Goal: Feedback & Contribution: Contribute content

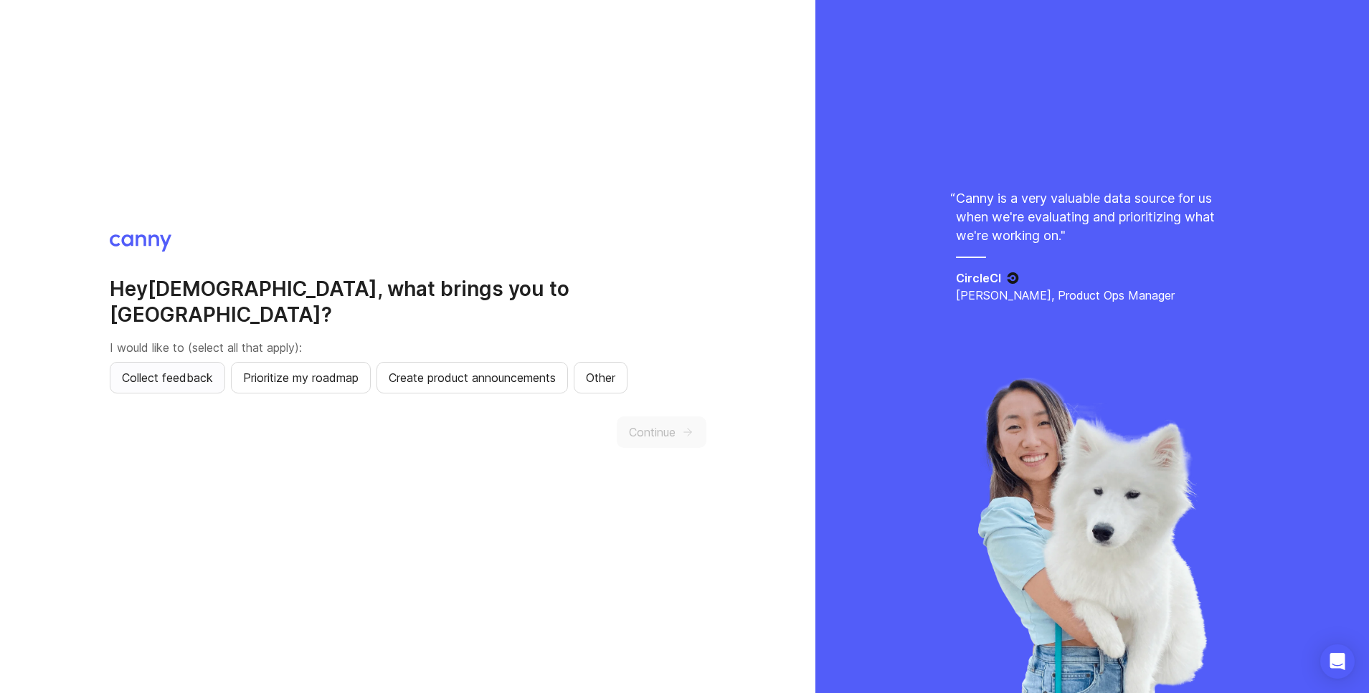
click at [151, 369] on span "Collect feedback" at bounding box center [167, 377] width 91 height 17
click at [453, 369] on span "Create product announcements" at bounding box center [472, 377] width 167 height 17
click at [321, 371] on span "Prioritize my roadmap" at bounding box center [300, 377] width 115 height 17
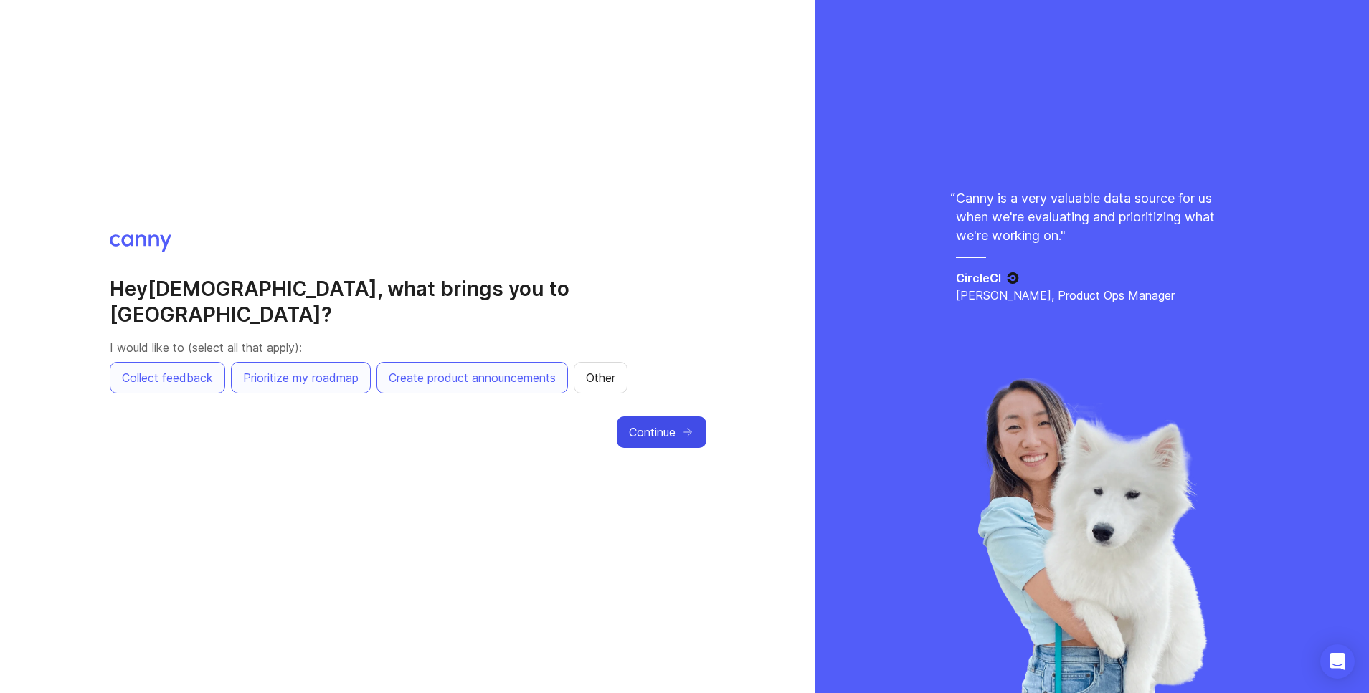
click at [698, 417] on button "Continue" at bounding box center [662, 433] width 90 height 32
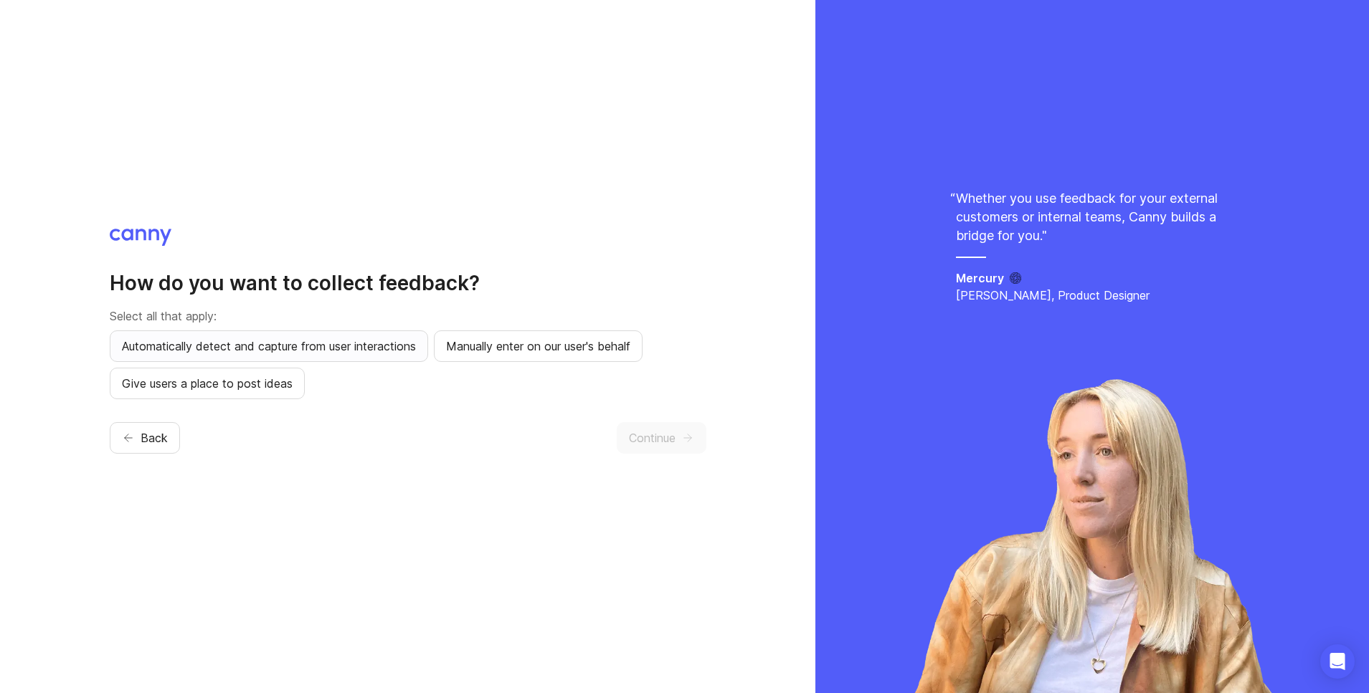
click at [303, 346] on span "Automatically detect and capture from user interactions" at bounding box center [269, 346] width 294 height 17
click at [139, 381] on span "Give users a place to post ideas" at bounding box center [207, 383] width 171 height 17
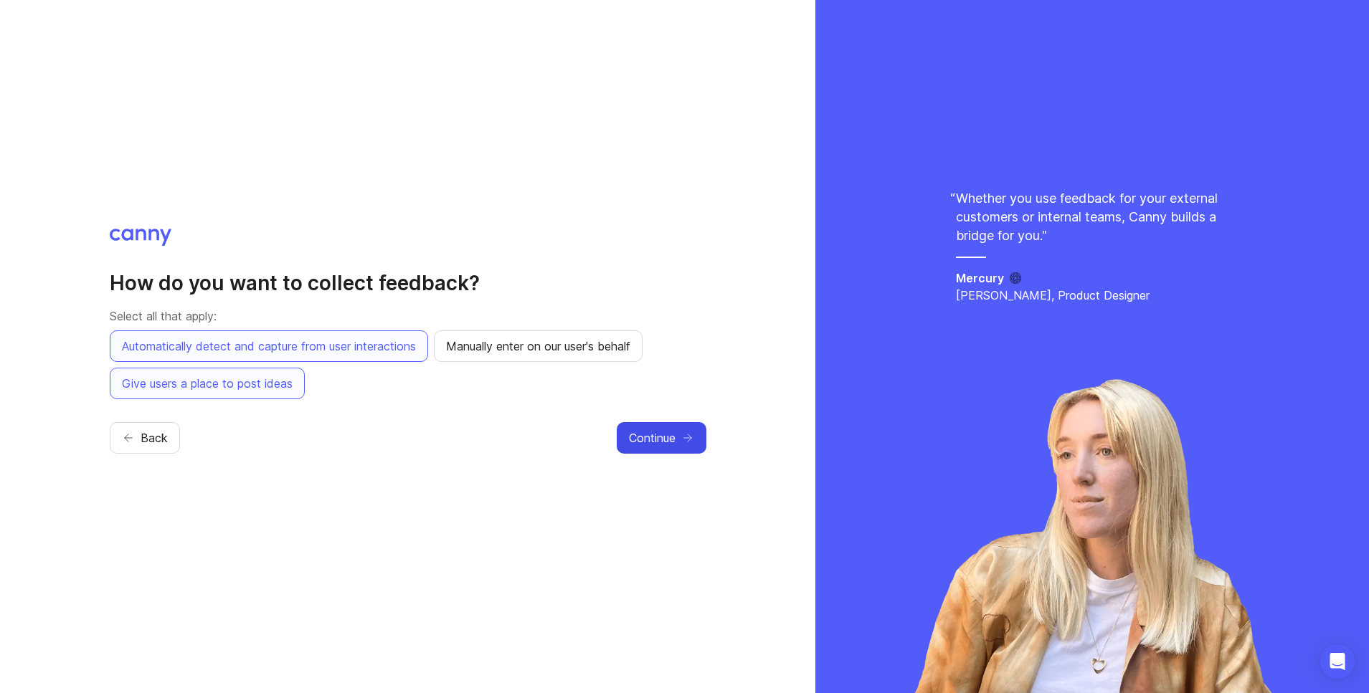
click at [670, 444] on span "Continue" at bounding box center [652, 437] width 47 height 17
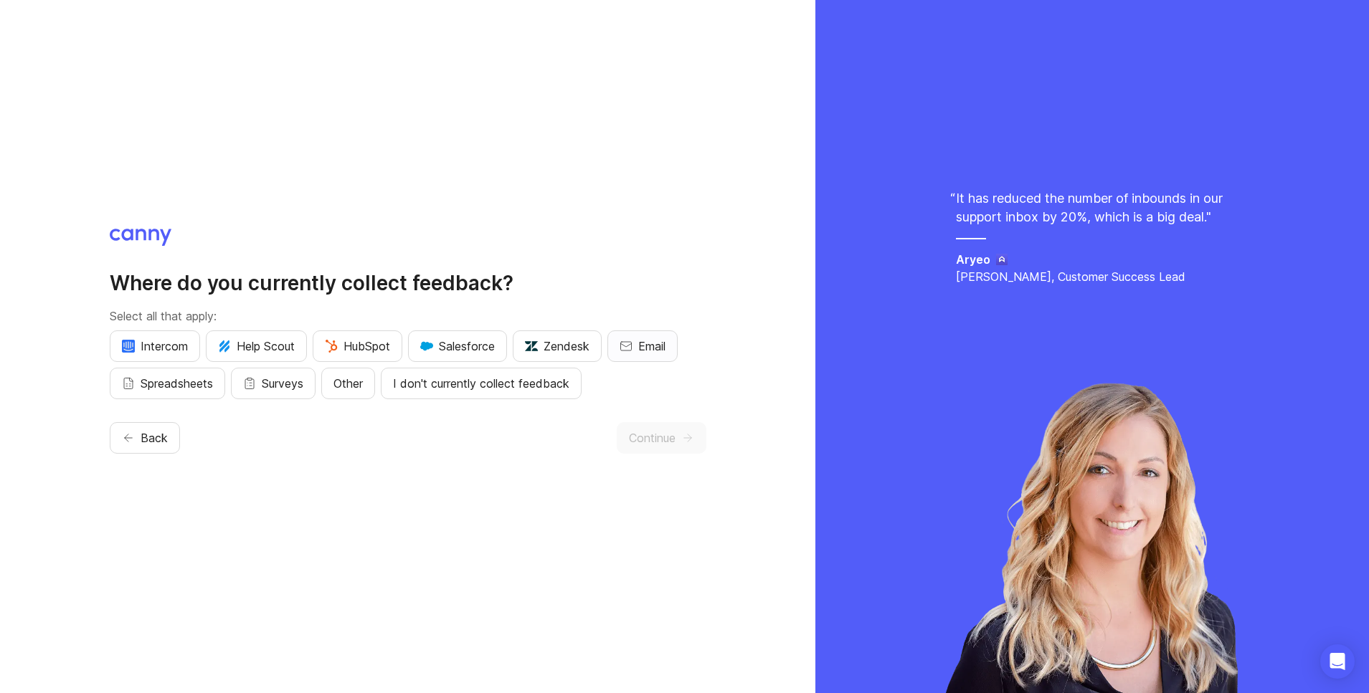
click at [644, 351] on span "Email" at bounding box center [651, 346] width 27 height 17
click at [664, 447] on button "Continue" at bounding box center [662, 438] width 90 height 32
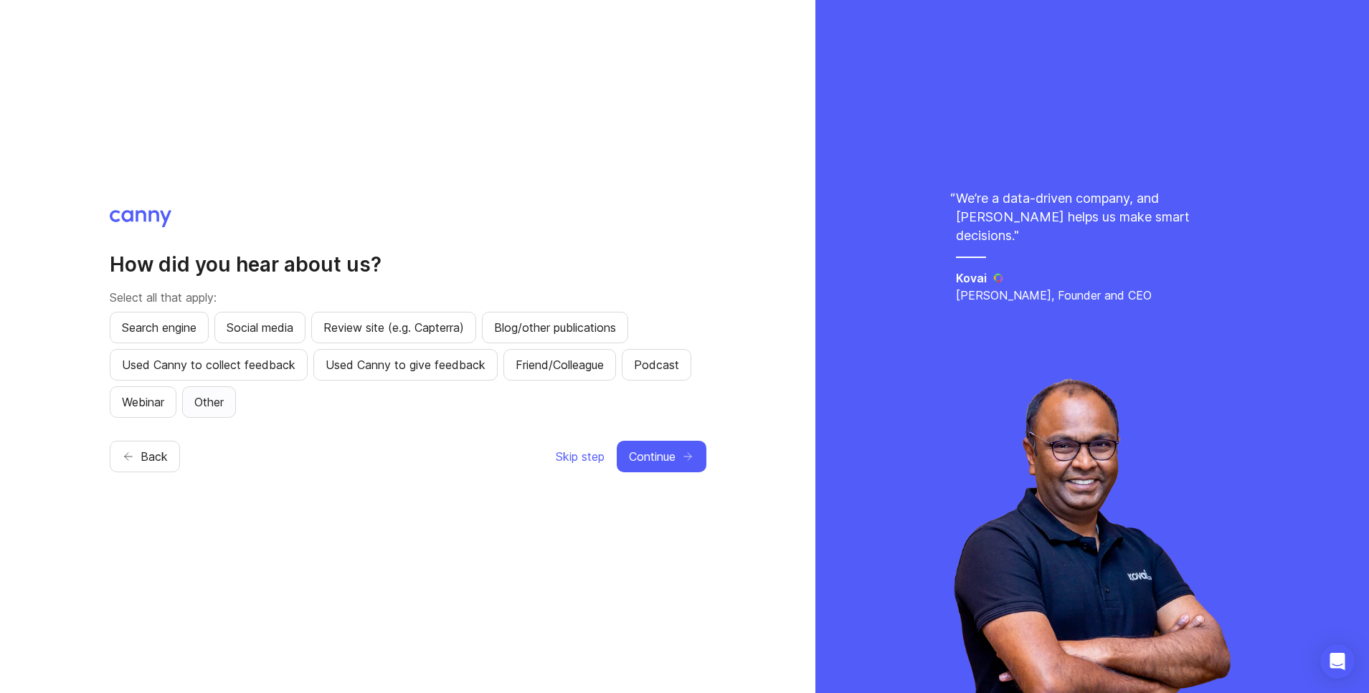
drag, startPoint x: 219, startPoint y: 399, endPoint x: 280, endPoint y: 401, distance: 60.2
click at [230, 399] on button "Other" at bounding box center [209, 402] width 54 height 32
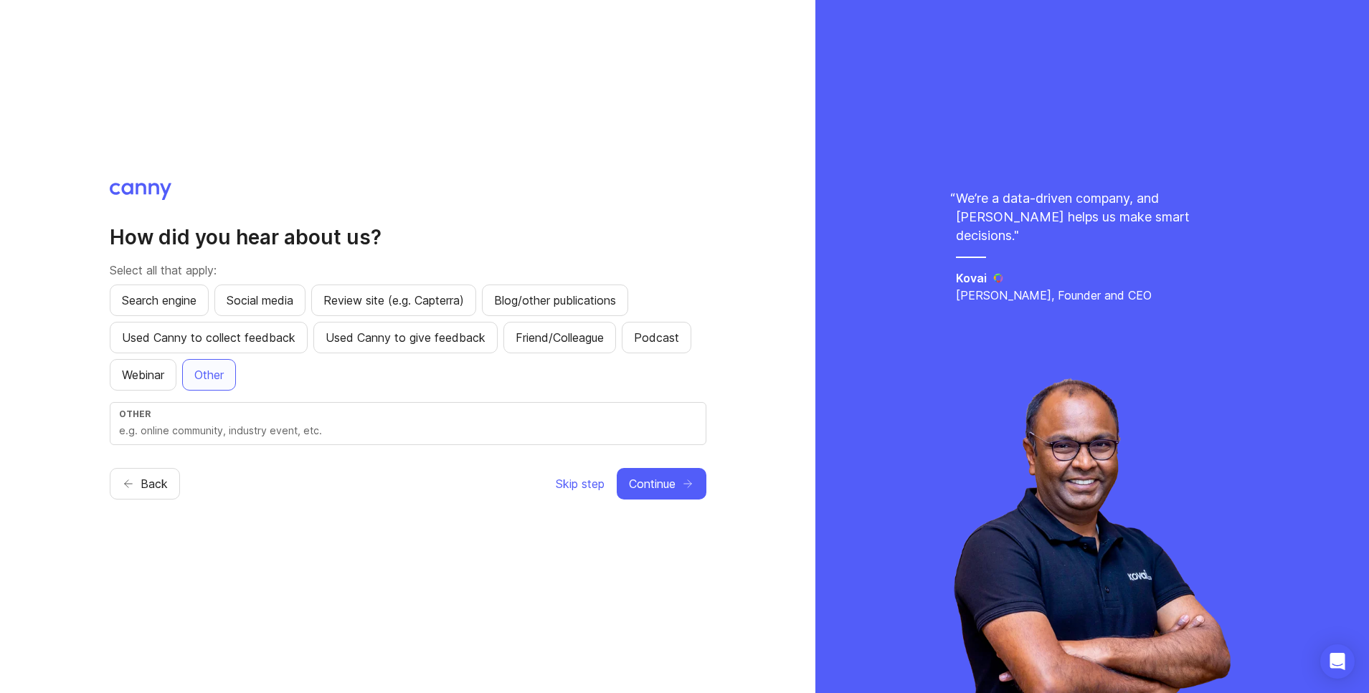
click at [438, 429] on input "text" at bounding box center [408, 431] width 578 height 16
type input "chatgpt"
click at [662, 487] on span "Continue" at bounding box center [652, 483] width 47 height 17
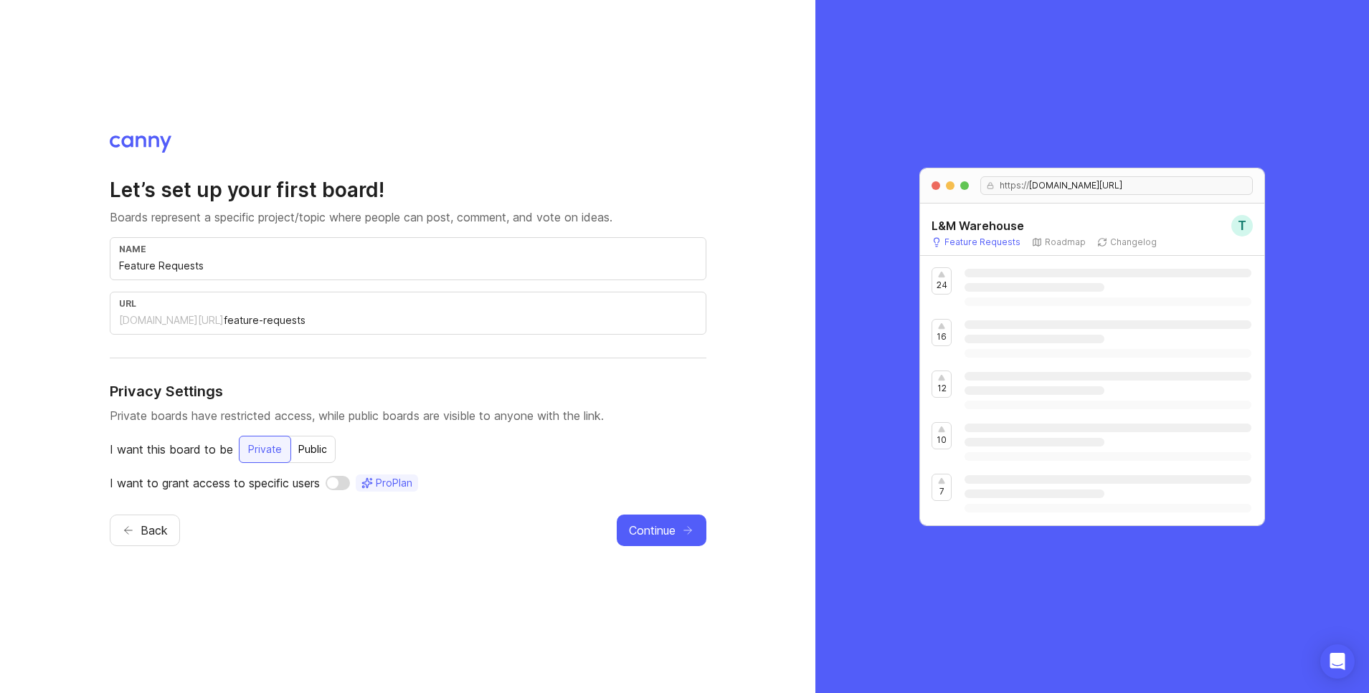
click at [308, 452] on div "Public" at bounding box center [313, 450] width 46 height 26
click at [344, 485] on input "checkbox" at bounding box center [343, 483] width 24 height 14
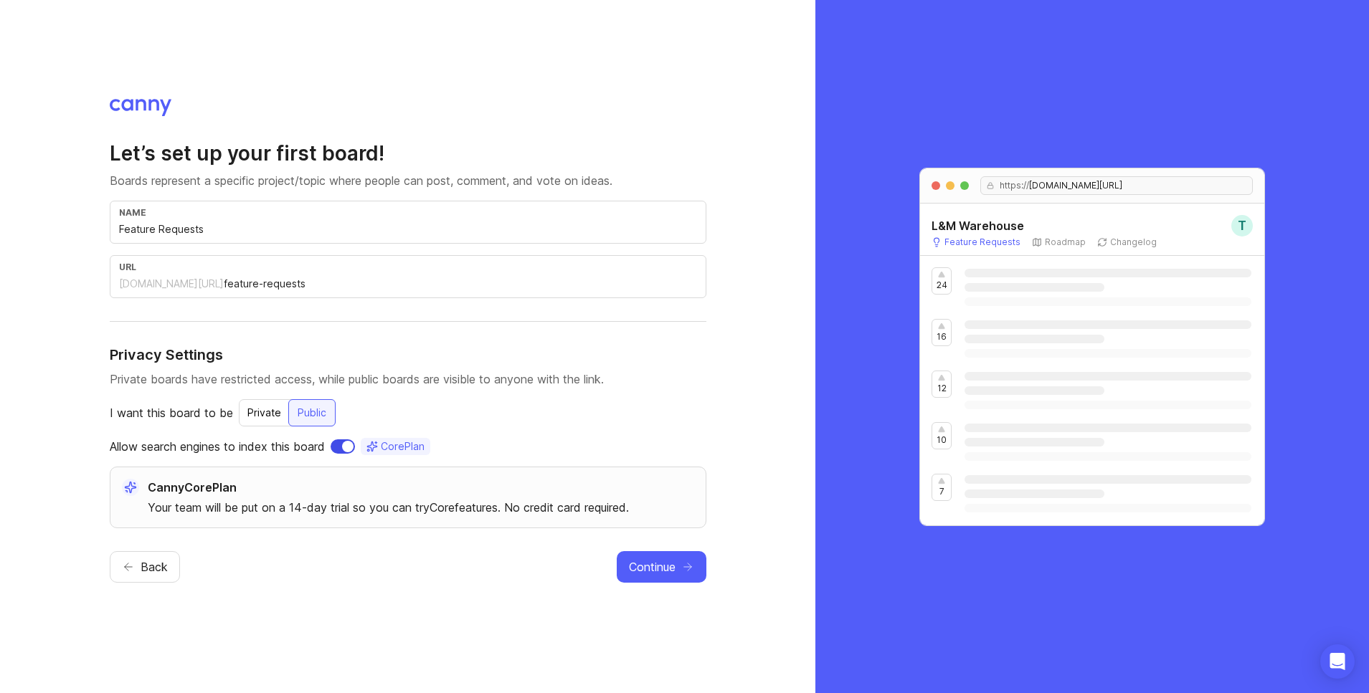
click at [348, 449] on input "checkbox" at bounding box center [343, 446] width 24 height 14
checkbox input "false"
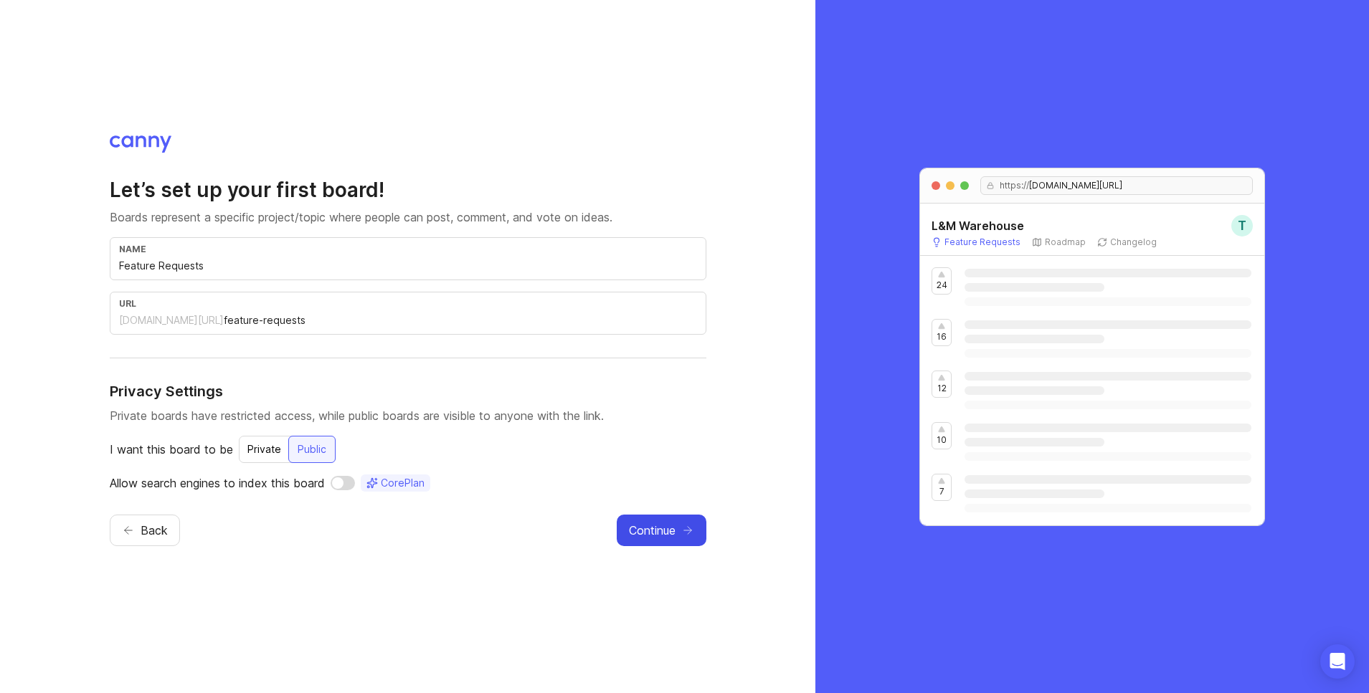
click at [642, 534] on span "Continue" at bounding box center [652, 530] width 47 height 17
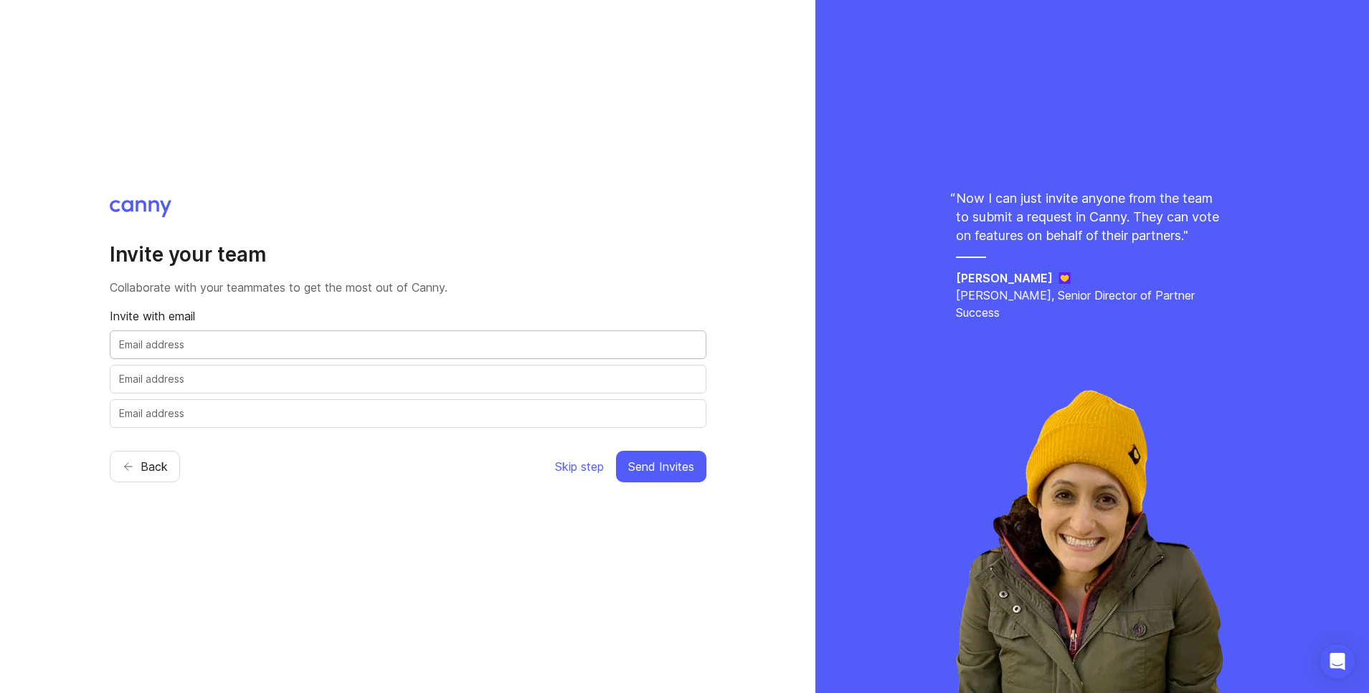
click at [237, 348] on input "text" at bounding box center [408, 345] width 578 height 16
click at [566, 470] on span "Skip step" at bounding box center [579, 466] width 49 height 17
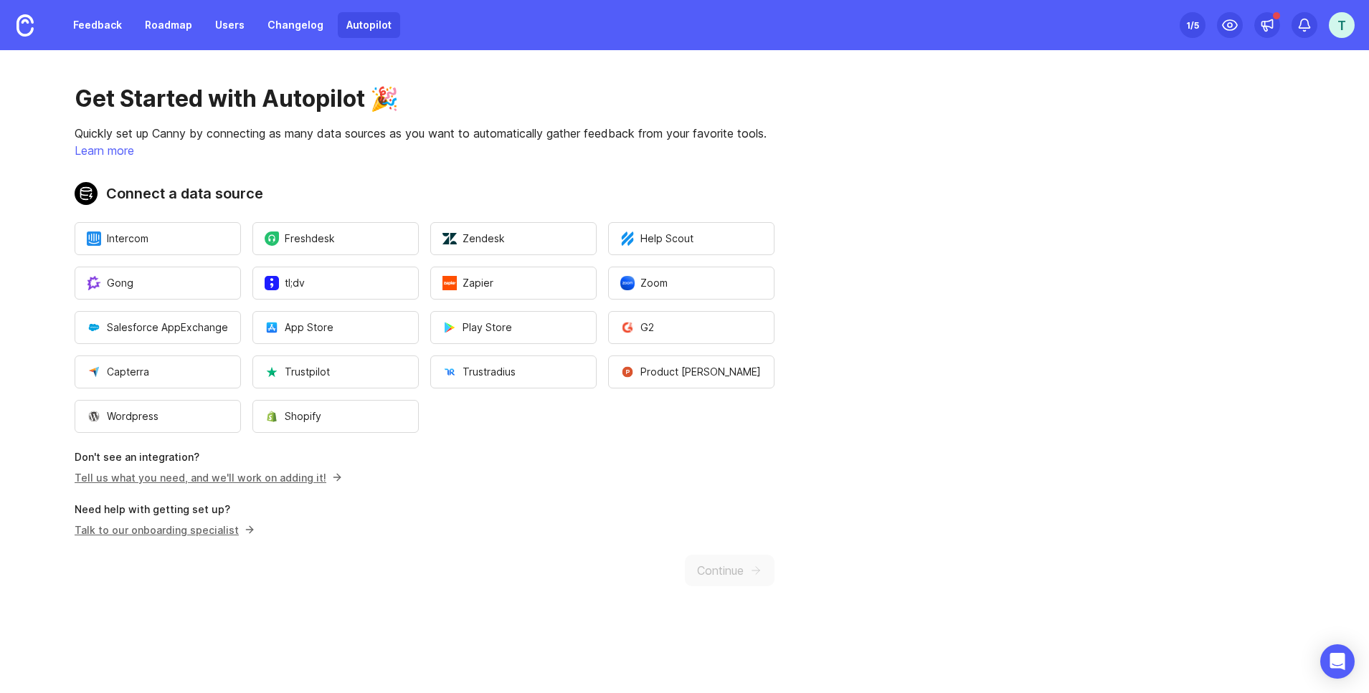
click at [718, 578] on div "Get Started with Autopilot 🎉 Quickly set up Canny by connecting as many data so…" at bounding box center [424, 335] width 849 height 571
click at [227, 189] on h2 "Connect a data source" at bounding box center [425, 193] width 700 height 23
click at [730, 574] on div "Get Started with Autopilot 🎉 Quickly set up Canny by connecting as many data so…" at bounding box center [424, 335] width 849 height 571
click at [731, 573] on div "Get Started with Autopilot 🎉 Quickly set up Canny by connecting as many data so…" at bounding box center [424, 335] width 849 height 571
click at [1259, 34] on div at bounding box center [1267, 25] width 26 height 26
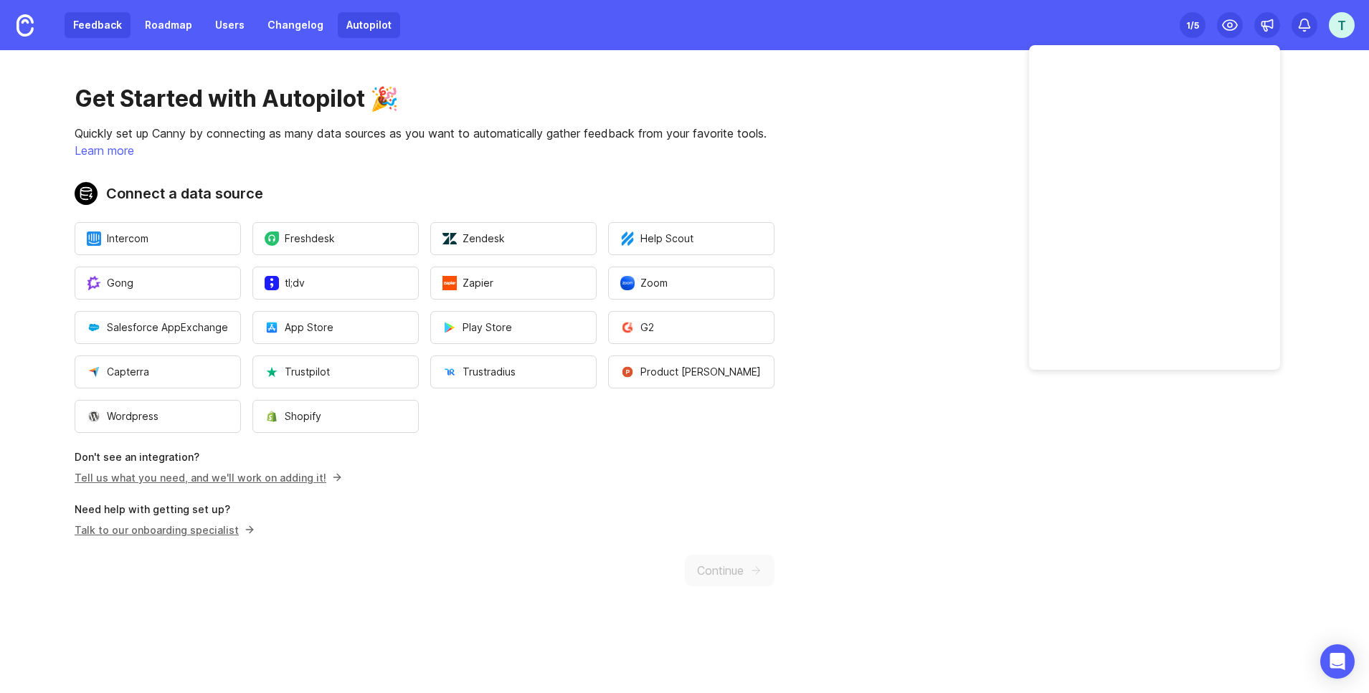
click at [95, 24] on link "Feedback" at bounding box center [98, 25] width 66 height 26
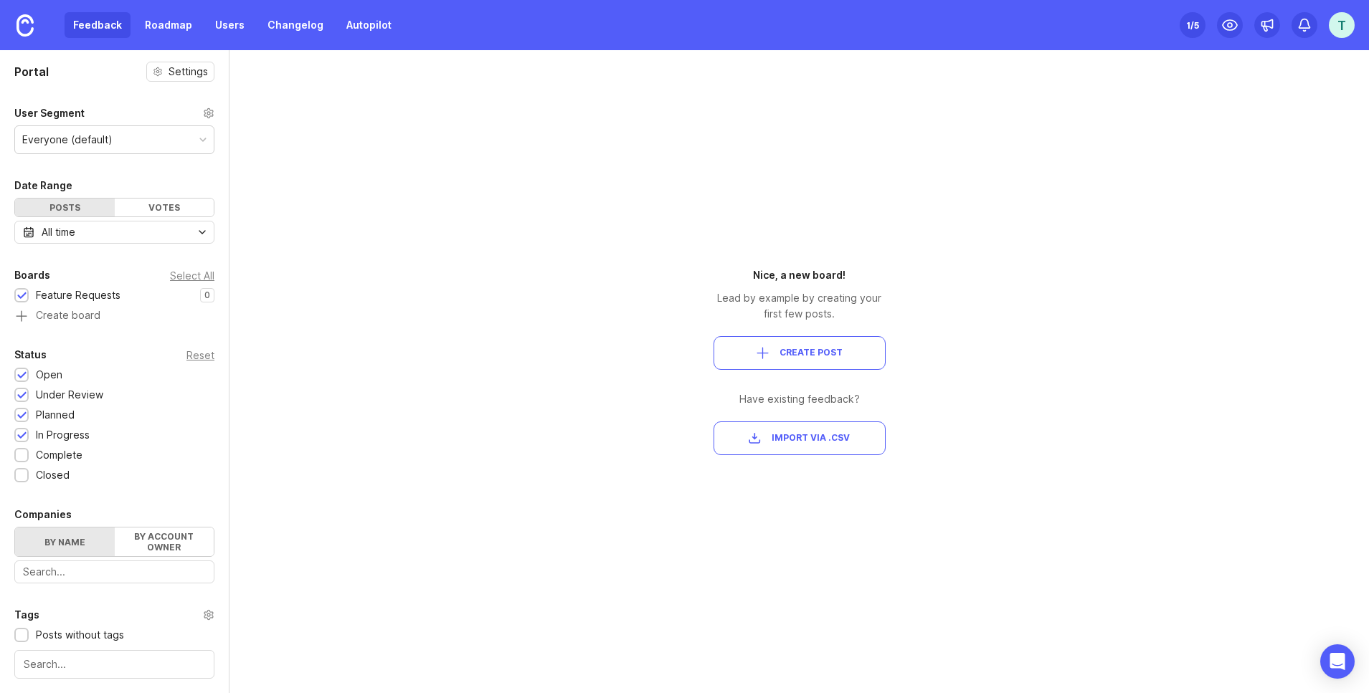
click at [123, 144] on div "Everyone (default)" at bounding box center [114, 139] width 199 height 27
click at [120, 229] on div "All time" at bounding box center [114, 232] width 200 height 23
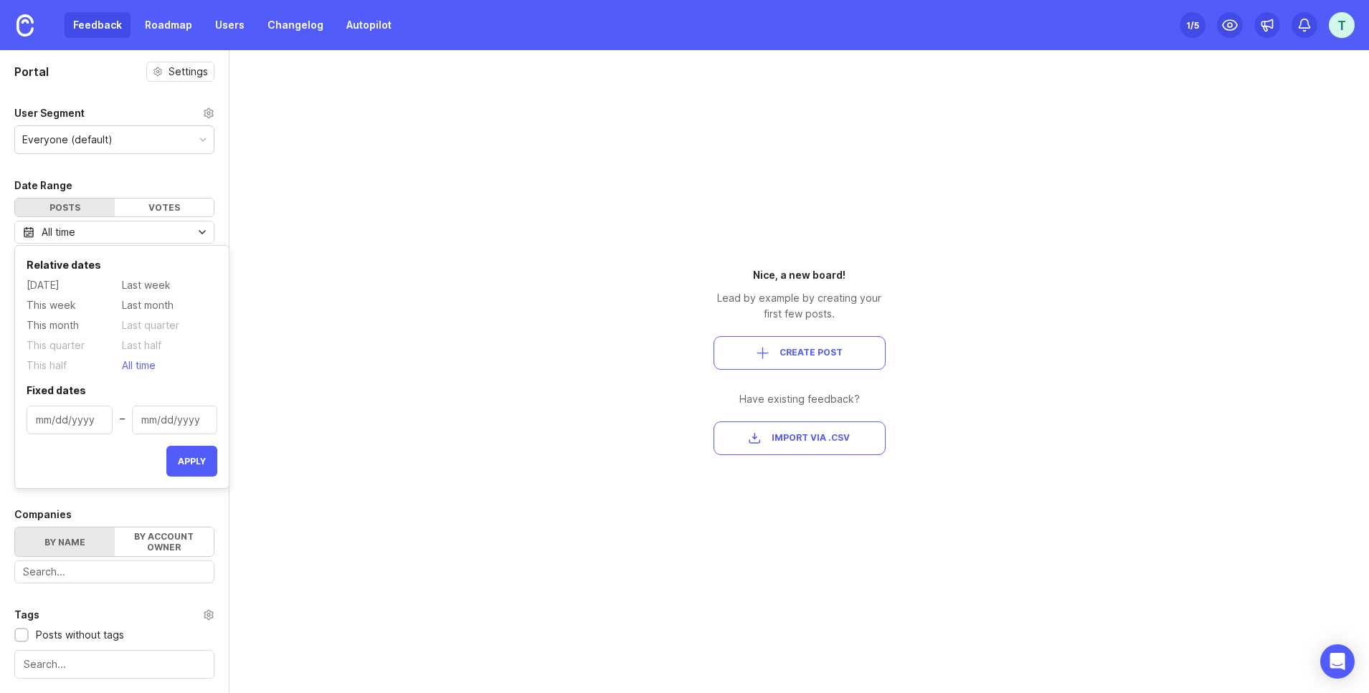
click at [120, 229] on div "All time" at bounding box center [114, 232] width 200 height 23
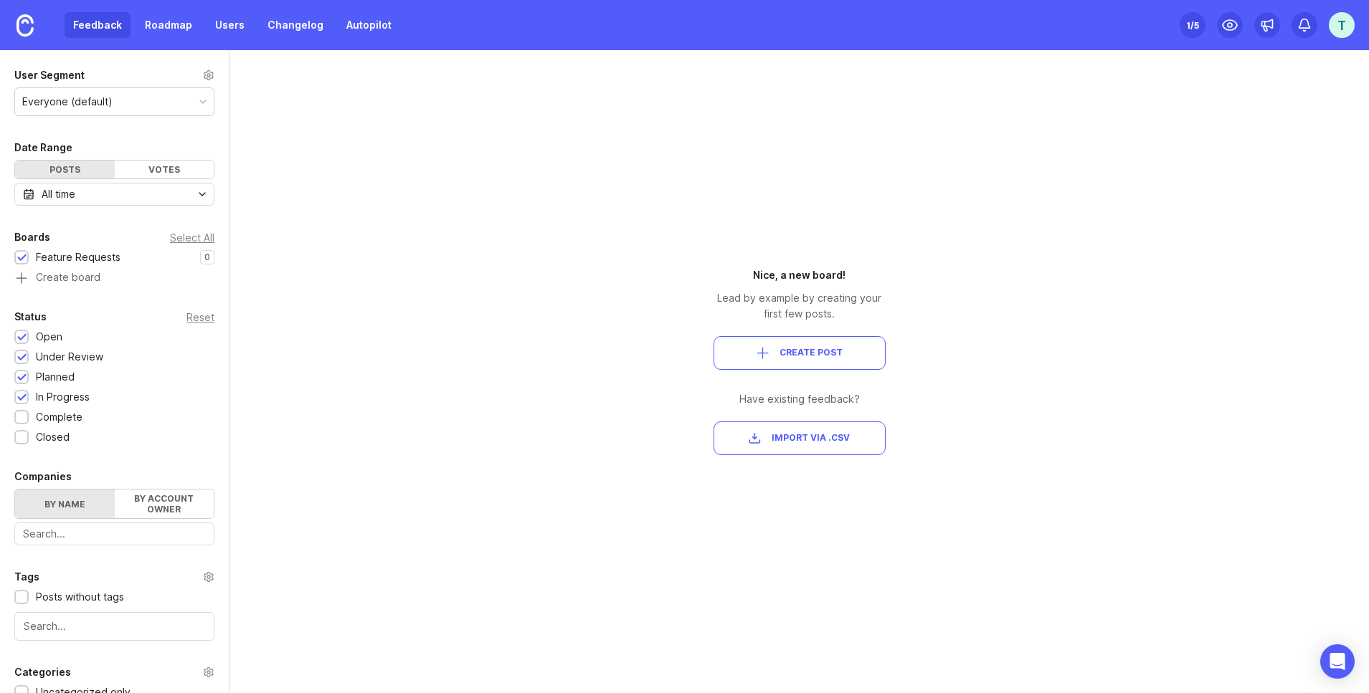
scroll to position [55, 0]
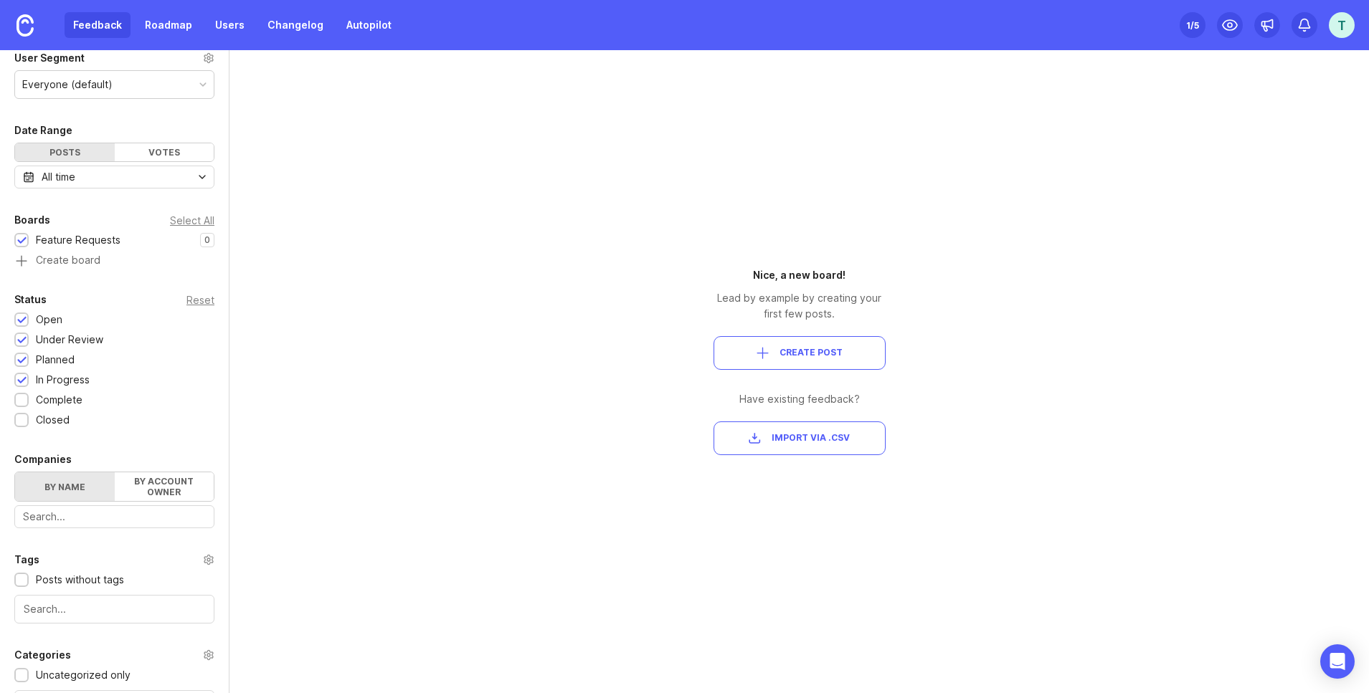
click at [847, 364] on button "Create Post" at bounding box center [799, 353] width 172 height 34
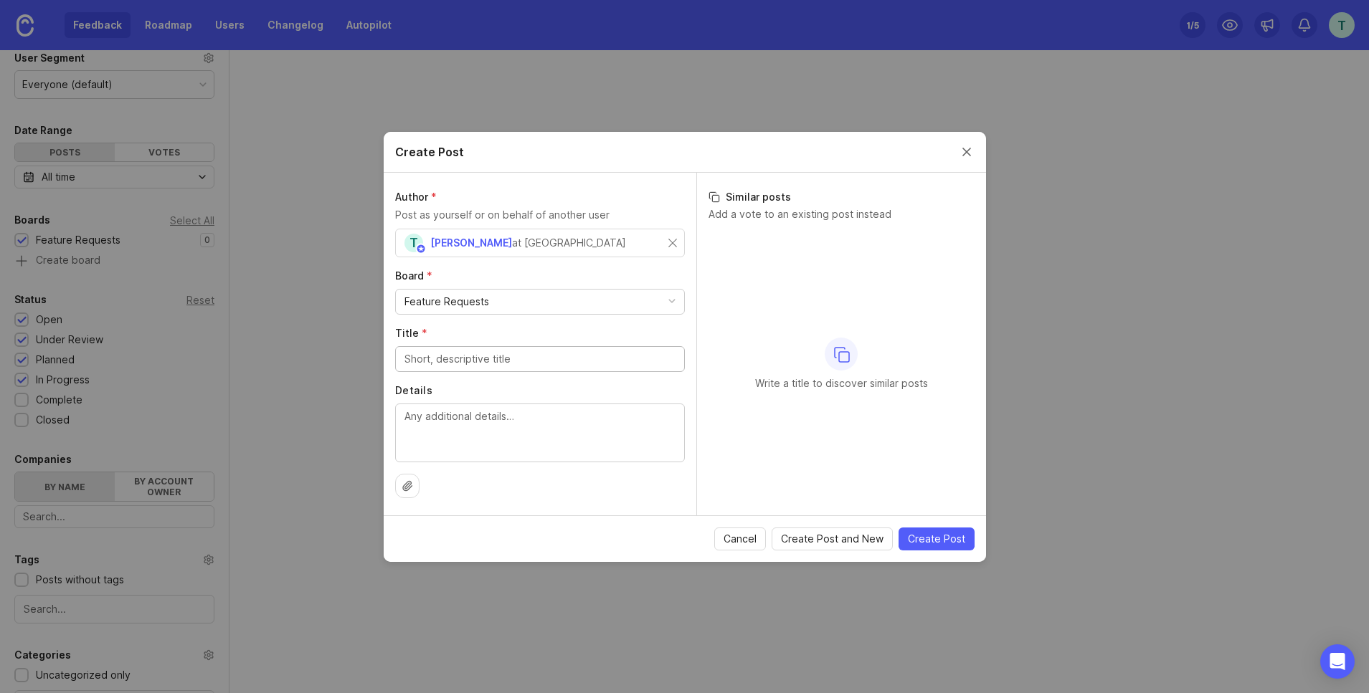
click at [475, 353] on input "Title *" at bounding box center [539, 359] width 271 height 16
paste input "8.6 Updates - Ready for Testing – [Damages] app version [DATE]"
type input "8.6 Updates - Ready for Testing – [Damages] app version [DATE]"
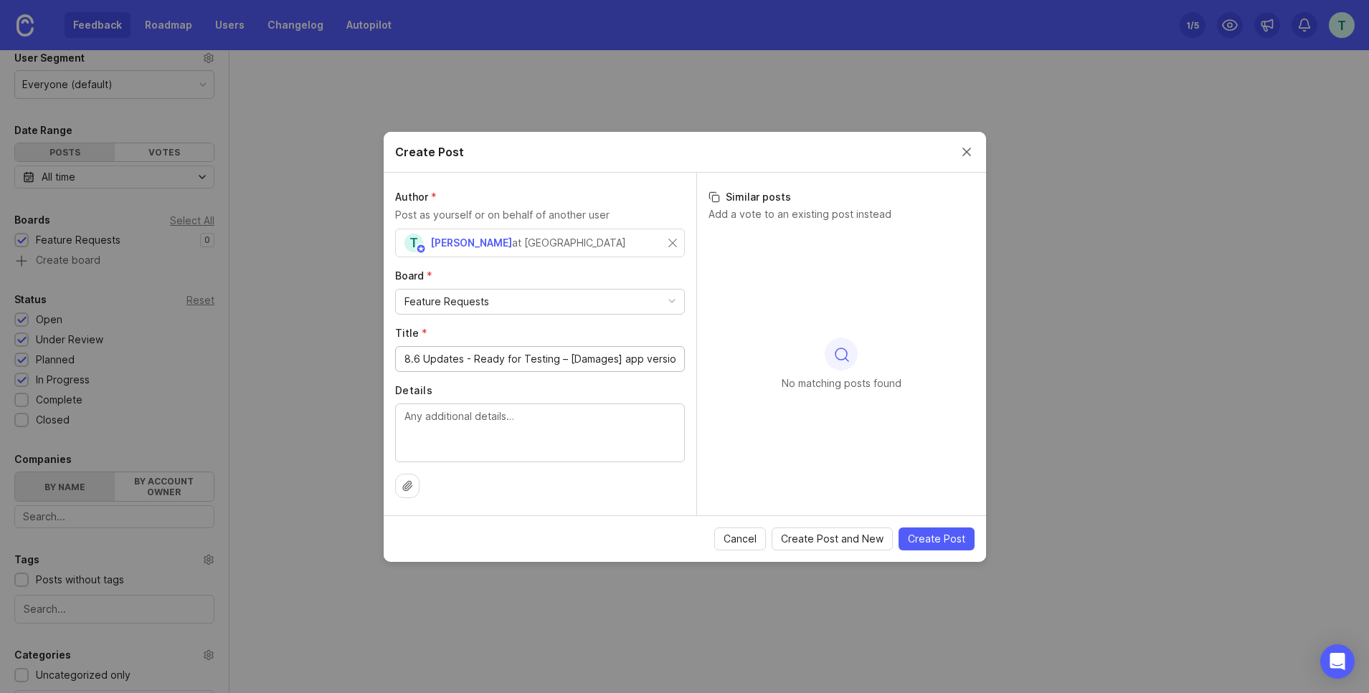
click at [539, 427] on textarea "Details" at bounding box center [539, 432] width 271 height 47
paste textarea "App Details Version: 3.2.78 Channel: Testing"
type textarea "App Details Version: 3.2.78 Channel: Testing"
click at [926, 542] on span "Create Post" at bounding box center [936, 539] width 57 height 14
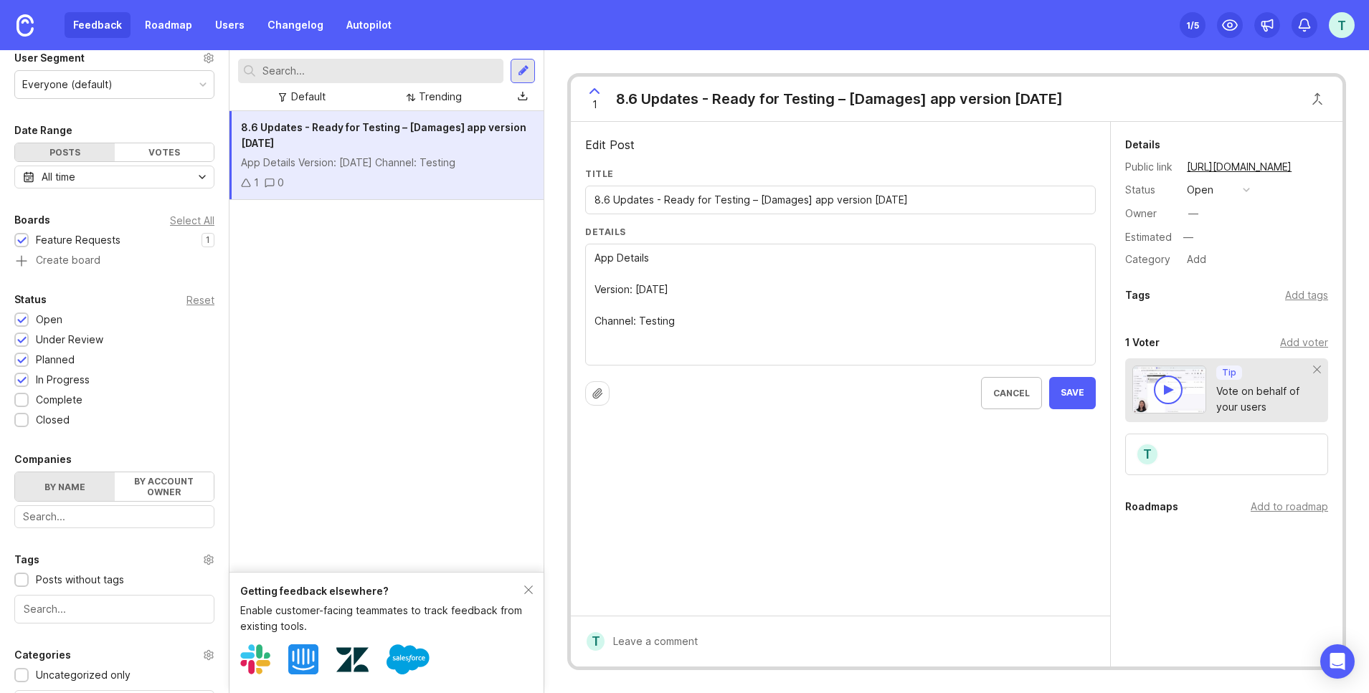
paste textarea "Scope for Testing Today Not Allow Picking from Empty Pallet System should block…"
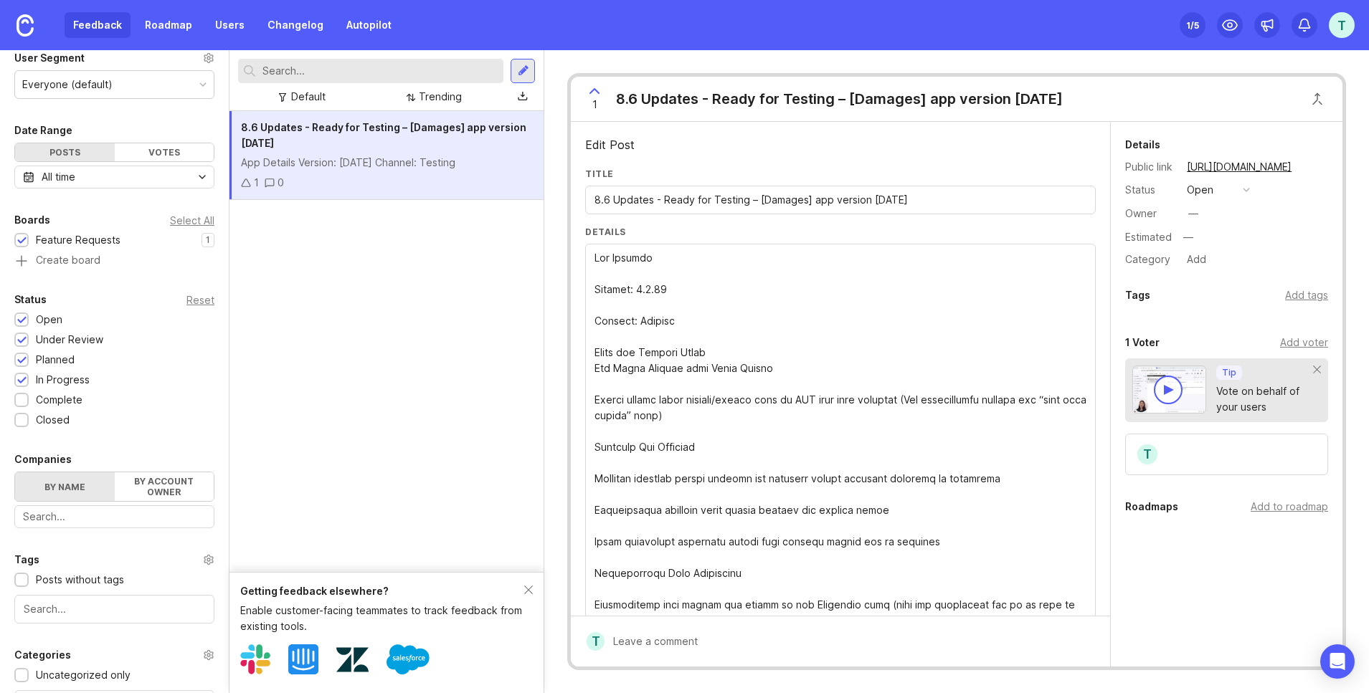
drag, startPoint x: 730, startPoint y: 353, endPoint x: 546, endPoint y: 349, distance: 183.6
click at [546, 349] on div "1 8.6 Updates - Ready for Testing – [Damages] app version 3.2.78 Edit Post Titl…" at bounding box center [956, 371] width 824 height 643
type textarea "App Details Version: 3.2.78 Channel: Testing Scope for Testing Today Not Allow …"
drag, startPoint x: 1191, startPoint y: 200, endPoint x: 1194, endPoint y: 208, distance: 8.7
click at [1191, 201] on div "Details Public link https://lm-warehouse.canny.io/feature-requests/p/86-updates…" at bounding box center [1227, 202] width 232 height 133
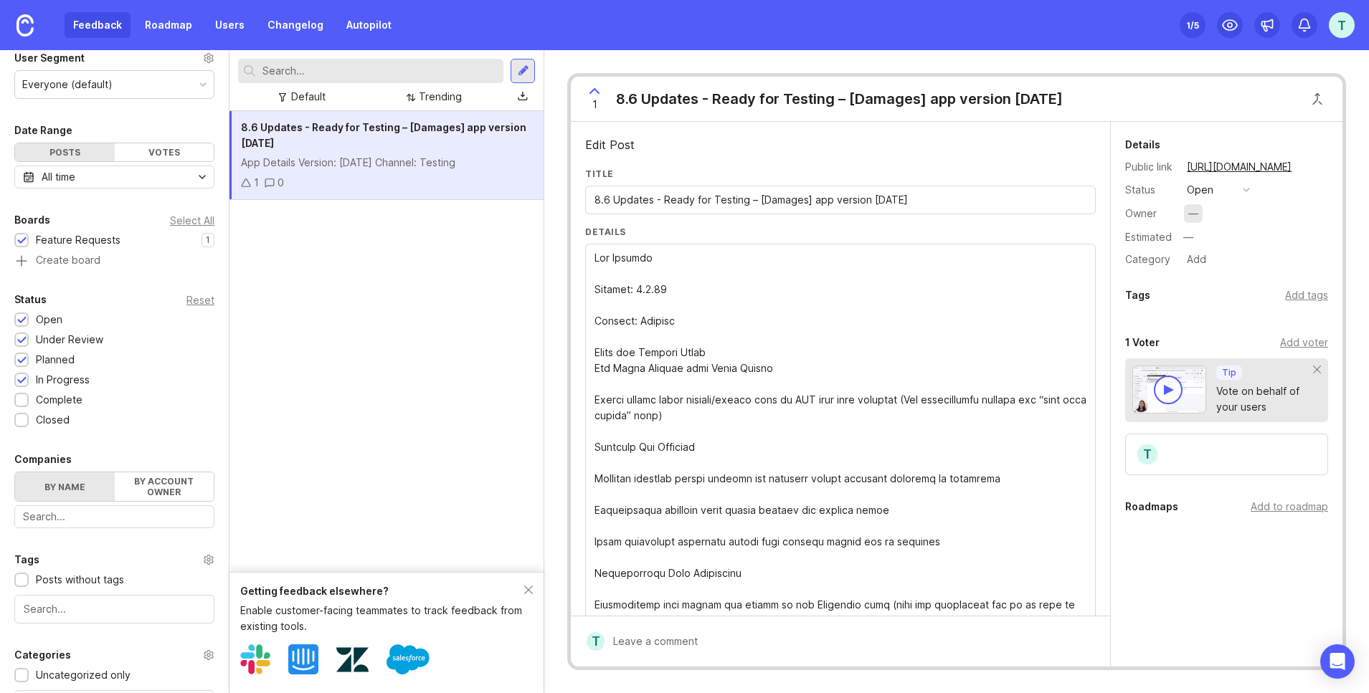
click at [1194, 211] on div "—" at bounding box center [1193, 214] width 10 height 16
click at [1194, 242] on input "text" at bounding box center [1253, 238] width 149 height 19
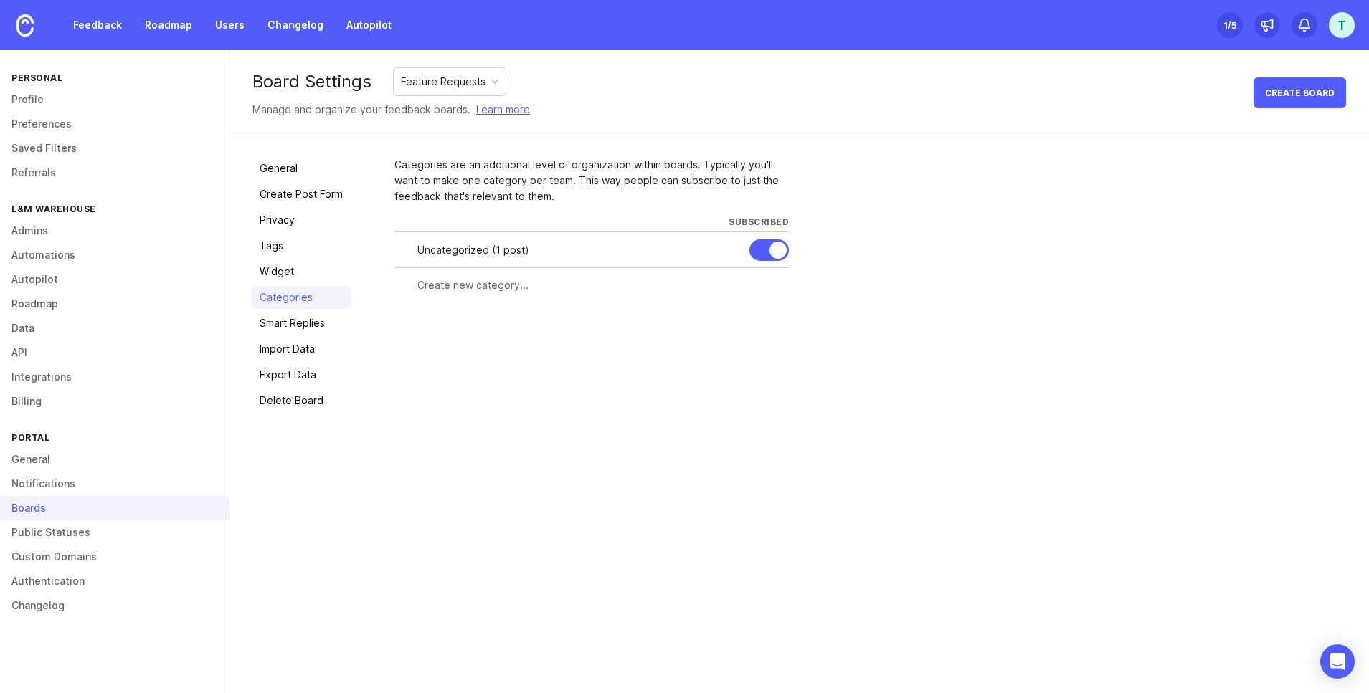
click at [641, 259] on div "Uncategorized ( 1 post )" at bounding box center [591, 250] width 394 height 36
click at [444, 286] on input "text" at bounding box center [598, 285] width 363 height 16
type input "New Functionality"
click at [769, 313] on span "Create" at bounding box center [761, 311] width 36 height 11
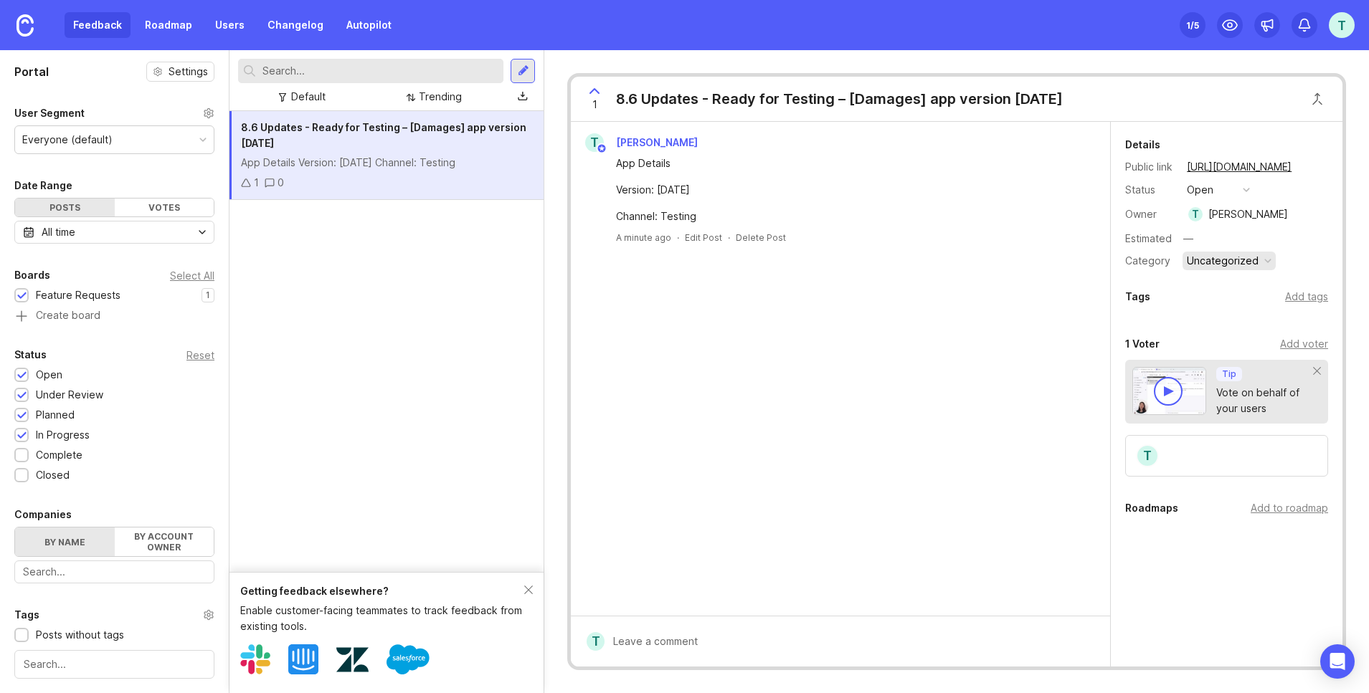
click at [1219, 262] on div "Uncategorized" at bounding box center [1223, 261] width 72 height 16
click at [1215, 287] on li "New Functionality" at bounding box center [1227, 286] width 91 height 27
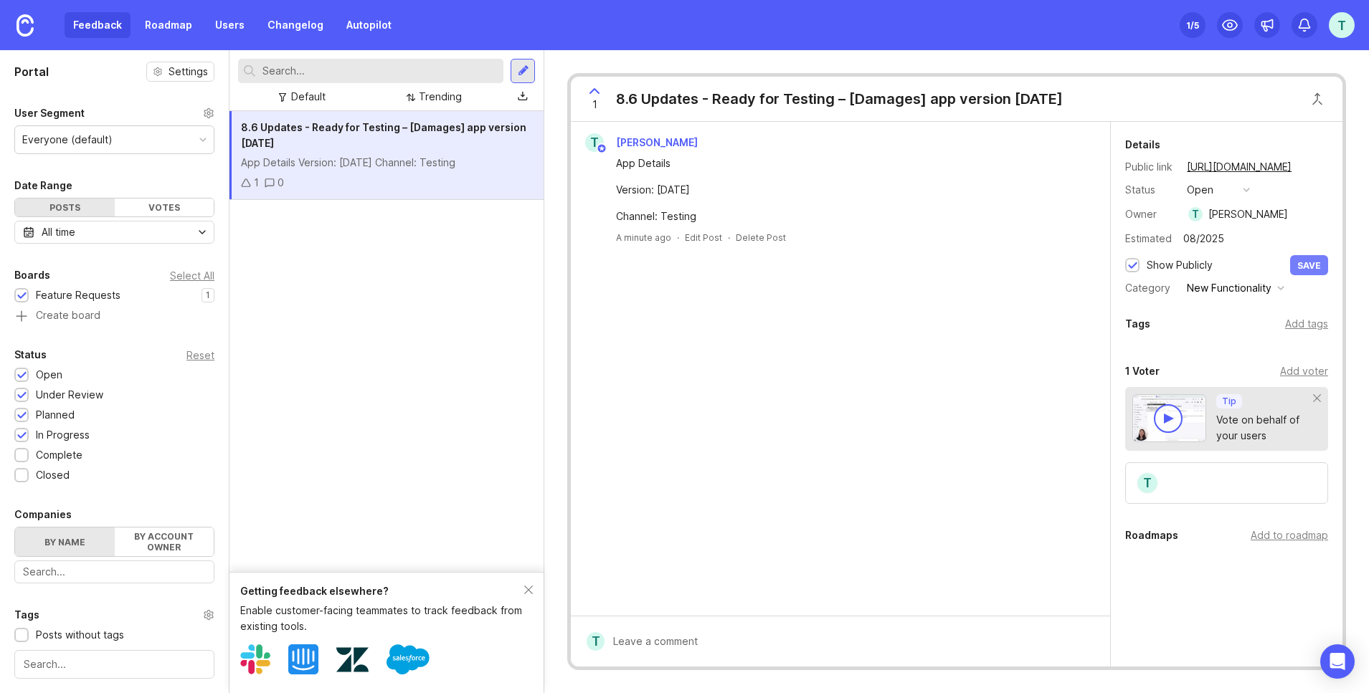
type input "08/2025"
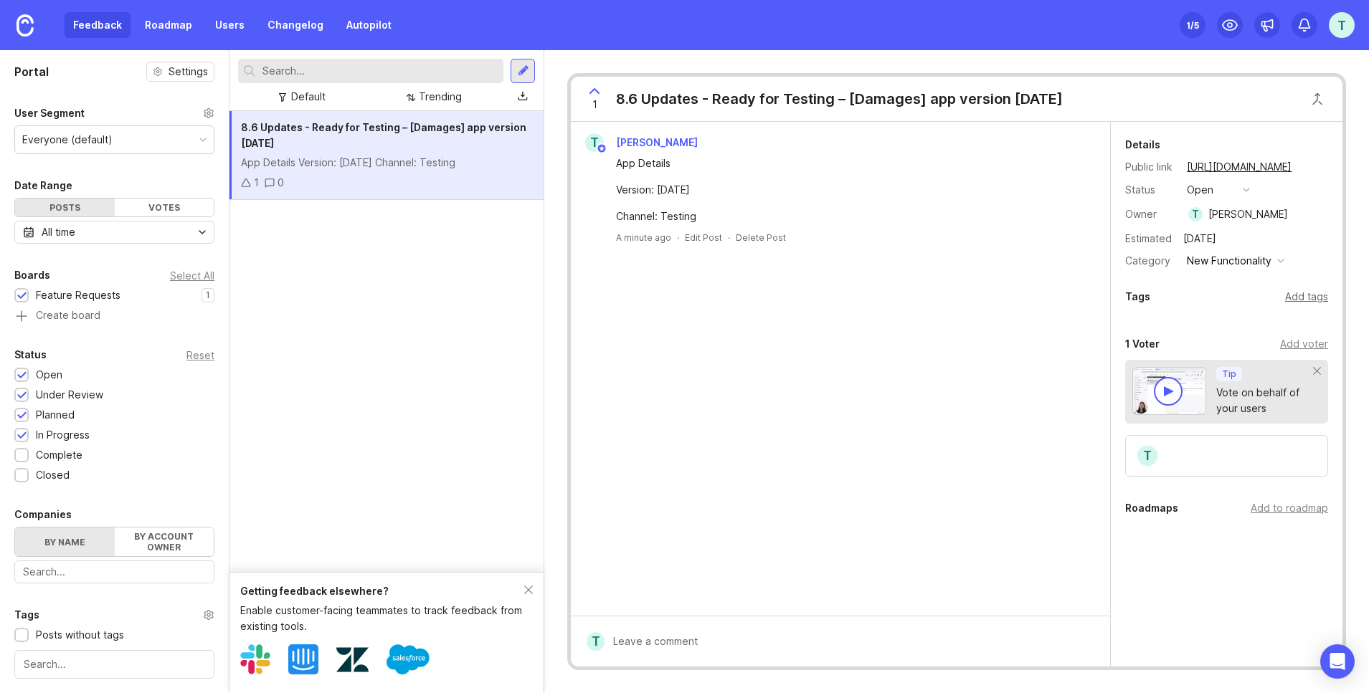
click at [1308, 293] on div "Add tags" at bounding box center [1306, 297] width 43 height 16
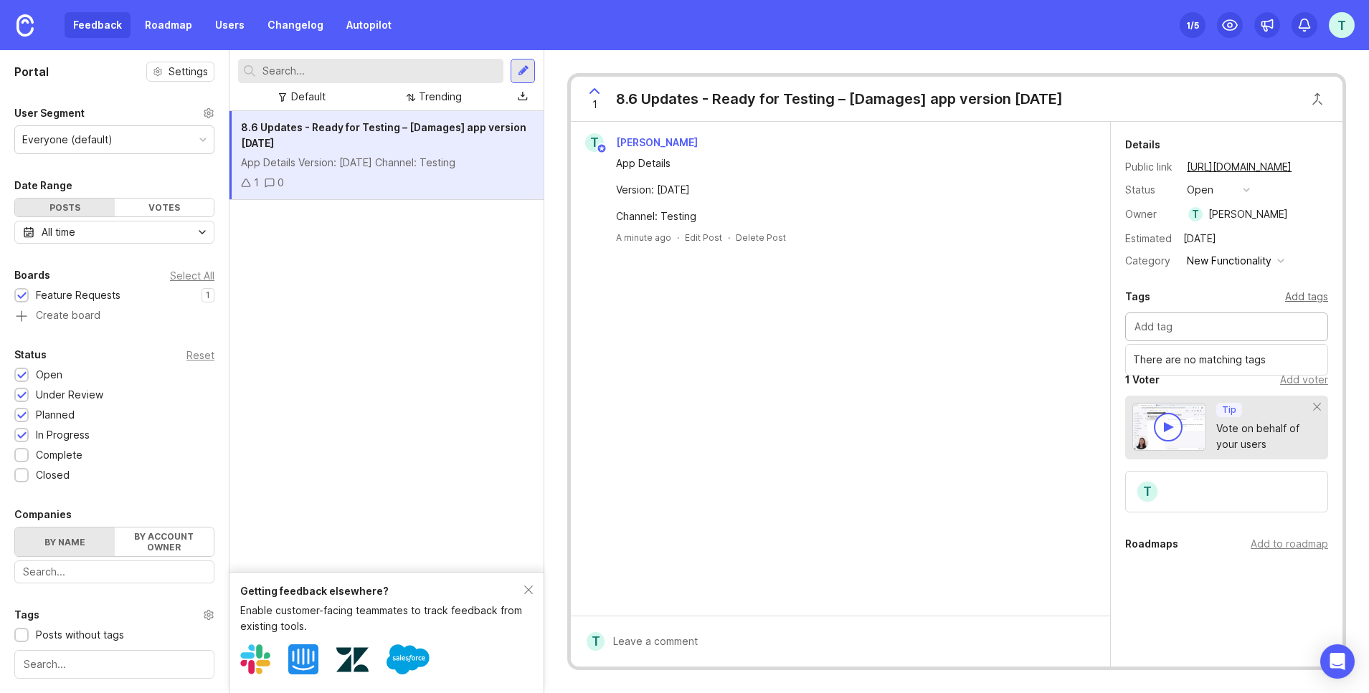
type input "d"
type input "i"
type input "Improvements"
click at [1334, 285] on div "Details Public link https://lm-warehouse.canny.io/feature-requests/p/86-updates…" at bounding box center [1227, 405] width 232 height 567
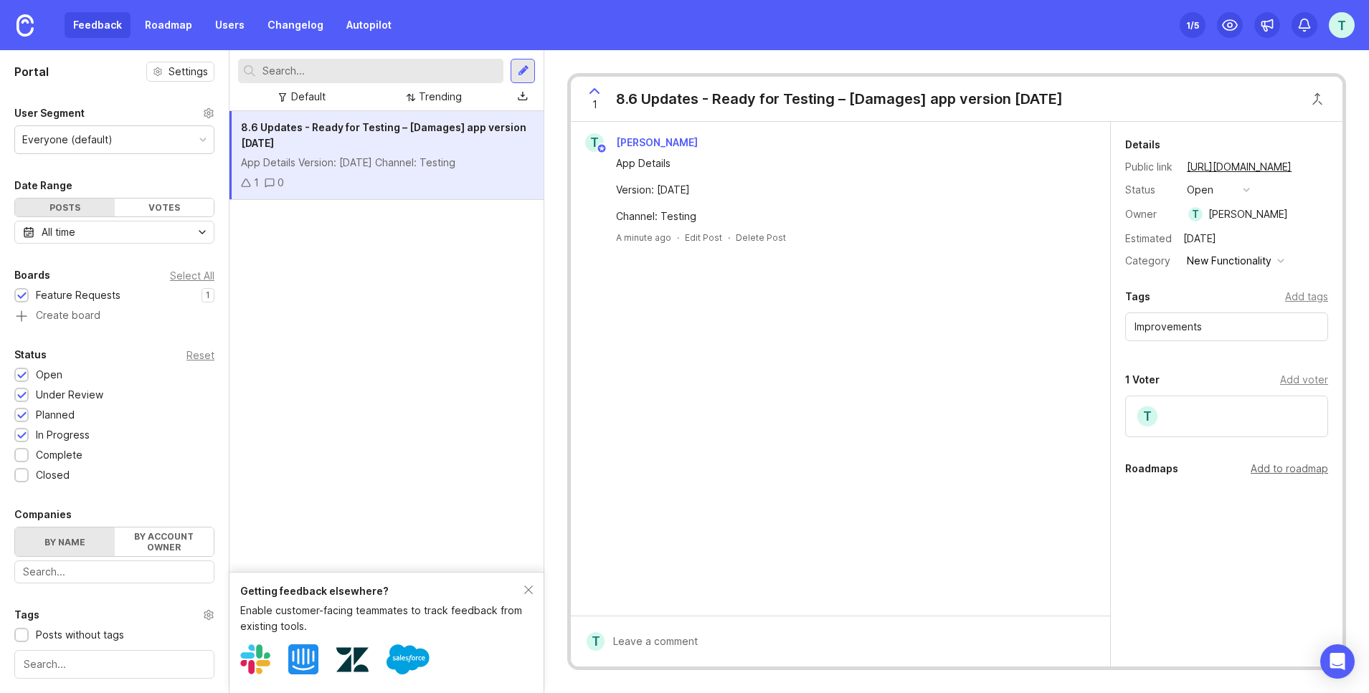
click at [1280, 469] on div "Add to roadmap" at bounding box center [1288, 469] width 77 height 16
drag, startPoint x: 850, startPoint y: 443, endPoint x: 749, endPoint y: 244, distance: 222.5
click at [844, 432] on div "T Thais Santos App Details Version: 3.2.78 Channel: Testing A minute ago · Edit…" at bounding box center [840, 369] width 539 height 494
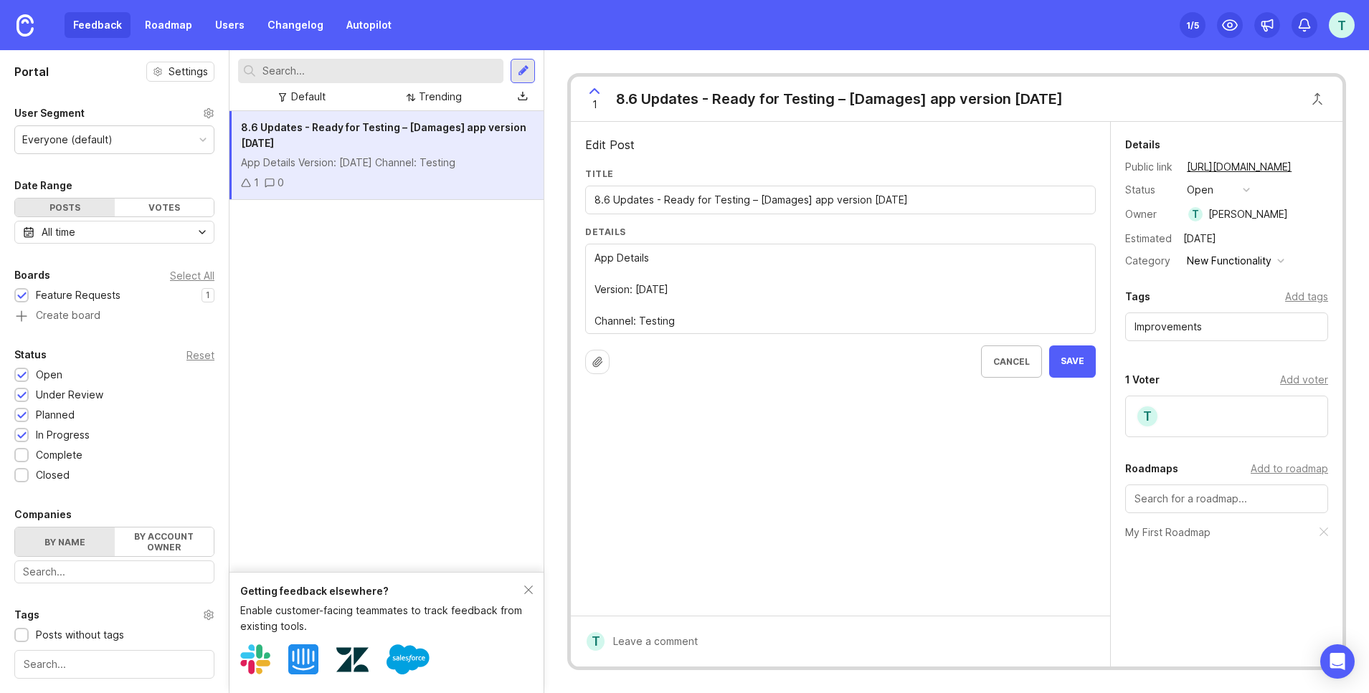
click at [704, 330] on div "App Details Version: [DATE] Channel: Testing" at bounding box center [840, 289] width 510 height 90
click at [726, 317] on textarea "App Details Version: [DATE] Channel: Testing" at bounding box center [840, 289] width 492 height 79
paste textarea "Scope for Testing Today Not Allow Picking from Empty Pallet System should block…"
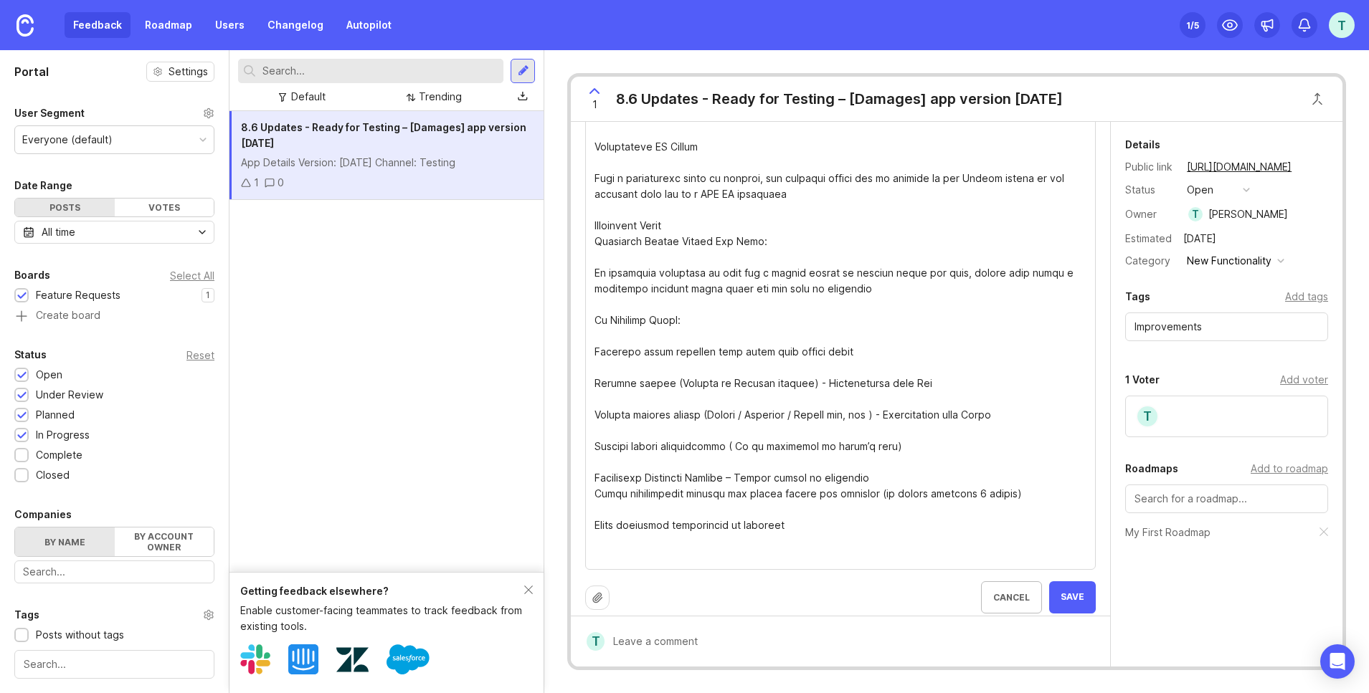
scroll to position [786, 0]
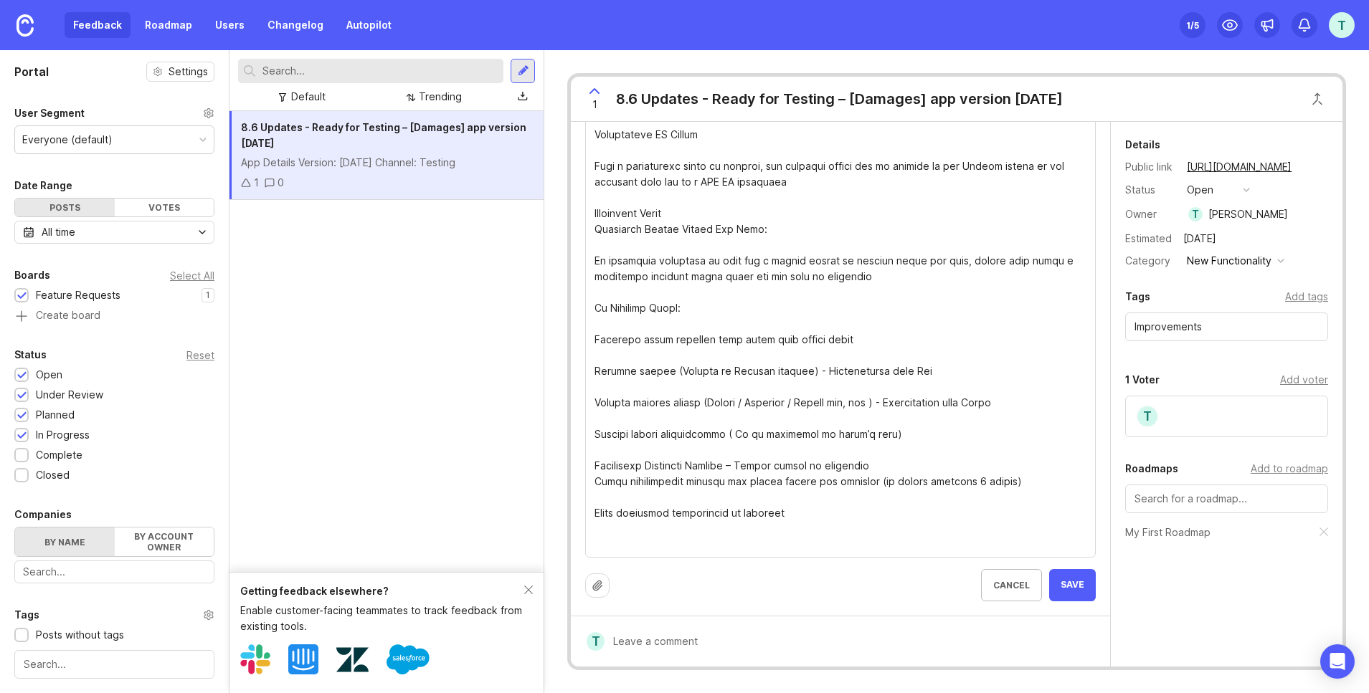
type textarea "App Details Version: 3.2.78 Channel: Testing Scope for Testing Today Not Allow …"
drag, startPoint x: 1094, startPoint y: 548, endPoint x: 1080, endPoint y: 579, distance: 34.0
click at [1088, 567] on div "Details App Details Version: 3.2.78 Channel: Testing" at bounding box center [840, 4] width 510 height 1129
click at [1071, 591] on span "Save" at bounding box center [1072, 585] width 24 height 12
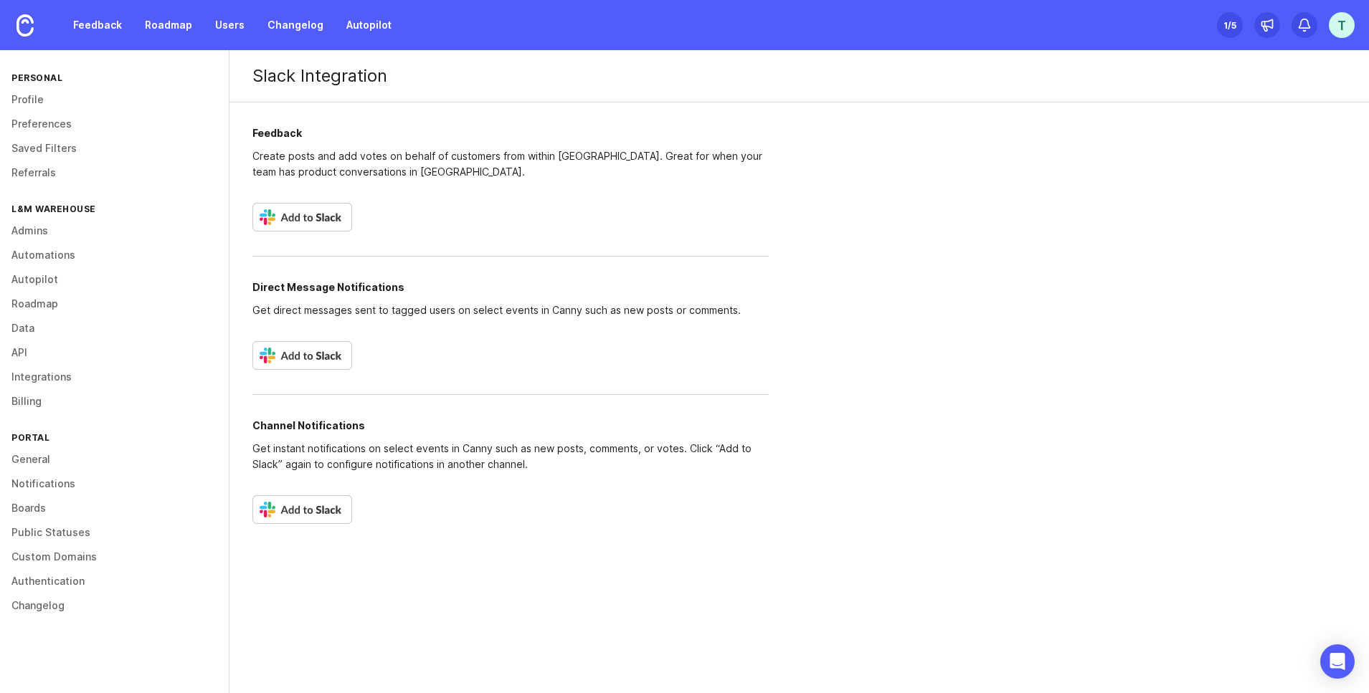
click at [288, 213] on img at bounding box center [302, 217] width 100 height 29
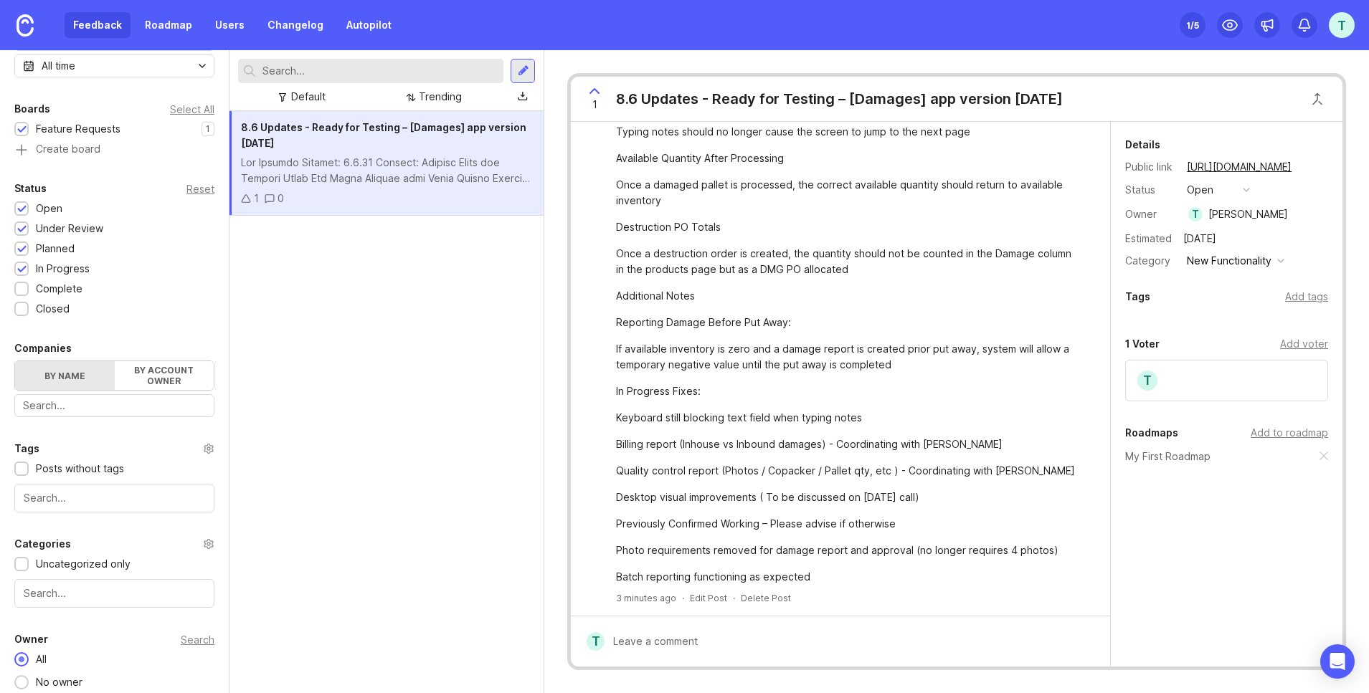
scroll to position [167, 0]
click at [103, 494] on input "text" at bounding box center [114, 498] width 181 height 16
click at [123, 444] on div "Tags" at bounding box center [114, 447] width 200 height 17
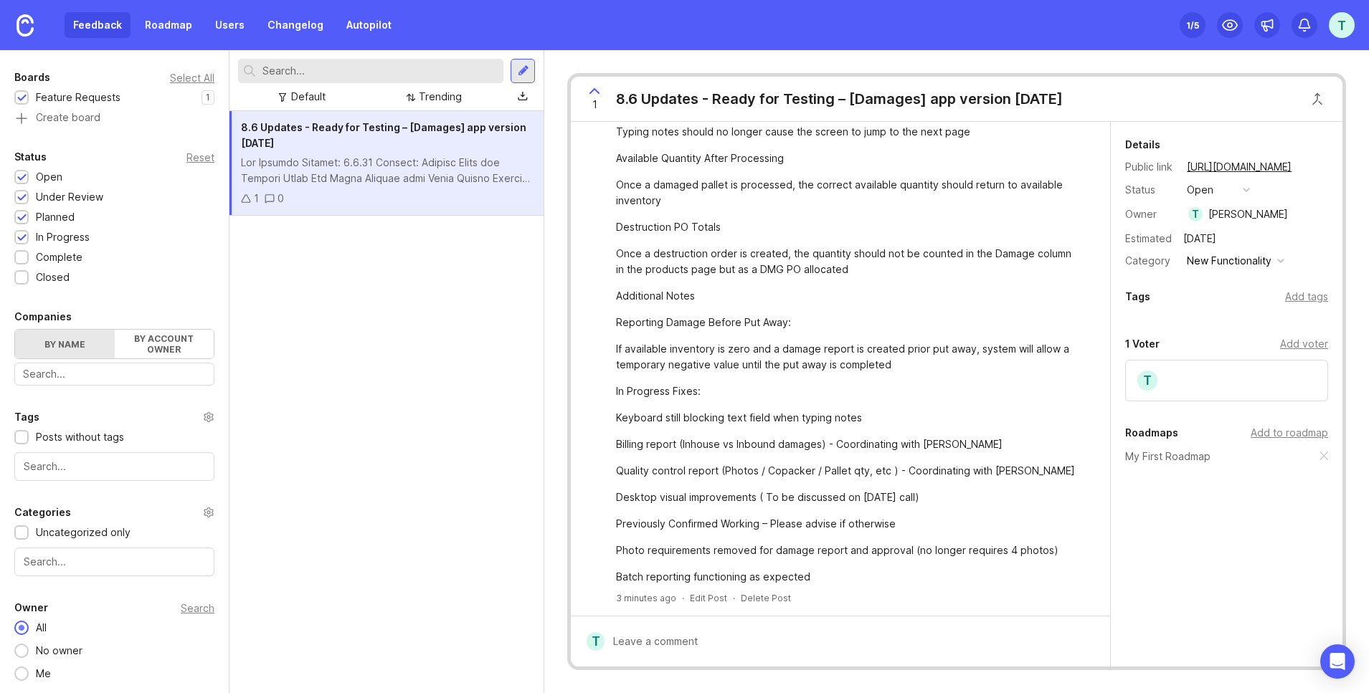
scroll to position [0, 0]
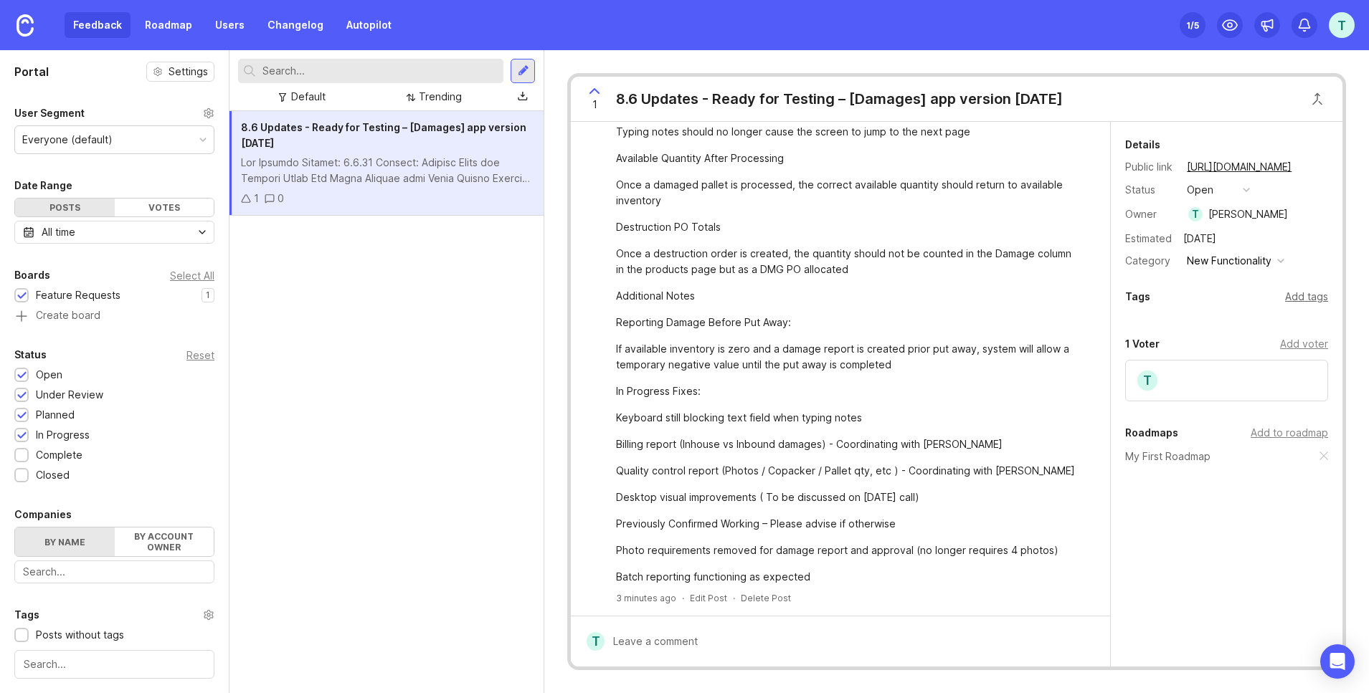
click at [1313, 293] on div "Add tags" at bounding box center [1306, 297] width 43 height 16
click at [1208, 326] on input "text" at bounding box center [1226, 327] width 184 height 16
drag, startPoint x: 1308, startPoint y: 300, endPoint x: 1198, endPoint y: 325, distance: 112.4
click at [1305, 301] on div "Add tags" at bounding box center [1306, 297] width 43 height 16
click at [1192, 327] on div "Details Public link https://lm-warehouse.canny.io/feature-requests/p/86-updates…" at bounding box center [1227, 361] width 232 height 479
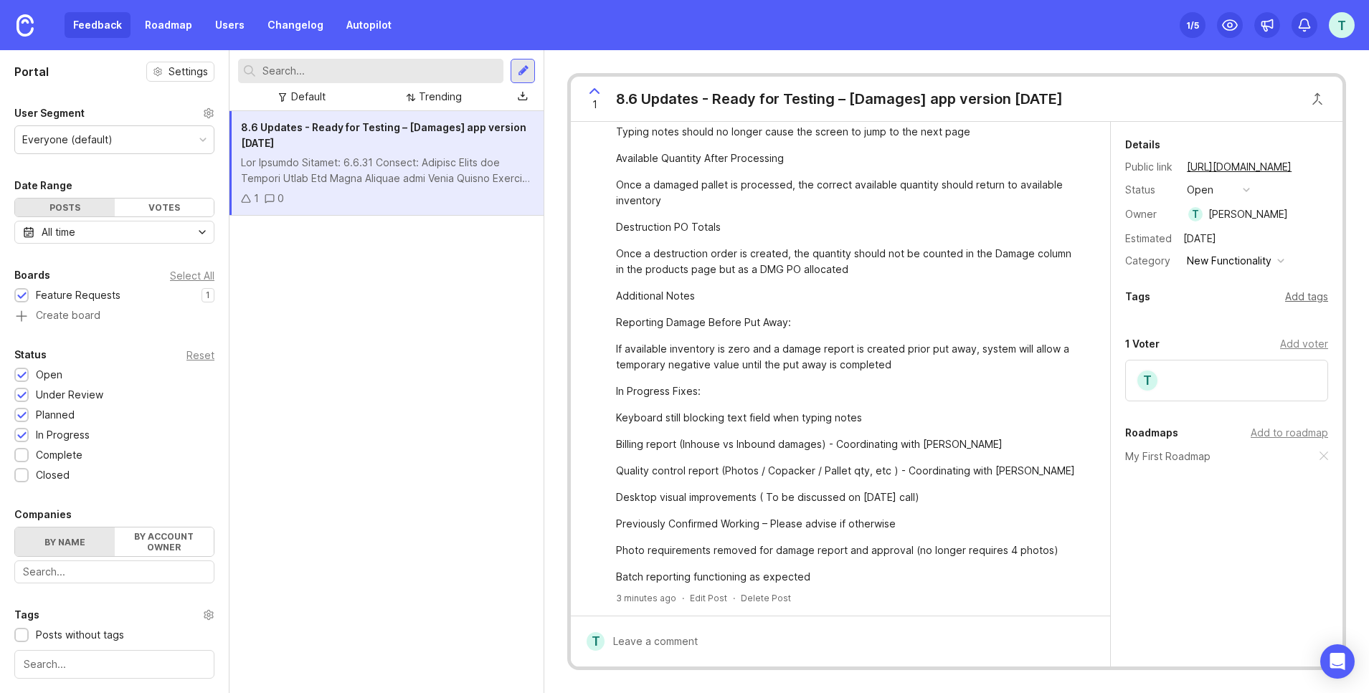
click at [1293, 298] on div "Add tags" at bounding box center [1306, 297] width 43 height 16
click at [1194, 326] on input "text" at bounding box center [1226, 327] width 184 height 16
type input "i"
type input "O"
type input "i"
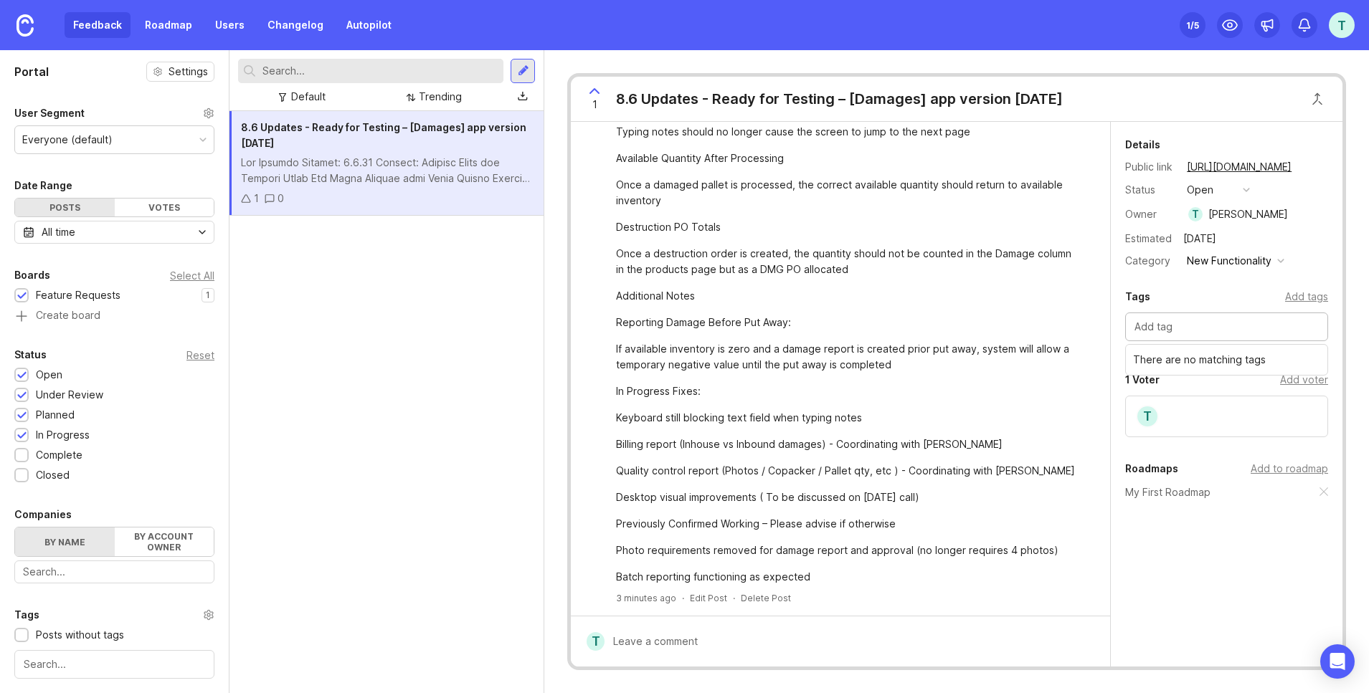
click at [1174, 325] on input "text" at bounding box center [1226, 327] width 184 height 16
click at [1157, 358] on div "i" at bounding box center [1226, 359] width 203 height 22
click at [1135, 358] on div "i" at bounding box center [1131, 357] width 11 height 17
click at [1146, 333] on input "text" at bounding box center [1226, 327] width 184 height 16
type input "Improvements"
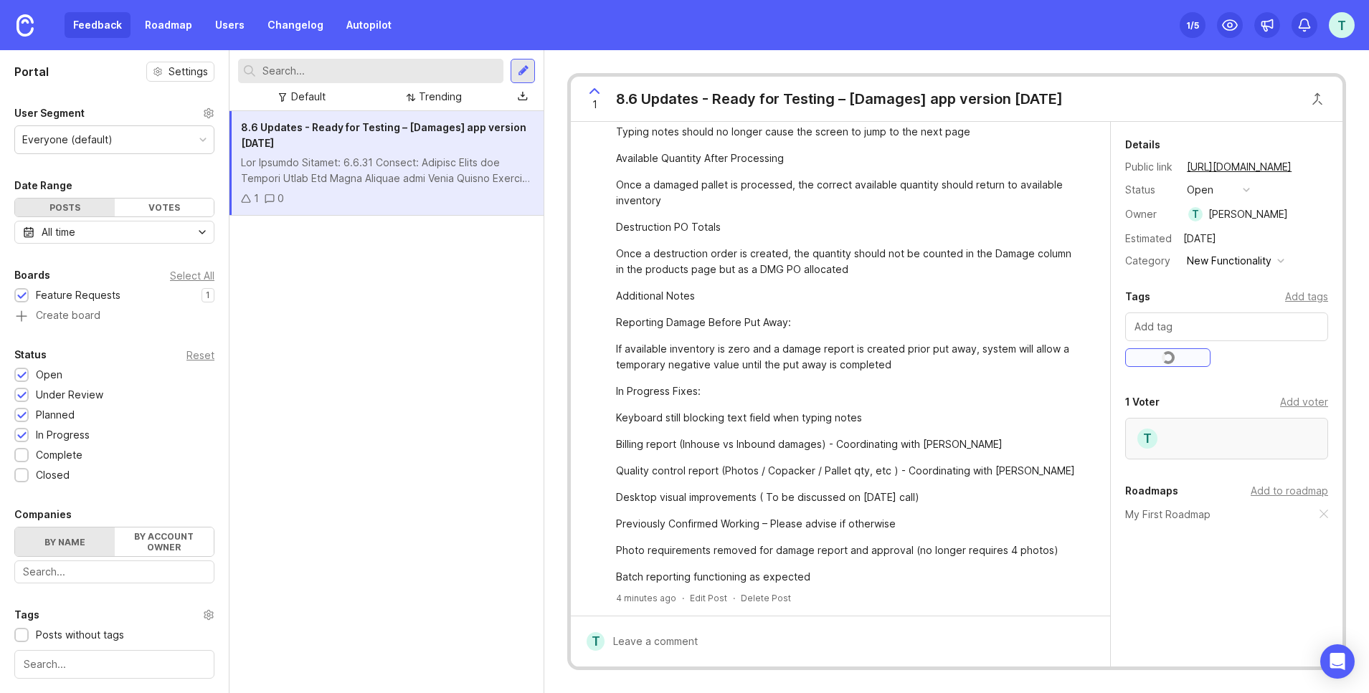
click at [1200, 427] on div "T" at bounding box center [1226, 439] width 203 height 42
click at [1197, 509] on link "My First Roadmap" at bounding box center [1167, 515] width 85 height 16
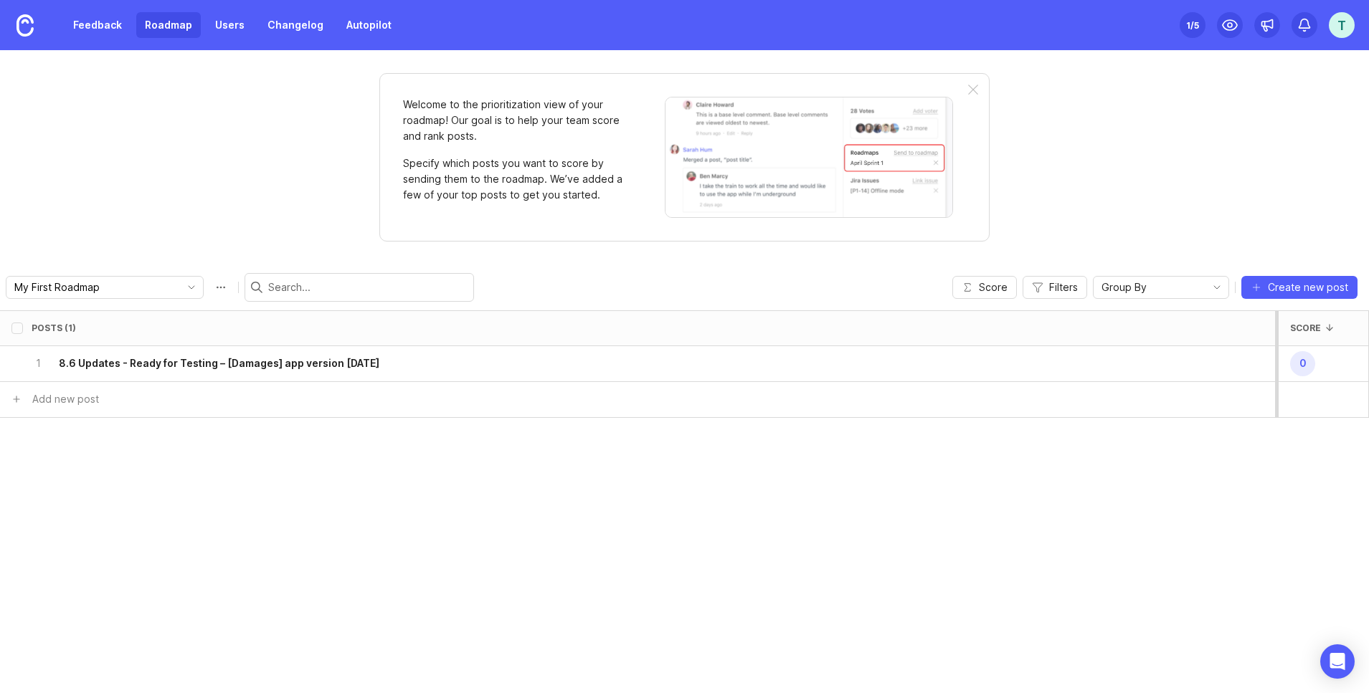
click at [1209, 518] on div "Posts (1) Score 1 8.6 Updates - Ready for Testing – [Damages] app version 3.2.7…" at bounding box center [684, 501] width 1369 height 383
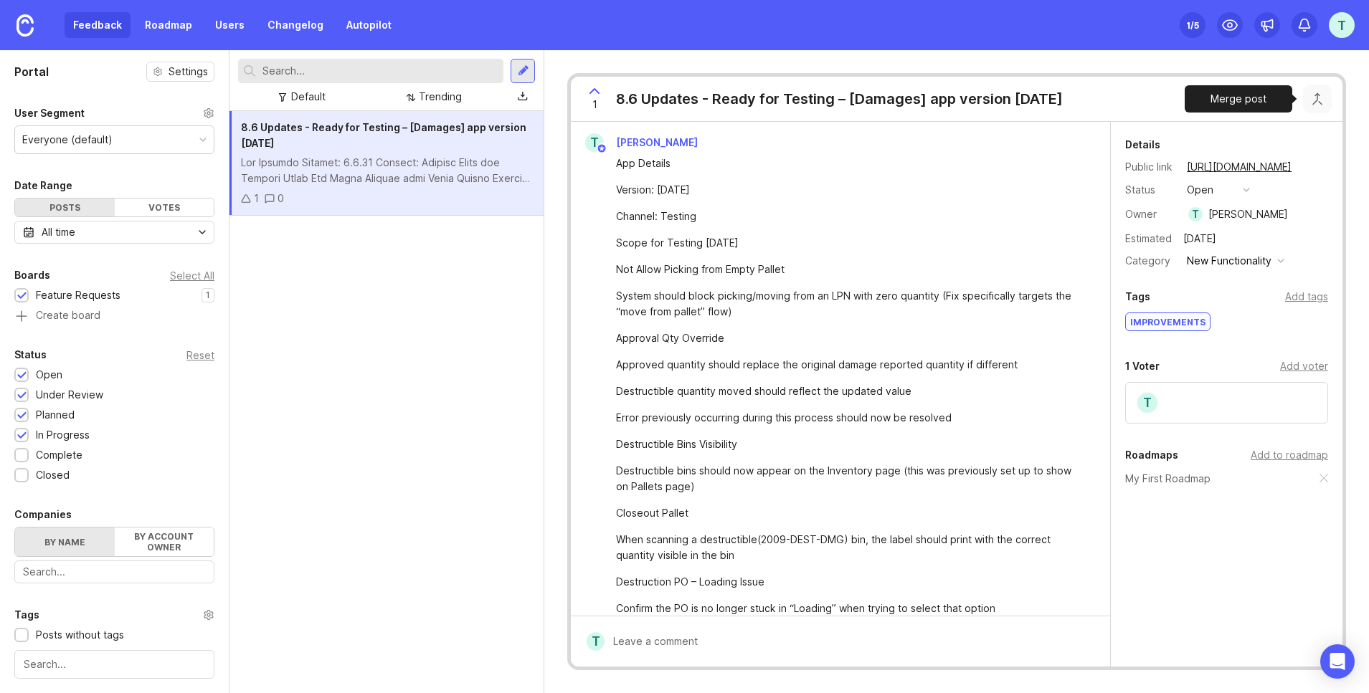
click at [1315, 103] on button "Close button" at bounding box center [1317, 99] width 29 height 29
click at [1329, 77] on div "1 8.6 Updates - Ready for Testing – [Damages] app version 3.2.78" at bounding box center [956, 99] width 771 height 45
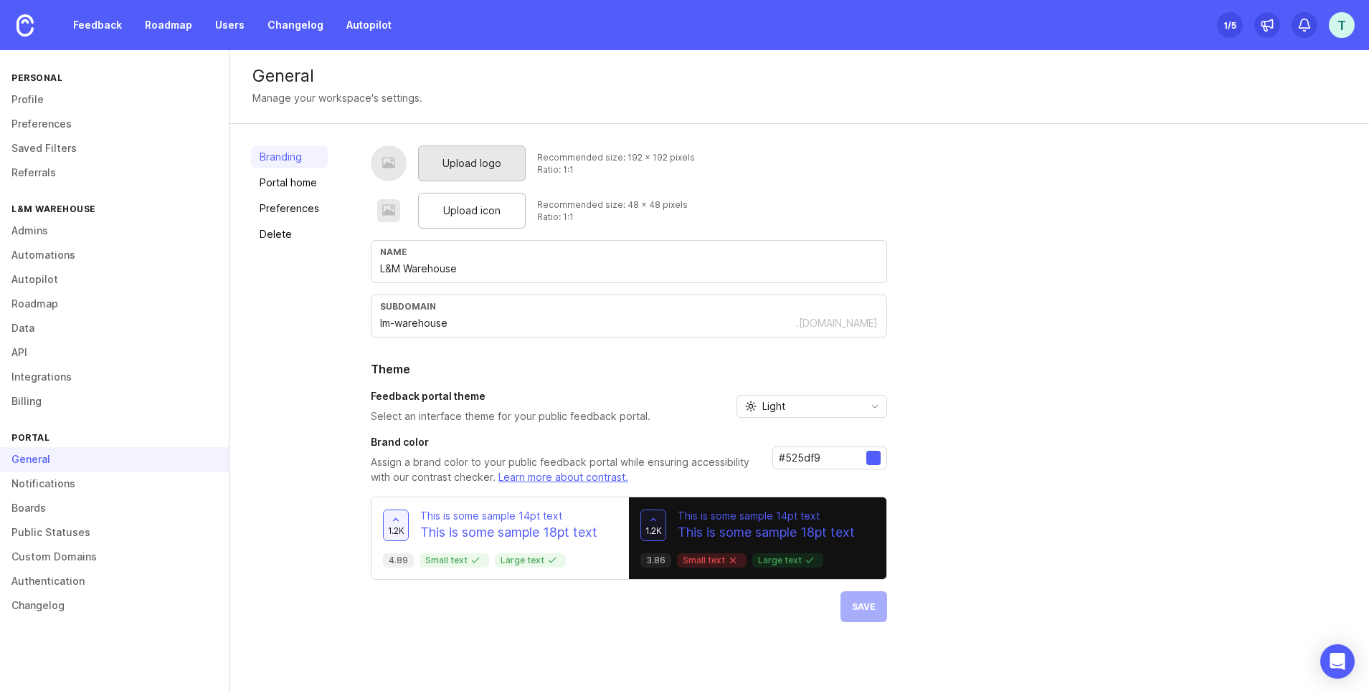
click at [485, 158] on span "Upload logo" at bounding box center [471, 164] width 59 height 16
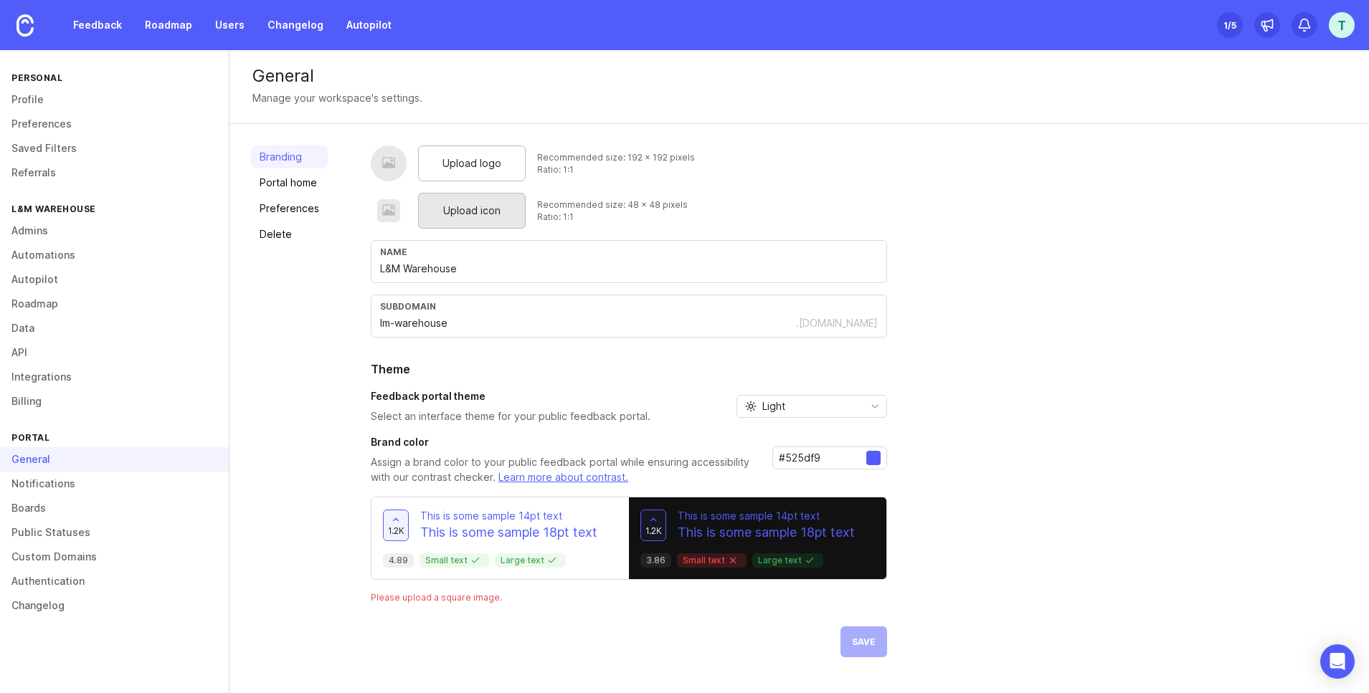
click at [470, 213] on span "Upload icon" at bounding box center [471, 211] width 57 height 16
click at [290, 180] on link "Portal home" at bounding box center [289, 182] width 77 height 23
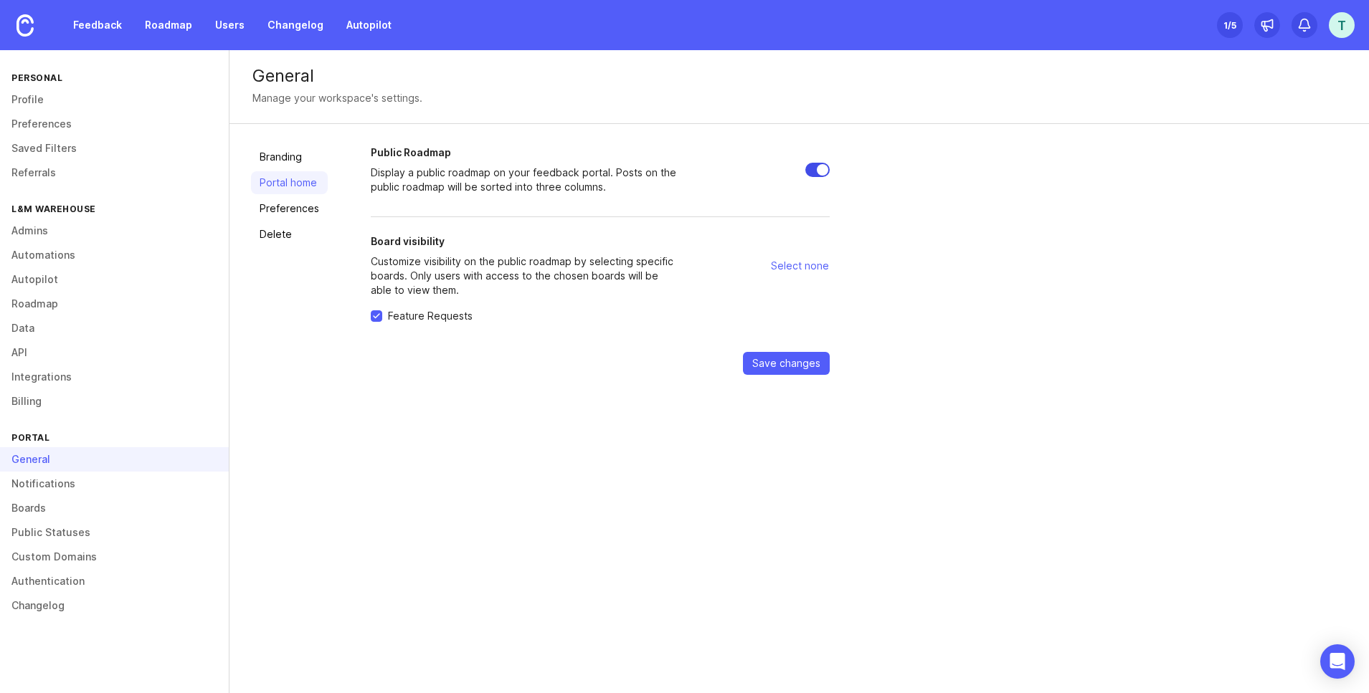
click at [813, 171] on input "Public Roadmap" at bounding box center [817, 170] width 24 height 14
checkbox input "false"
click at [799, 266] on span "Select none" at bounding box center [800, 266] width 58 height 14
click at [780, 367] on span "Save changes" at bounding box center [786, 363] width 68 height 14
click at [655, 298] on form "Public Roadmap Display a public roadmap on your feedback portal. Posts on the p…" at bounding box center [600, 272] width 459 height 252
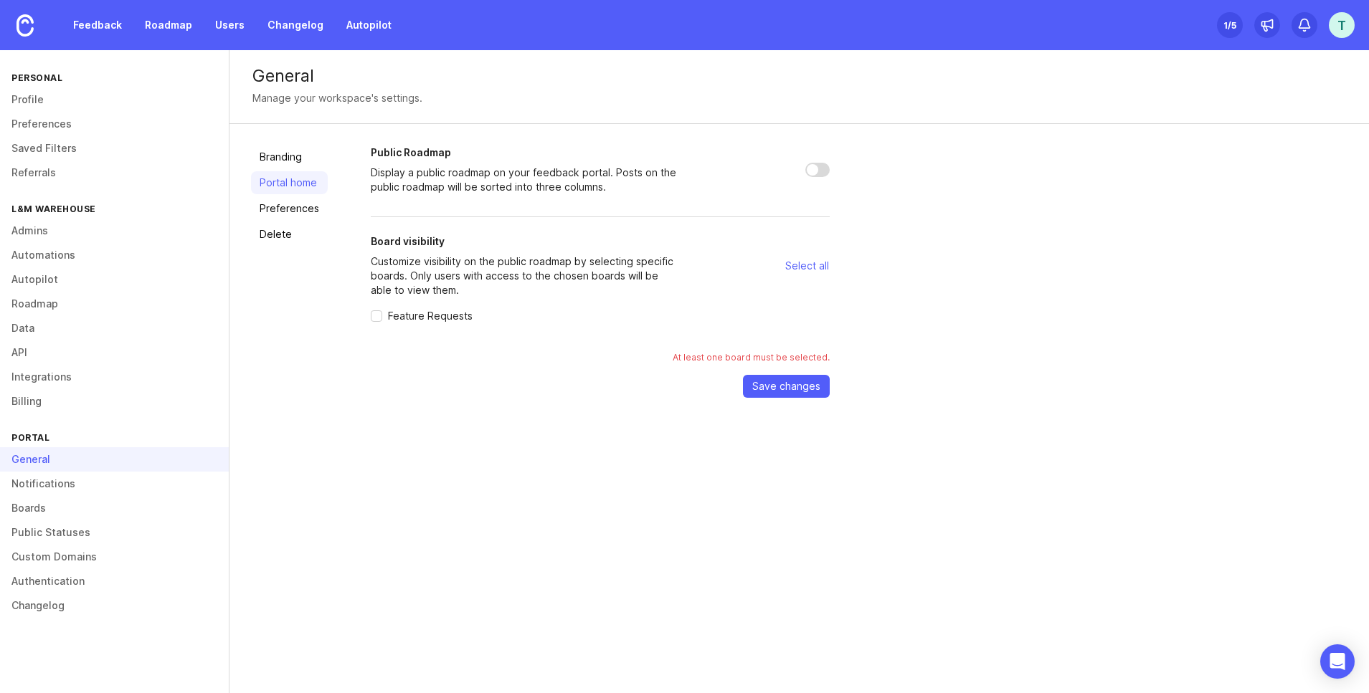
click at [376, 313] on input "Feature Requests" at bounding box center [376, 315] width 11 height 11
checkbox input "true"
click at [828, 166] on div "Public Roadmap Display a public roadmap on your feedback portal. Posts on the p…" at bounding box center [859, 272] width 976 height 252
click at [815, 171] on input "Public Roadmap" at bounding box center [817, 170] width 24 height 14
checkbox input "true"
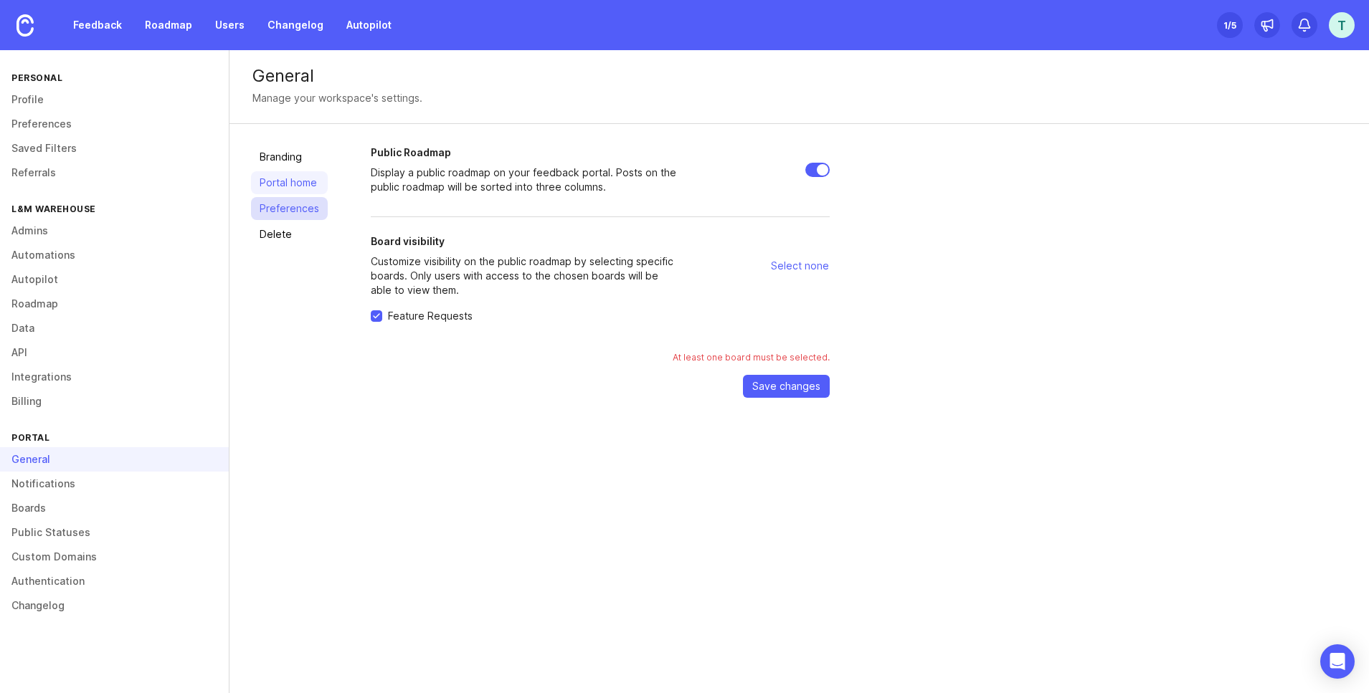
click at [303, 212] on link "Preferences" at bounding box center [289, 208] width 77 height 23
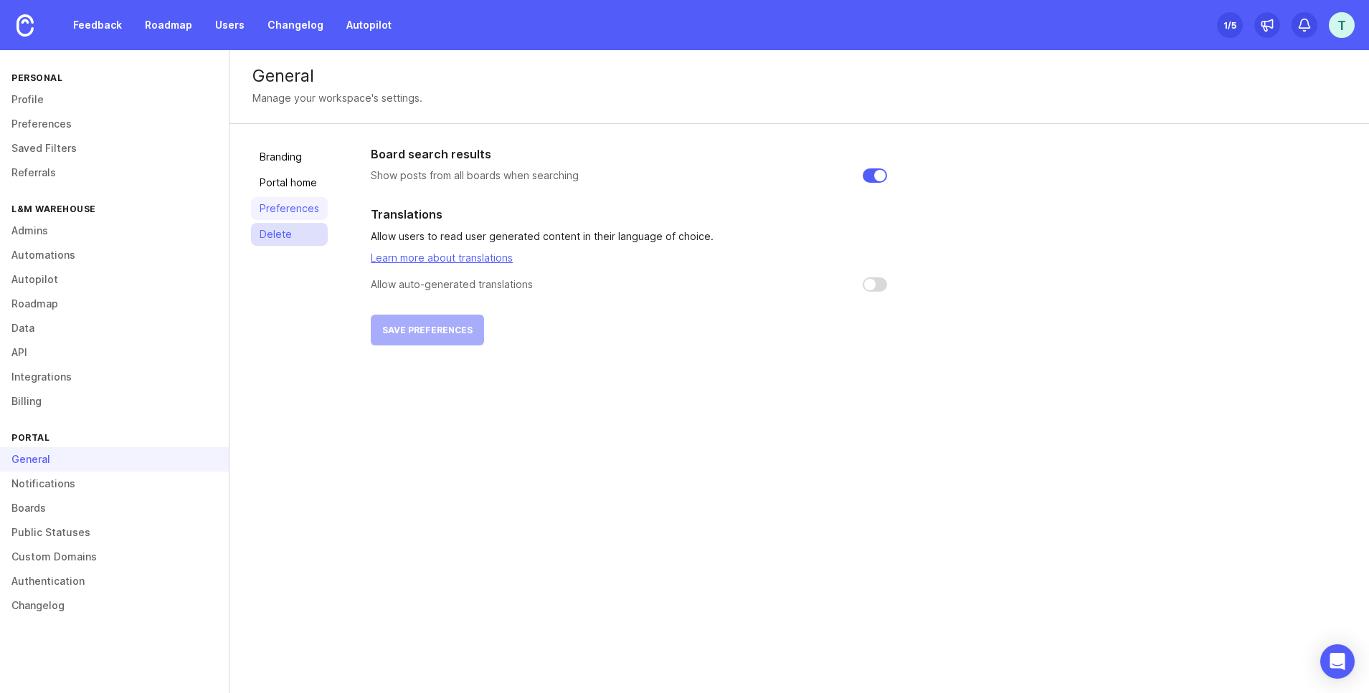
click at [309, 234] on link "Delete" at bounding box center [289, 234] width 77 height 23
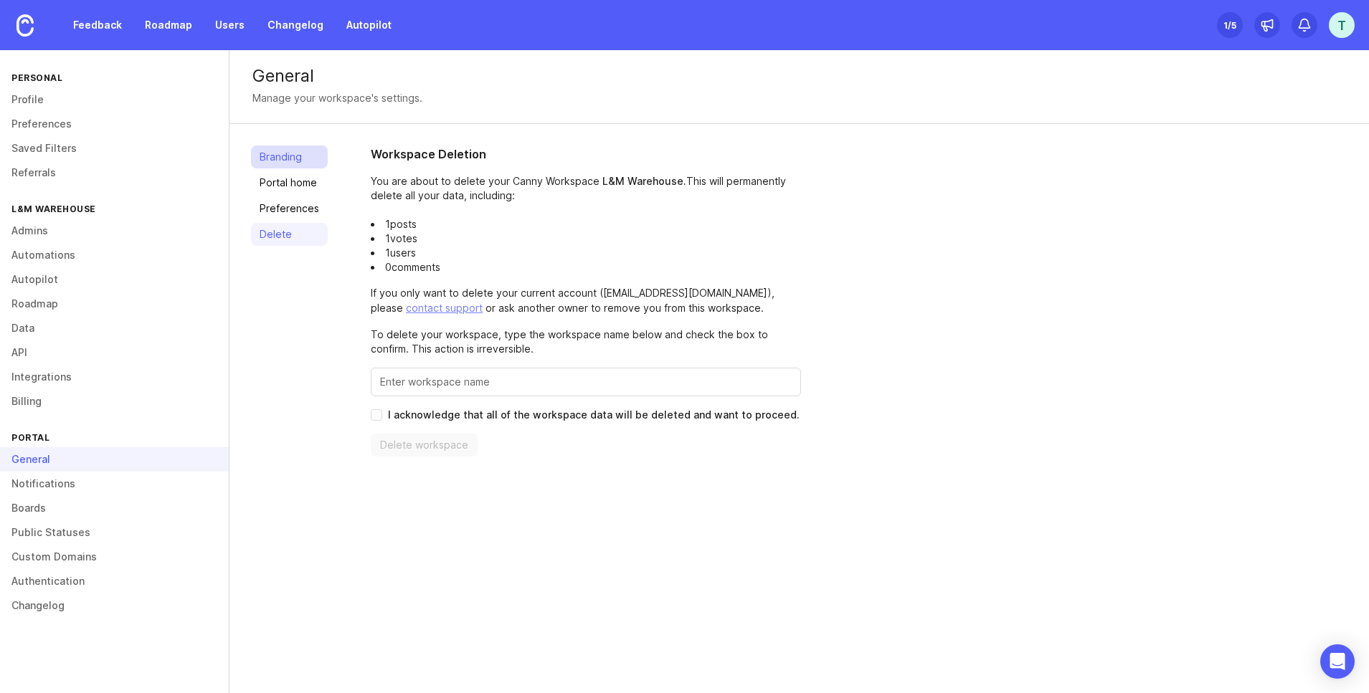
click at [315, 162] on link "Branding" at bounding box center [289, 157] width 77 height 23
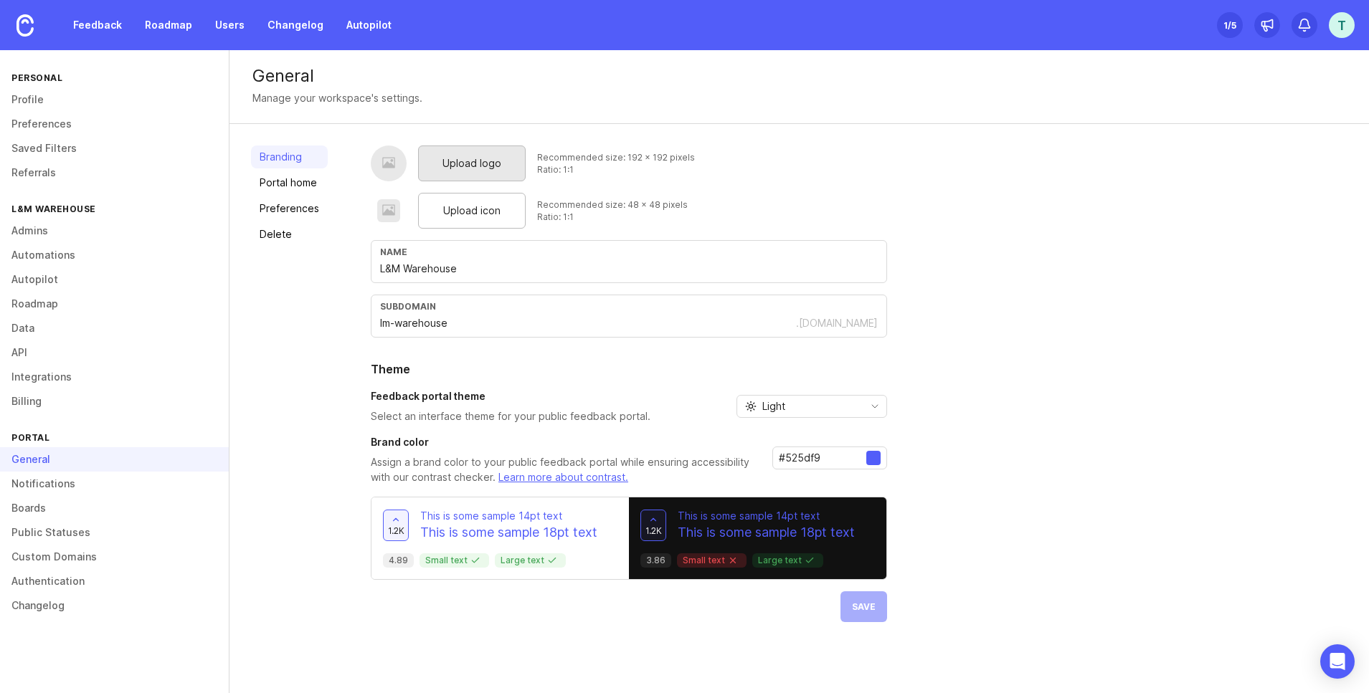
click at [472, 166] on span "Upload logo" at bounding box center [471, 164] width 59 height 16
click at [472, 164] on span "Upload logo" at bounding box center [471, 164] width 59 height 16
click at [468, 172] on div "Upload logo" at bounding box center [472, 164] width 108 height 36
click at [471, 166] on span "Upload logo" at bounding box center [471, 164] width 59 height 16
click at [465, 211] on span "Upload icon" at bounding box center [471, 211] width 57 height 16
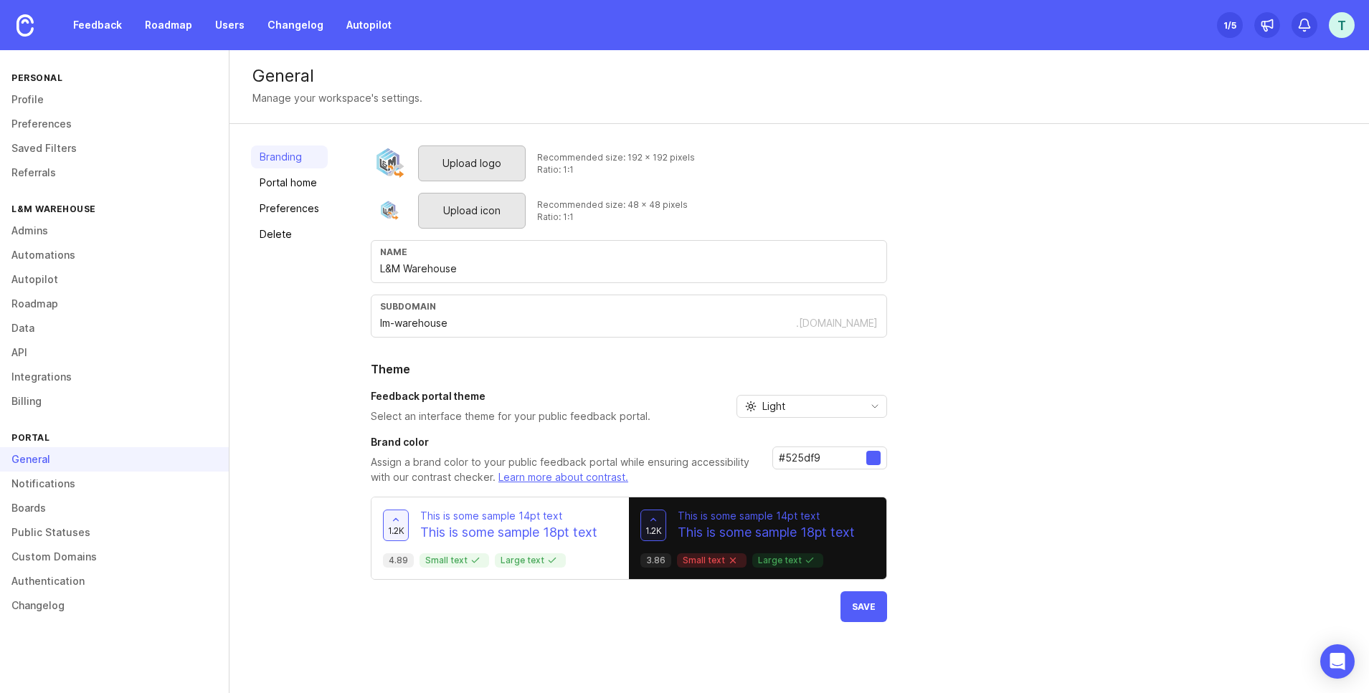
click at [570, 569] on div "1.2k This is some sample 14pt text This is some sample 18pt text 4.89 Small tex…" at bounding box center [499, 539] width 257 height 82
click at [870, 610] on span "Save" at bounding box center [864, 607] width 24 height 11
click at [86, 26] on link "Feedback" at bounding box center [98, 25] width 66 height 26
click at [53, 100] on link "Profile" at bounding box center [114, 99] width 229 height 24
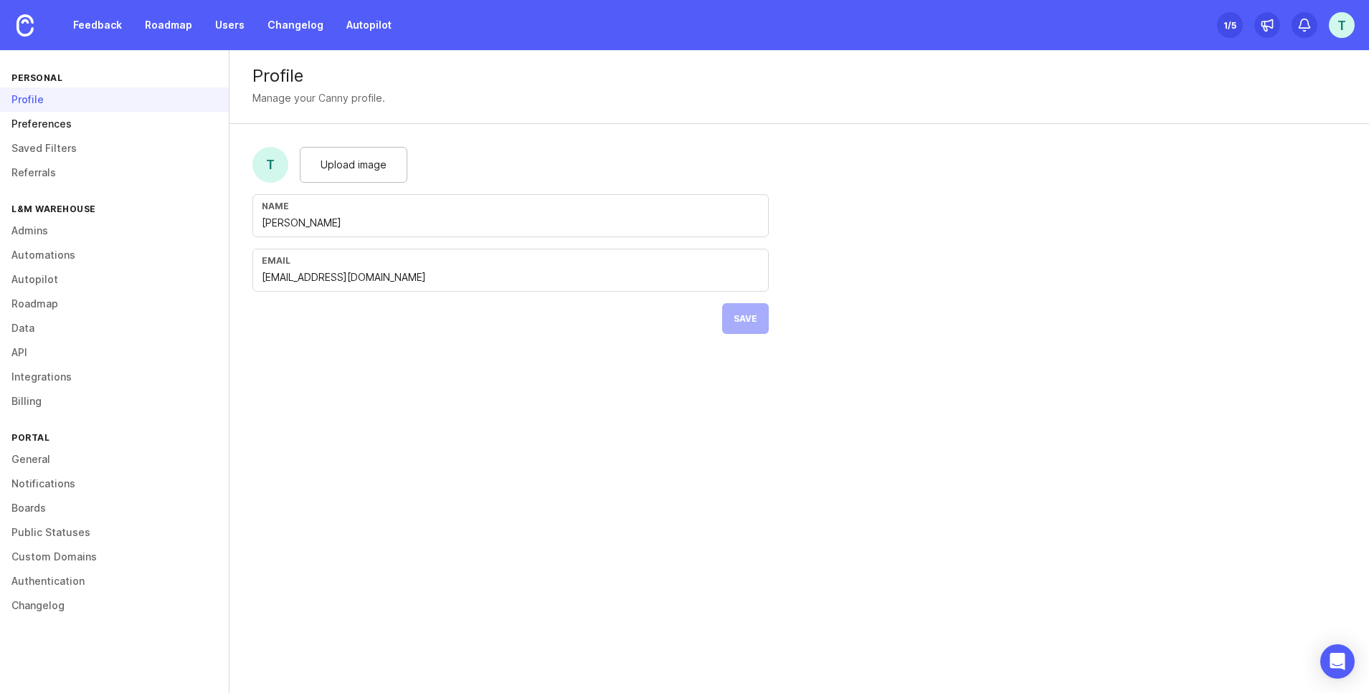
click at [47, 125] on link "Preferences" at bounding box center [114, 124] width 229 height 24
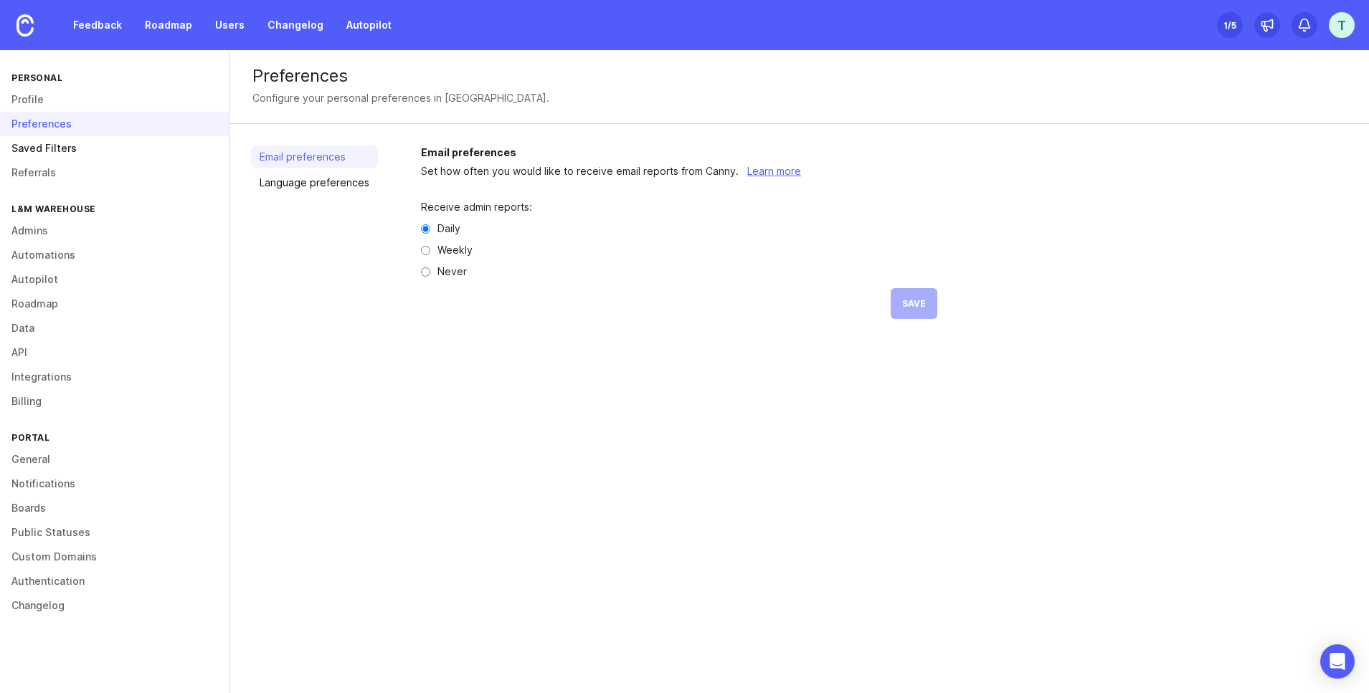
click at [44, 143] on link "Saved Filters" at bounding box center [114, 148] width 229 height 24
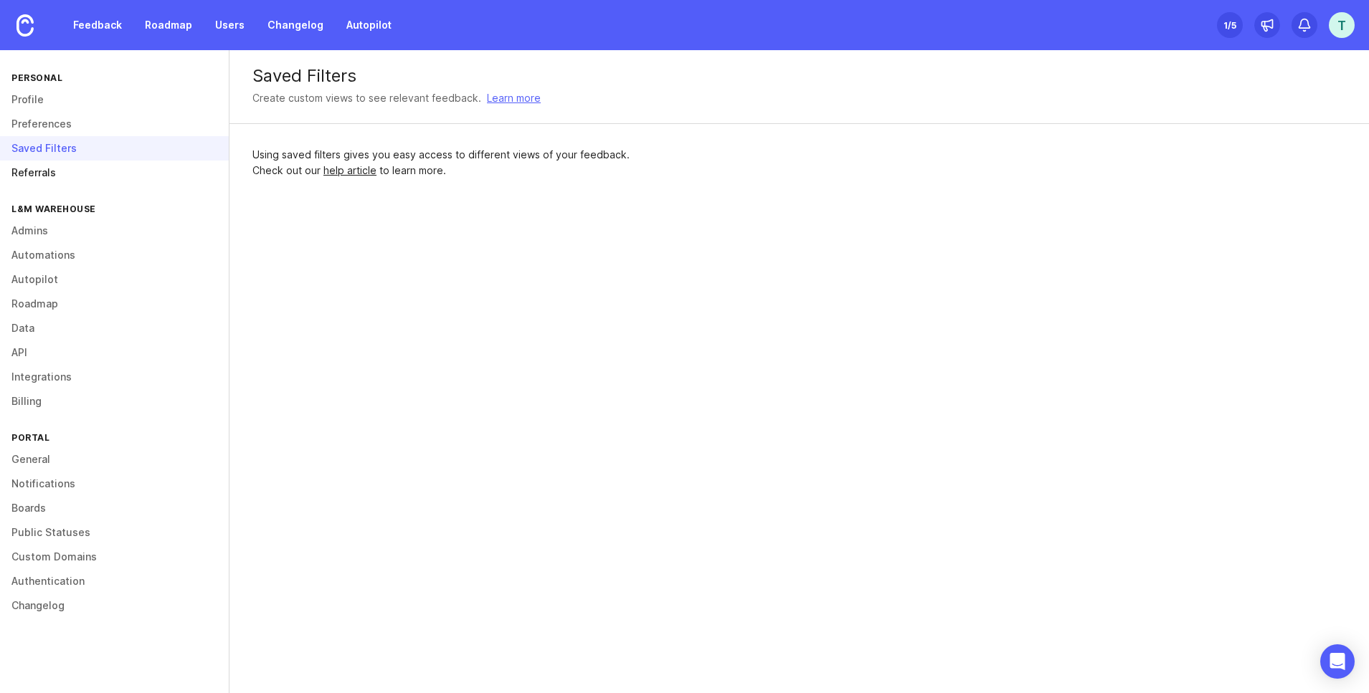
click at [60, 168] on link "Referrals" at bounding box center [114, 173] width 229 height 24
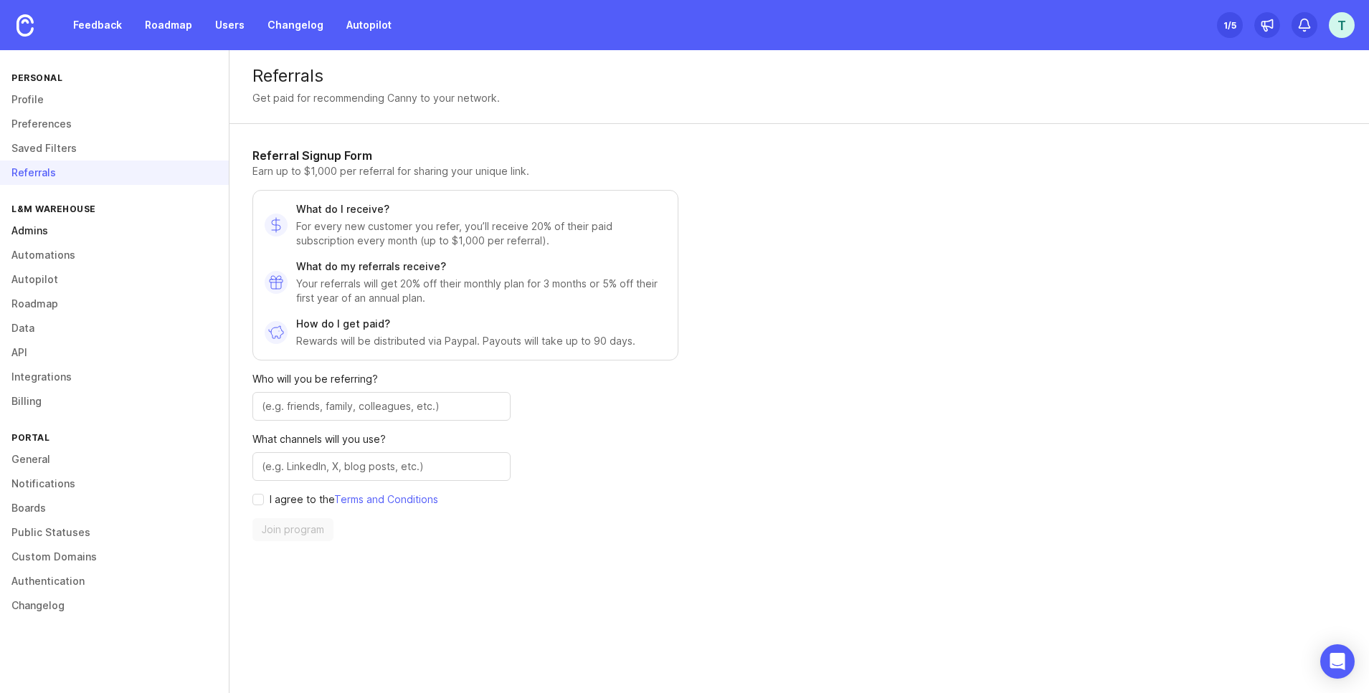
click at [80, 234] on link "Admins" at bounding box center [114, 231] width 229 height 24
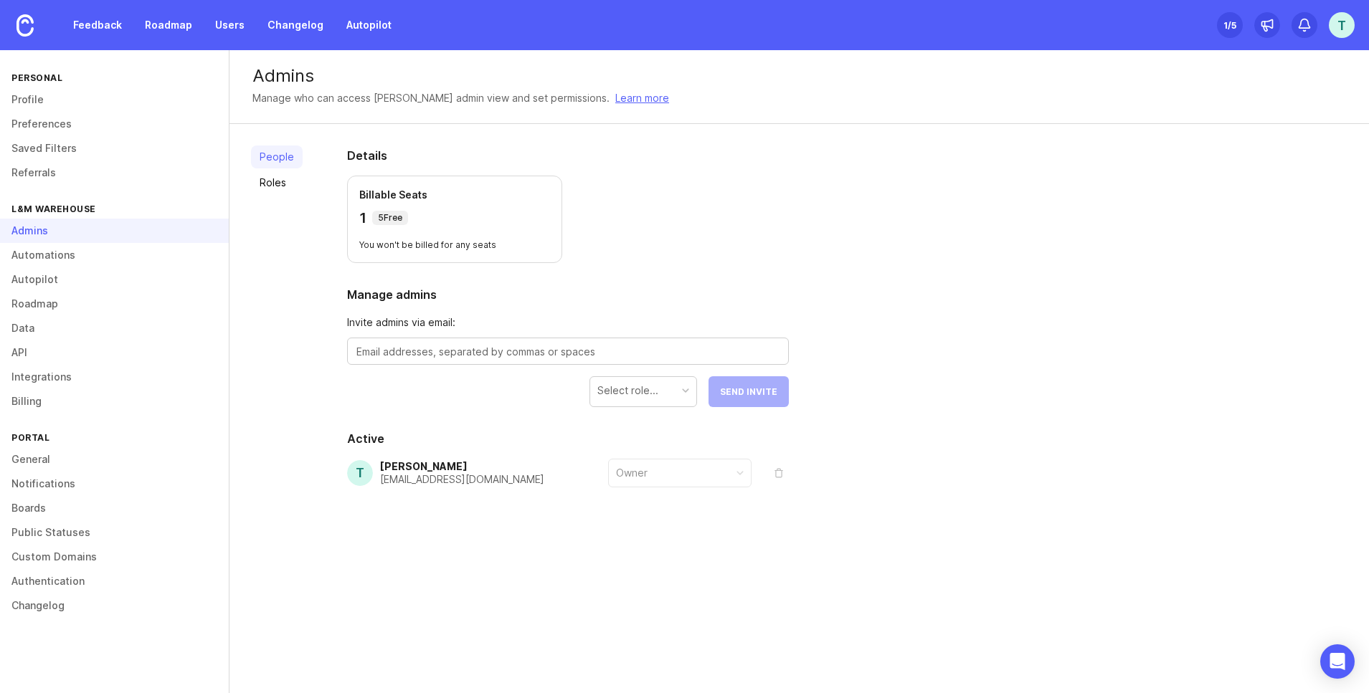
click at [432, 356] on textarea at bounding box center [567, 352] width 423 height 16
type textarea "g"
click at [54, 255] on link "Automations" at bounding box center [114, 255] width 229 height 24
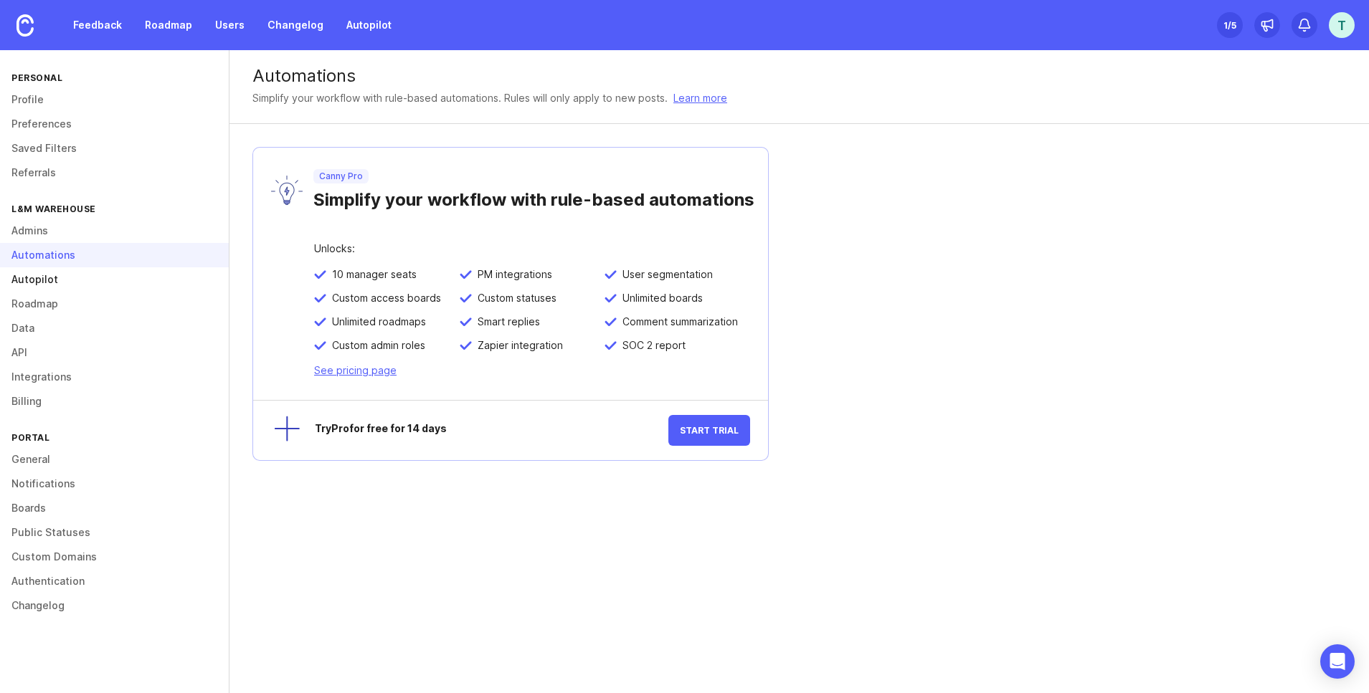
click at [61, 283] on link "Autopilot" at bounding box center [114, 279] width 229 height 24
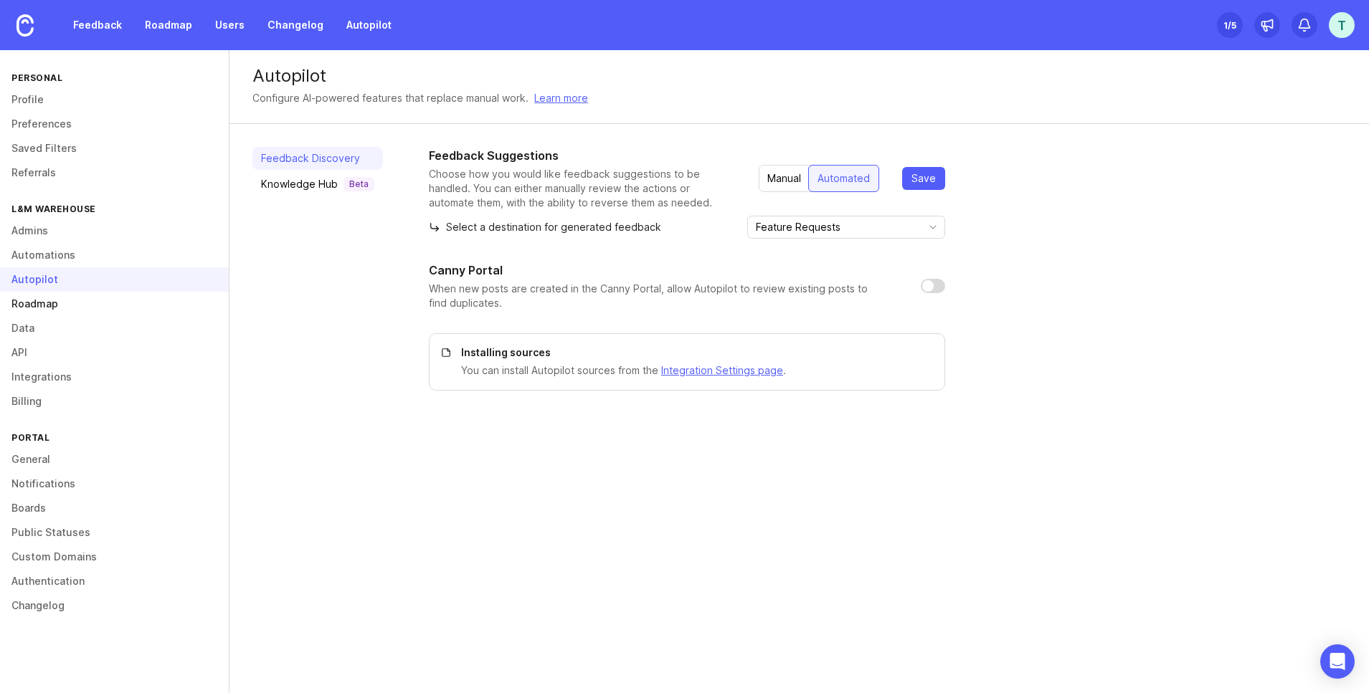
click at [71, 303] on link "Roadmap" at bounding box center [114, 304] width 229 height 24
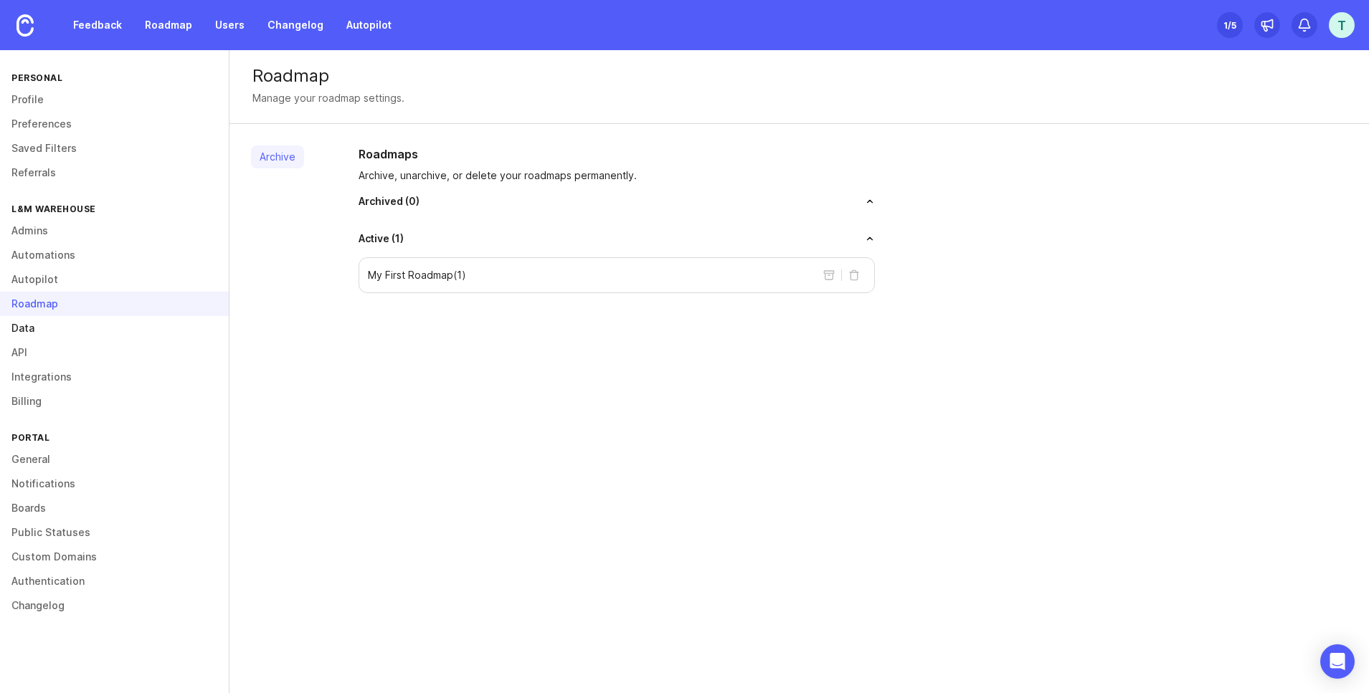
click at [72, 328] on link "Data" at bounding box center [114, 328] width 229 height 24
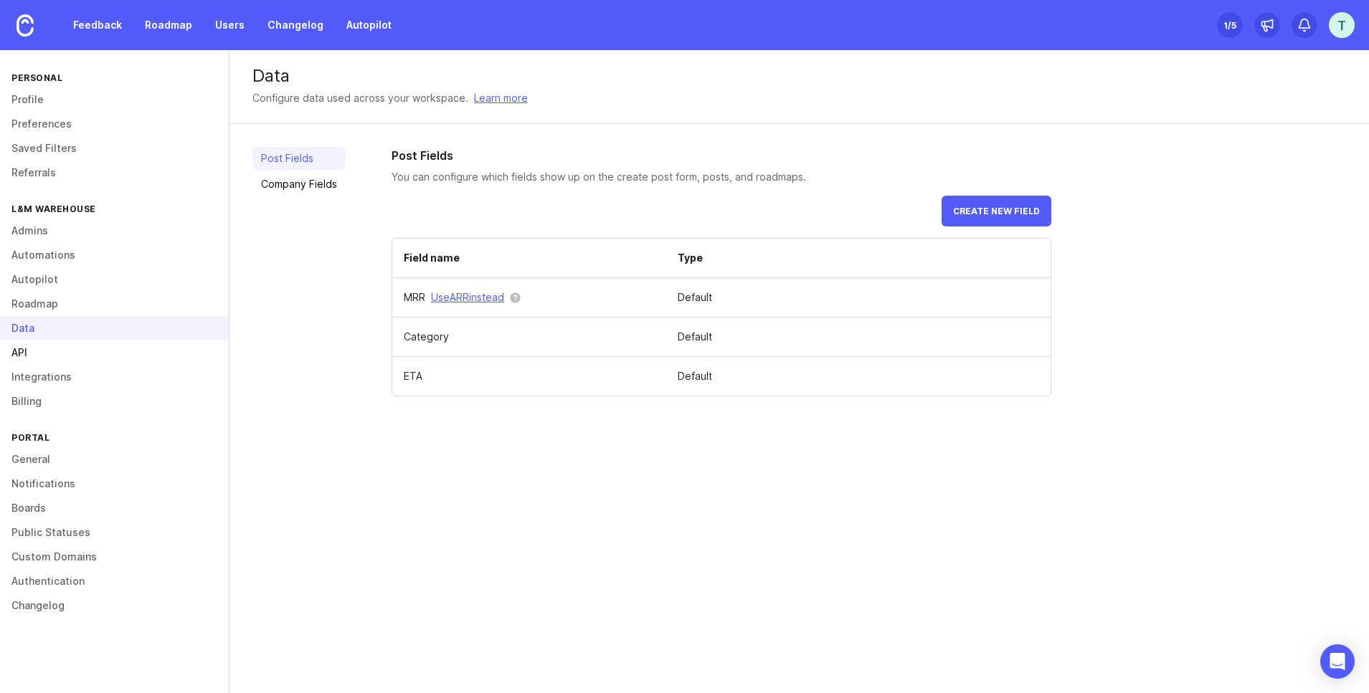
click at [62, 358] on link "API" at bounding box center [114, 353] width 229 height 24
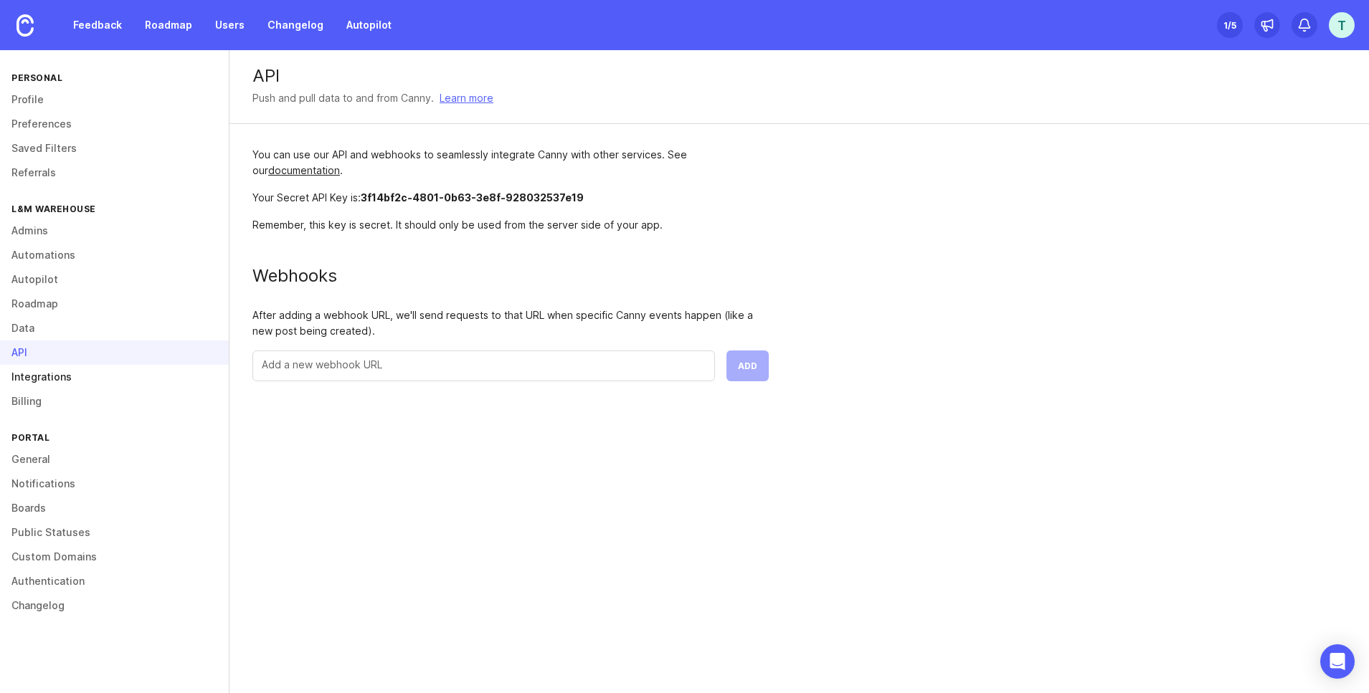
click at [85, 380] on link "Integrations" at bounding box center [114, 377] width 229 height 24
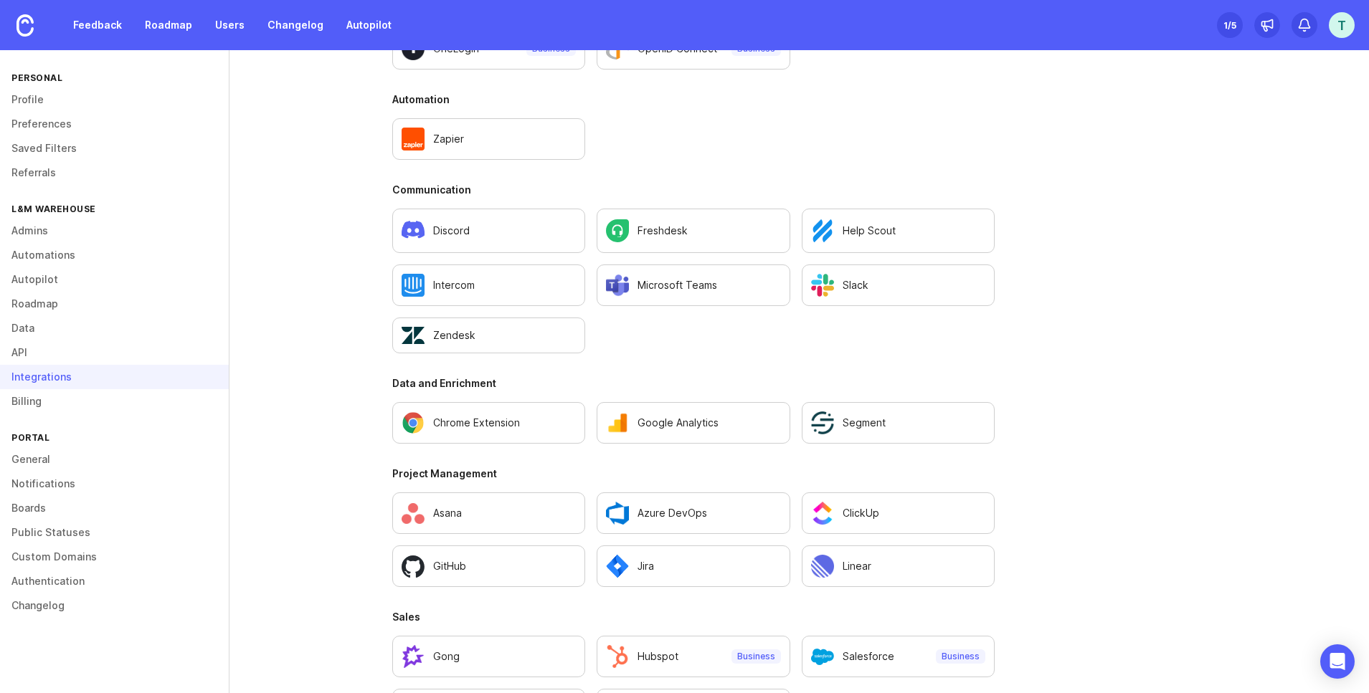
scroll to position [837, 0]
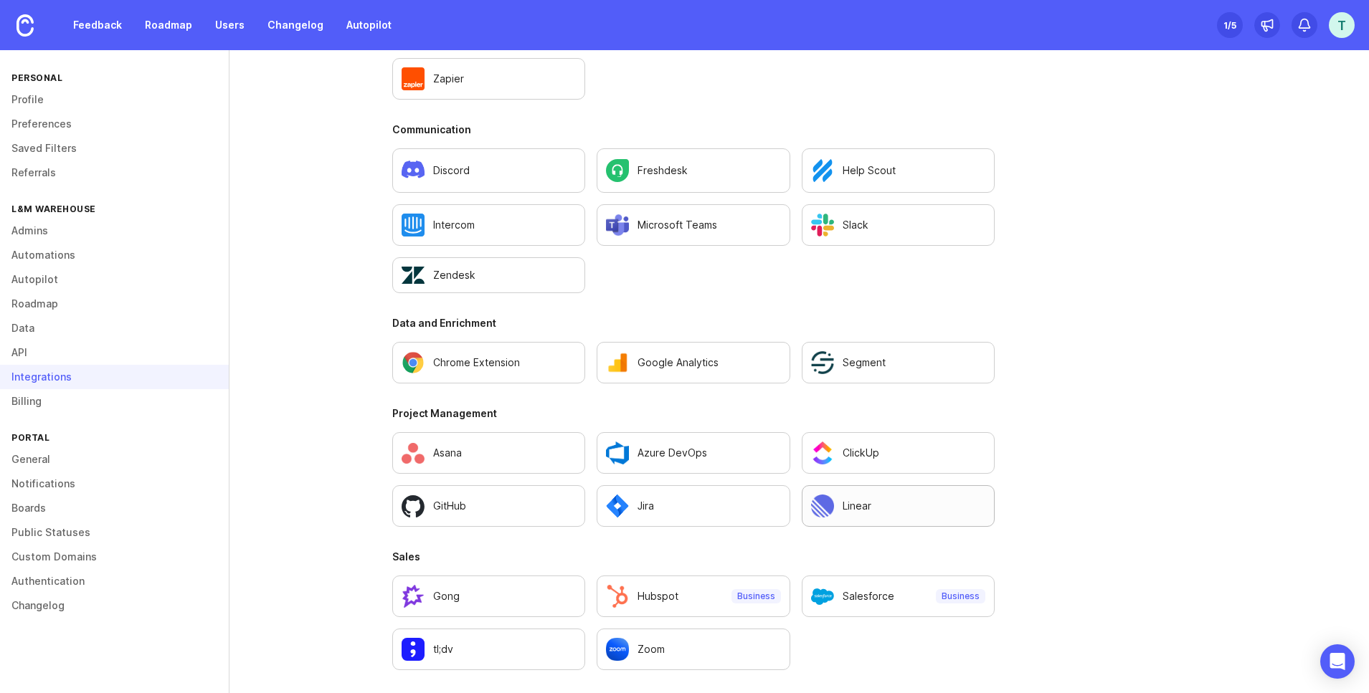
click at [877, 510] on div "Linear" at bounding box center [898, 506] width 174 height 23
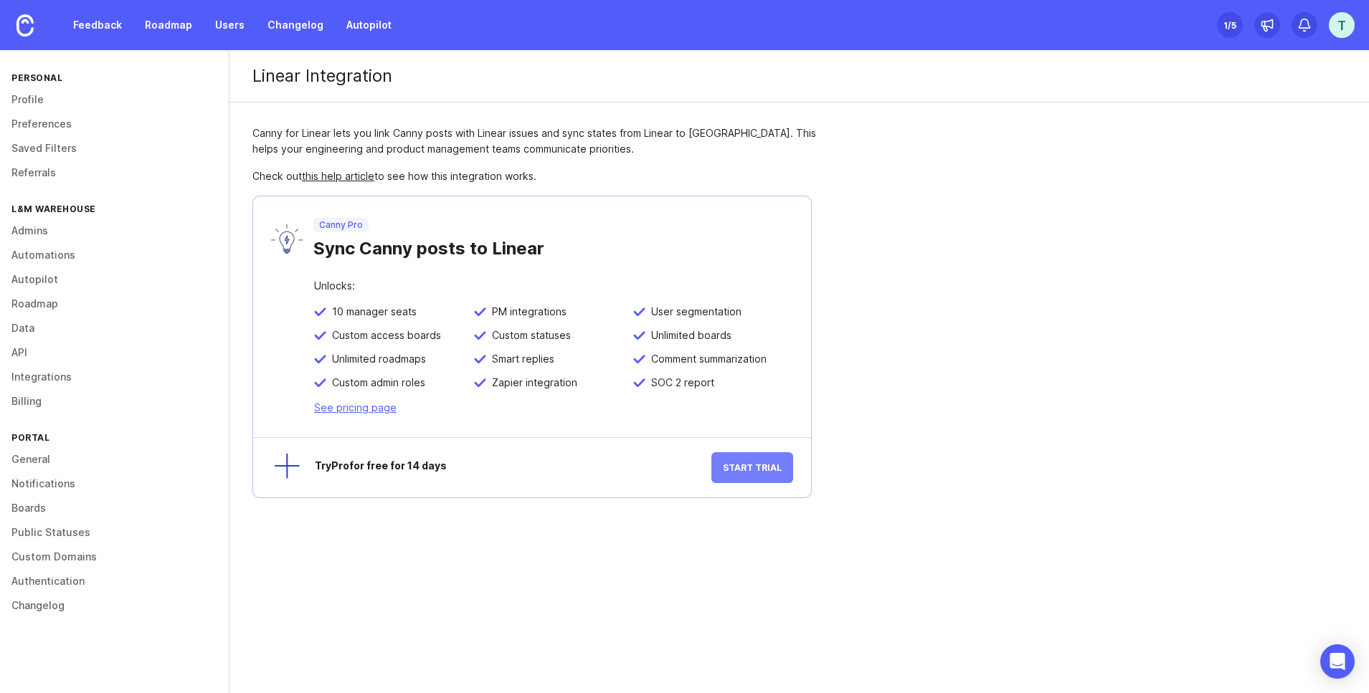
click at [764, 469] on span "Start Trial" at bounding box center [752, 467] width 59 height 11
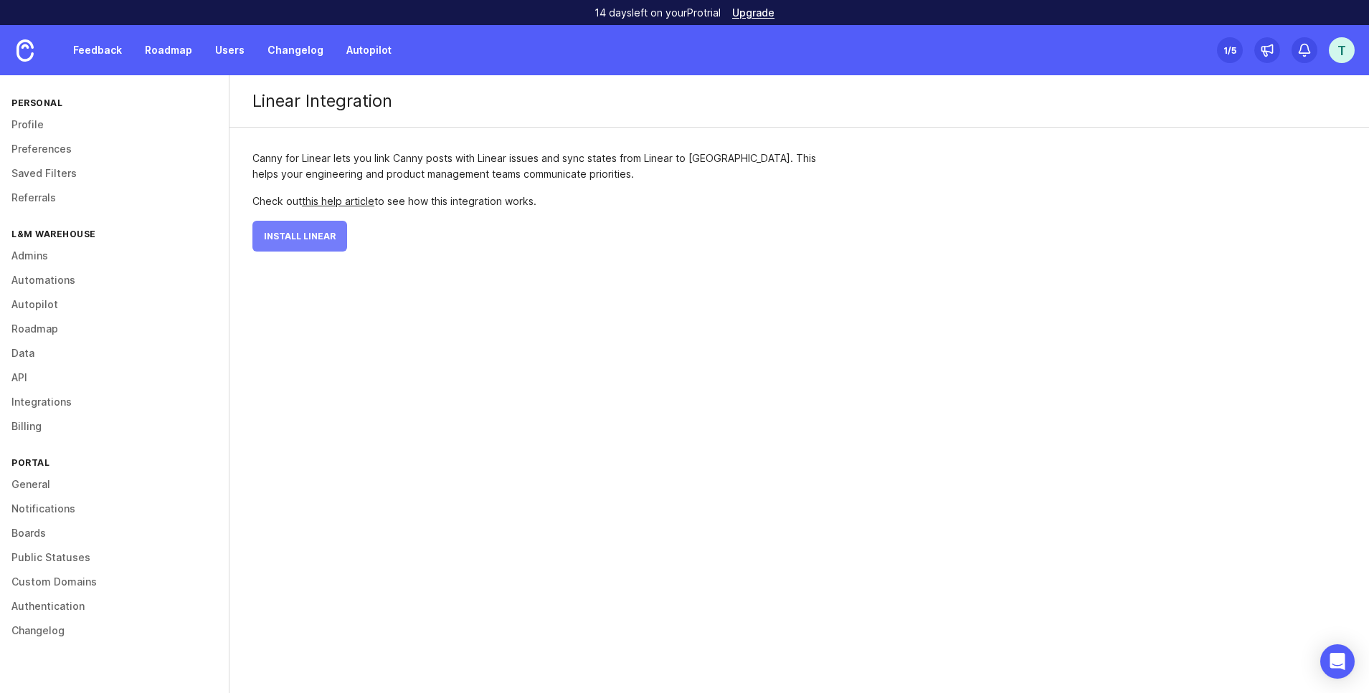
click at [291, 233] on span "Install Linear" at bounding box center [300, 236] width 72 height 11
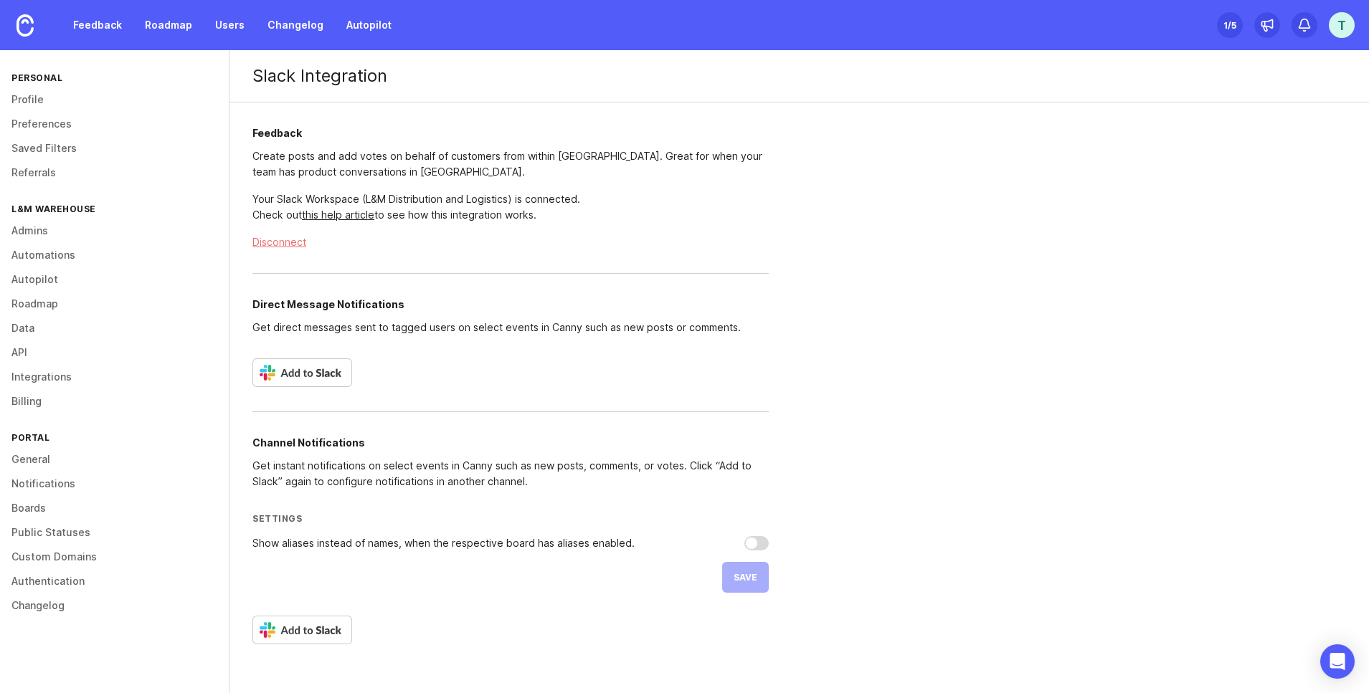
click at [310, 369] on img at bounding box center [302, 372] width 100 height 29
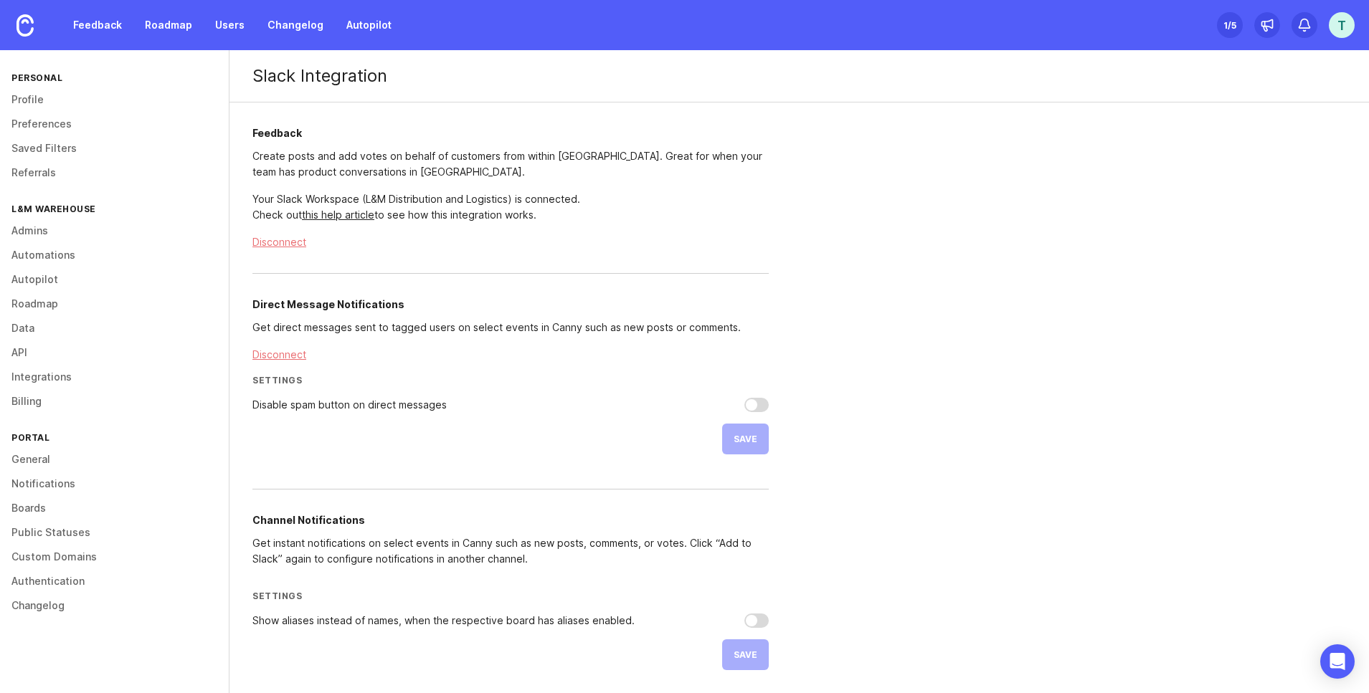
scroll to position [53, 0]
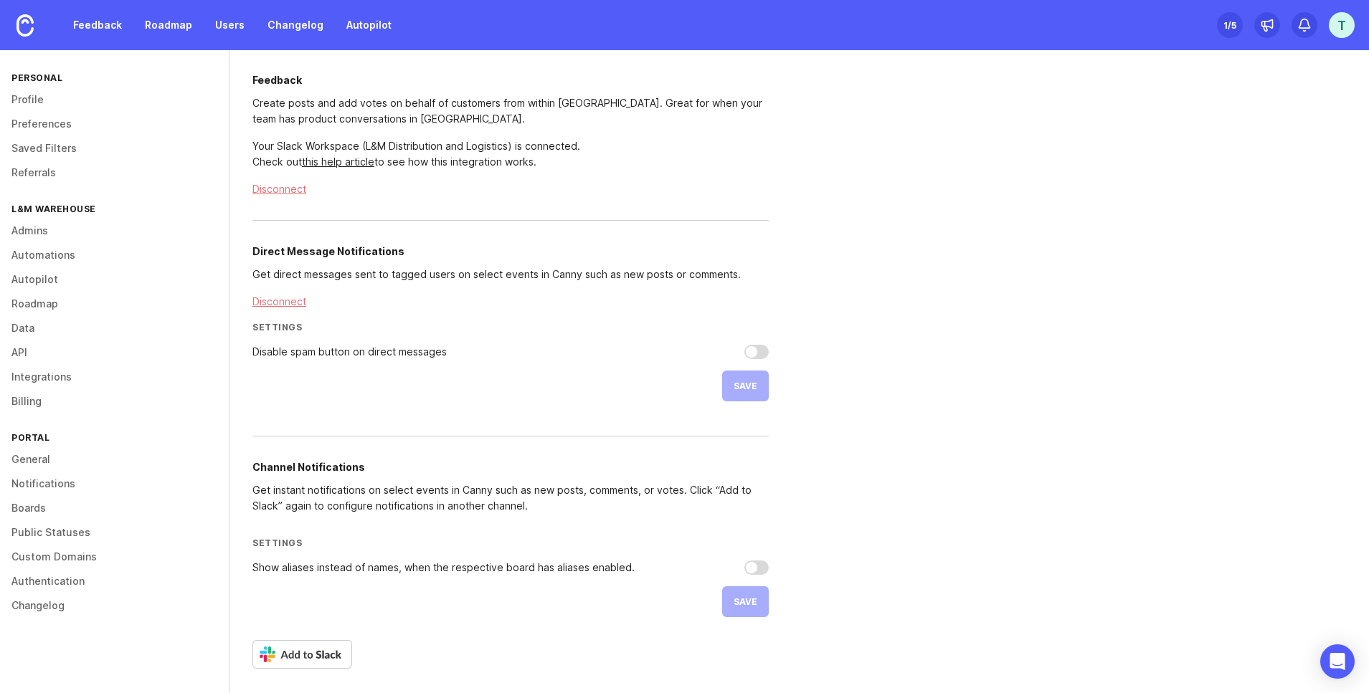
click at [314, 670] on div "Feedback Create posts and add votes on behalf of customers from within Slack. G…" at bounding box center [510, 371] width 562 height 644
click at [318, 653] on img at bounding box center [302, 654] width 100 height 29
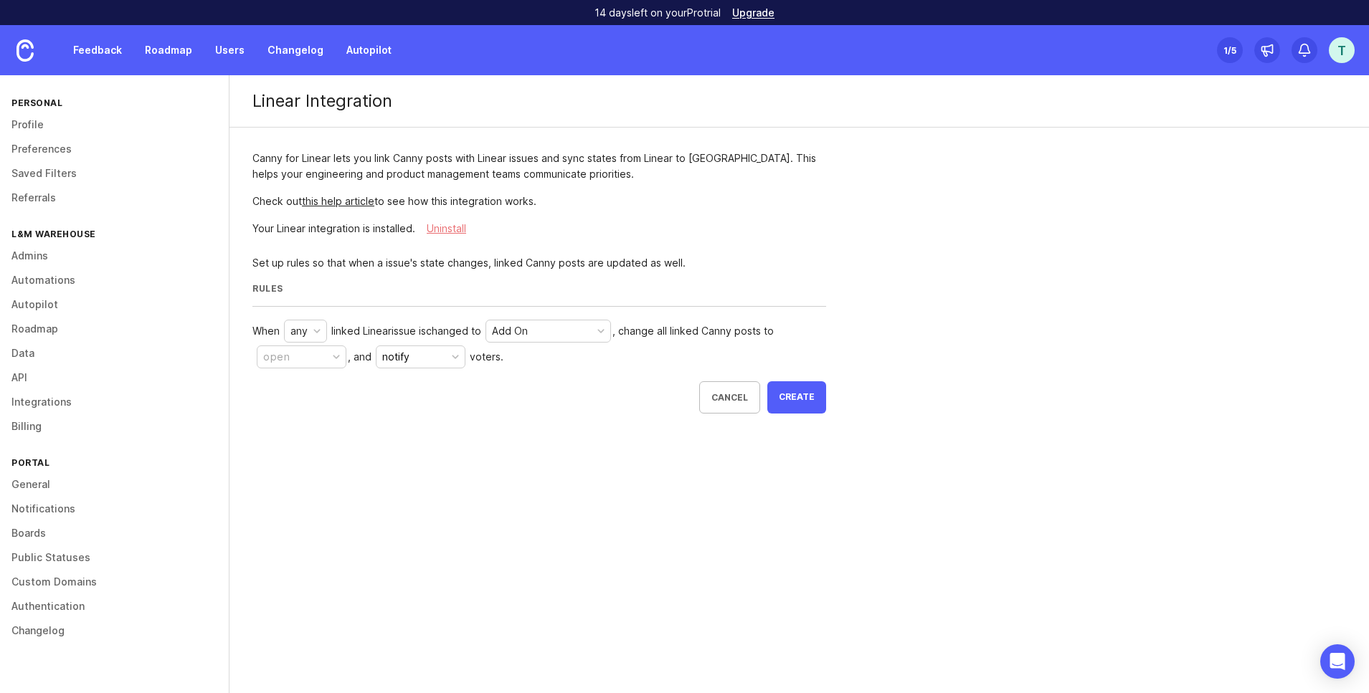
click at [300, 332] on div "any" at bounding box center [298, 331] width 17 height 16
click at [548, 334] on div "Add On" at bounding box center [548, 331] width 124 height 22
click at [325, 353] on button "open" at bounding box center [302, 357] width 90 height 23
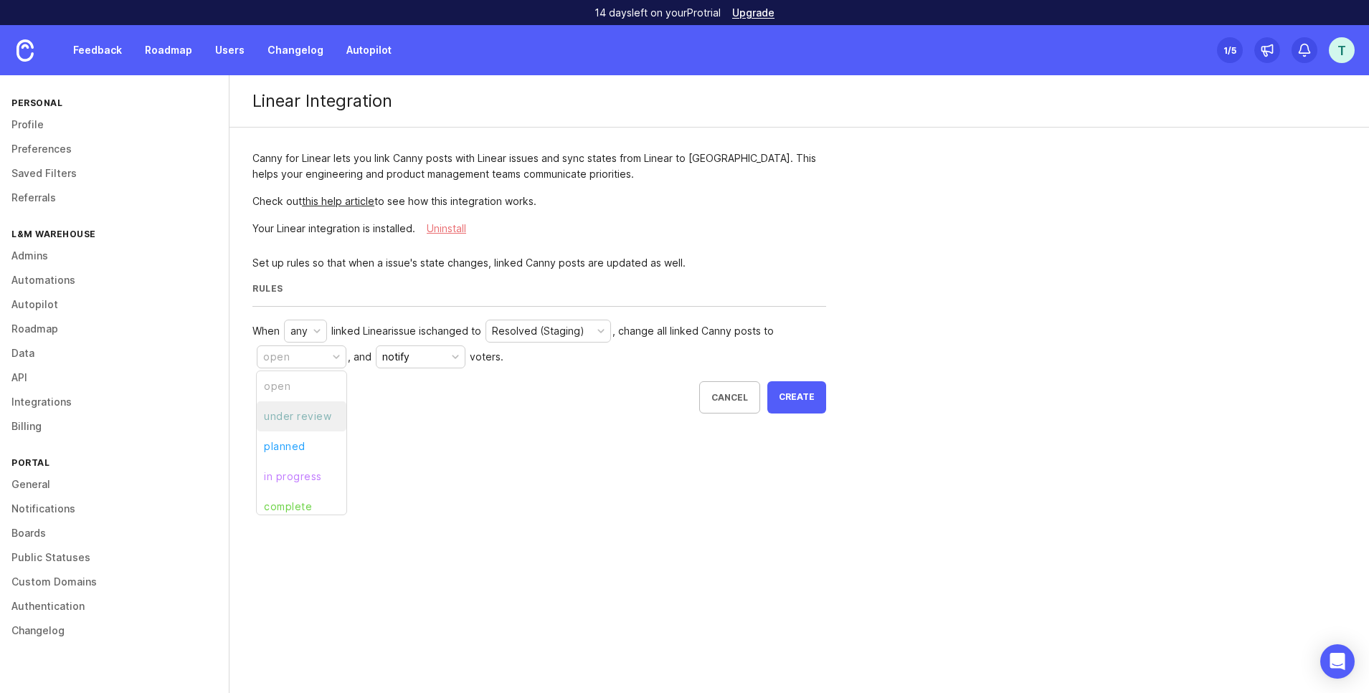
click at [338, 412] on review "under review" at bounding box center [302, 416] width 90 height 30
click at [447, 363] on button "notify" at bounding box center [424, 357] width 90 height 23
click at [442, 409] on notify "do not notify" at bounding box center [423, 411] width 90 height 27
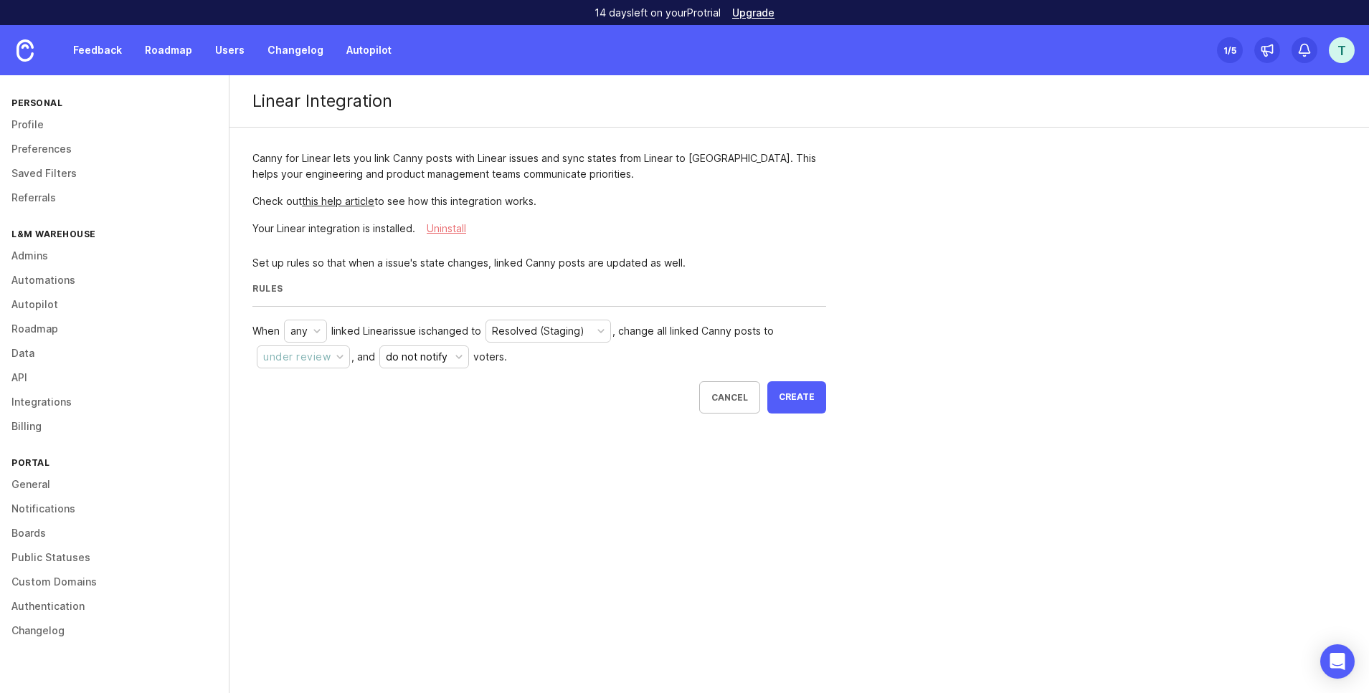
drag, startPoint x: 419, startPoint y: 350, endPoint x: 419, endPoint y: 359, distance: 9.3
click at [419, 352] on div "do not notify" at bounding box center [417, 357] width 62 height 16
click at [434, 391] on li "notify" at bounding box center [423, 384] width 90 height 27
click at [802, 405] on button "Create" at bounding box center [796, 397] width 59 height 32
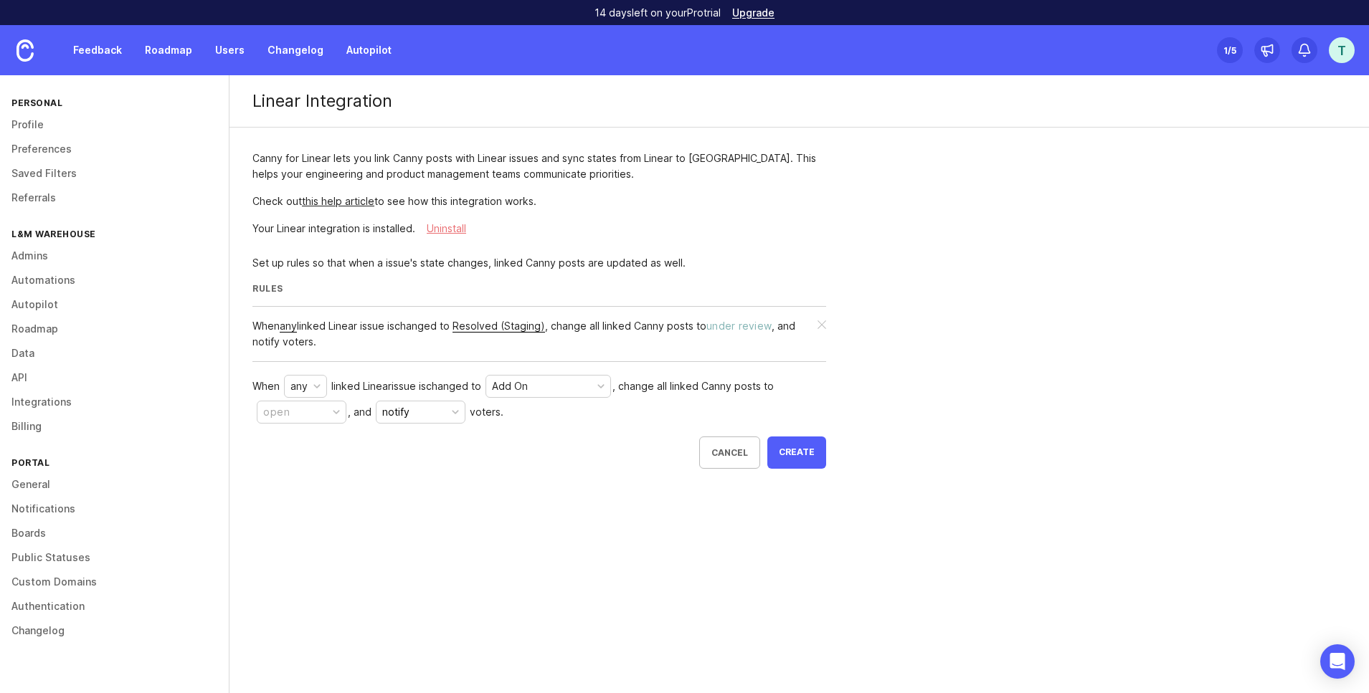
click at [293, 391] on div "any" at bounding box center [298, 387] width 17 height 16
click at [578, 492] on div "Linear Integration Canny for Linear lets you link Canny posts with Linear issue…" at bounding box center [798, 337] width 1139 height 524
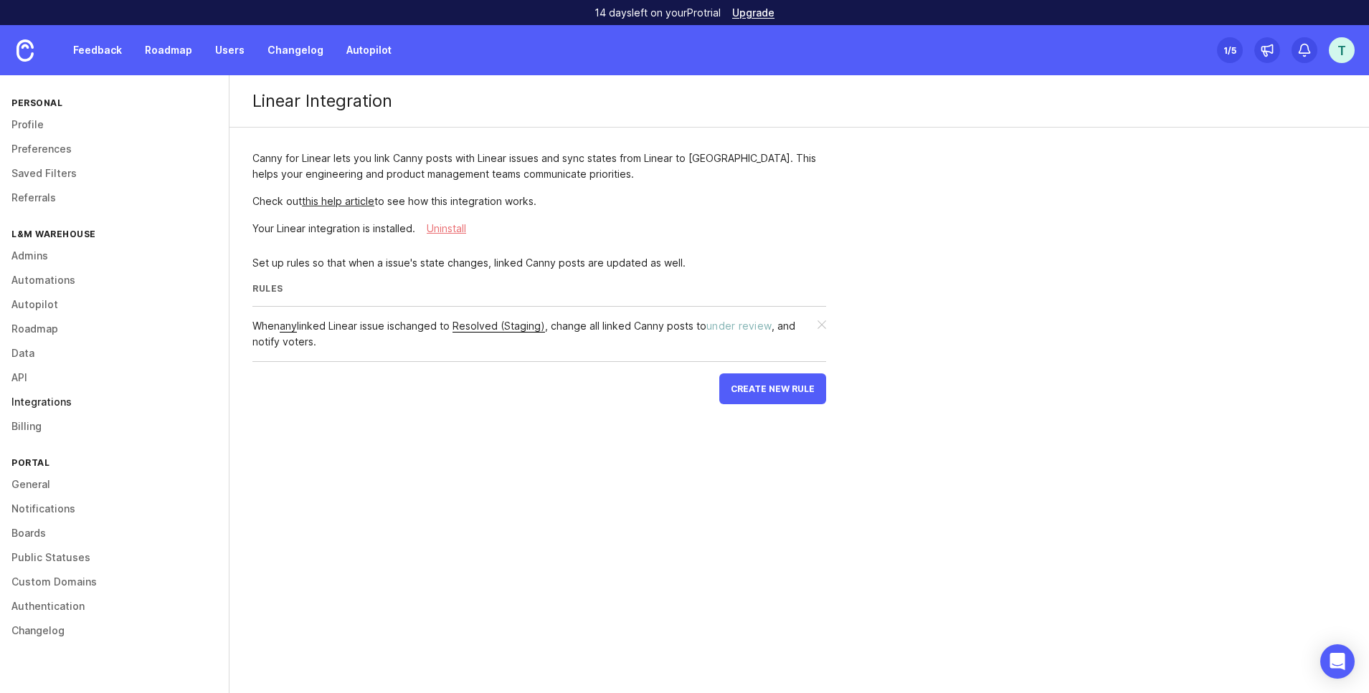
click at [65, 401] on link "Integrations" at bounding box center [114, 402] width 229 height 24
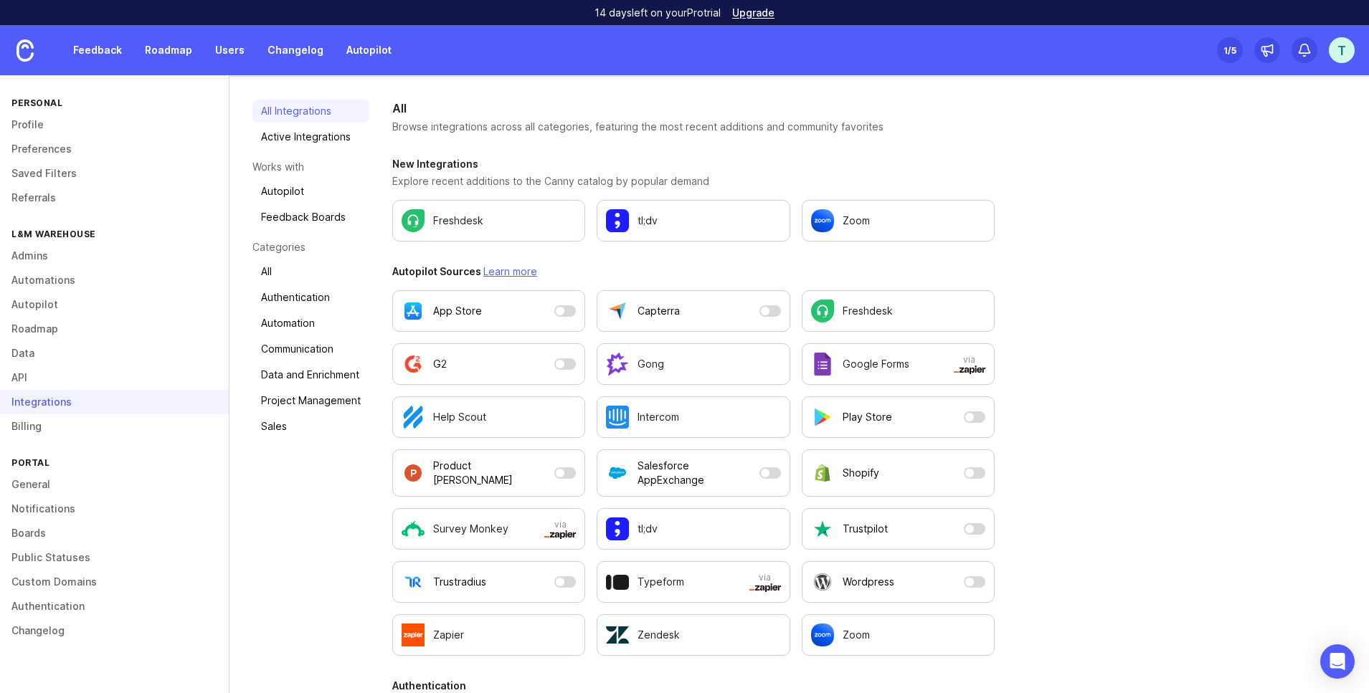
scroll to position [62, 0]
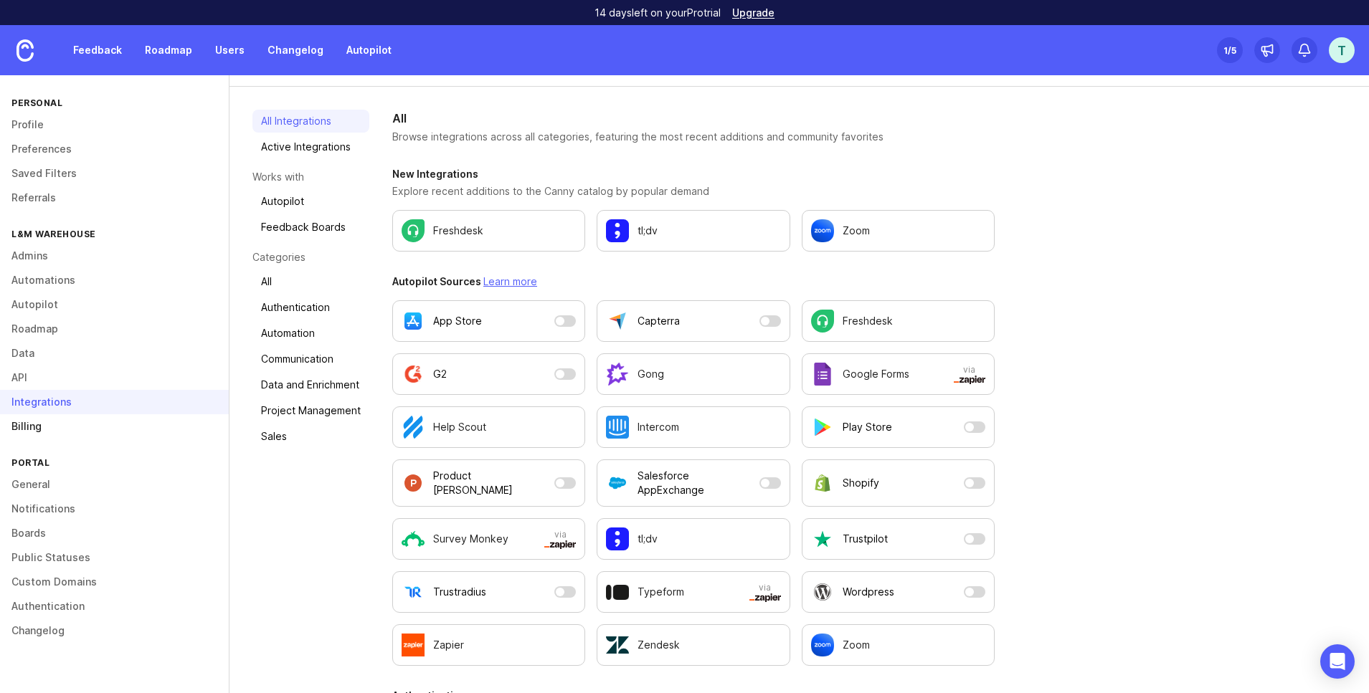
click at [72, 432] on link "Billing" at bounding box center [114, 426] width 229 height 24
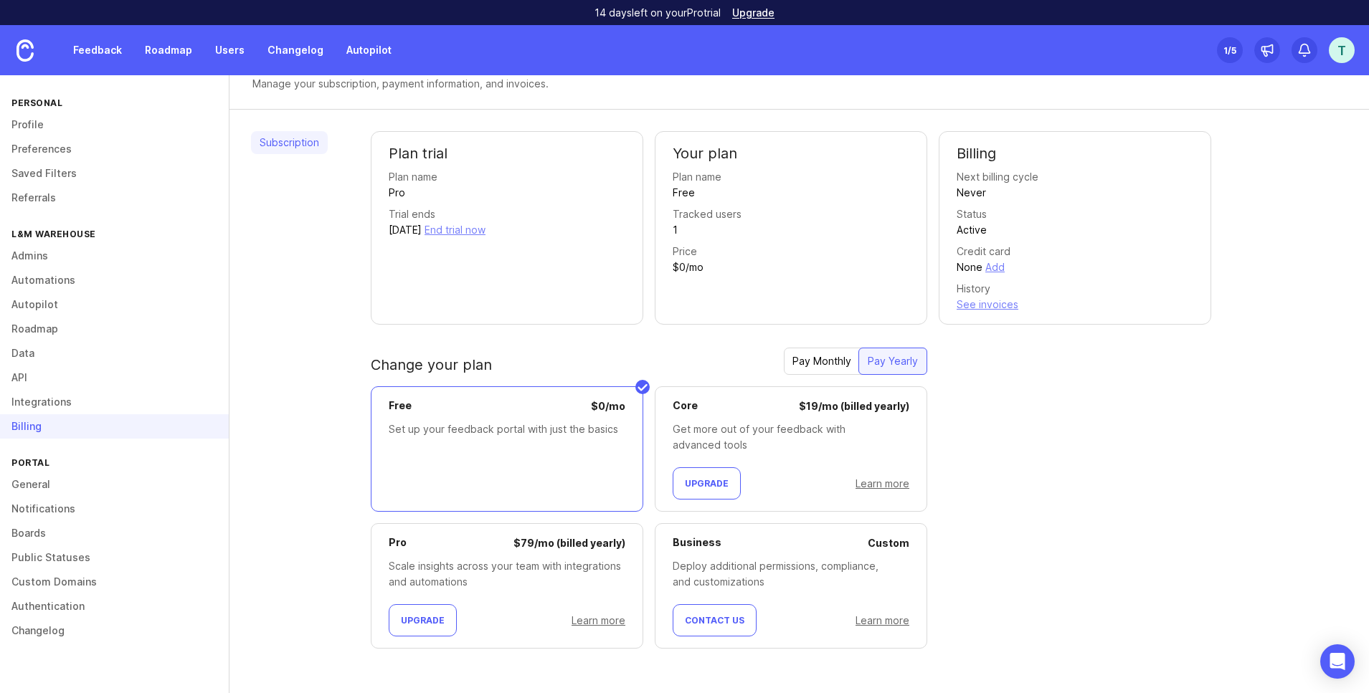
scroll to position [39, 0]
click at [57, 487] on link "General" at bounding box center [114, 484] width 229 height 24
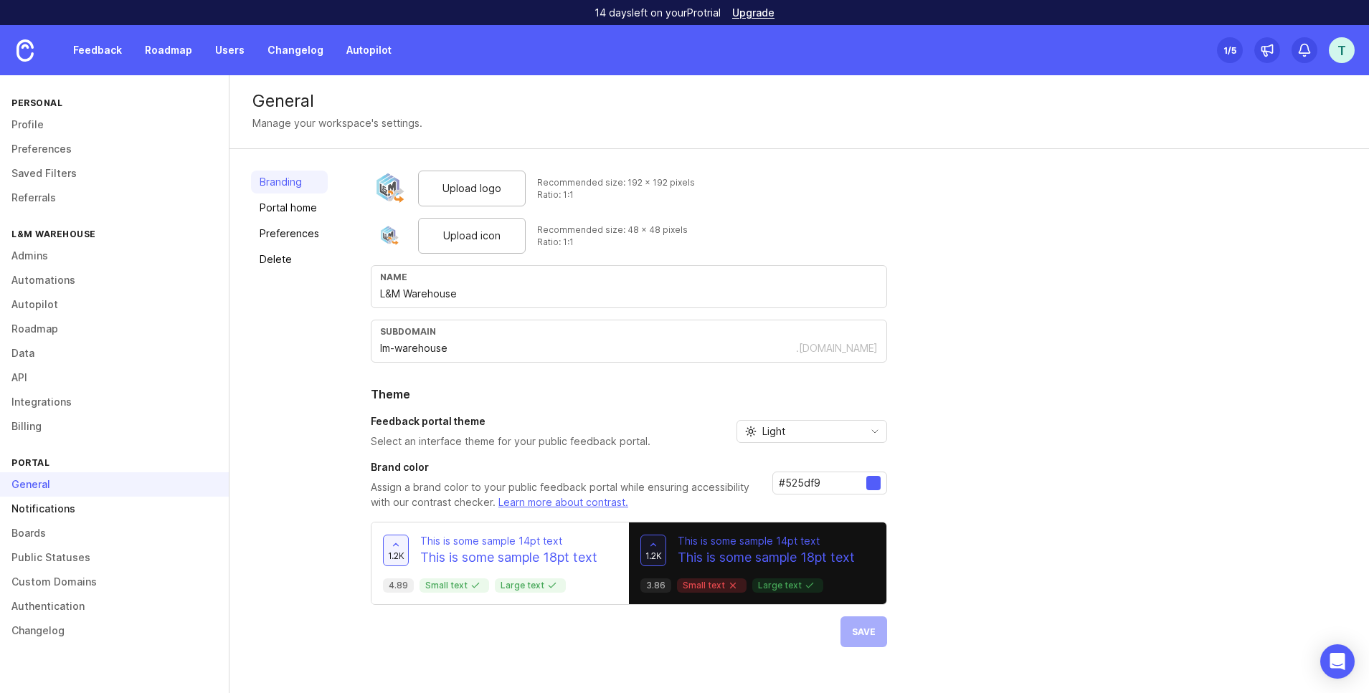
click at [63, 515] on link "Notifications" at bounding box center [114, 509] width 229 height 24
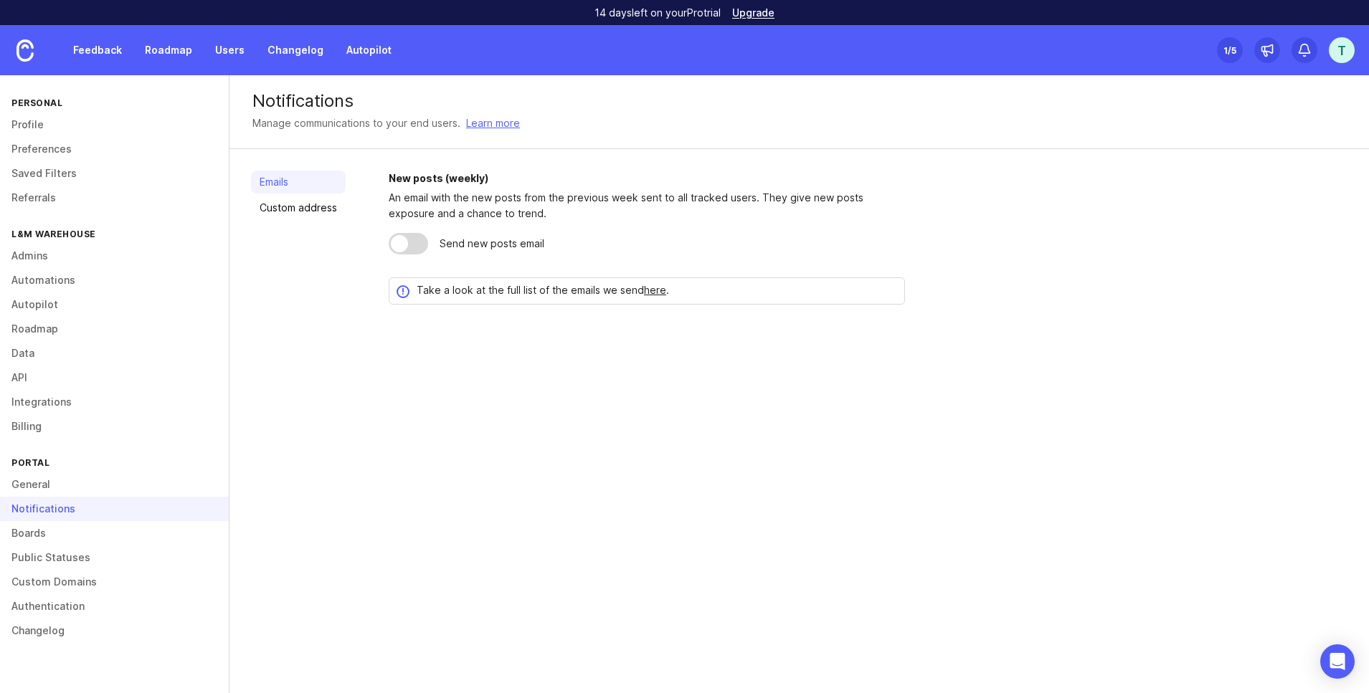
click at [410, 244] on div at bounding box center [408, 244] width 39 height 22
click at [407, 249] on div at bounding box center [408, 244] width 39 height 22
click at [407, 244] on div at bounding box center [399, 243] width 17 height 17
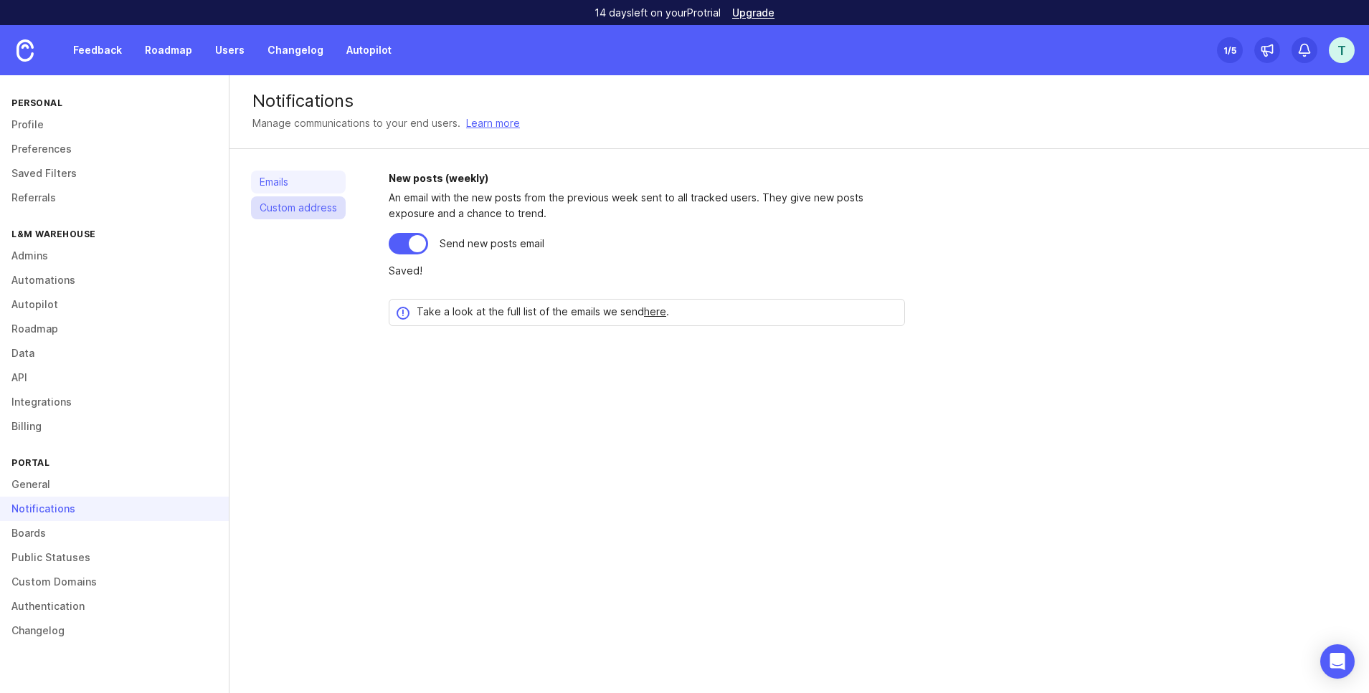
click at [323, 215] on link "Custom address" at bounding box center [298, 207] width 95 height 23
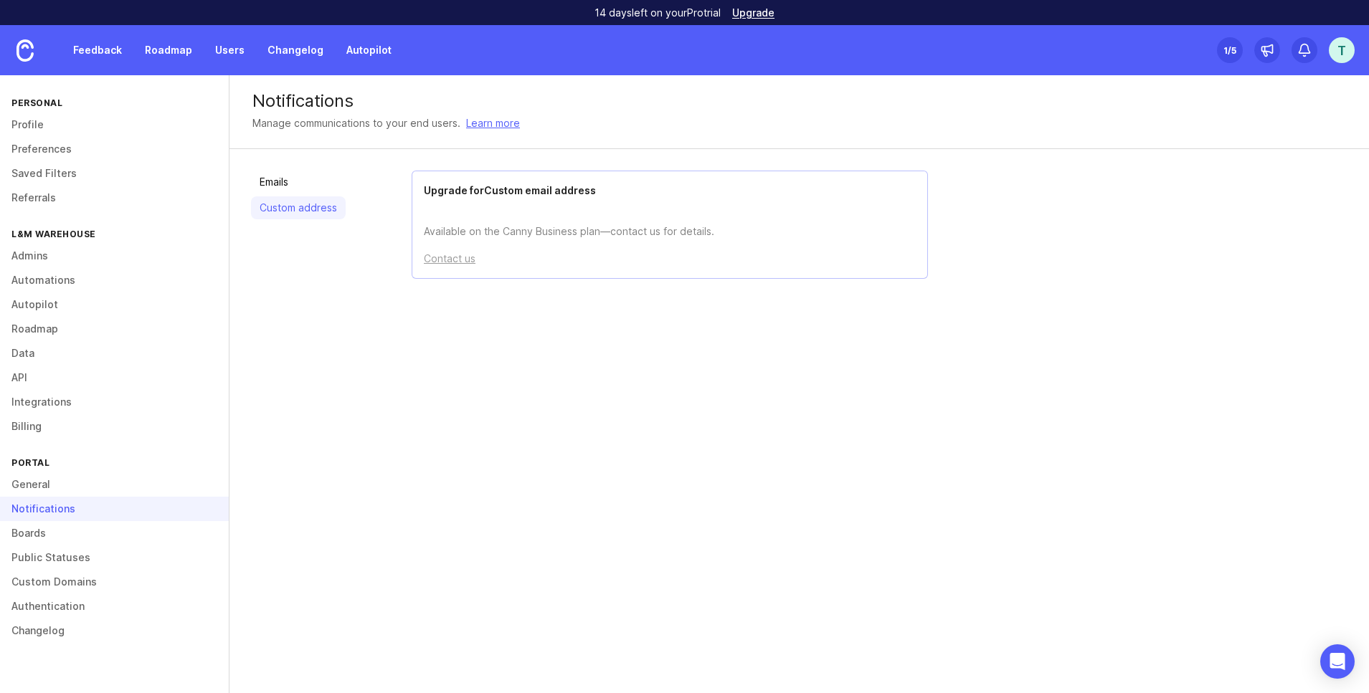
click at [461, 219] on p "Available on the Canny Business plan—contact us for details." at bounding box center [670, 220] width 492 height 39
click at [457, 232] on p "Available on the Canny Business plan—contact us for details." at bounding box center [670, 220] width 492 height 39
drag, startPoint x: 455, startPoint y: 234, endPoint x: 669, endPoint y: 230, distance: 213.7
click at [666, 230] on p "Available on the Canny Business plan—contact us for details." at bounding box center [670, 220] width 492 height 39
click at [699, 230] on p "Available on the Canny Business plan—contact us for details." at bounding box center [670, 220] width 492 height 39
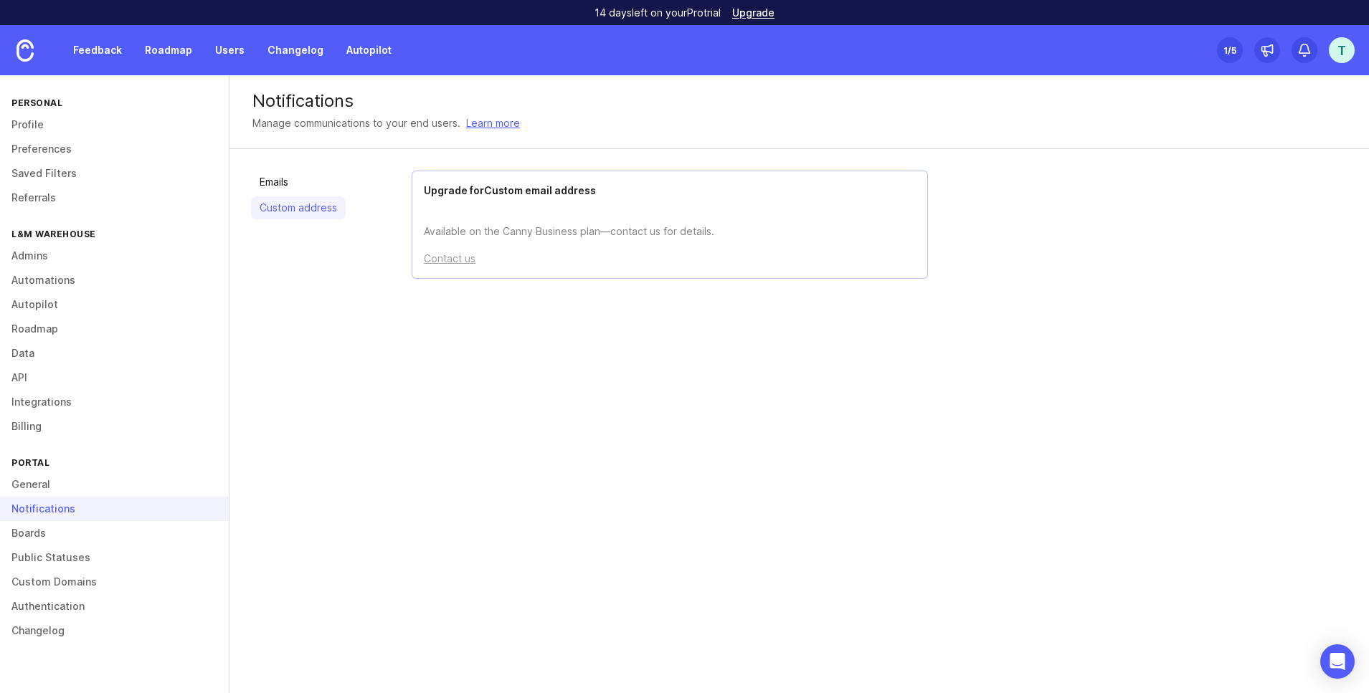
click at [471, 207] on p "Available on the Canny Business plan—contact us for details." at bounding box center [670, 220] width 492 height 39
click at [451, 191] on h2 "Upgrade for Custom email address" at bounding box center [670, 191] width 492 height 16
click at [342, 184] on link "Emails" at bounding box center [298, 182] width 95 height 23
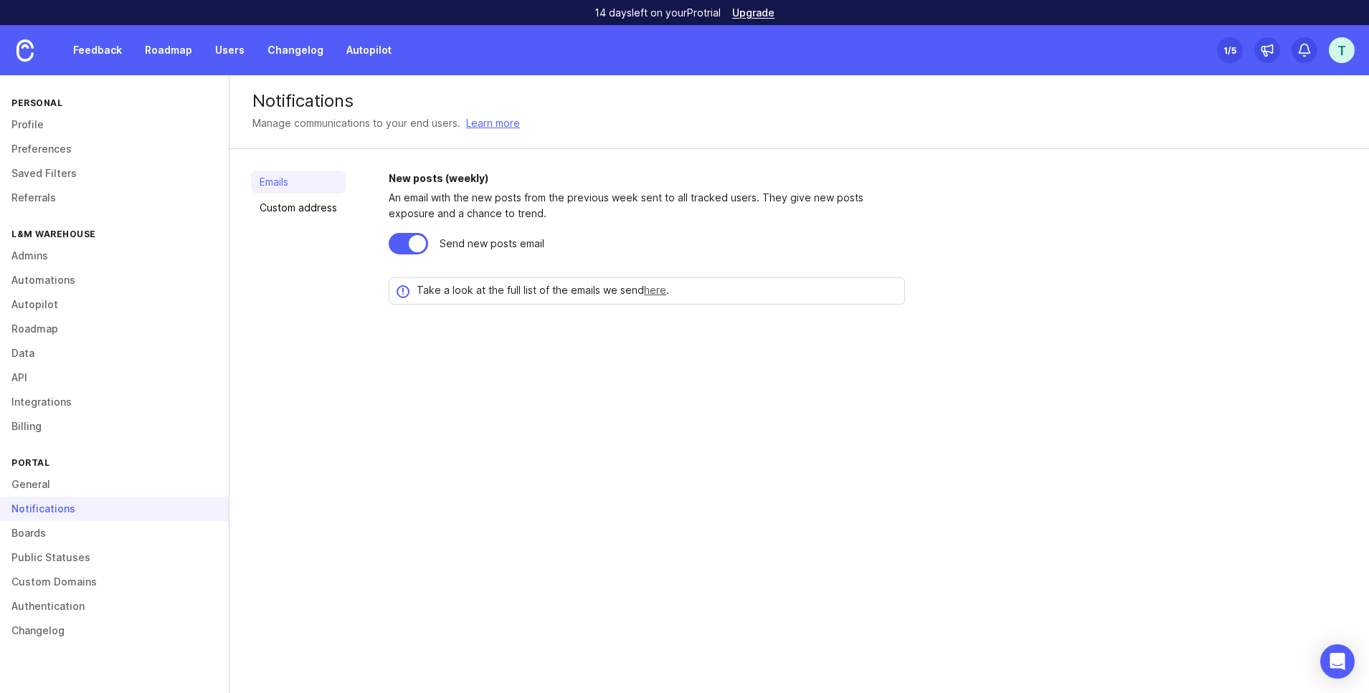
click at [652, 295] on link "here" at bounding box center [655, 290] width 22 height 12
click at [148, 531] on link "Boards" at bounding box center [114, 533] width 229 height 24
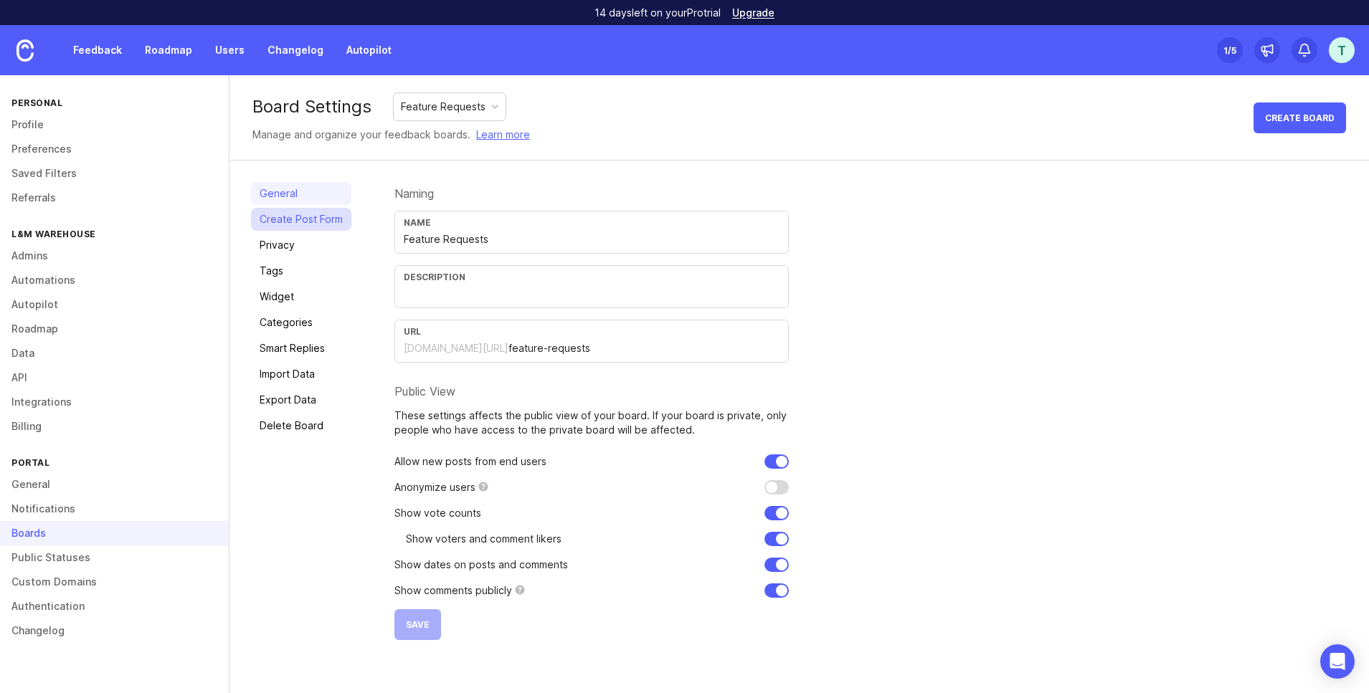
click at [335, 226] on link "Create Post Form" at bounding box center [301, 219] width 100 height 23
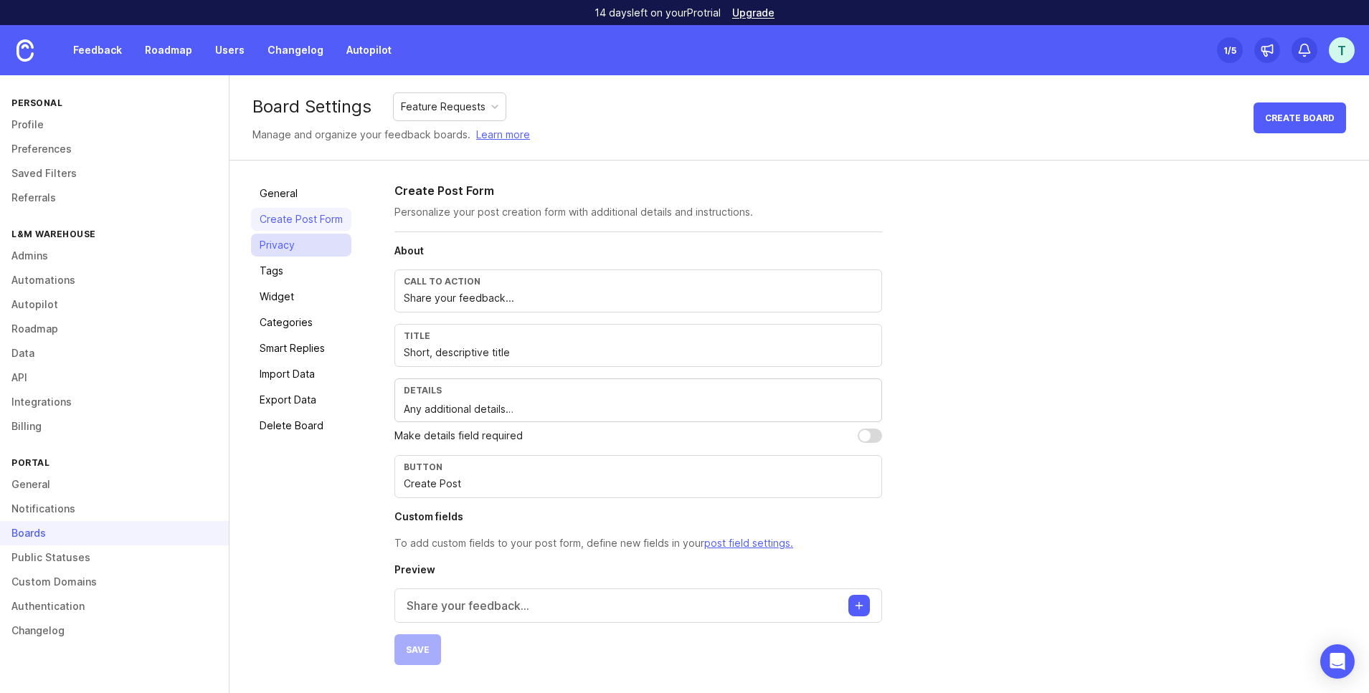
click at [287, 244] on link "Privacy" at bounding box center [301, 245] width 100 height 23
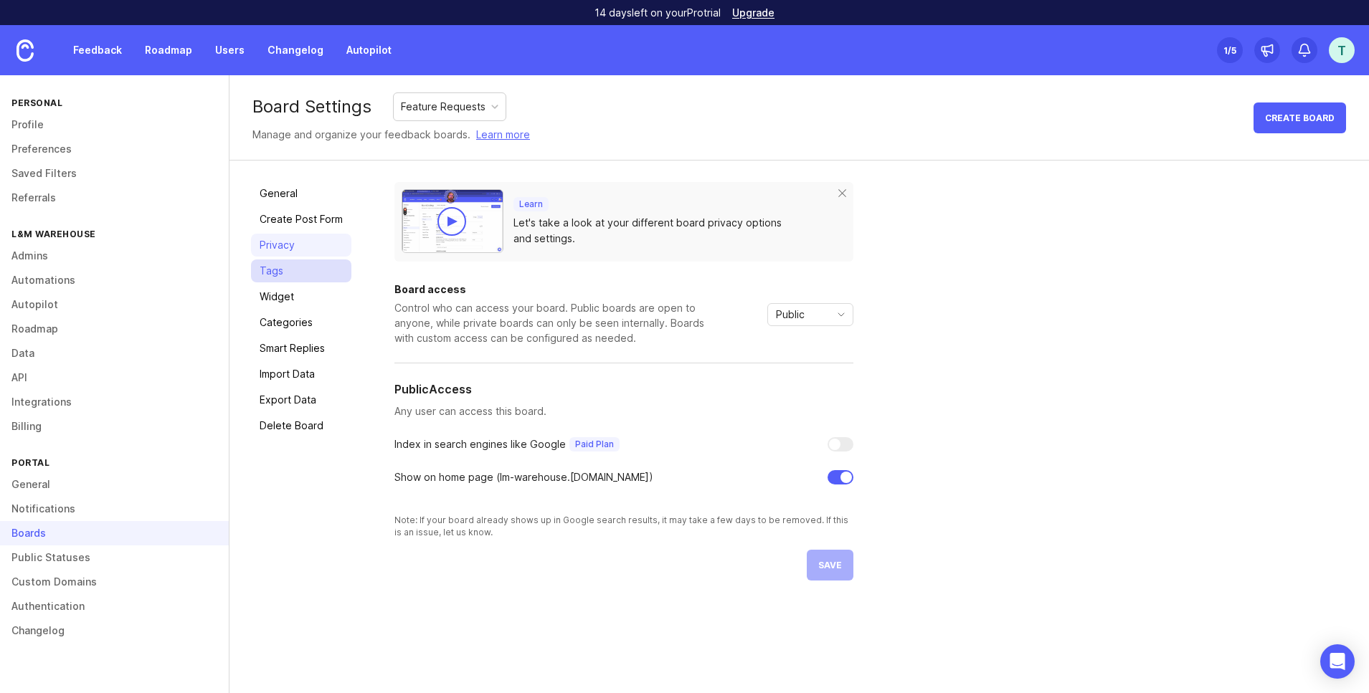
click at [296, 276] on link "Tags" at bounding box center [301, 271] width 100 height 23
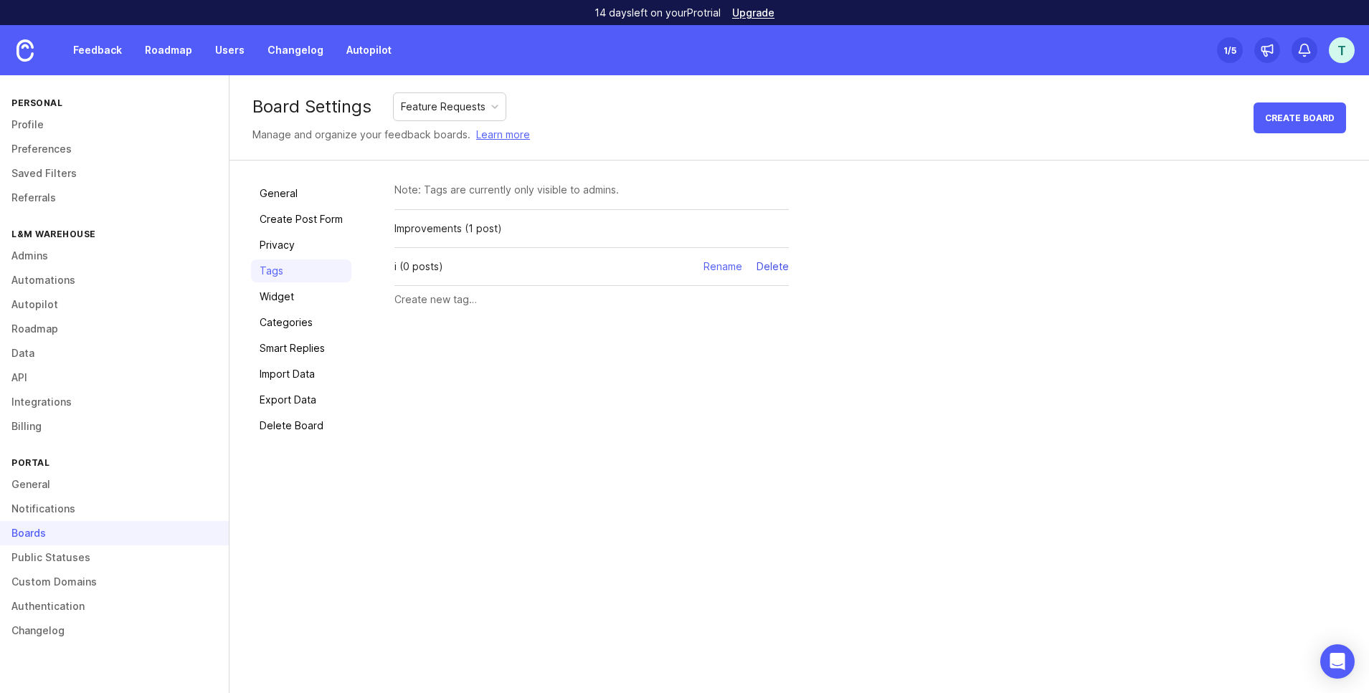
click at [769, 270] on div "Delete" at bounding box center [772, 267] width 32 height 16
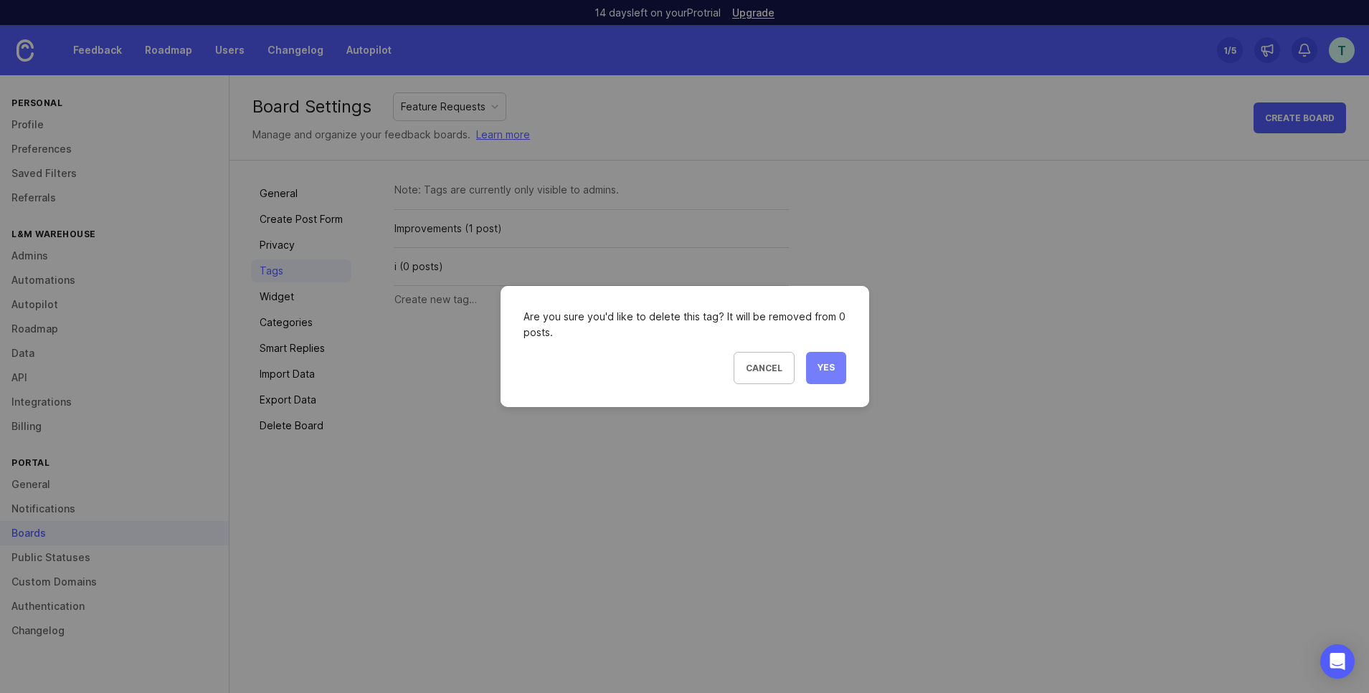
click at [832, 367] on span "Yes" at bounding box center [825, 368] width 17 height 12
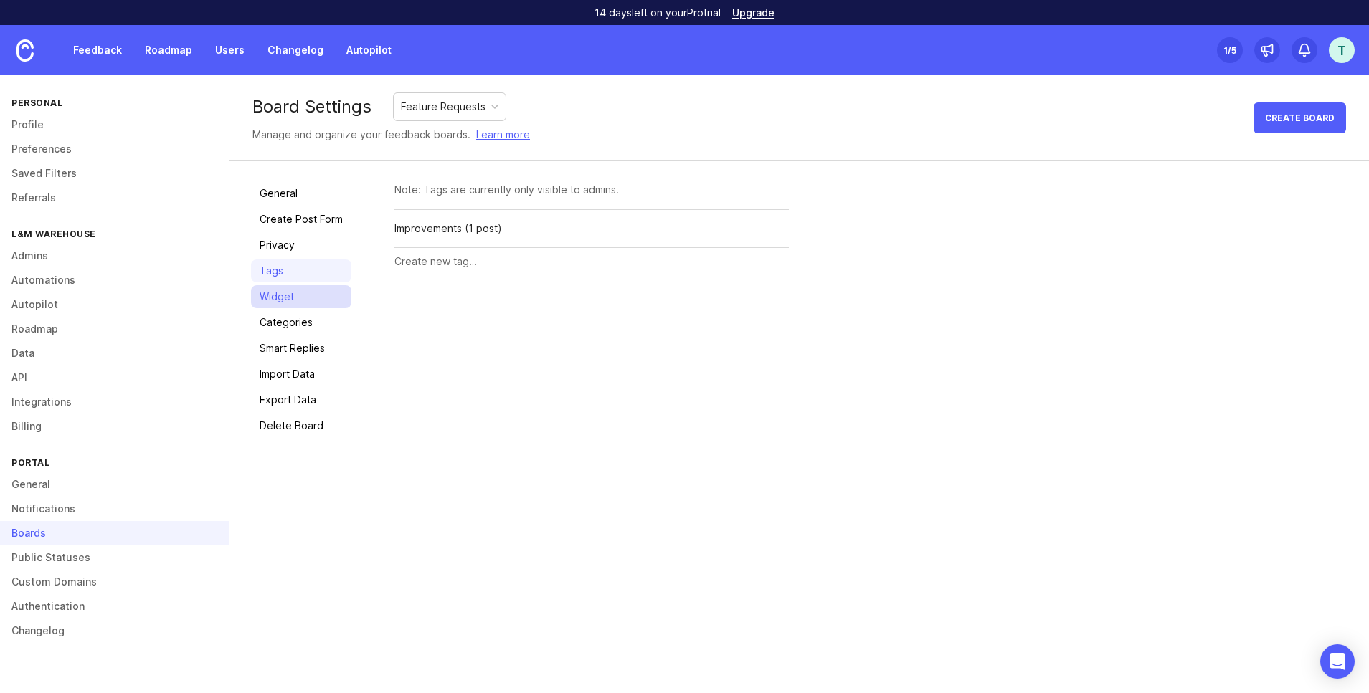
click at [290, 300] on link "Widget" at bounding box center [301, 296] width 100 height 23
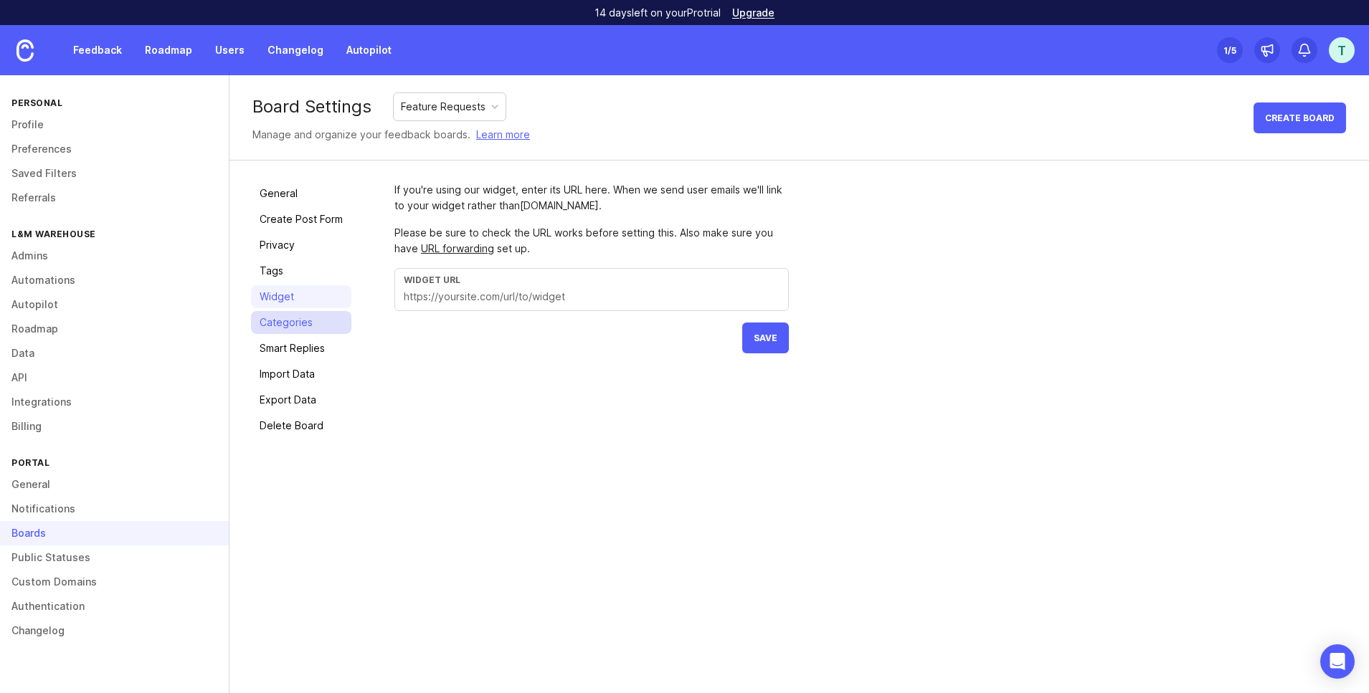
click at [299, 319] on link "Categories" at bounding box center [301, 322] width 100 height 23
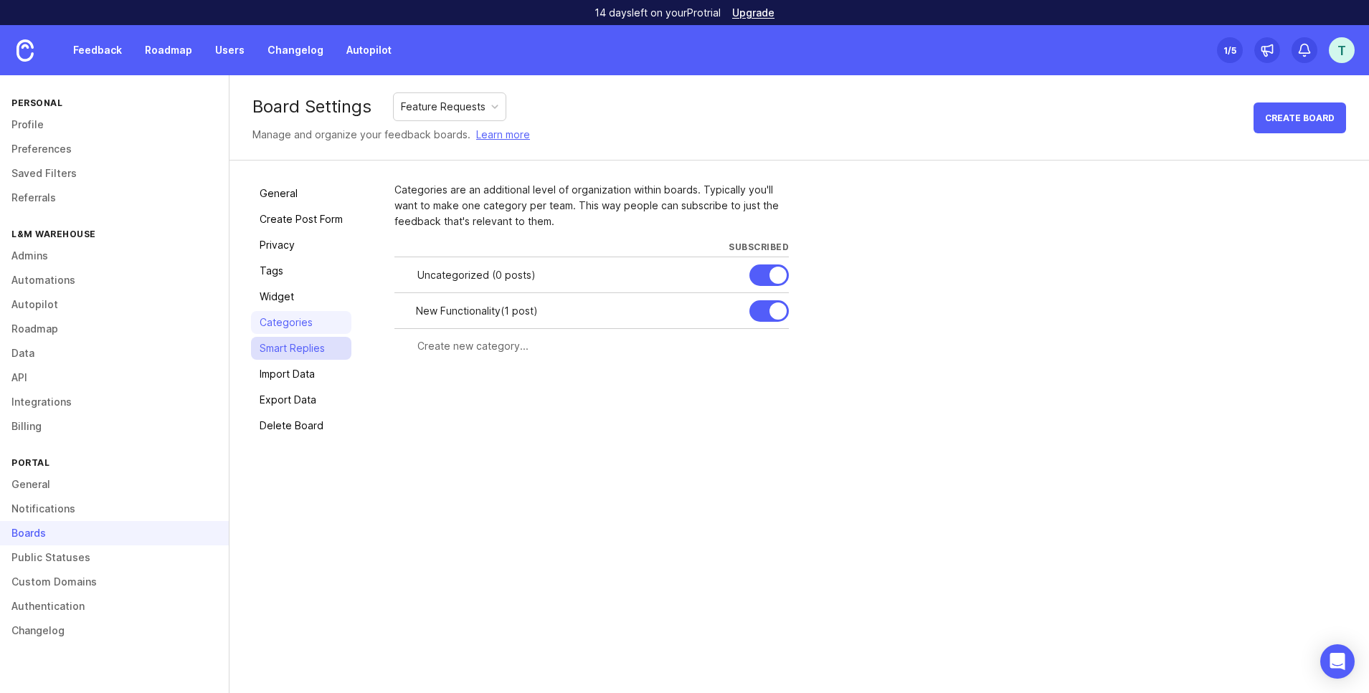
click at [287, 348] on link "Smart Replies" at bounding box center [301, 348] width 100 height 23
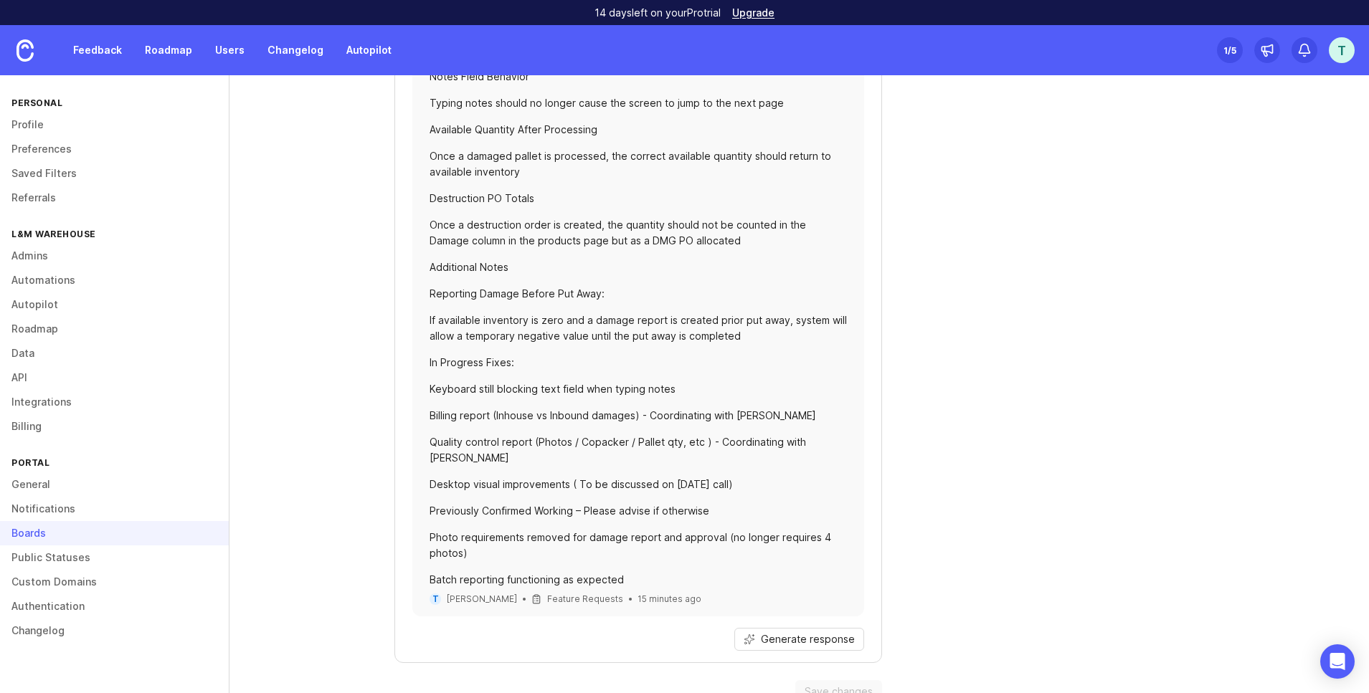
scroll to position [854, 0]
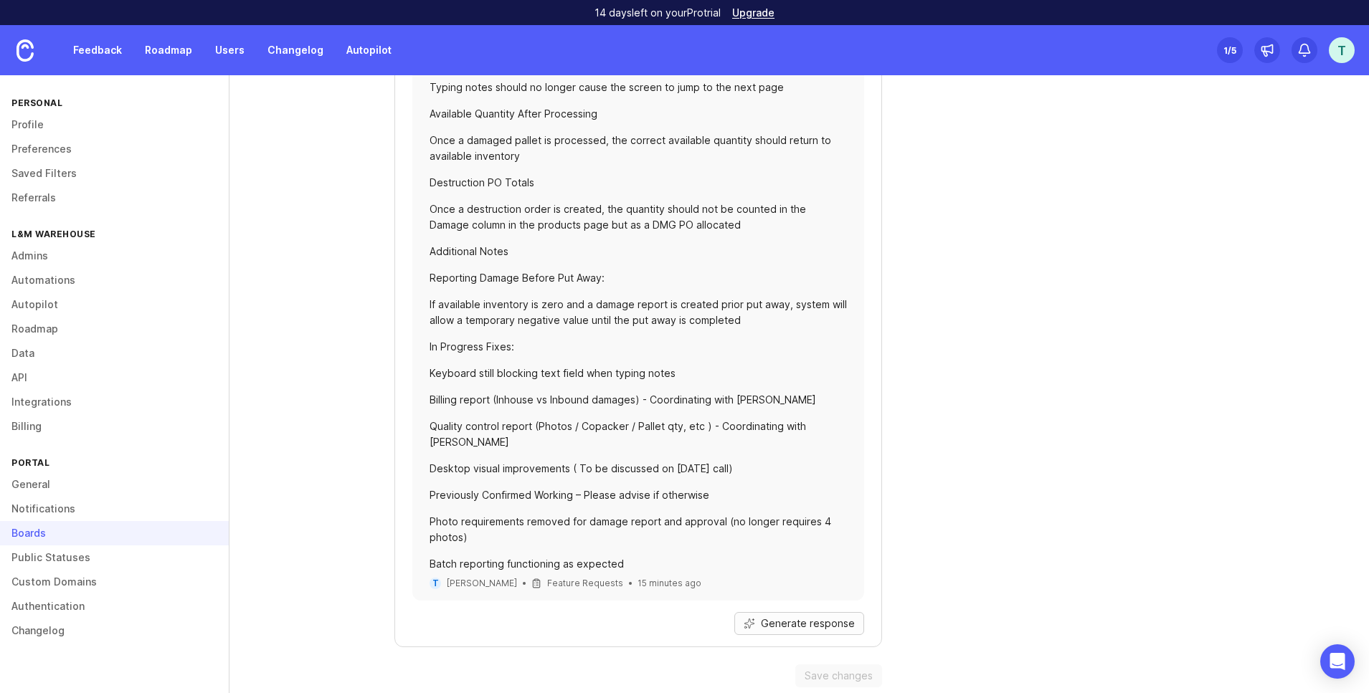
click at [774, 617] on span "Generate response" at bounding box center [808, 624] width 94 height 14
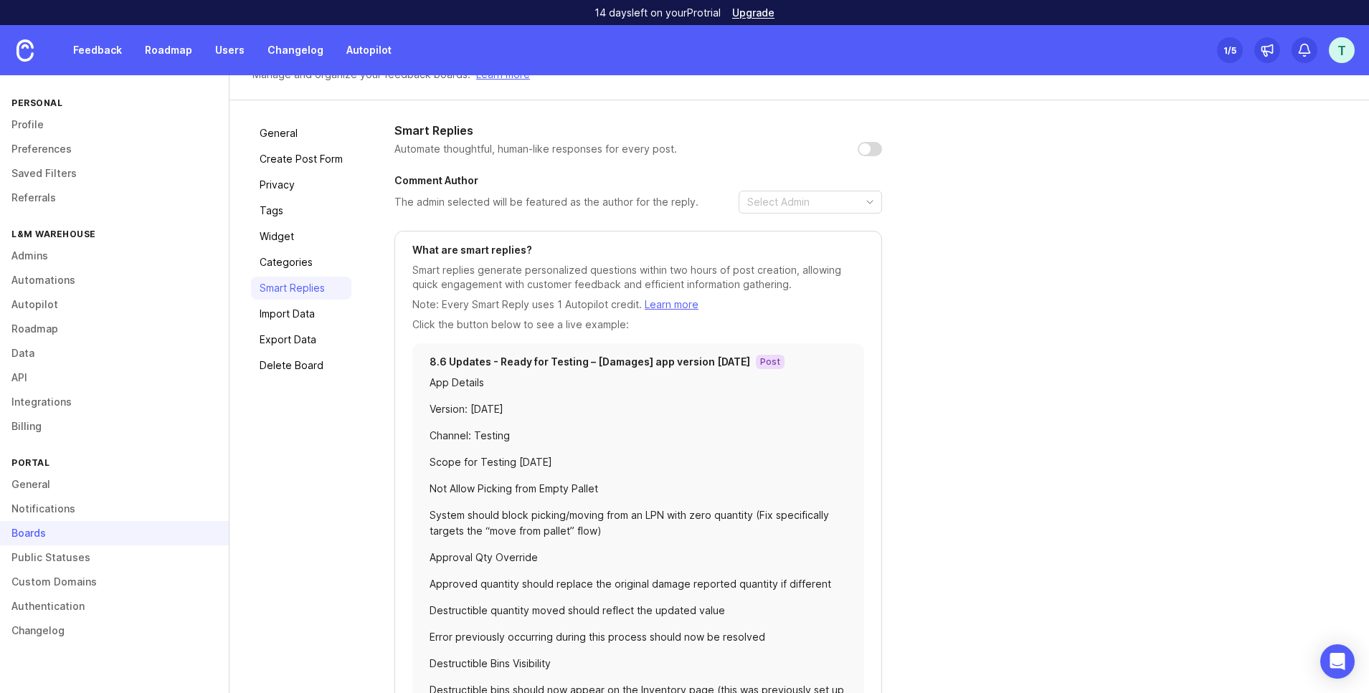
scroll to position [0, 0]
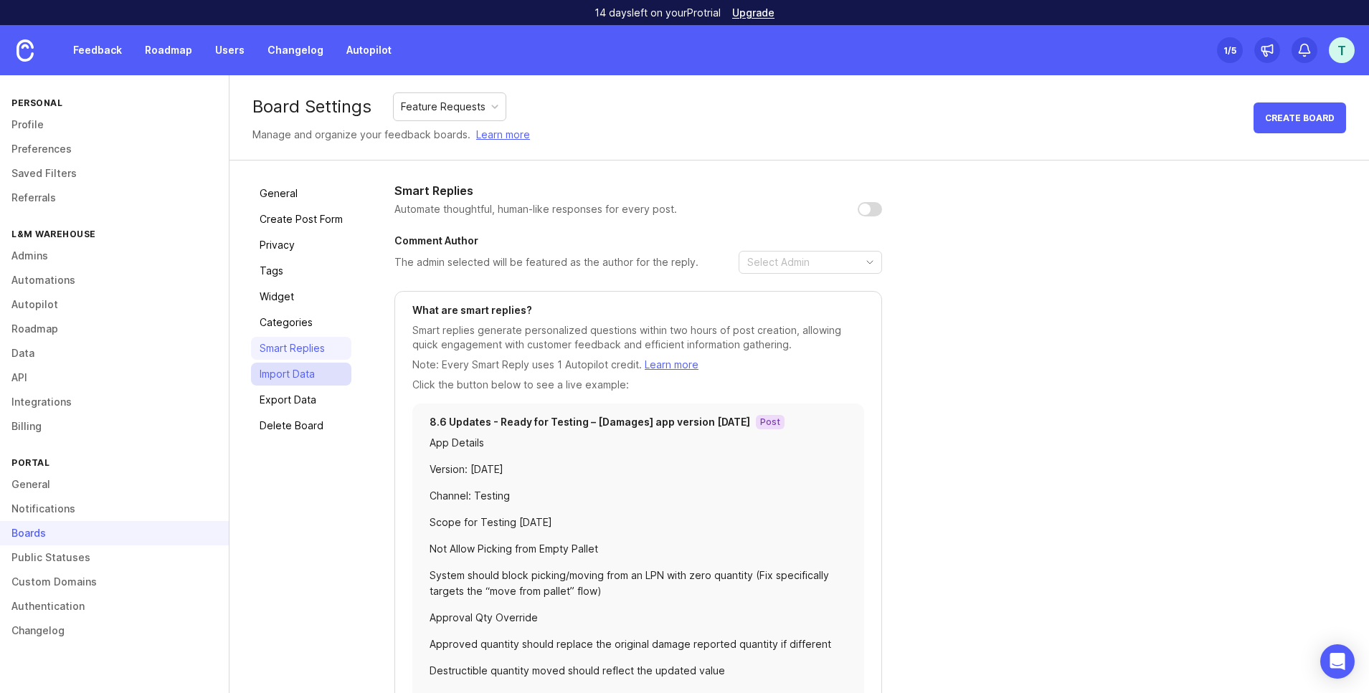
click at [298, 374] on link "Import Data" at bounding box center [301, 374] width 100 height 23
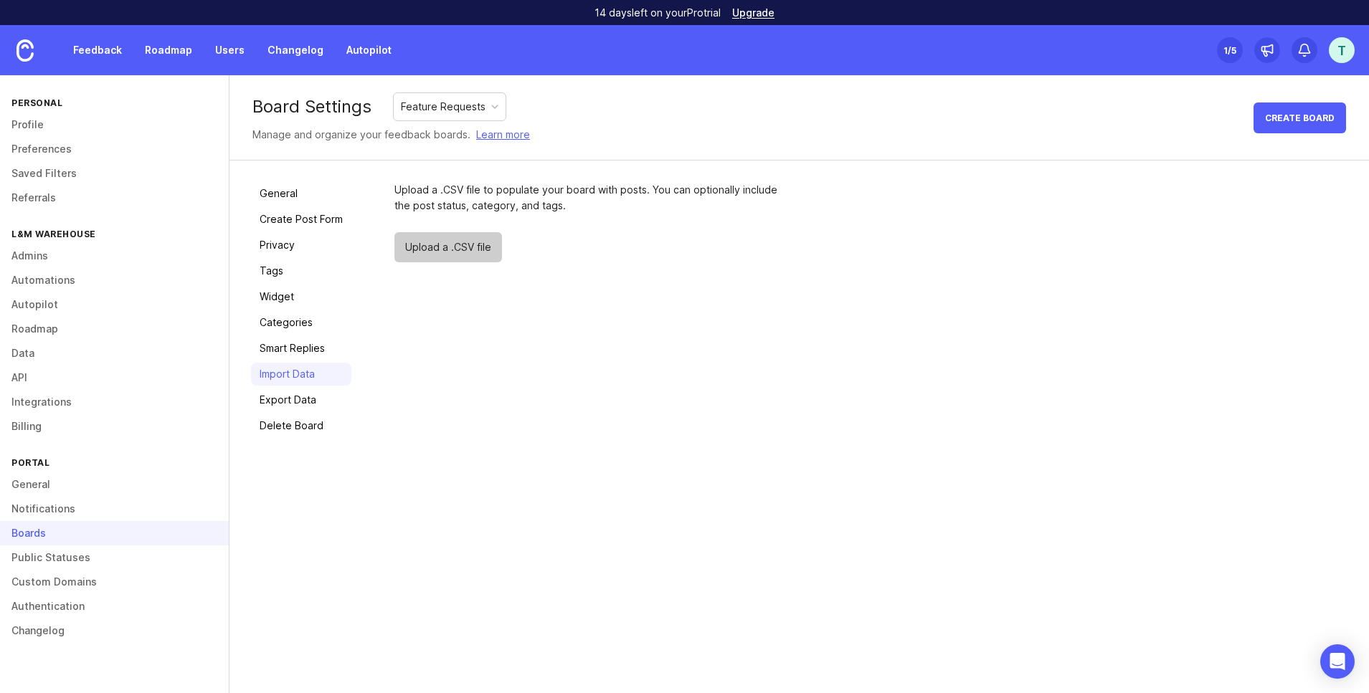
click at [461, 244] on span "Upload a .CSV file" at bounding box center [448, 247] width 108 height 30
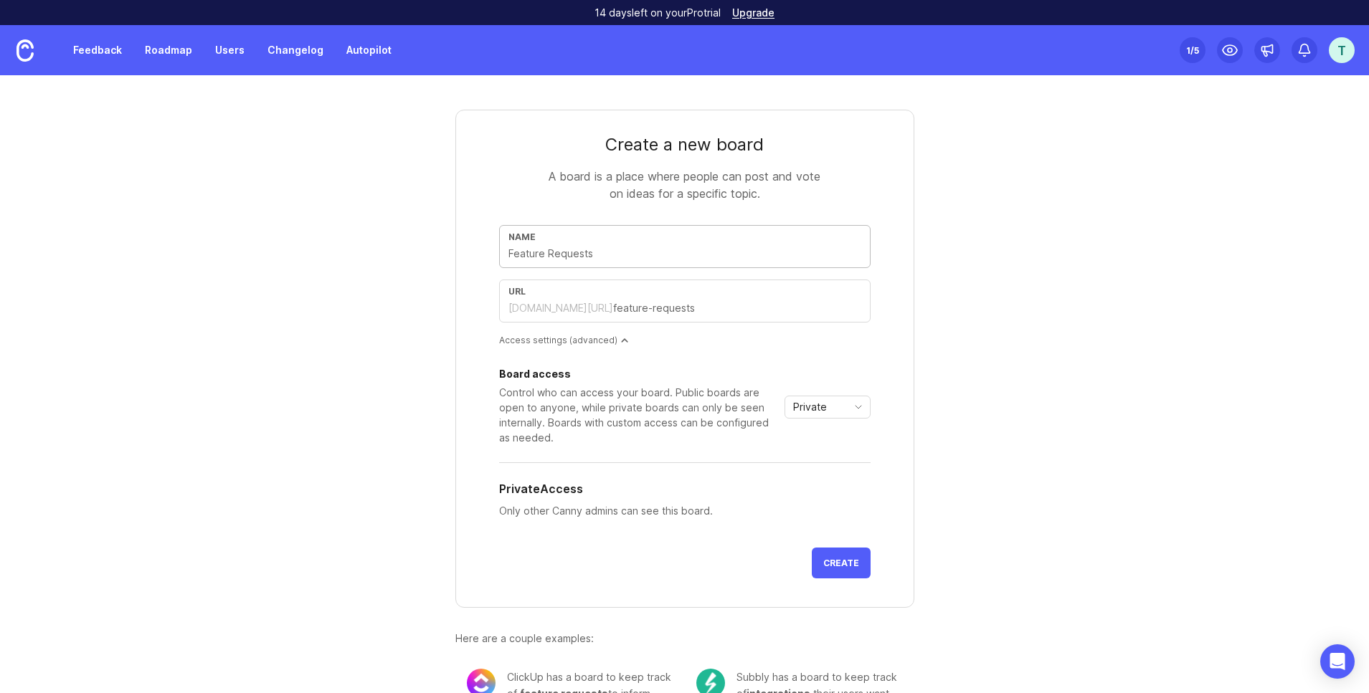
scroll to position [48, 0]
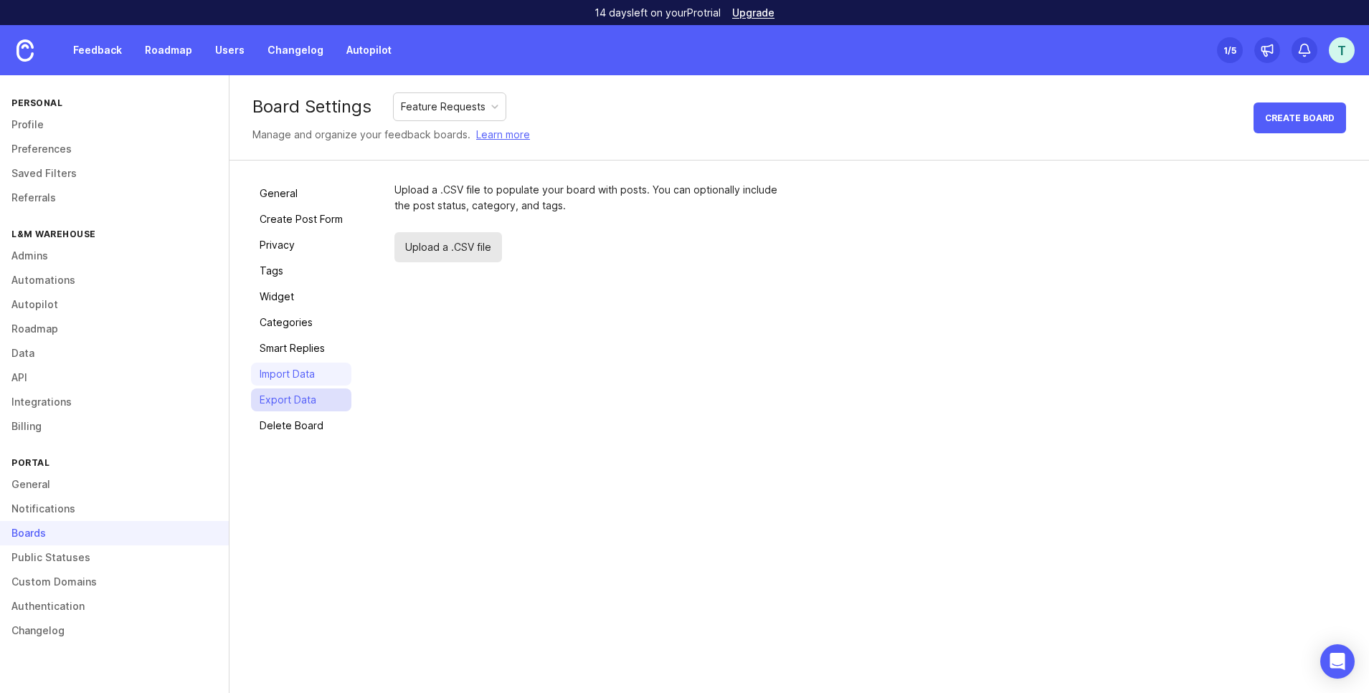
click at [298, 394] on link "Export Data" at bounding box center [301, 400] width 100 height 23
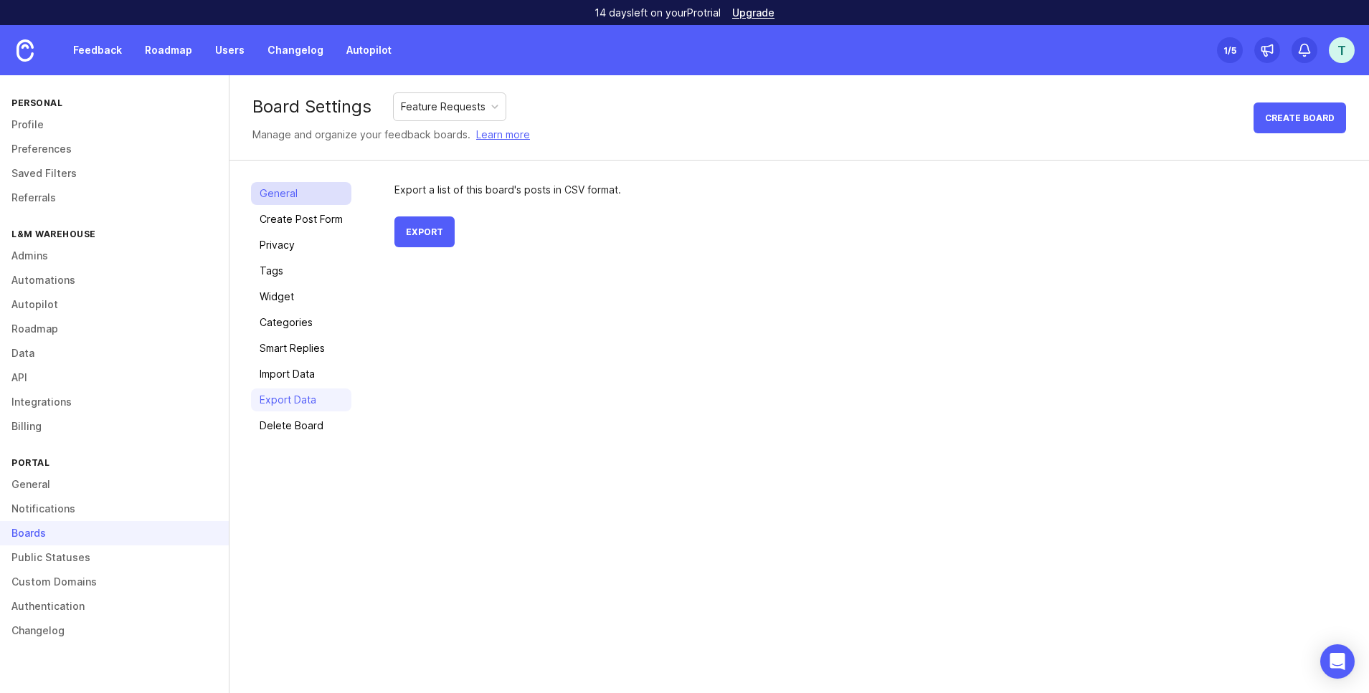
click at [304, 195] on link "General" at bounding box center [301, 193] width 100 height 23
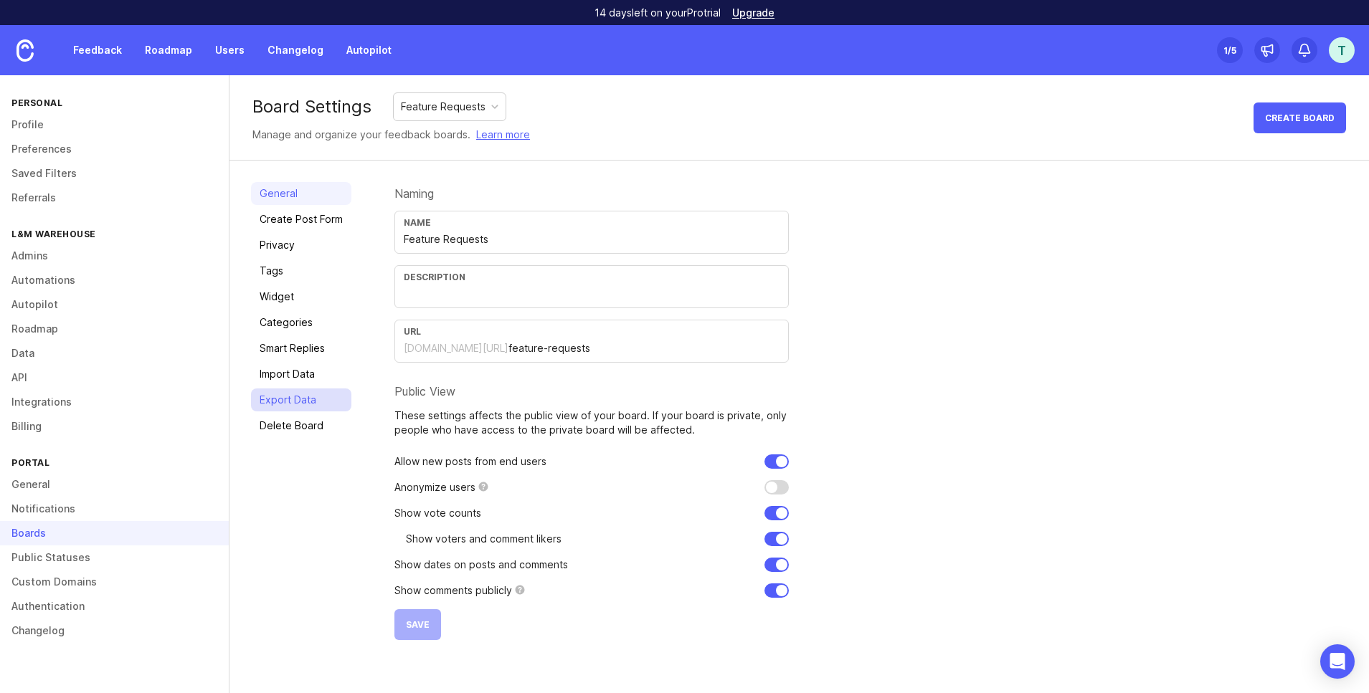
click at [303, 401] on link "Export Data" at bounding box center [301, 400] width 100 height 23
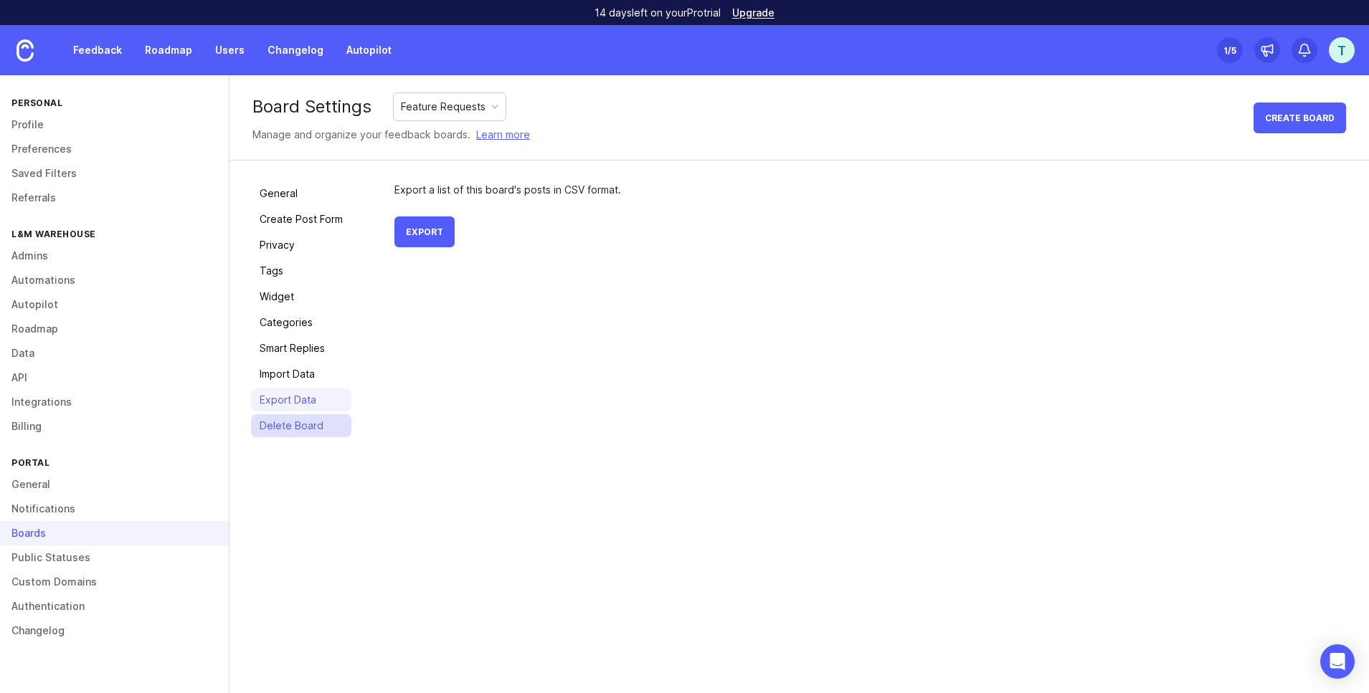
click at [316, 427] on link "Delete Board" at bounding box center [301, 425] width 100 height 23
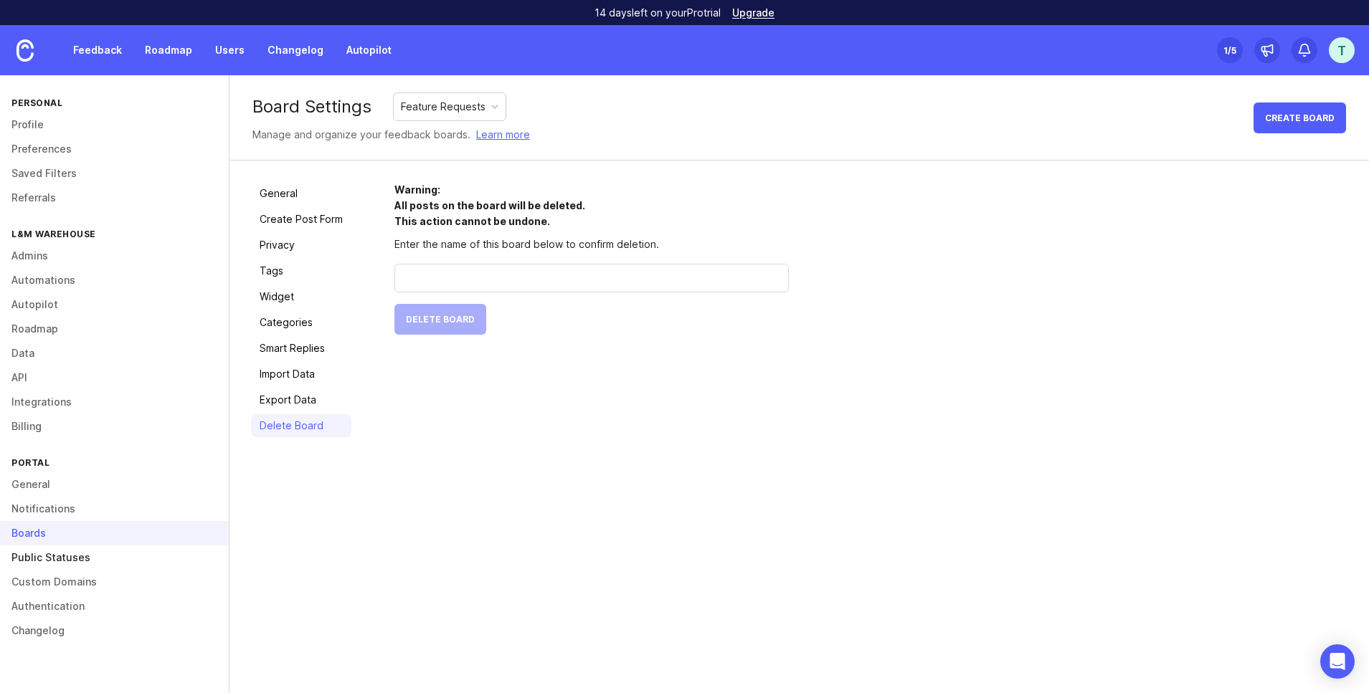
click at [115, 555] on link "Public Statuses" at bounding box center [114, 558] width 229 height 24
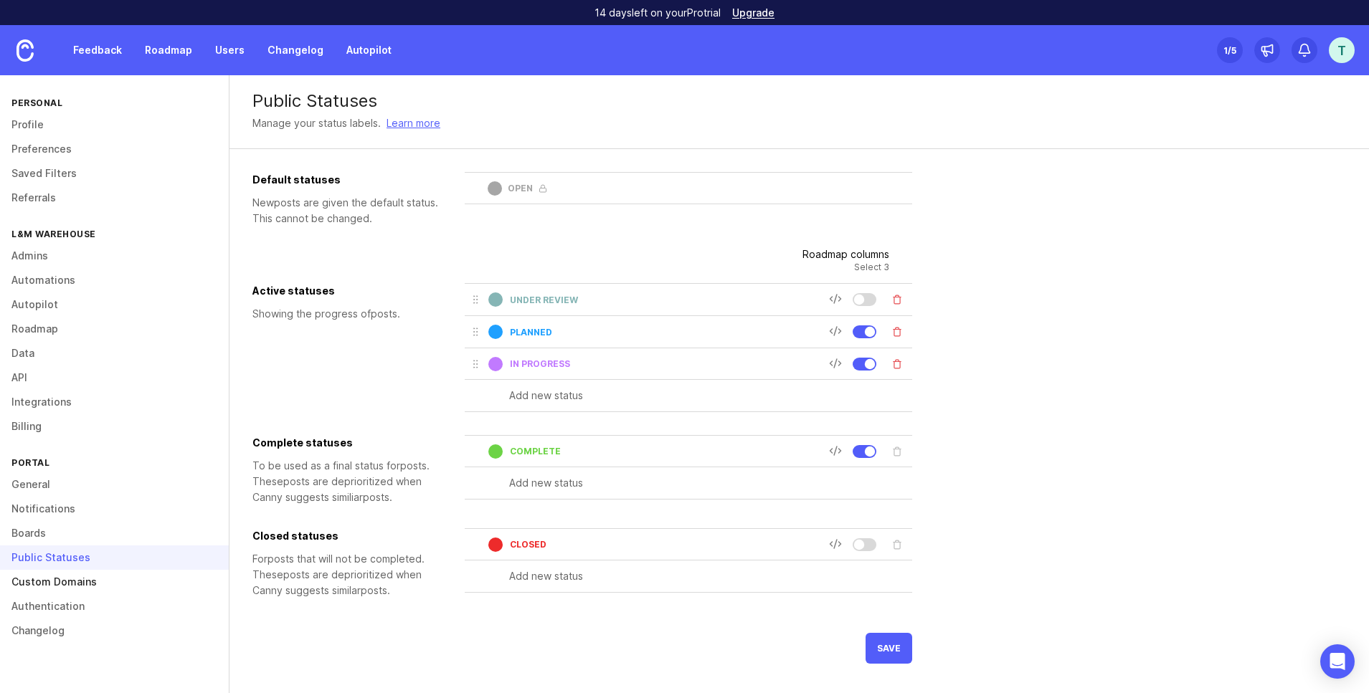
click at [80, 582] on link "Custom Domains" at bounding box center [114, 582] width 229 height 24
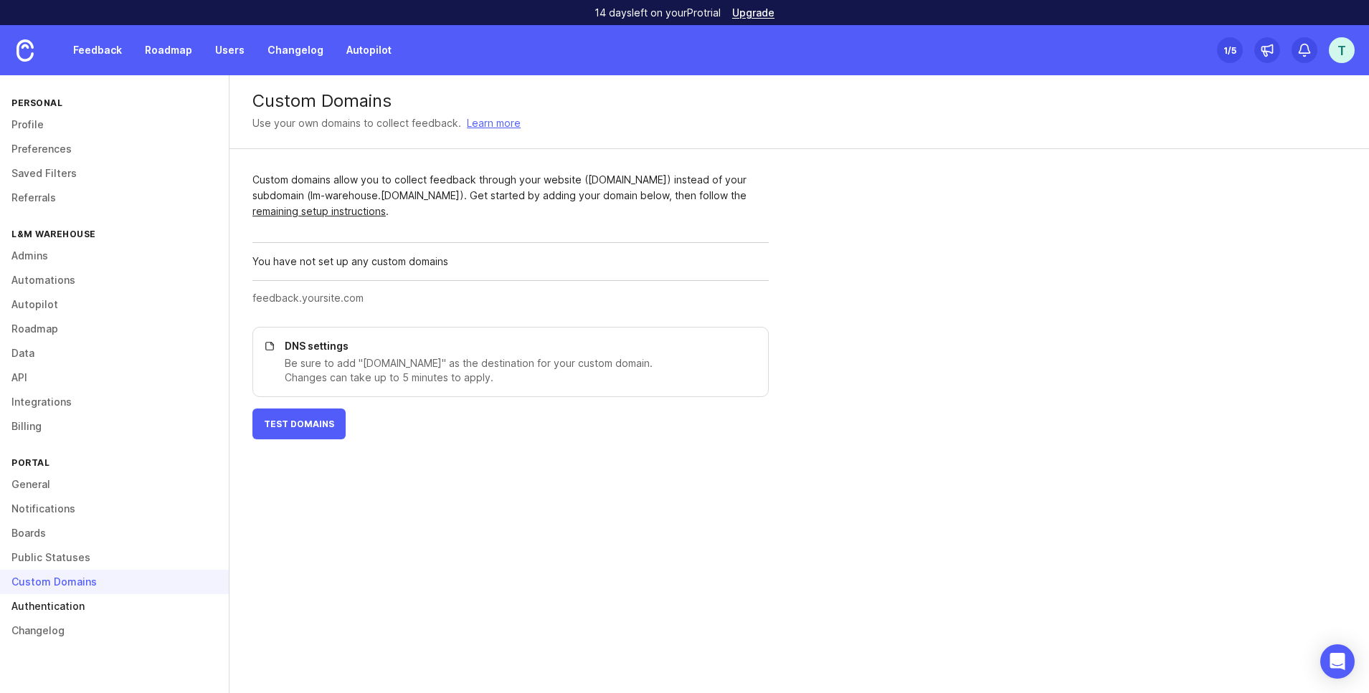
click at [103, 606] on link "Authentication" at bounding box center [114, 606] width 229 height 24
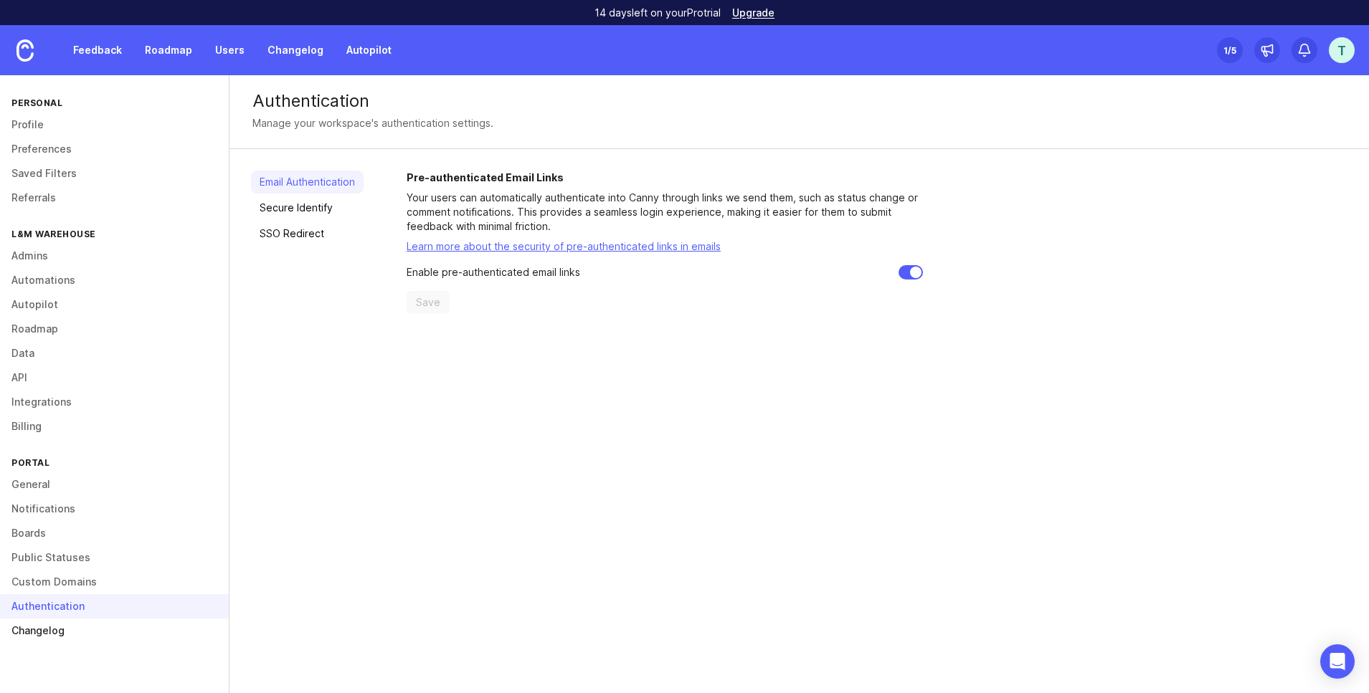
click at [82, 628] on link "Changelog" at bounding box center [114, 631] width 229 height 24
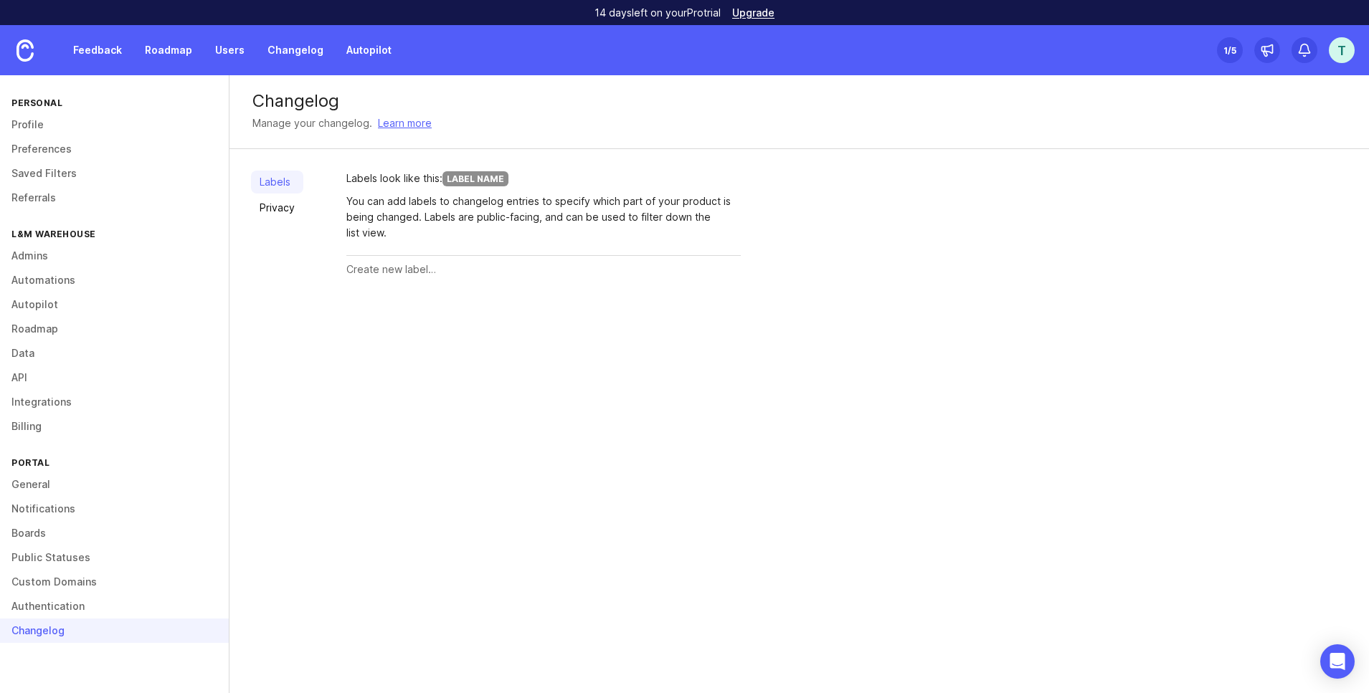
click at [372, 273] on input "text" at bounding box center [543, 270] width 394 height 16
click at [103, 54] on link "Feedback" at bounding box center [98, 50] width 66 height 26
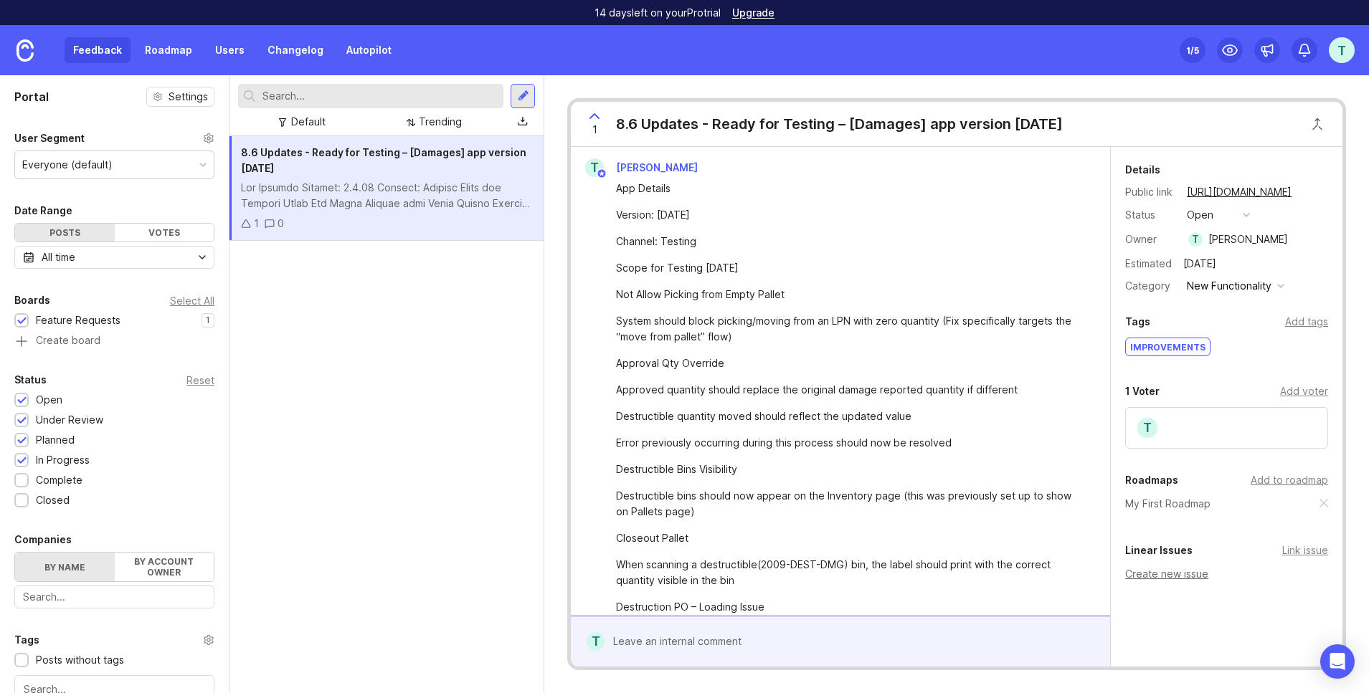
click at [1160, 574] on div "Create new issue" at bounding box center [1226, 574] width 203 height 16
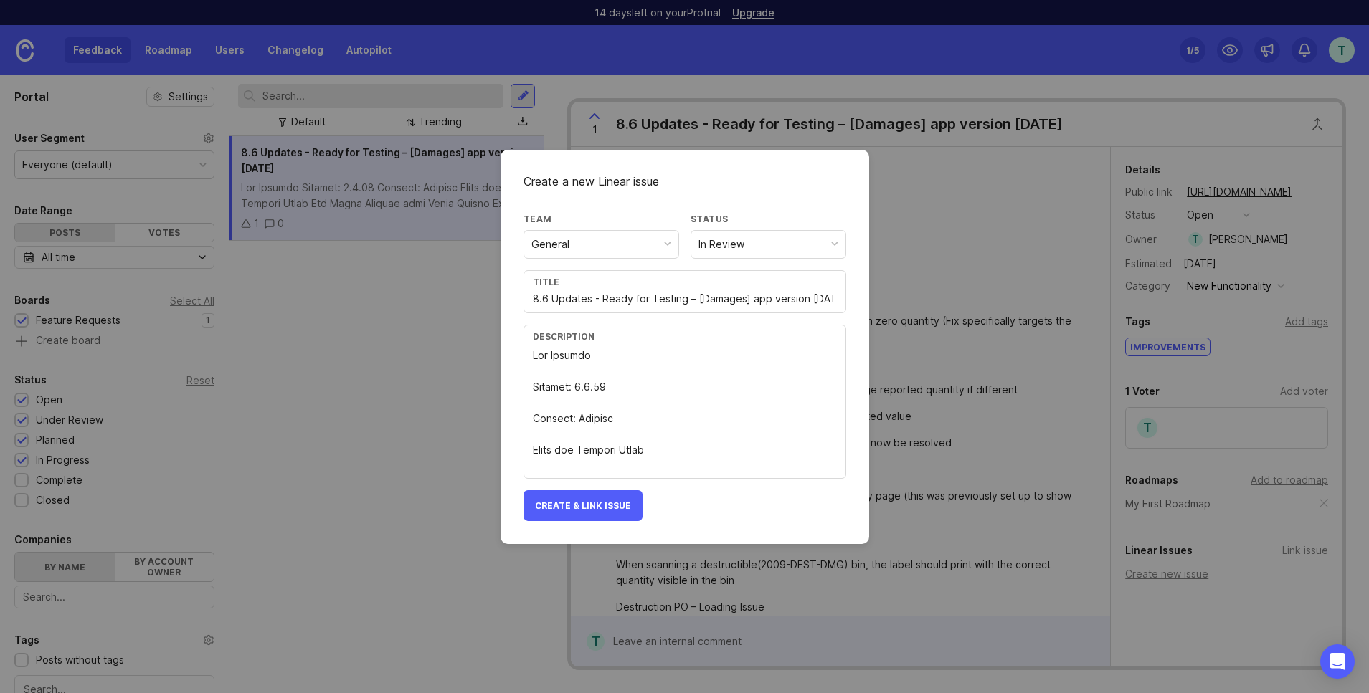
click at [653, 410] on textarea at bounding box center [685, 411] width 304 height 126
click at [634, 295] on input "8.6 Updates - Ready for Testing – [Damages] app version [DATE]" at bounding box center [685, 299] width 304 height 16
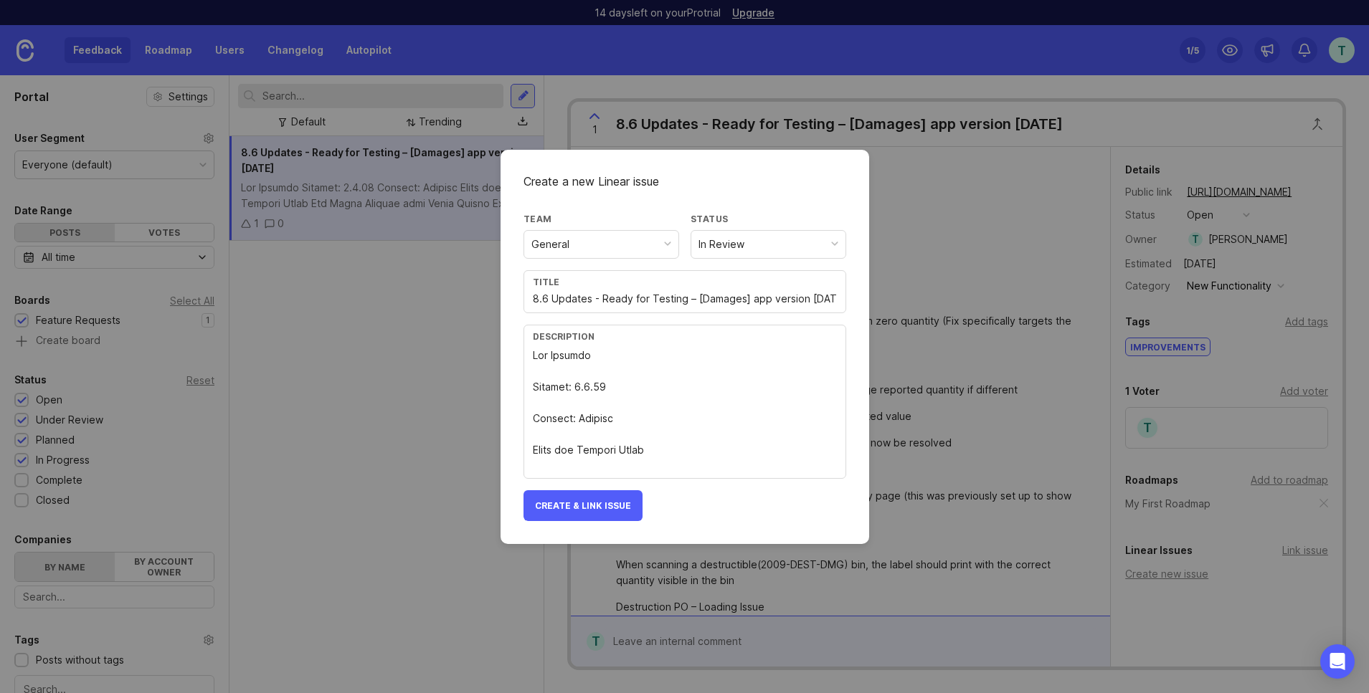
click at [634, 295] on input "8.6 Updates - Ready for Testing – [Damages] app version [DATE]" at bounding box center [685, 299] width 304 height 16
type input "test"
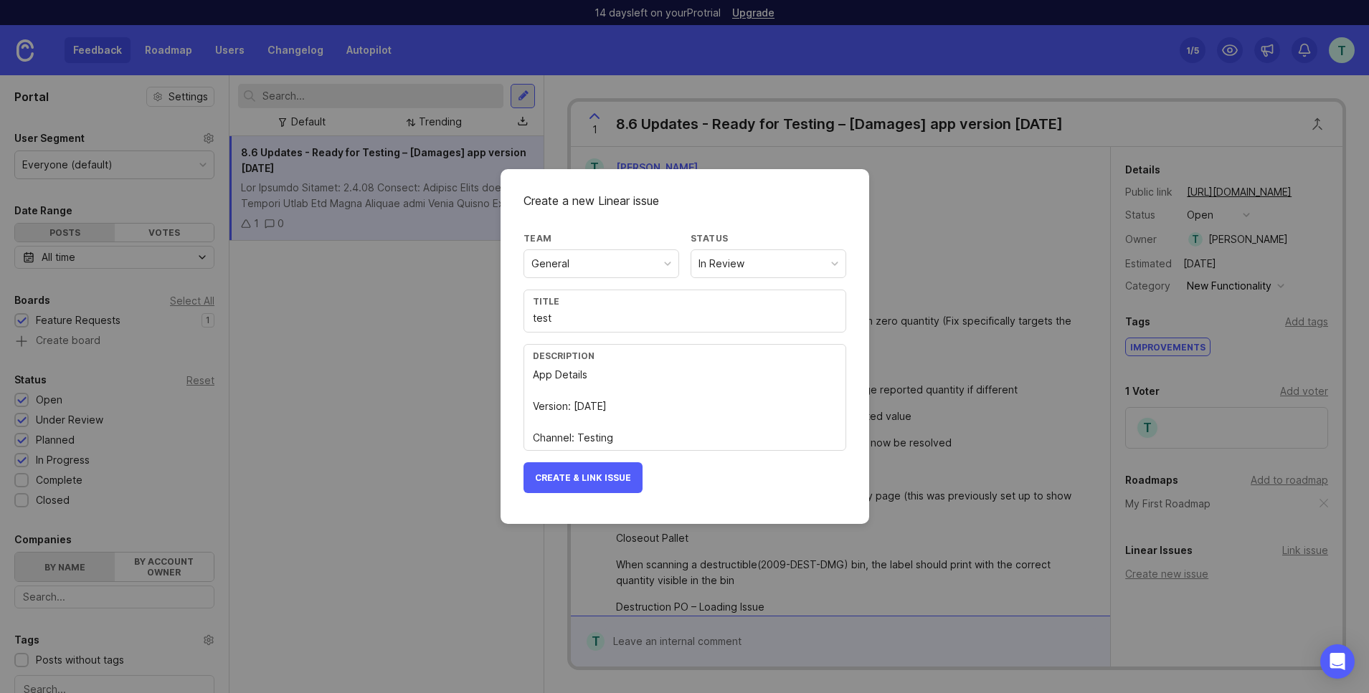
type textarea "App Details Version: [DATE] Channel: Testing"
drag, startPoint x: 759, startPoint y: 260, endPoint x: 750, endPoint y: 278, distance: 20.5
click at [759, 260] on div "In Review" at bounding box center [768, 263] width 154 height 27
click at [612, 483] on button "Create & Link Issue" at bounding box center [582, 477] width 119 height 31
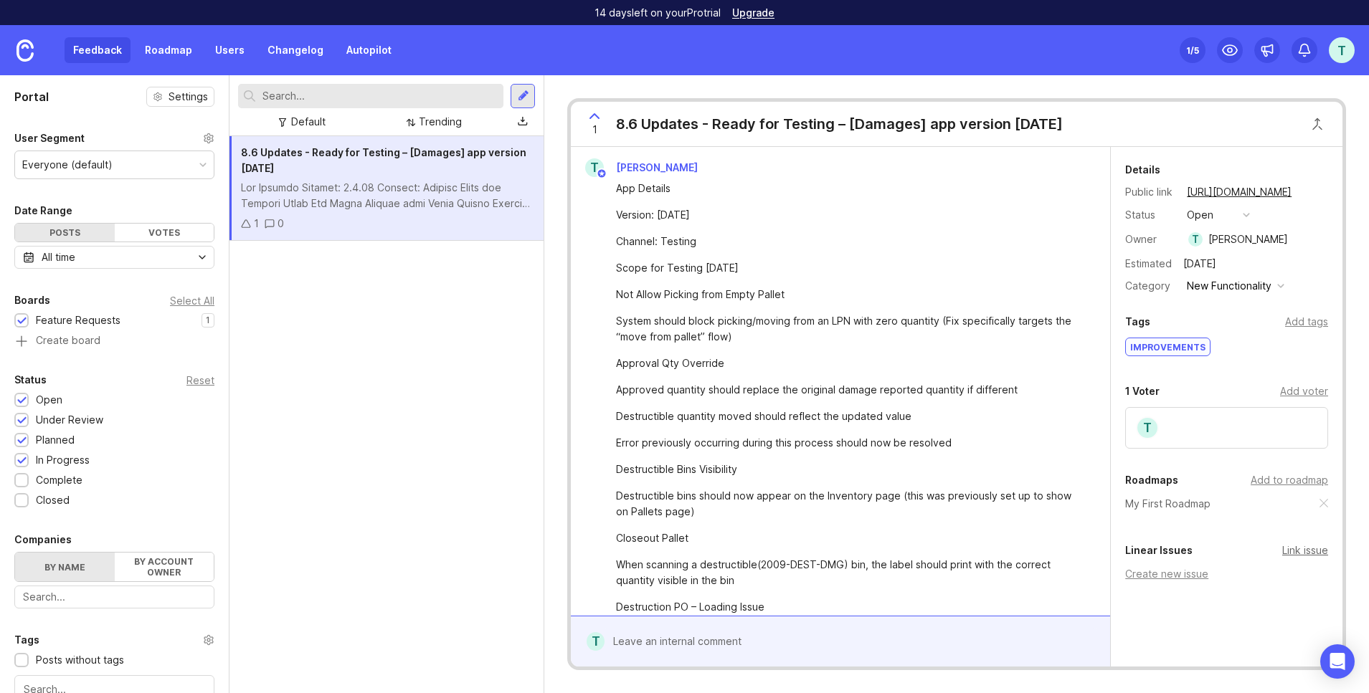
click at [1310, 551] on div "Link issue" at bounding box center [1305, 551] width 46 height 16
type input "damages"
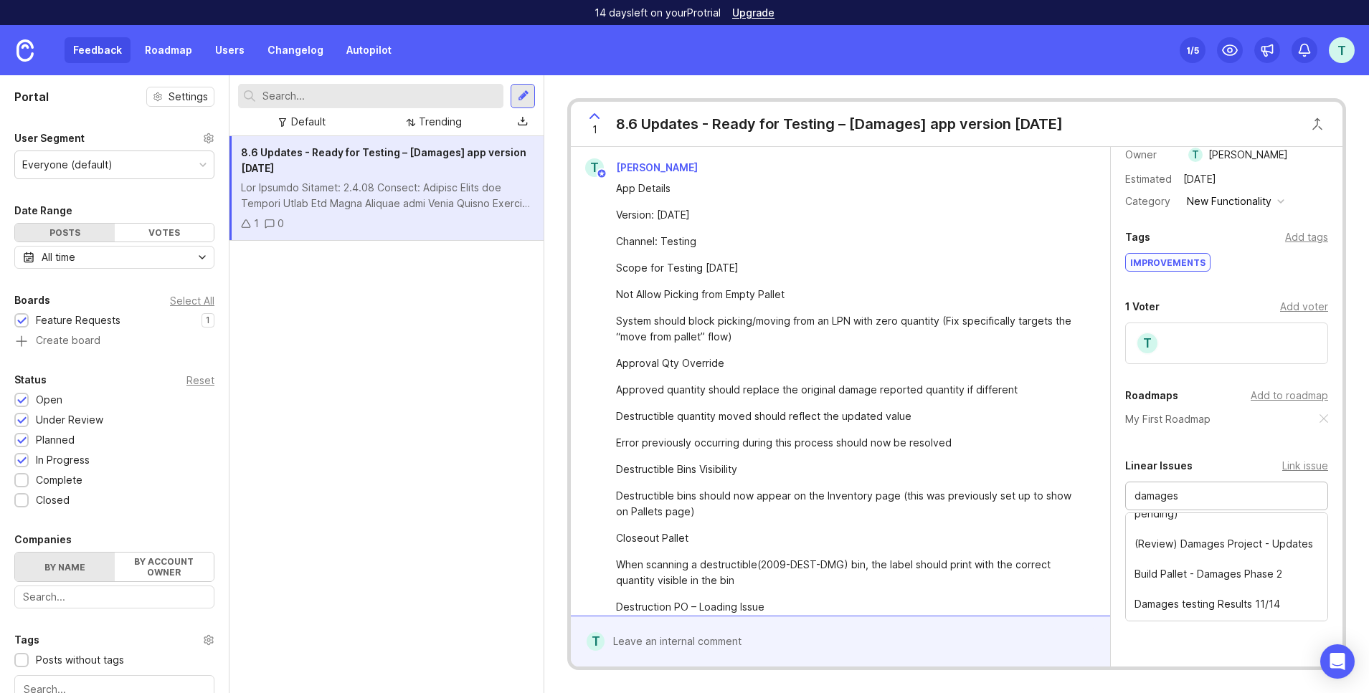
scroll to position [242, 0]
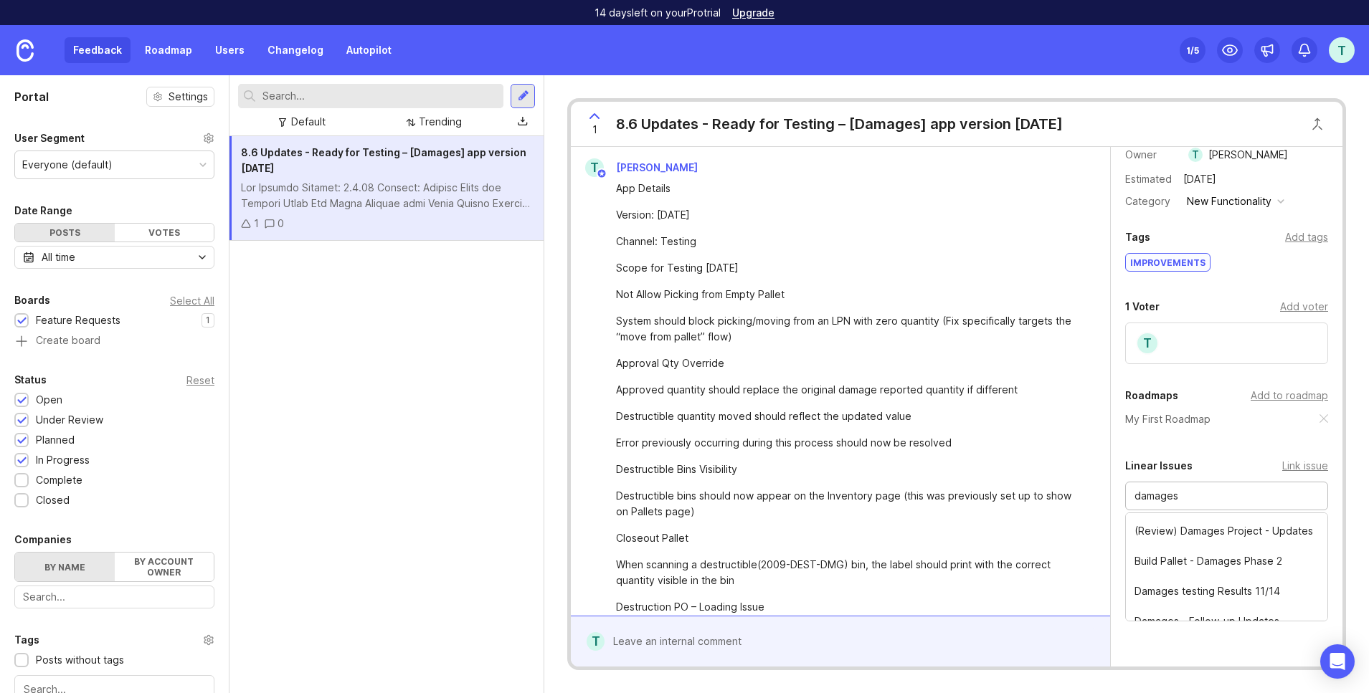
click at [1210, 496] on input "damages" at bounding box center [1226, 496] width 184 height 16
click at [1250, 546] on div "Details Public link [URL][DOMAIN_NAME] Status open Owner T [PERSON_NAME] Estima…" at bounding box center [1227, 364] width 232 height 604
click at [1219, 424] on div "My First Roadmap" at bounding box center [1226, 420] width 203 height 16
click at [1285, 397] on div "Add to roadmap" at bounding box center [1288, 396] width 77 height 16
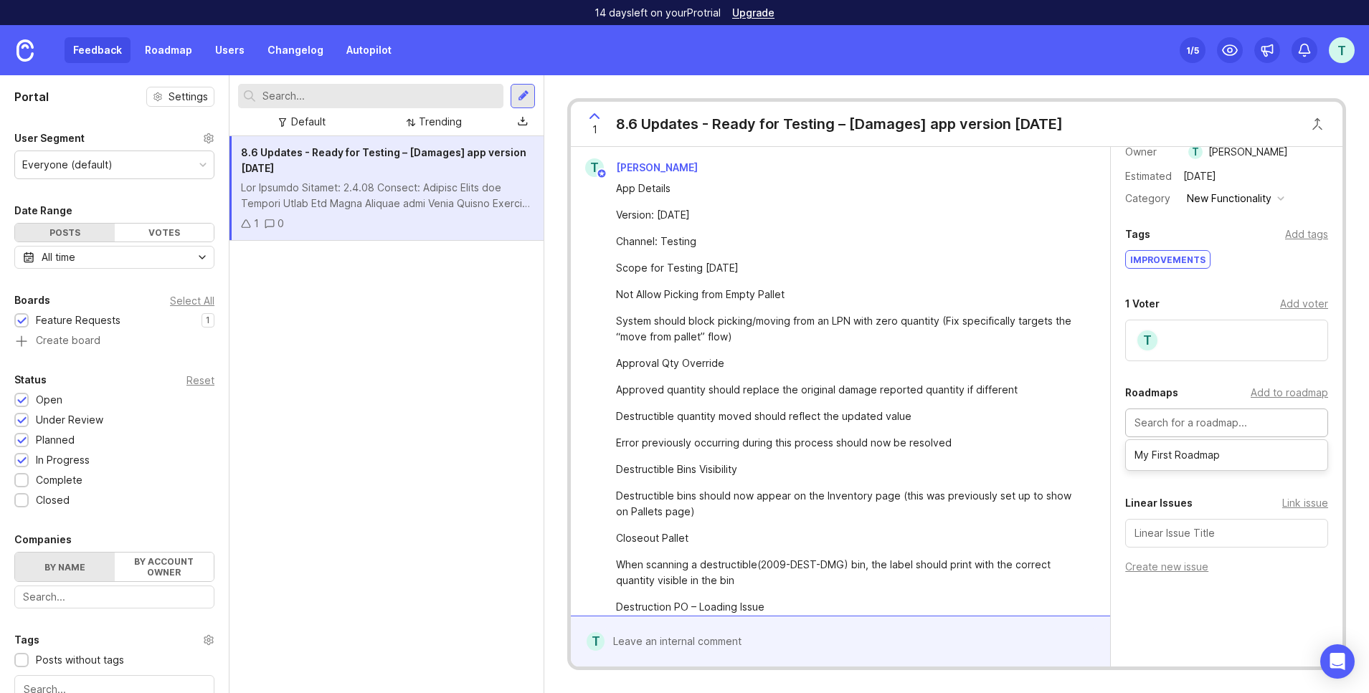
scroll to position [89, 0]
click at [1213, 393] on div "Roadmaps Add to roadmap" at bounding box center [1226, 391] width 203 height 17
click at [1227, 417] on input "text" at bounding box center [1226, 422] width 184 height 16
click at [1164, 334] on div "T" at bounding box center [1226, 340] width 203 height 42
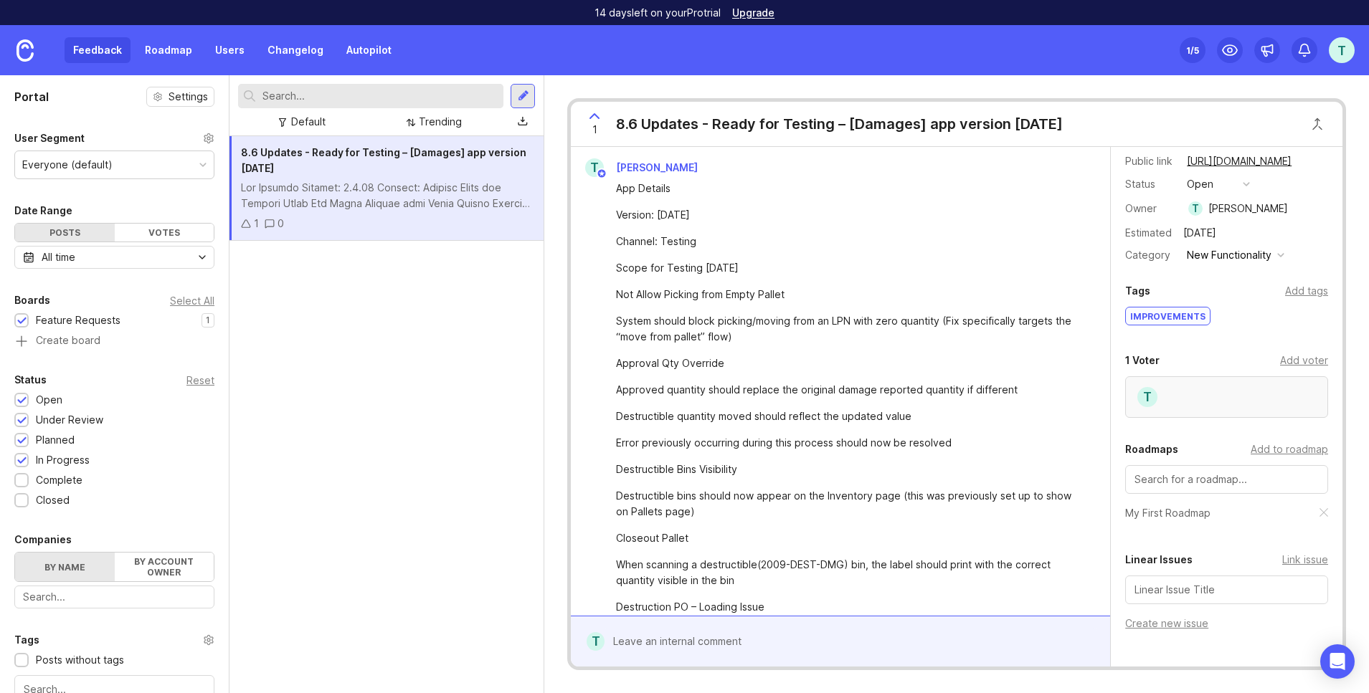
scroll to position [0, 0]
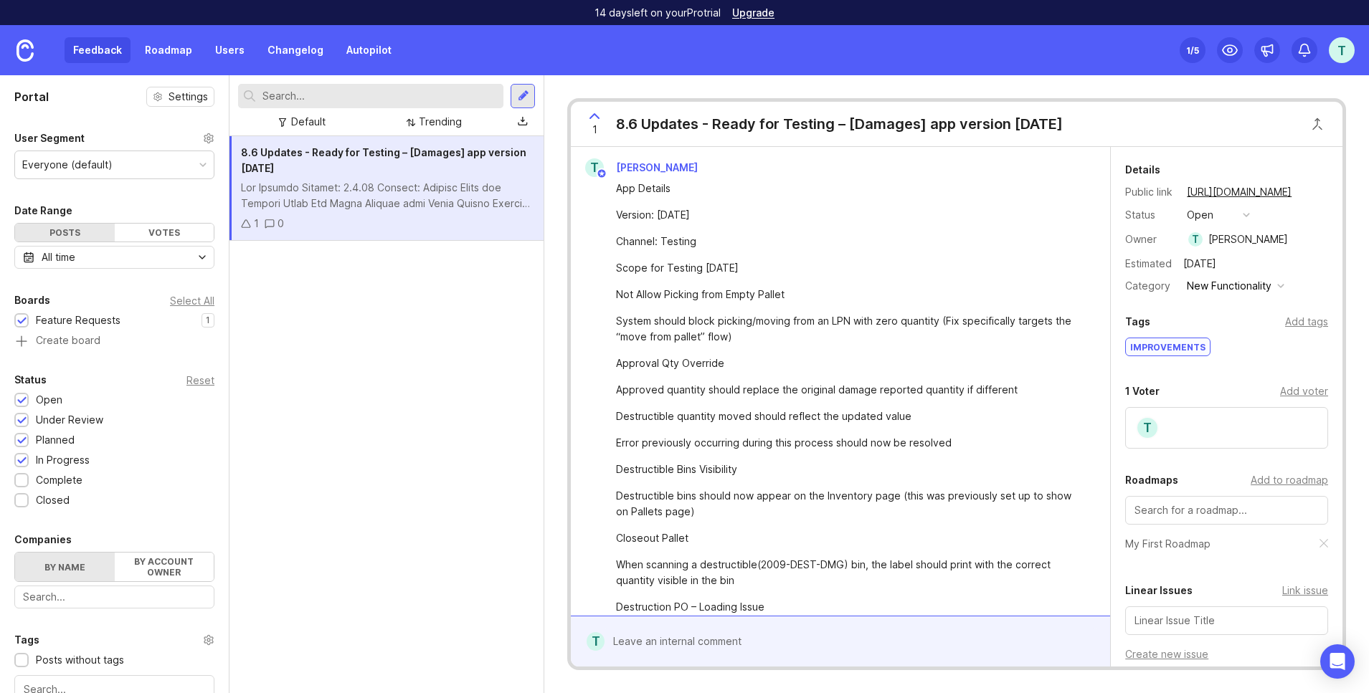
click at [1007, 362] on div "Approval Qty Override" at bounding box center [848, 364] width 465 height 16
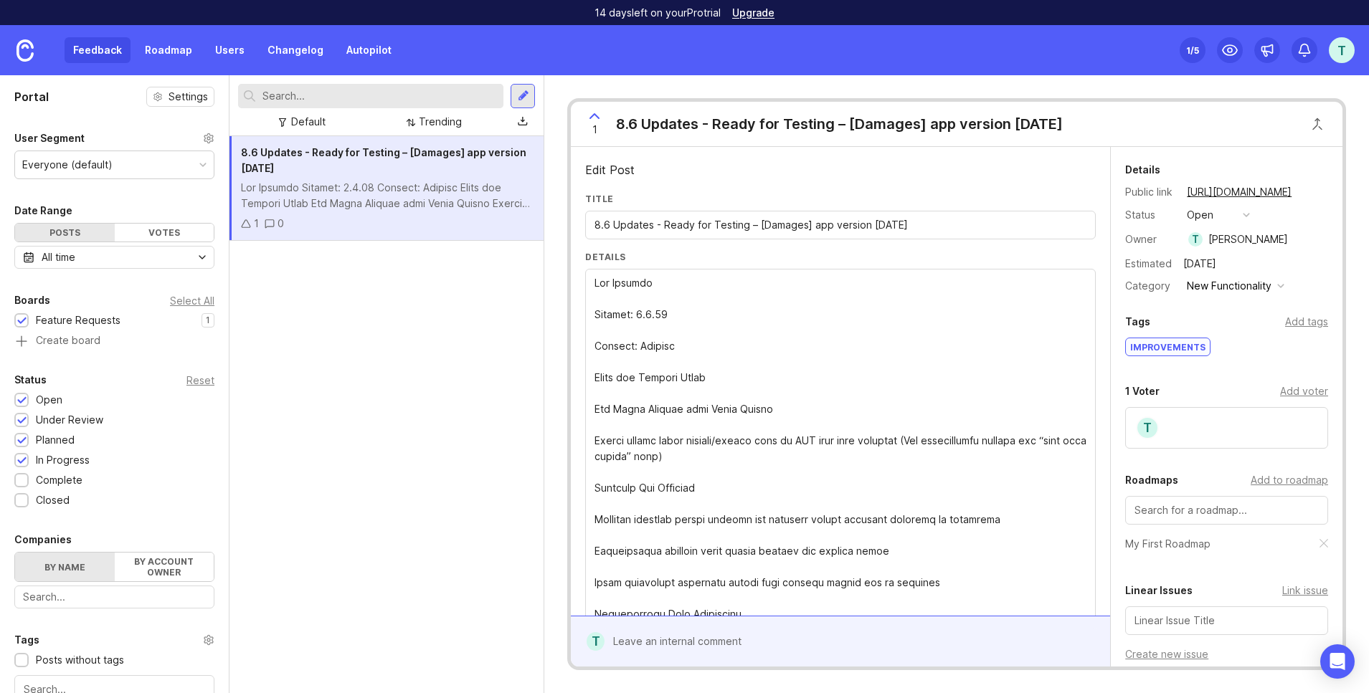
scroll to position [7, 0]
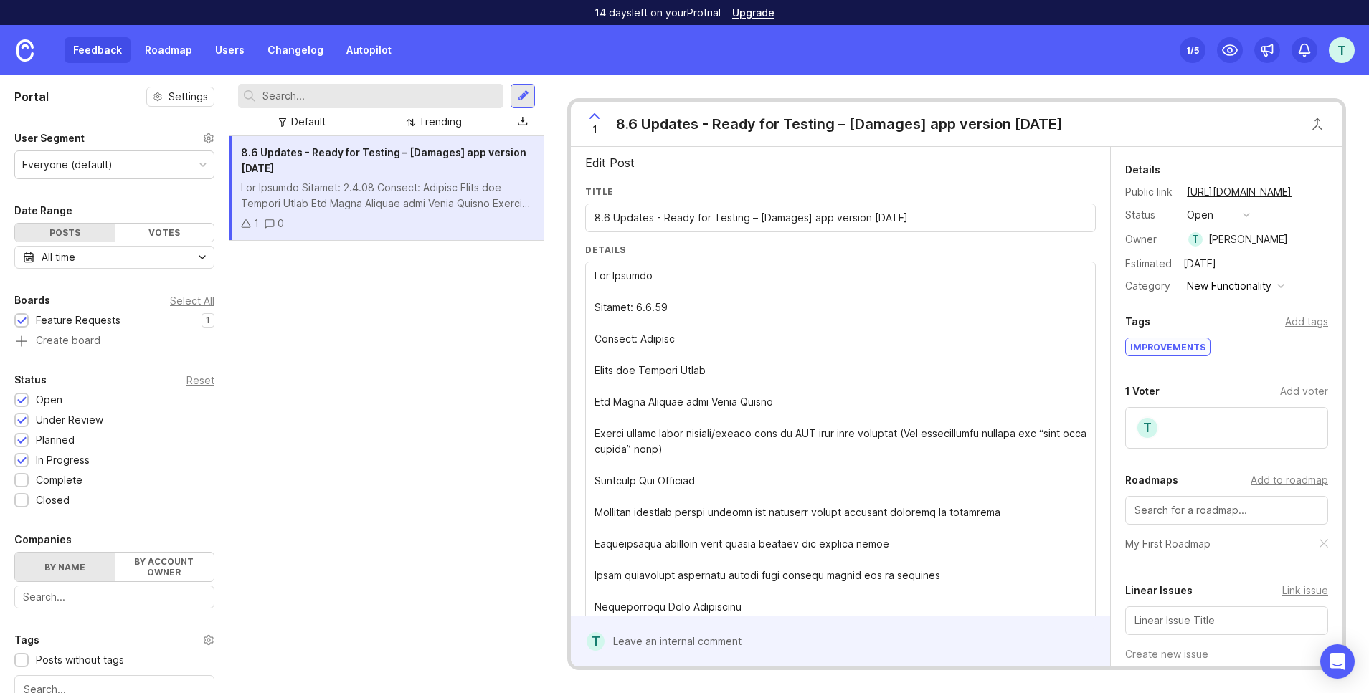
drag, startPoint x: 737, startPoint y: 369, endPoint x: 735, endPoint y: 351, distance: 17.3
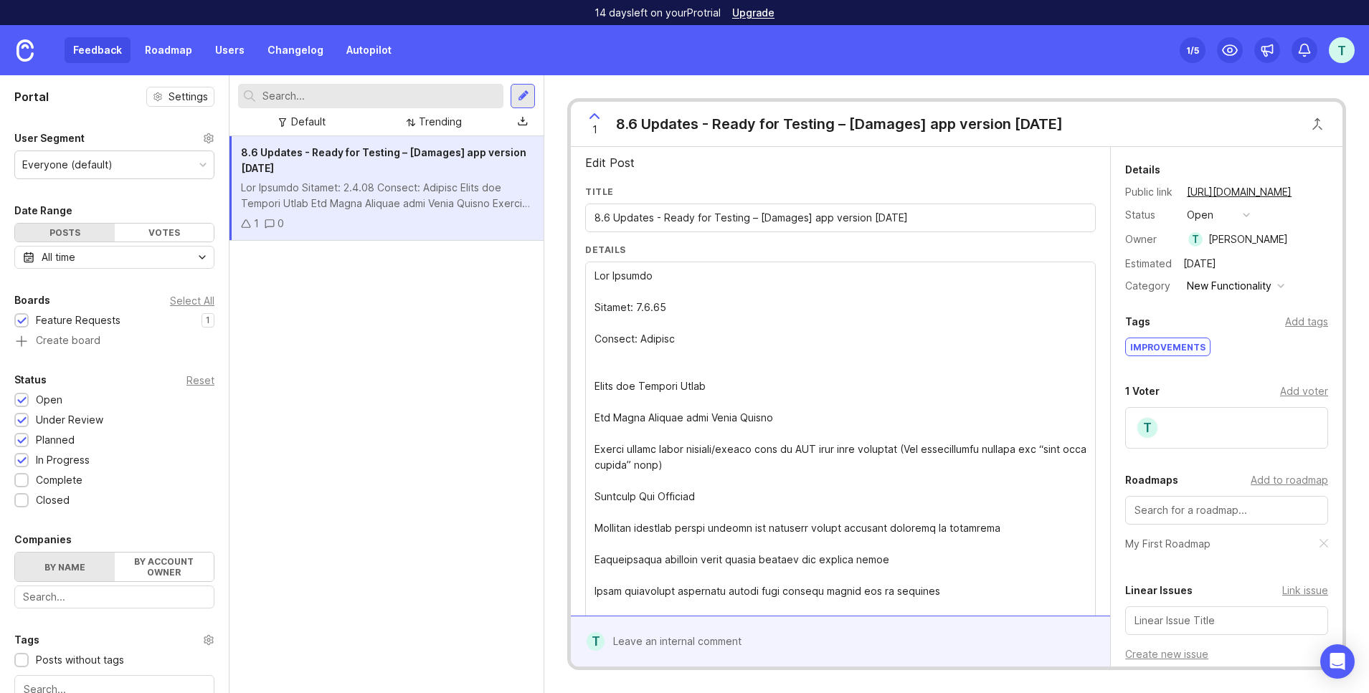
type textarea "Lor Ipsumdo Sitamet: 4.2.33 Consect: Adipisc Elits doe Tempori Utlab Etd Magna …"
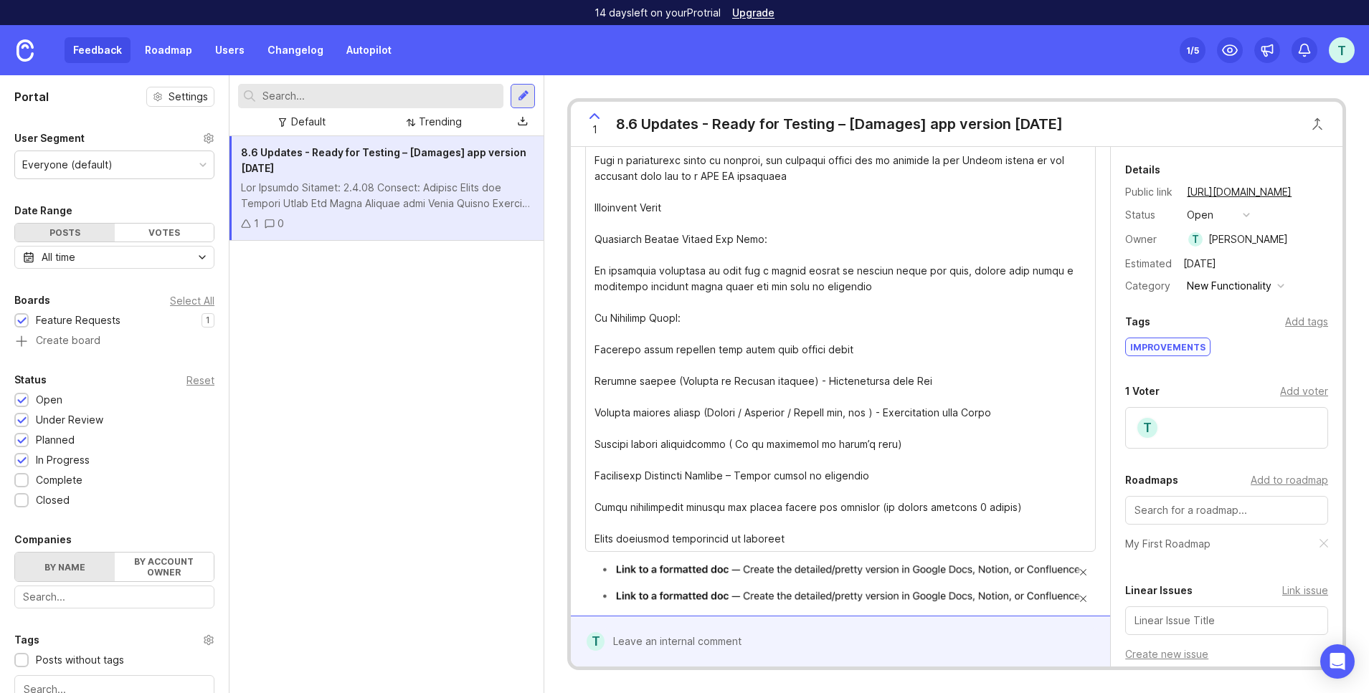
scroll to position [880, 0]
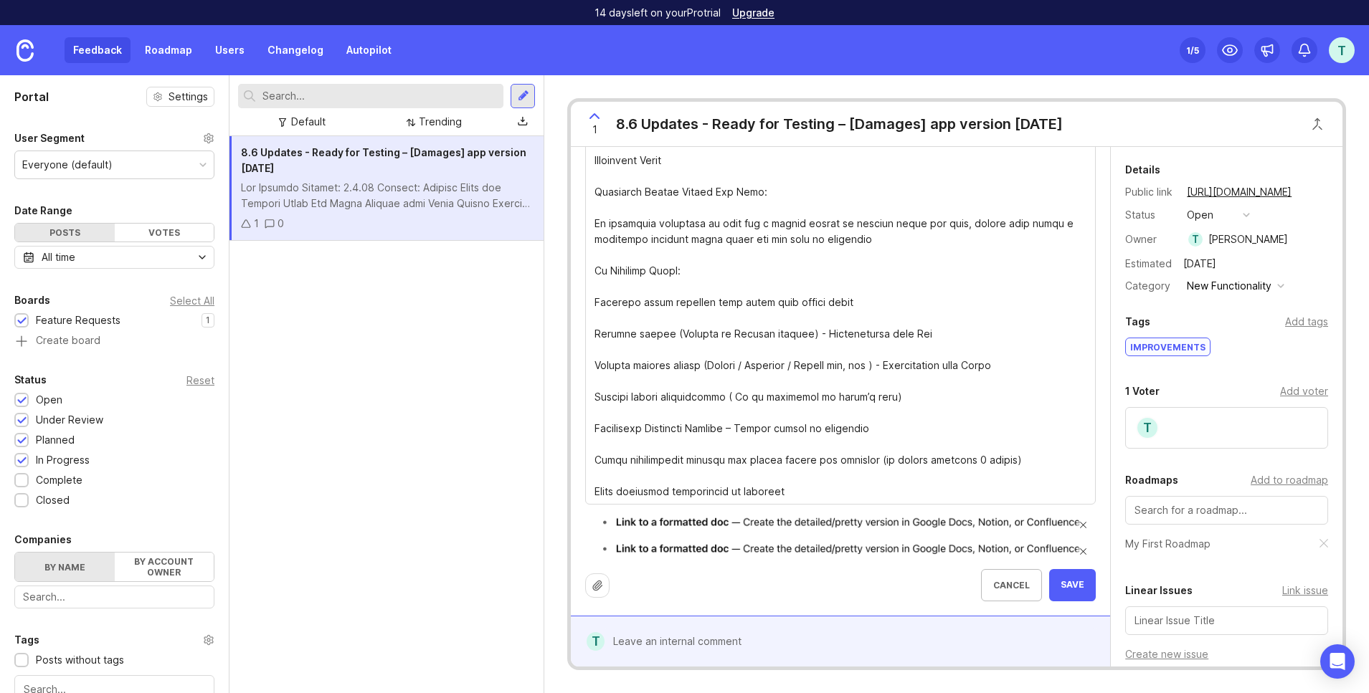
click at [943, 543] on img at bounding box center [840, 552] width 510 height 18
click at [882, 551] on img at bounding box center [840, 552] width 510 height 18
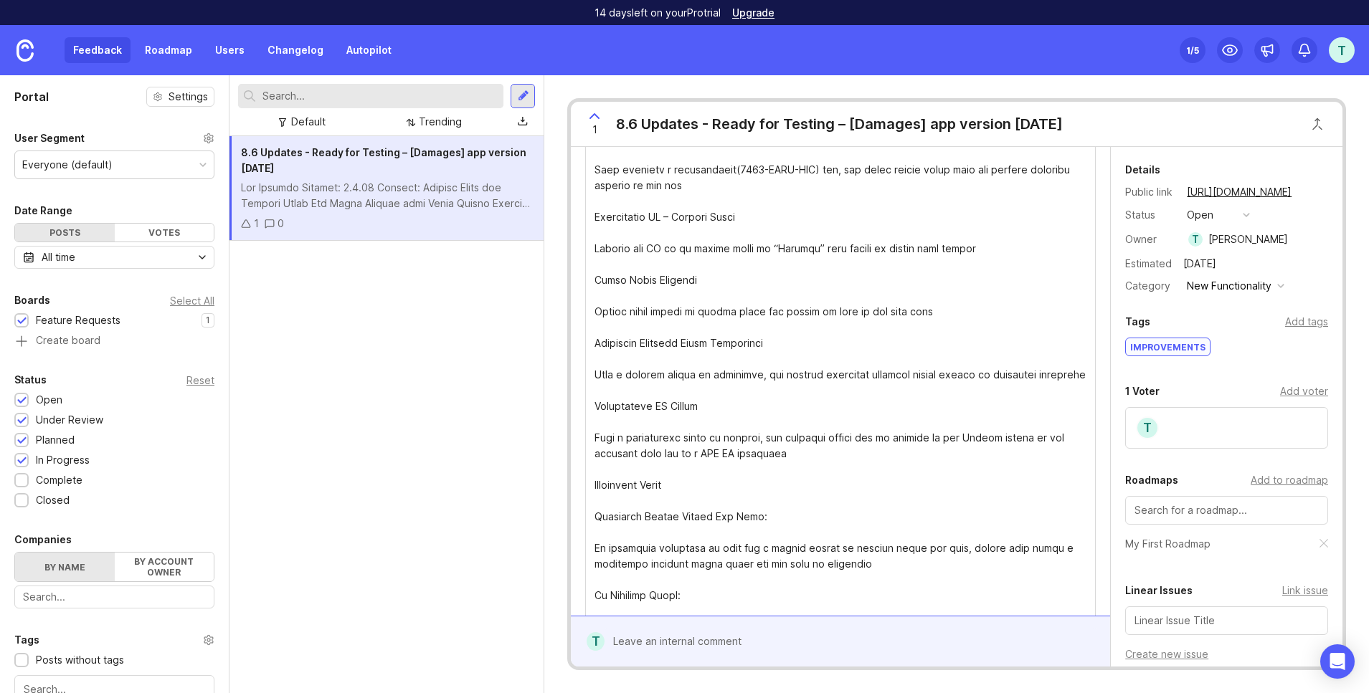
scroll to position [0, 0]
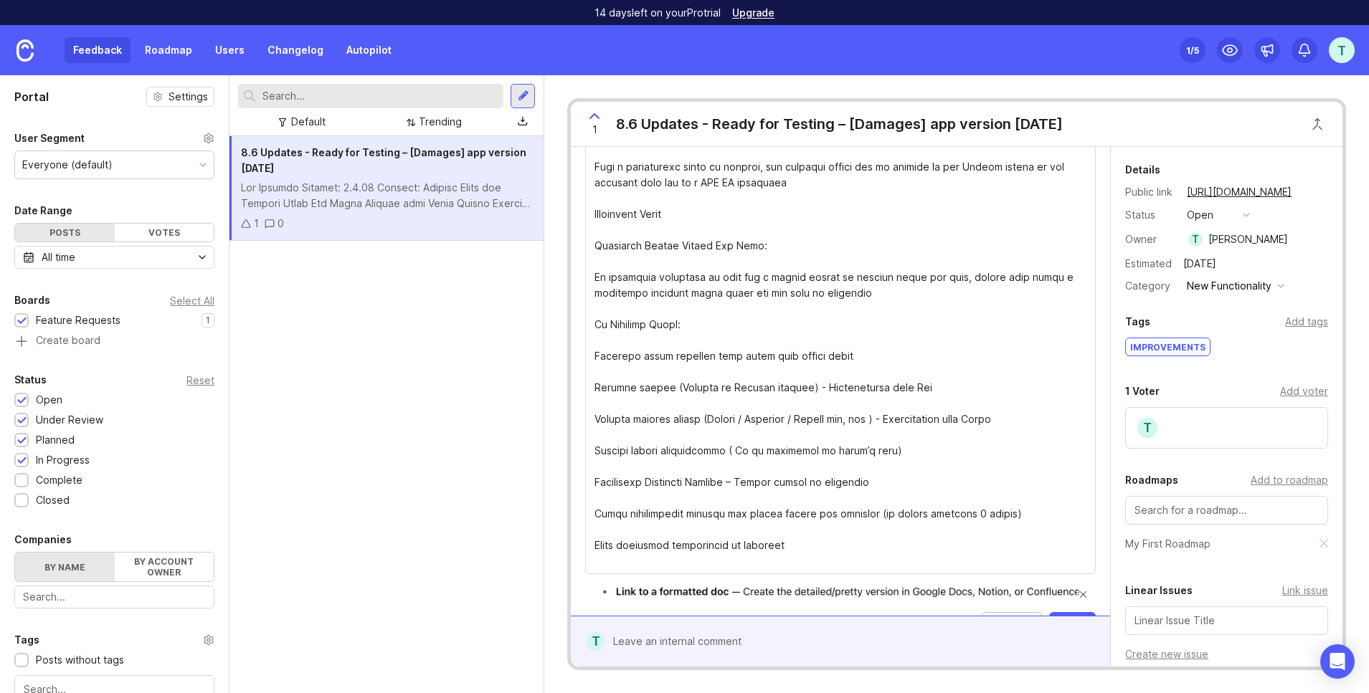
scroll to position [869, 0]
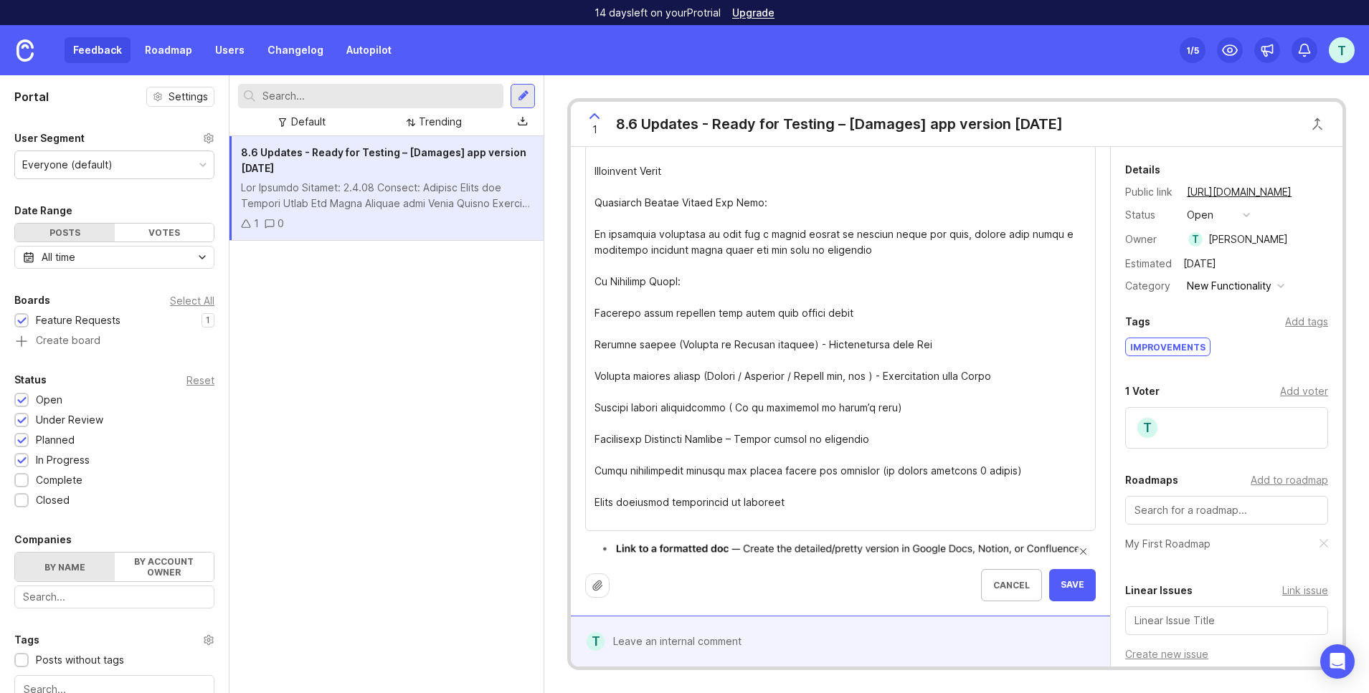
click at [1082, 554] on span at bounding box center [1082, 551] width 7 height 7
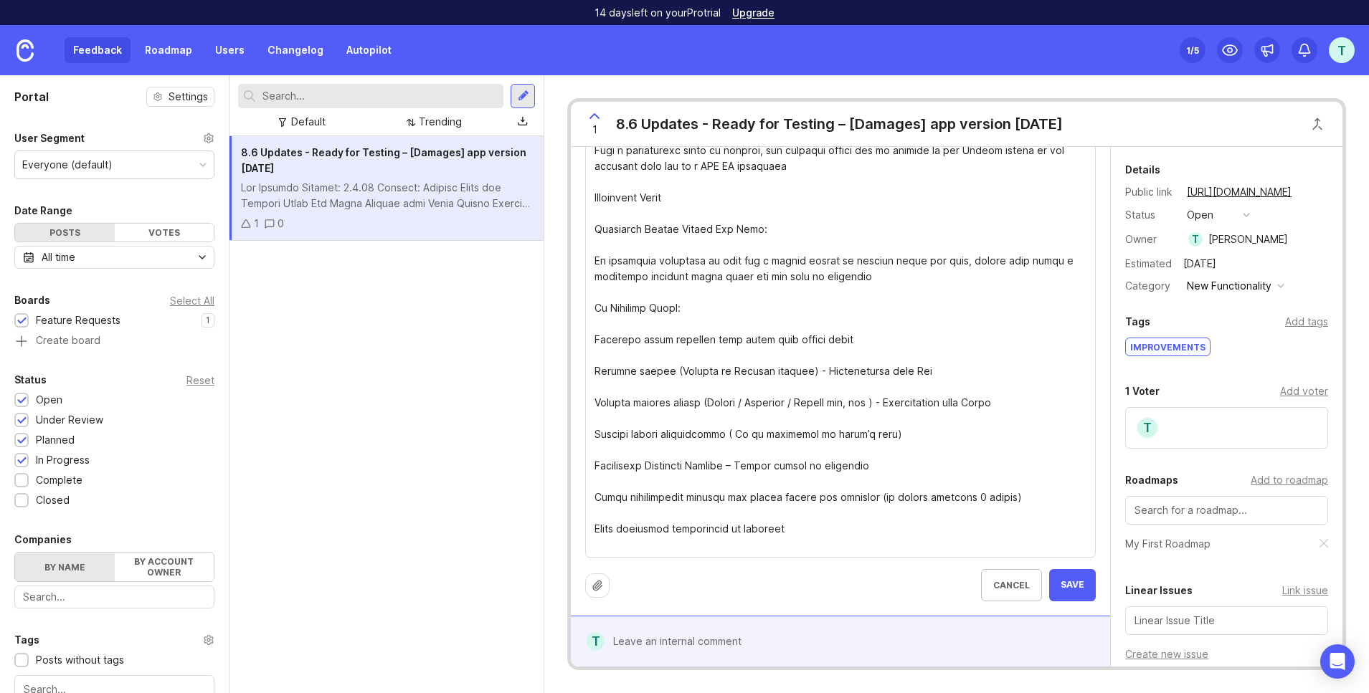
scroll to position [842, 0]
drag, startPoint x: 688, startPoint y: 311, endPoint x: 571, endPoint y: 303, distance: 117.1
drag, startPoint x: 597, startPoint y: 307, endPoint x: 670, endPoint y: 307, distance: 72.4
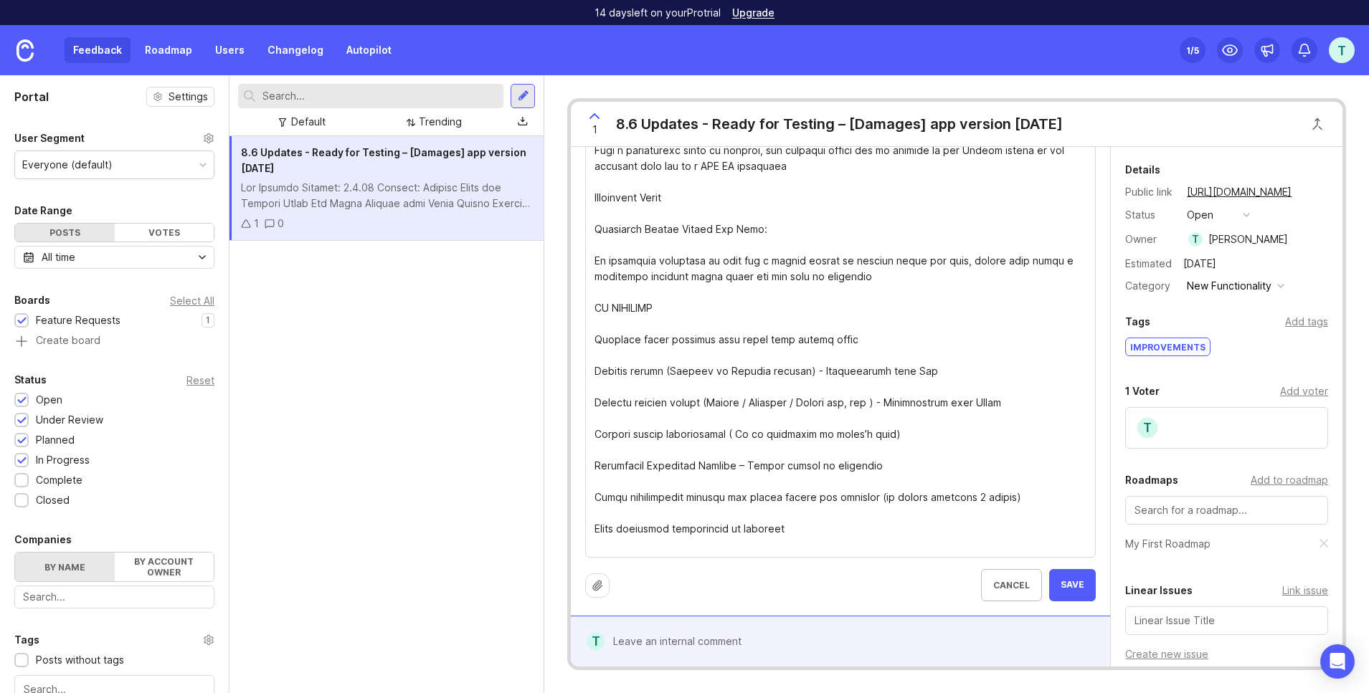
paste textarea "✅"
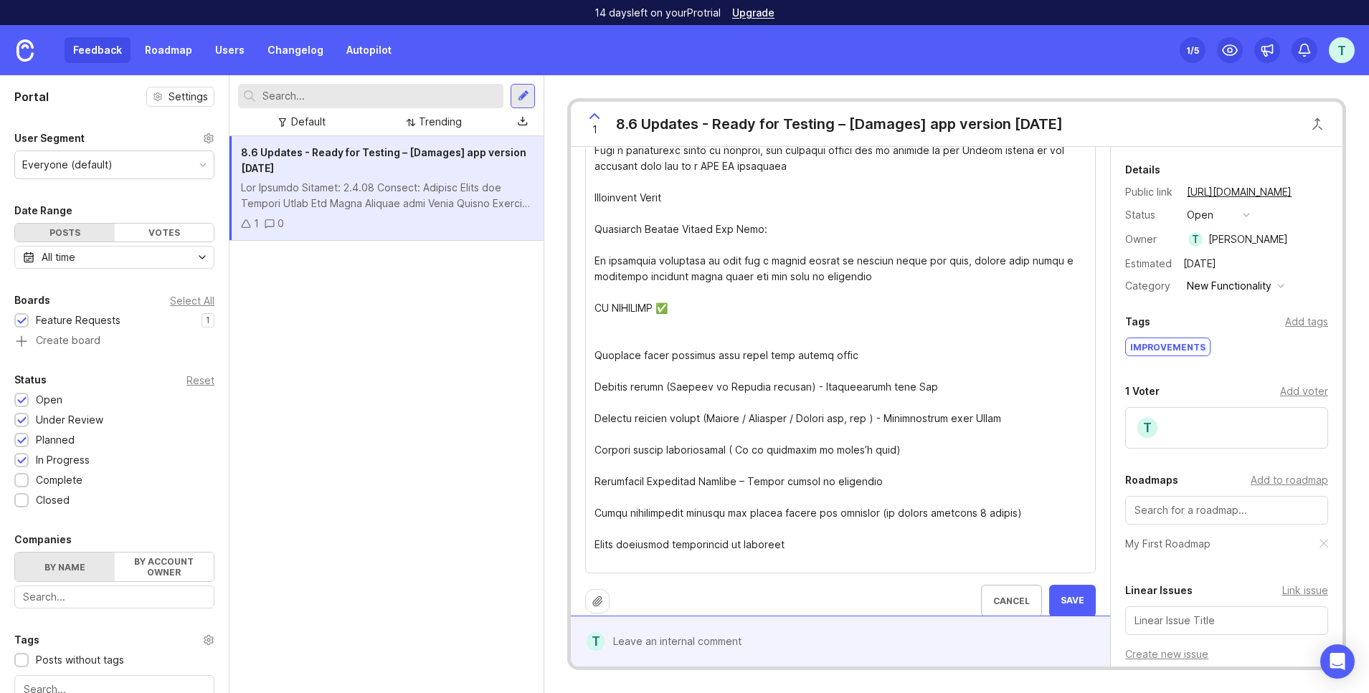
paste textarea "🔹"
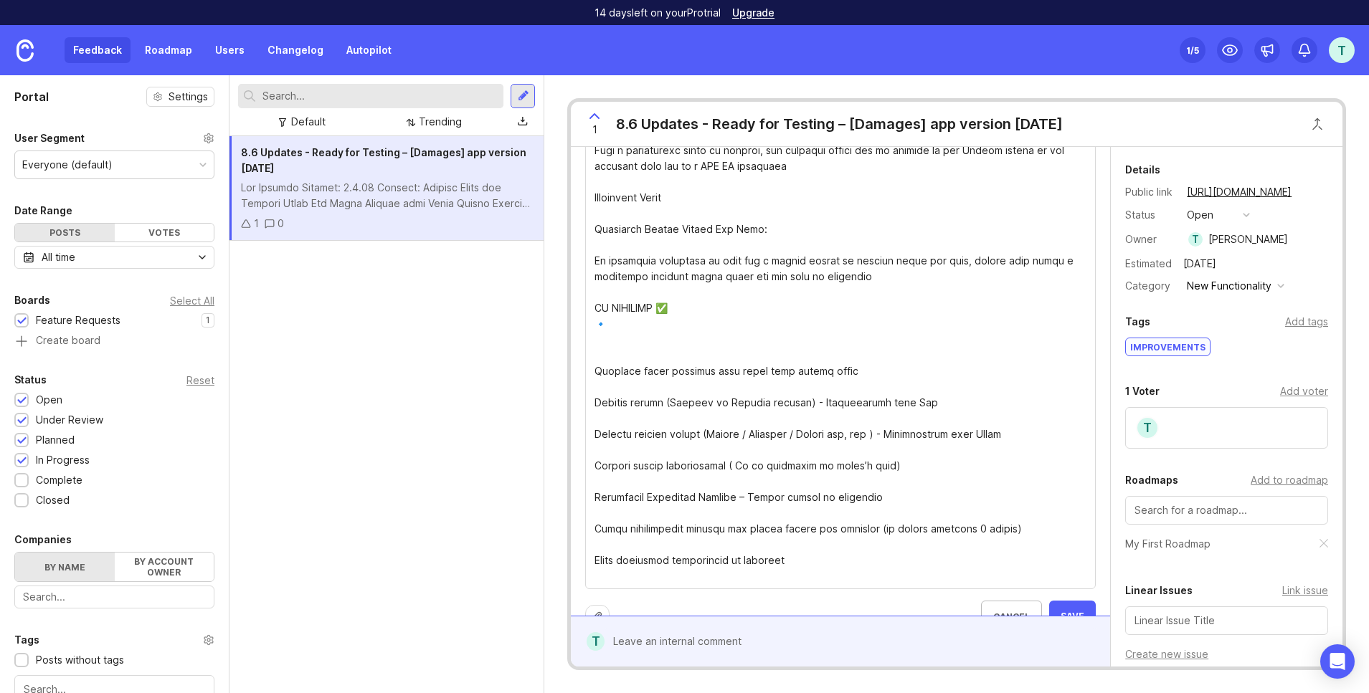
paste textarea "❌"
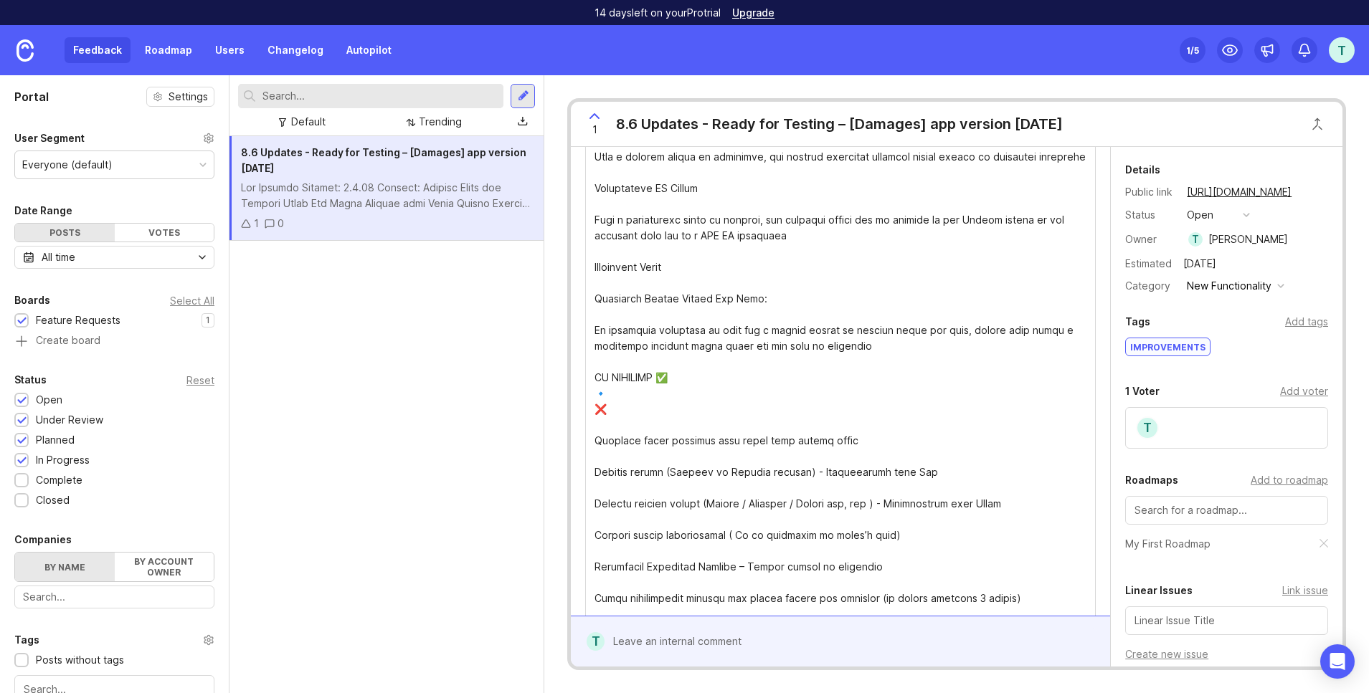
scroll to position [874, 0]
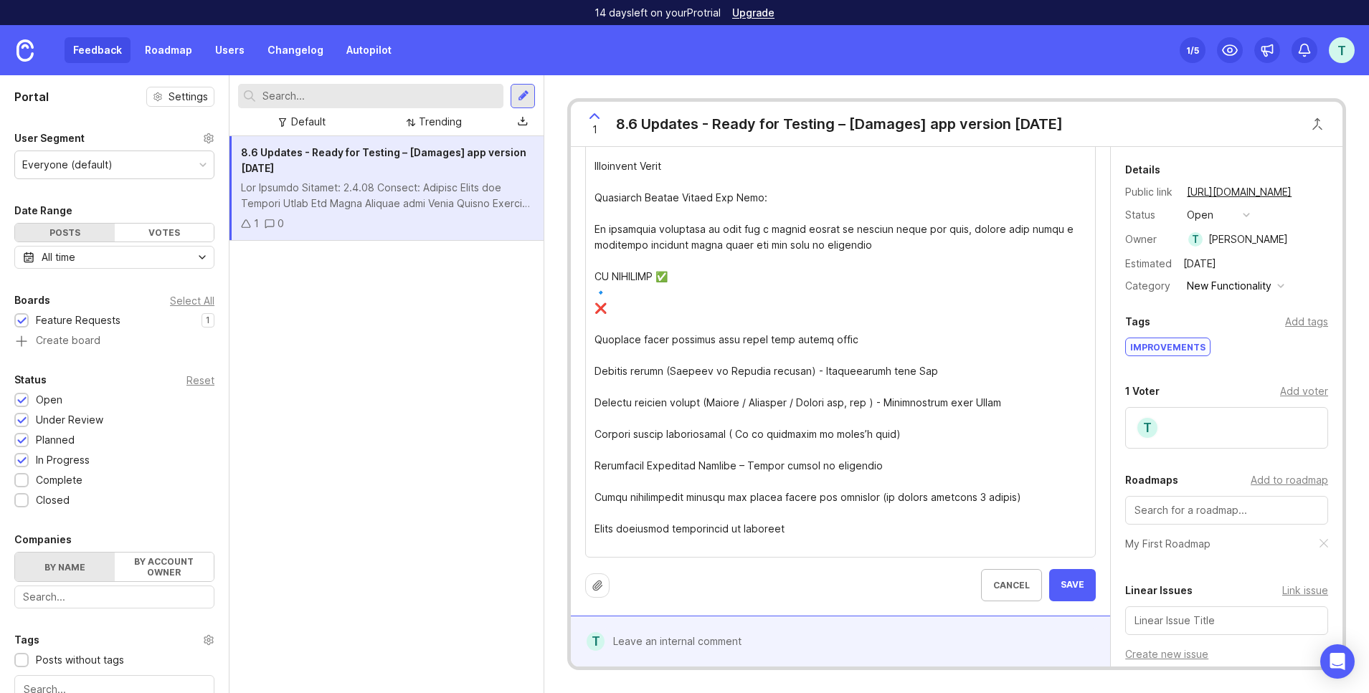
drag, startPoint x: 627, startPoint y: 308, endPoint x: 667, endPoint y: 271, distance: 53.8
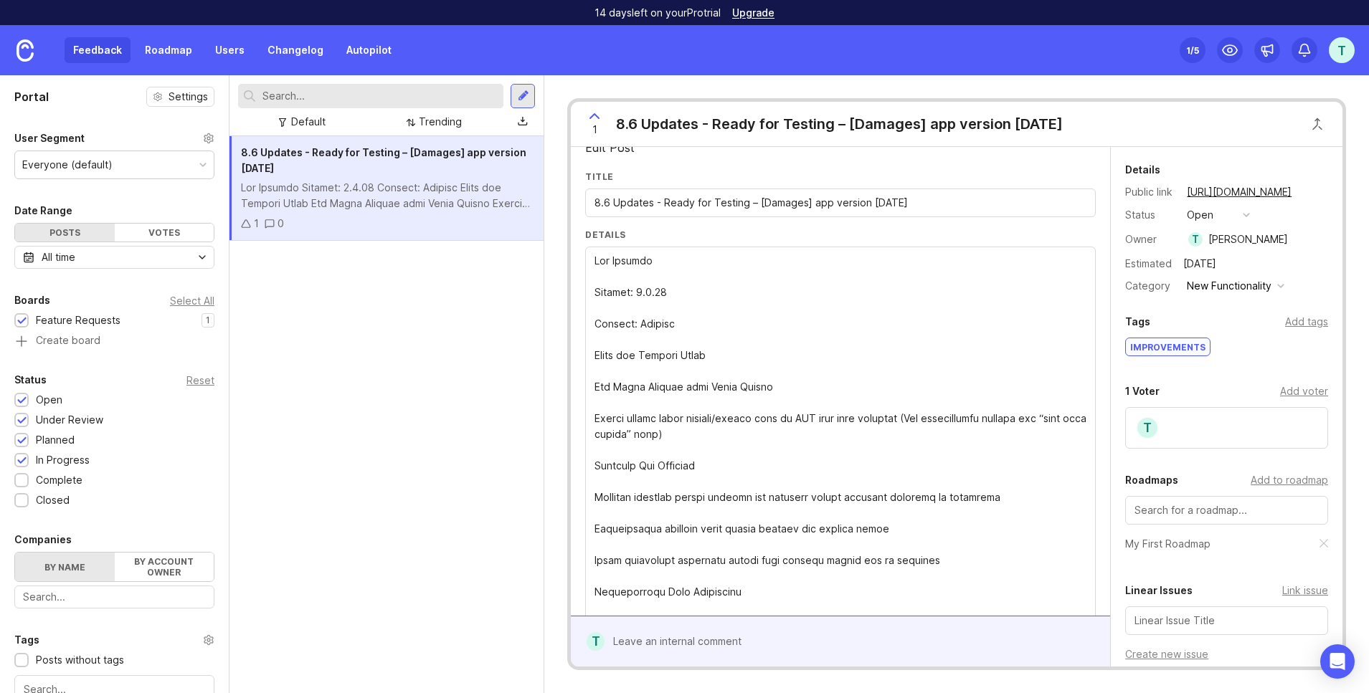
scroll to position [0, 0]
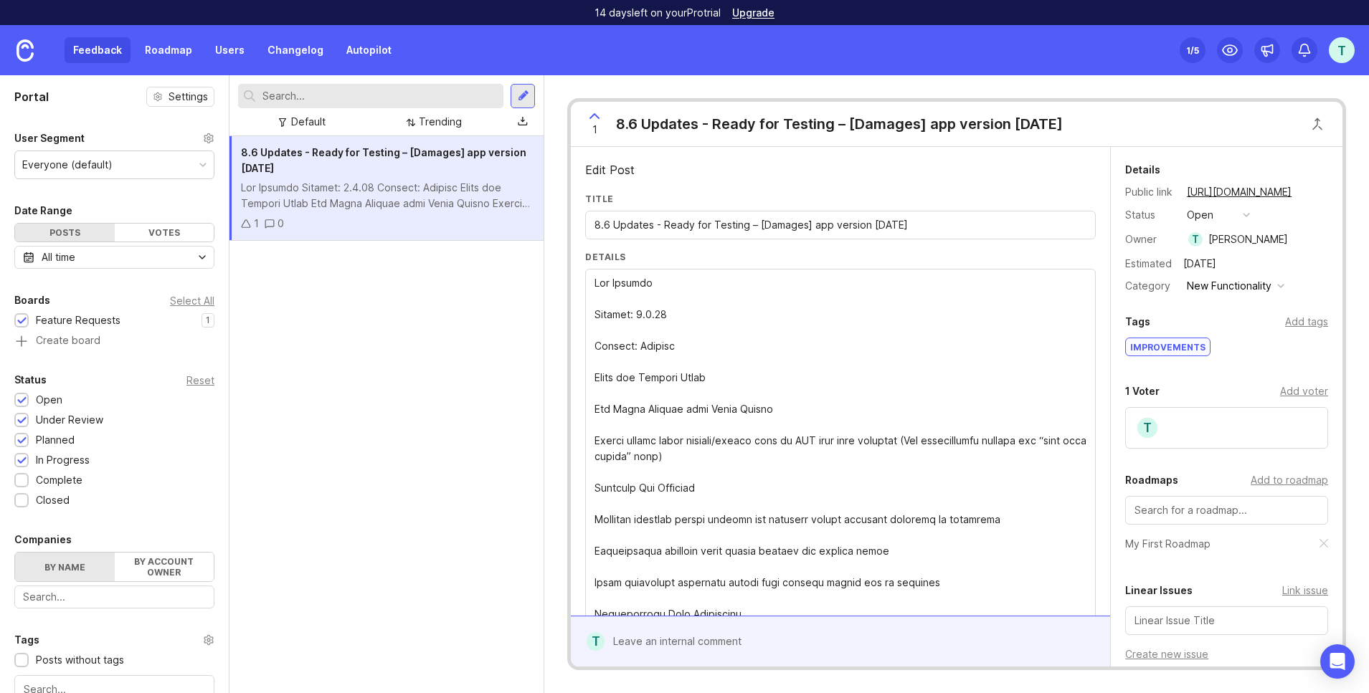
drag, startPoint x: 702, startPoint y: 286, endPoint x: 700, endPoint y: 299, distance: 13.0
paste textarea "✅ 🔹 ❌"
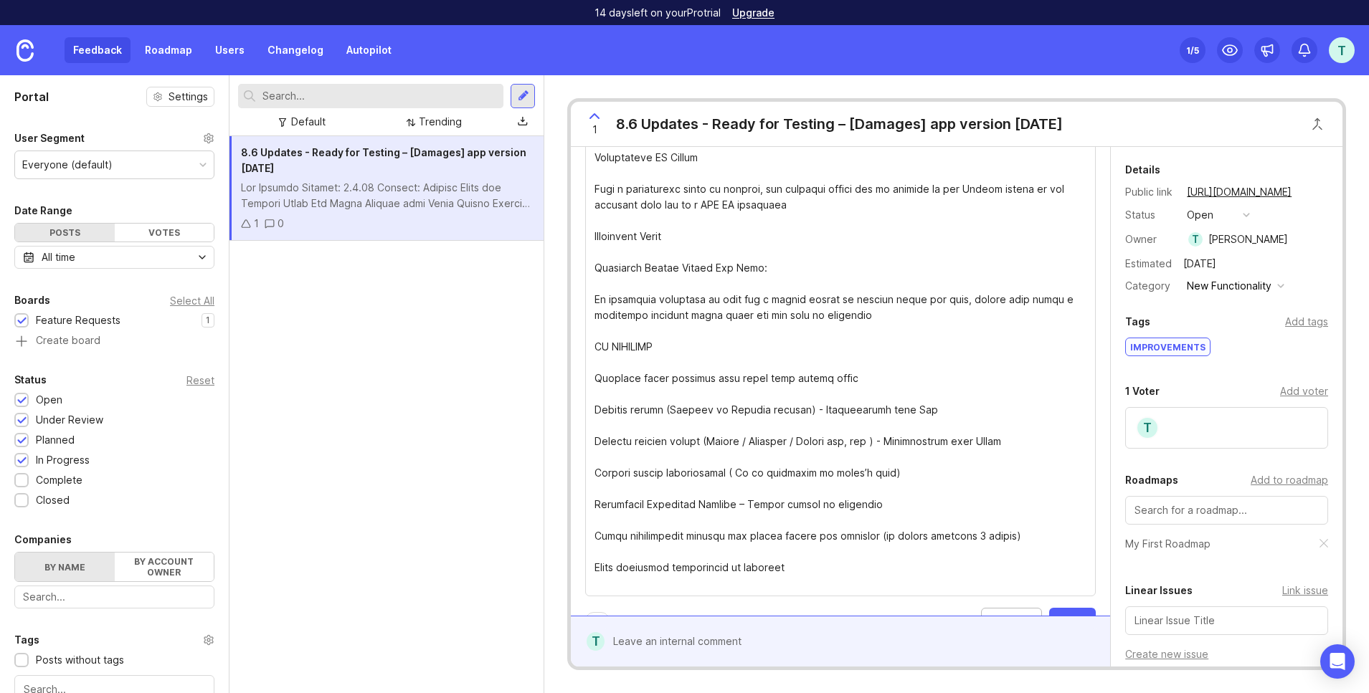
scroll to position [905, 0]
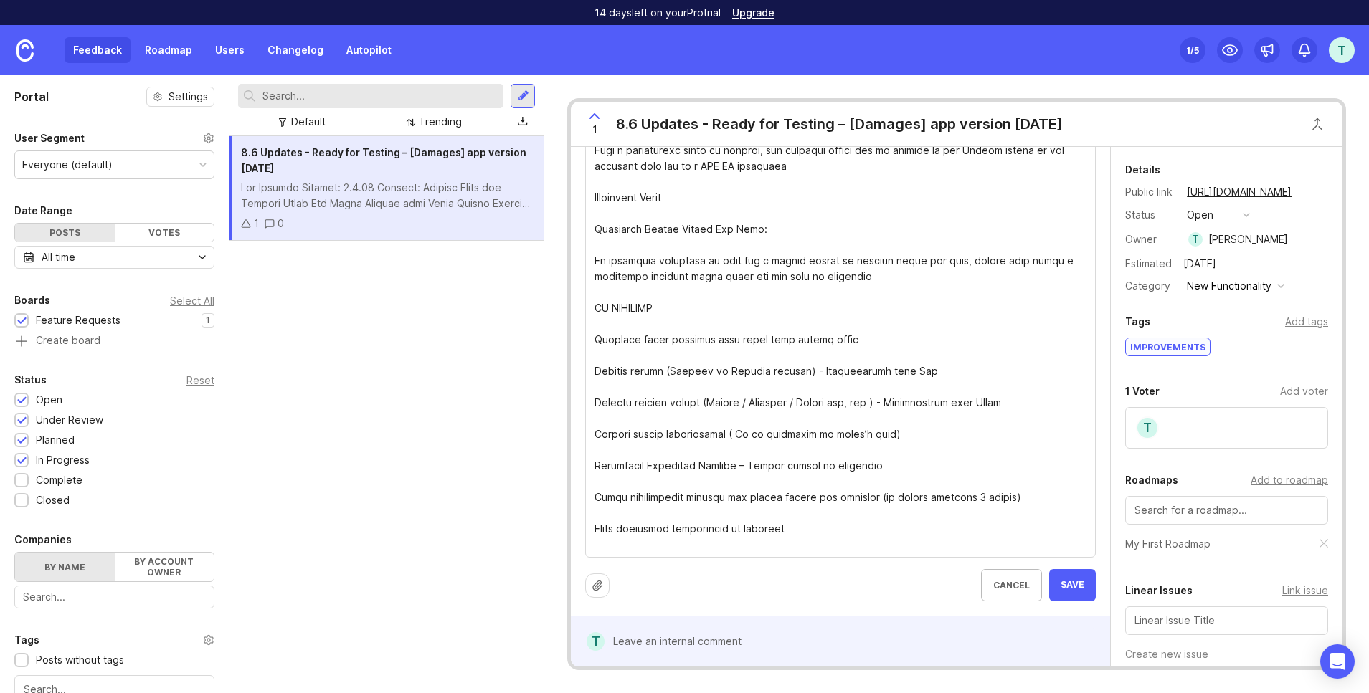
paste textarea "1️⃣ STEP 1 — LOGIN ➡️ Navigate to [test URL] and log in as test_user"
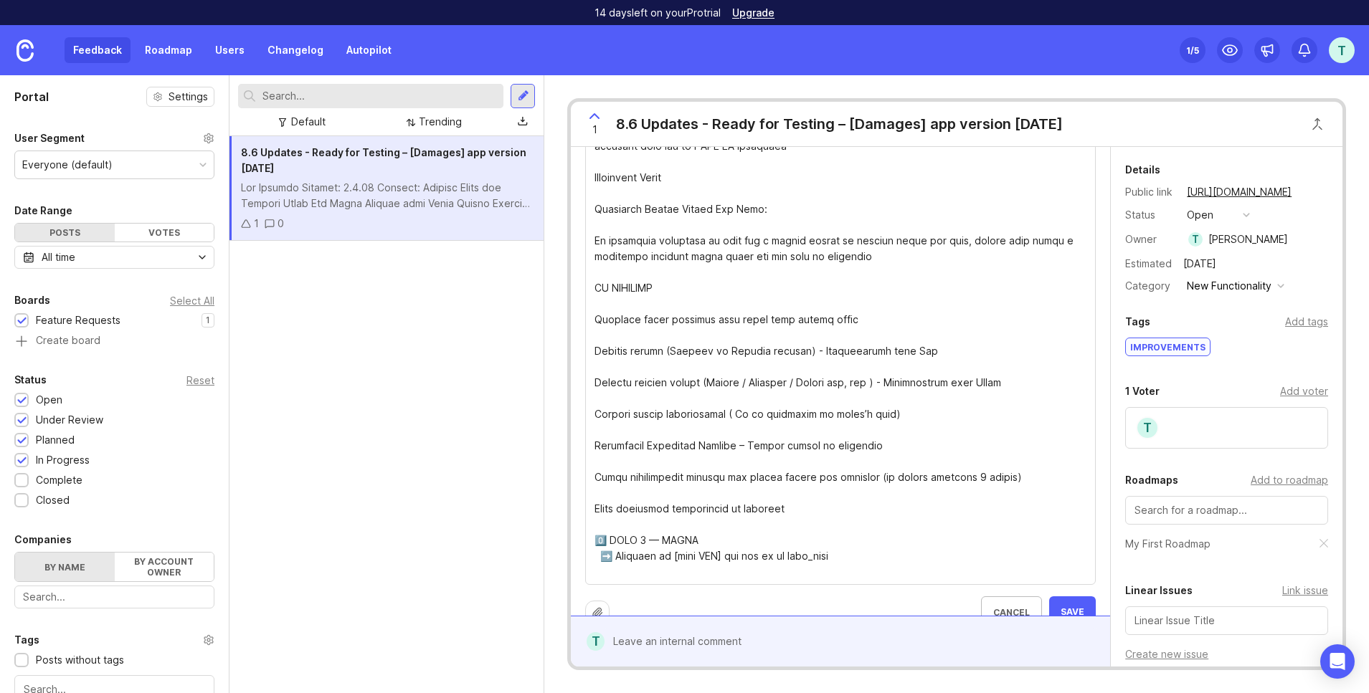
scroll to position [925, 0]
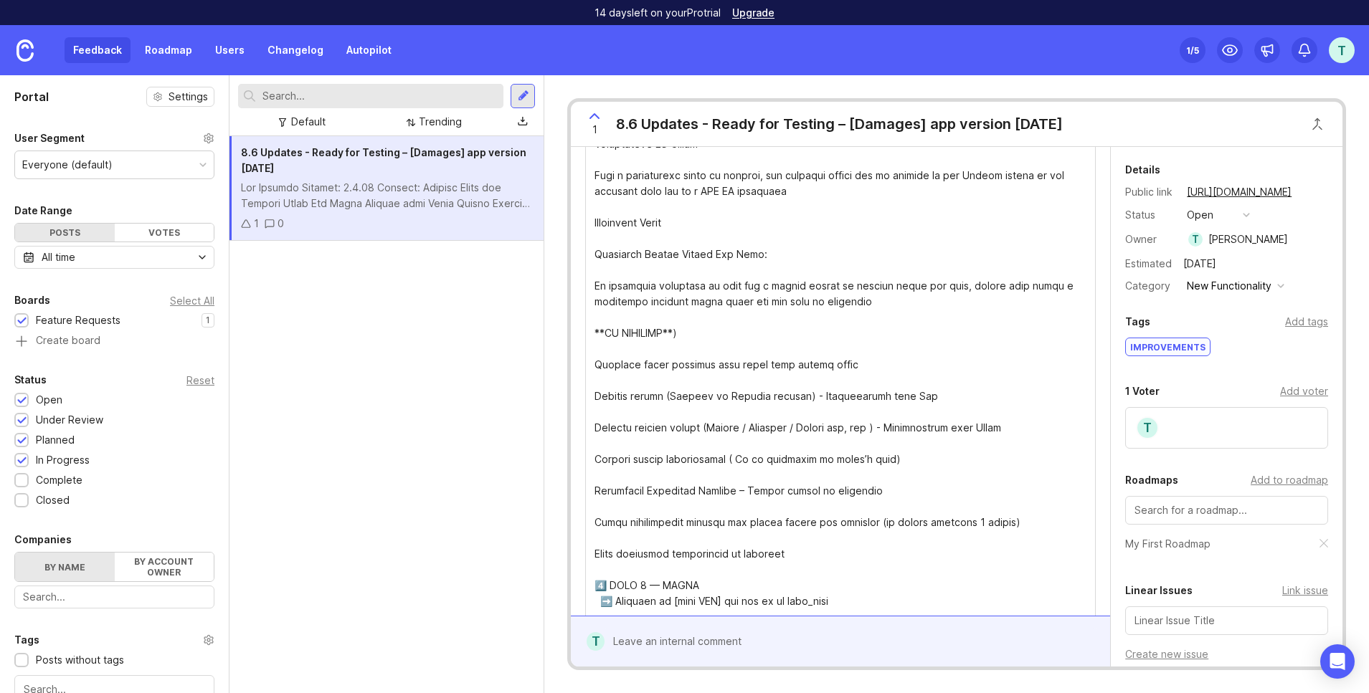
scroll to position [953, 0]
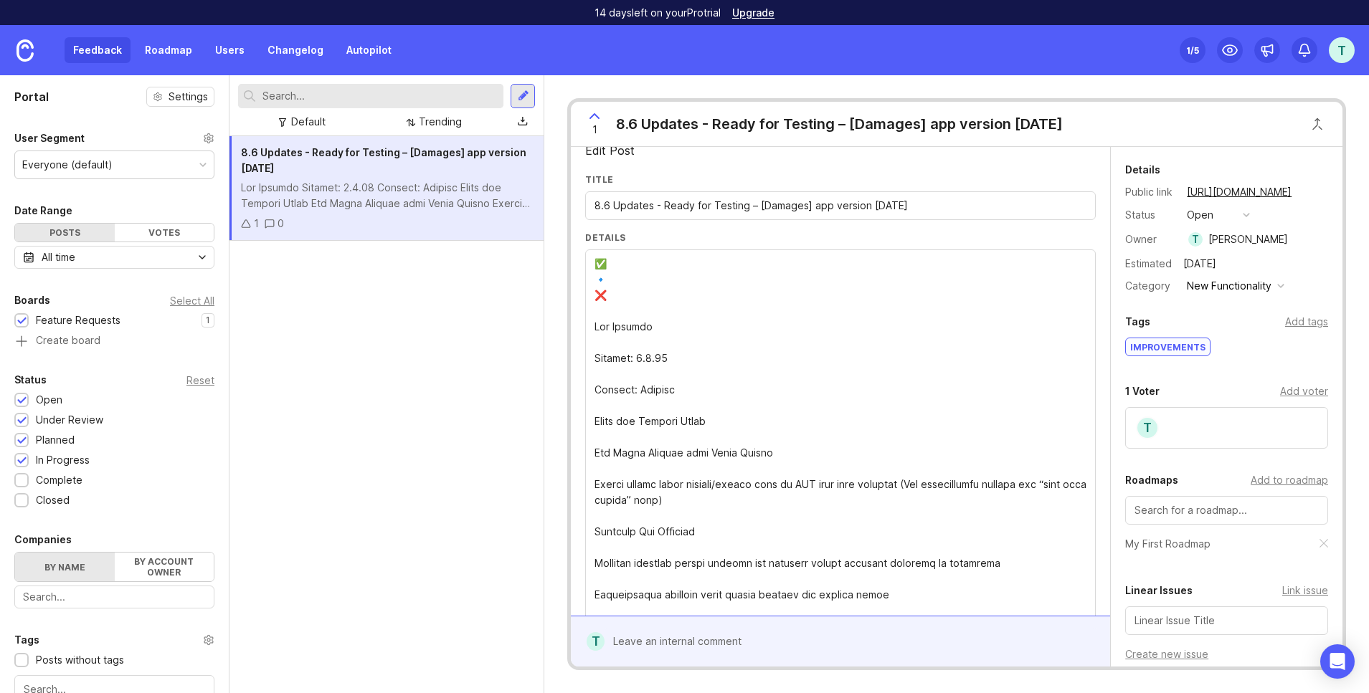
scroll to position [0, 0]
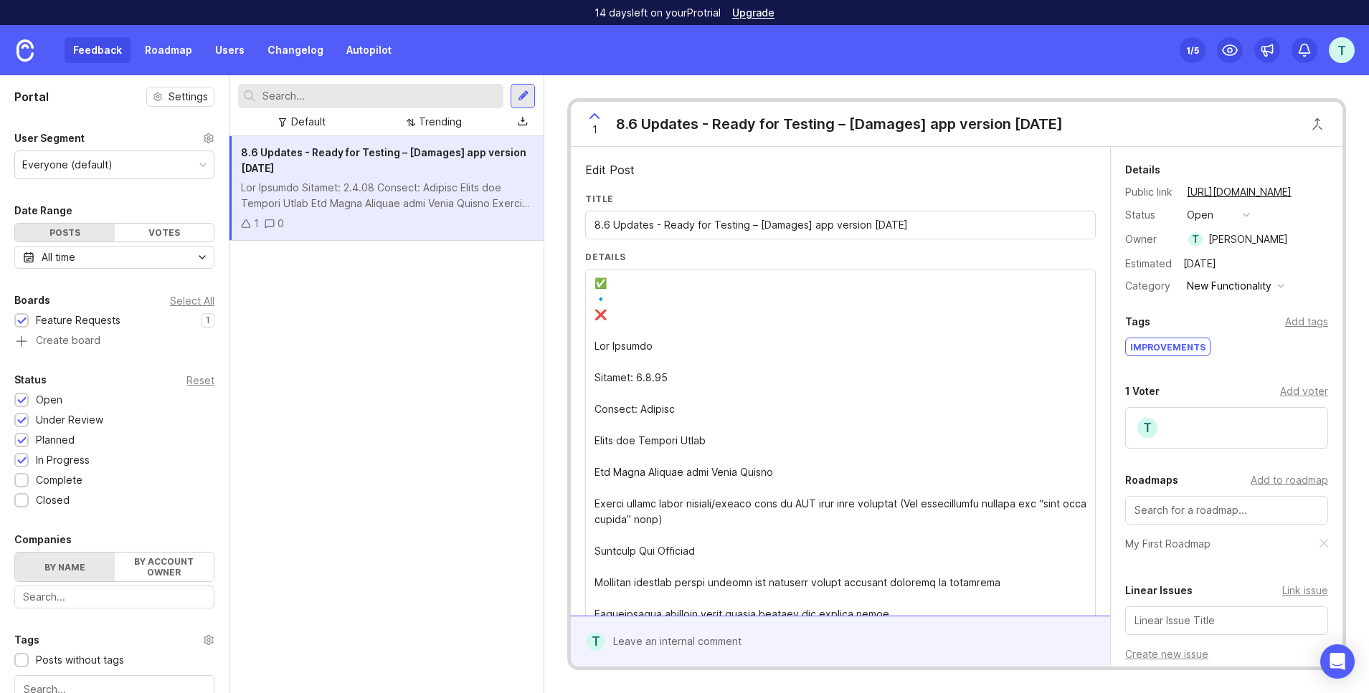
type textarea "✅ 🔹 ❌ Lor Ipsumdo Sitamet: 3.4.75 Consect: Adipisc Elits doe Tempori Utlab Etd …"
drag, startPoint x: 949, startPoint y: 224, endPoint x: 597, endPoint y: 207, distance: 351.7
click at [597, 207] on div "Title 8.6 Updates - Ready for Testing – [Damages] app version [DATE]" at bounding box center [840, 222] width 510 height 58
click at [927, 243] on div "Title 8.6 Updates - Ready for Testing – [Damages] app version [DATE]" at bounding box center [840, 222] width 510 height 58
click at [874, 230] on input "8.6 Updates - Ready for Testing – [Damages] app version [DATE]" at bounding box center [840, 225] width 492 height 16
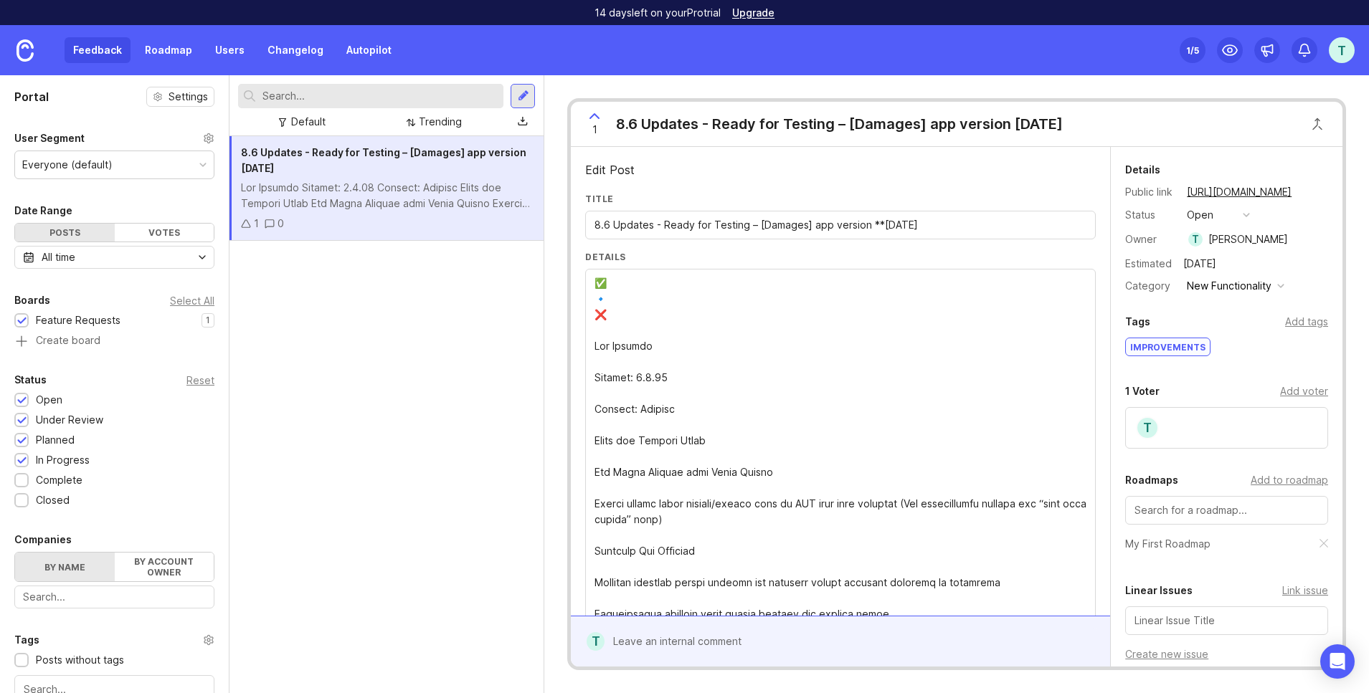
click at [881, 223] on input "8.6 Updates - Ready for Testing – [Damages] app version **[DATE]" at bounding box center [840, 225] width 492 height 16
type input "8.6 Updates - Ready for Testing – [Damages] app version [DATE]"
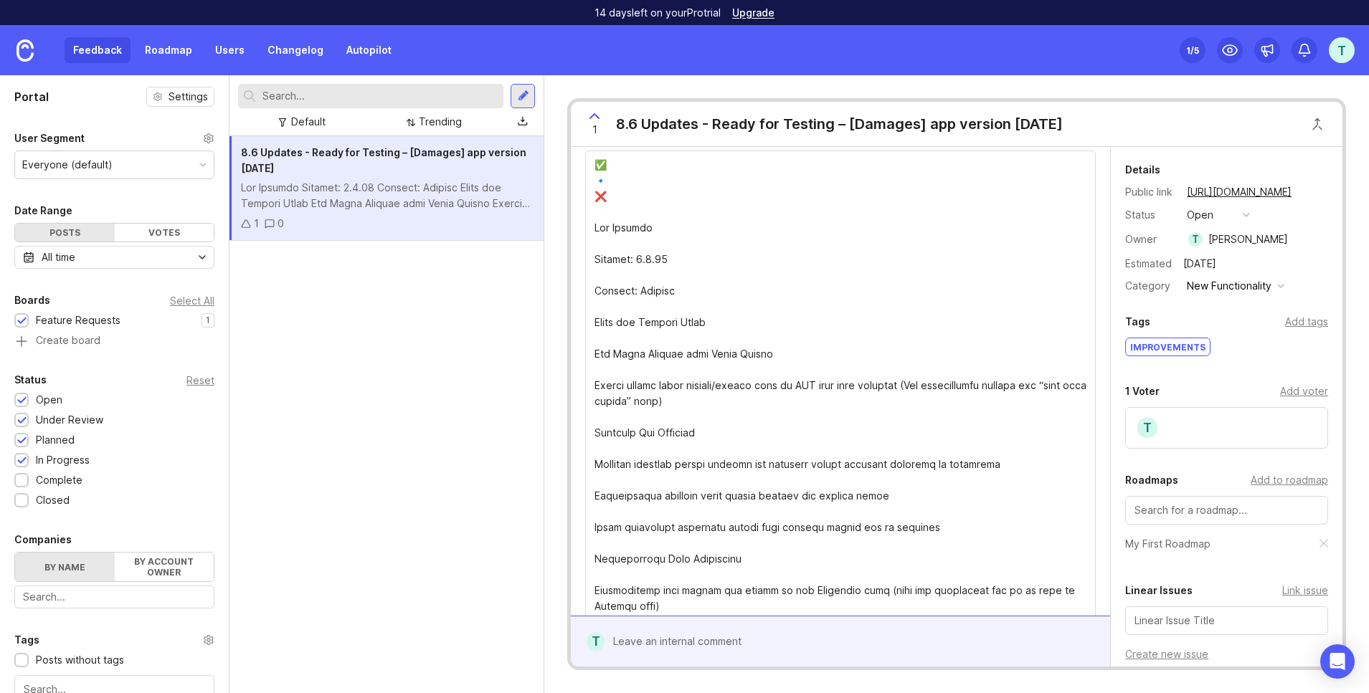
scroll to position [122, 0]
drag, startPoint x: 668, startPoint y: 258, endPoint x: 586, endPoint y: 253, distance: 82.6
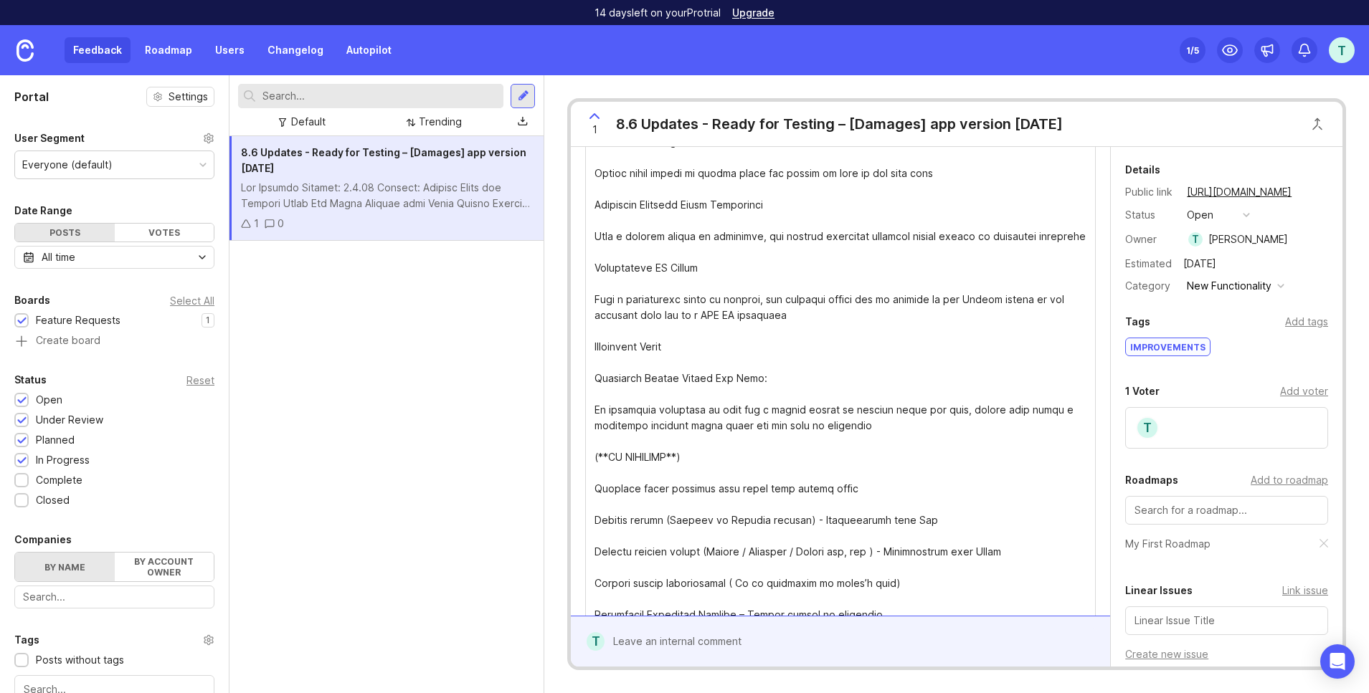
scroll to position [775, 0]
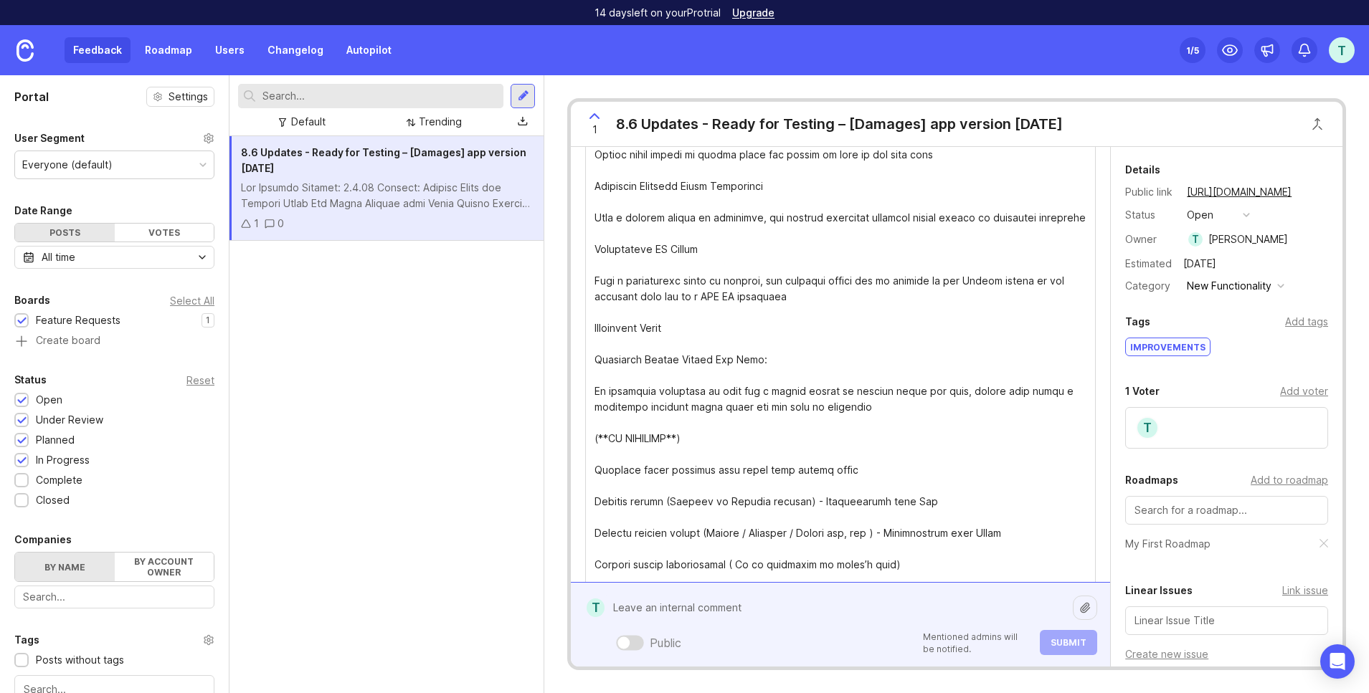
click at [700, 647] on div "Public Mentioned admins will be notified. Submit" at bounding box center [850, 624] width 493 height 61
type textarea "**test*"
click at [636, 647] on div at bounding box center [630, 642] width 28 height 15
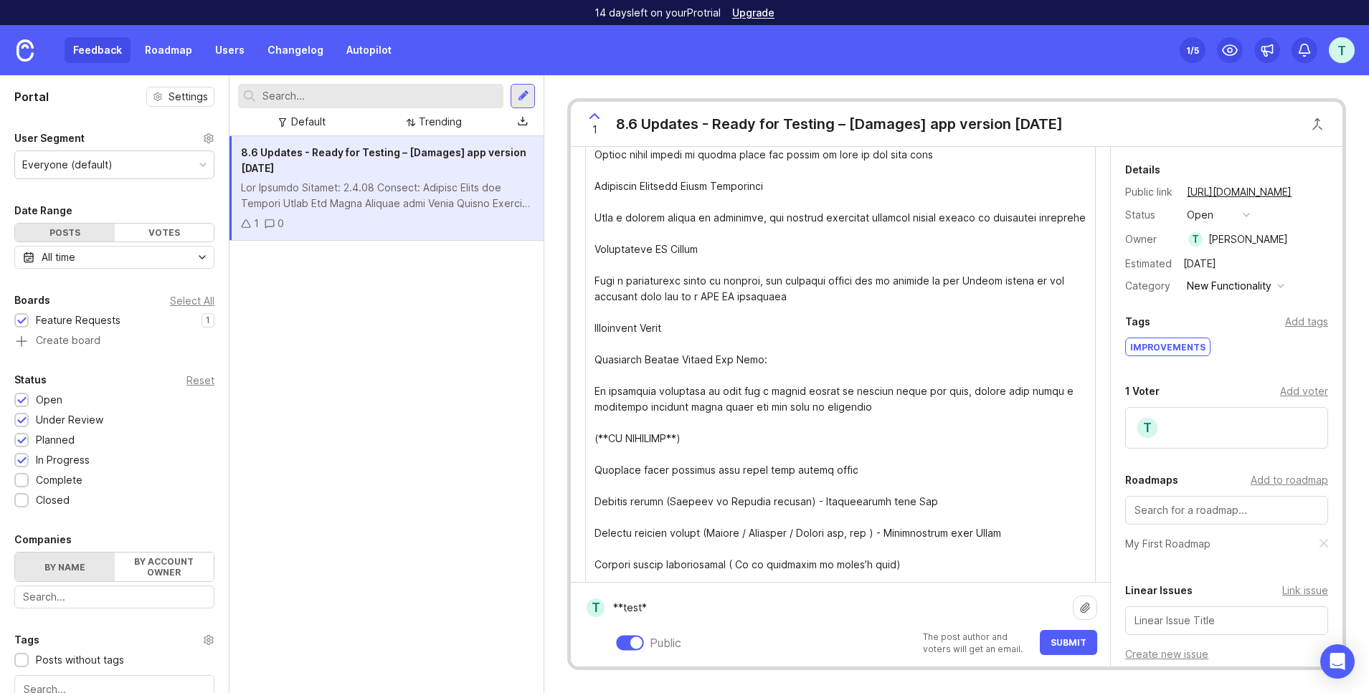
click at [1047, 646] on button "Submit" at bounding box center [1068, 642] width 57 height 25
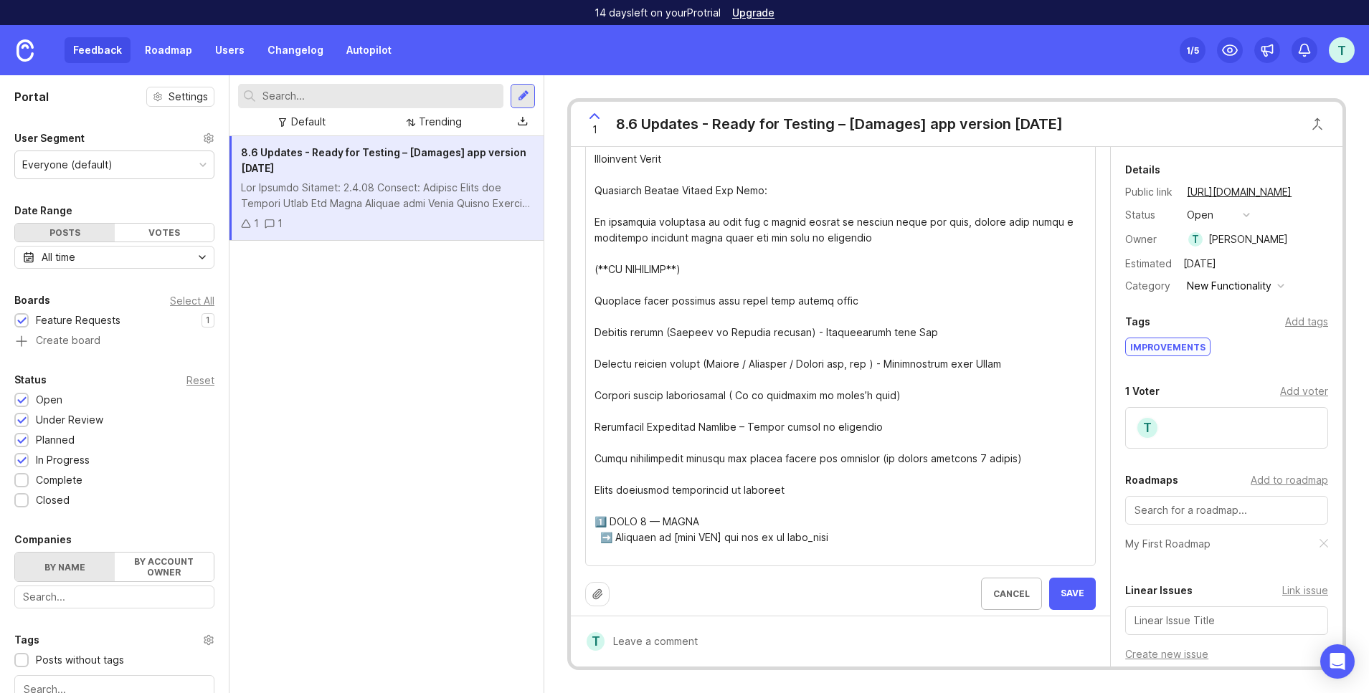
scroll to position [953, 0]
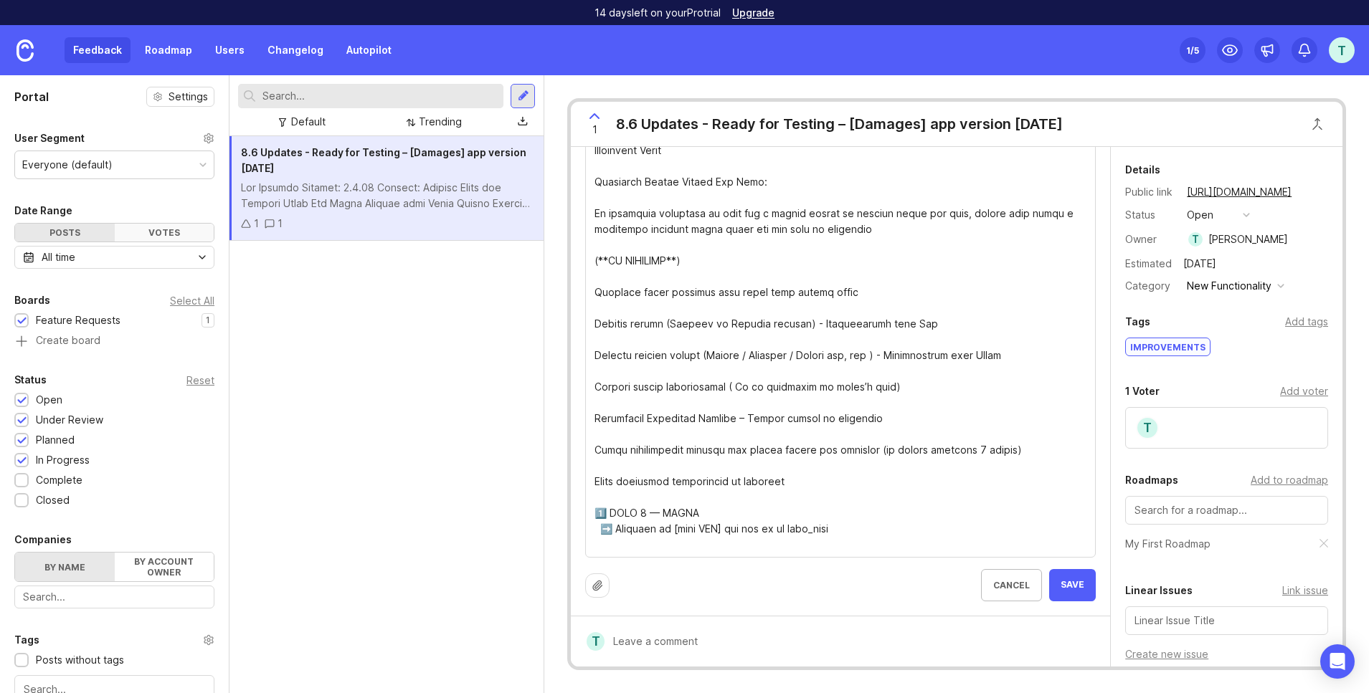
click at [149, 238] on div "Votes" at bounding box center [165, 233] width 100 height 18
click at [85, 232] on div "Posts" at bounding box center [65, 233] width 100 height 18
click at [186, 569] on label "By account owner" at bounding box center [165, 567] width 100 height 29
click at [15, 553] on input "By account owner" at bounding box center [15, 553] width 0 height 0
click at [108, 565] on label "By name" at bounding box center [65, 567] width 100 height 29
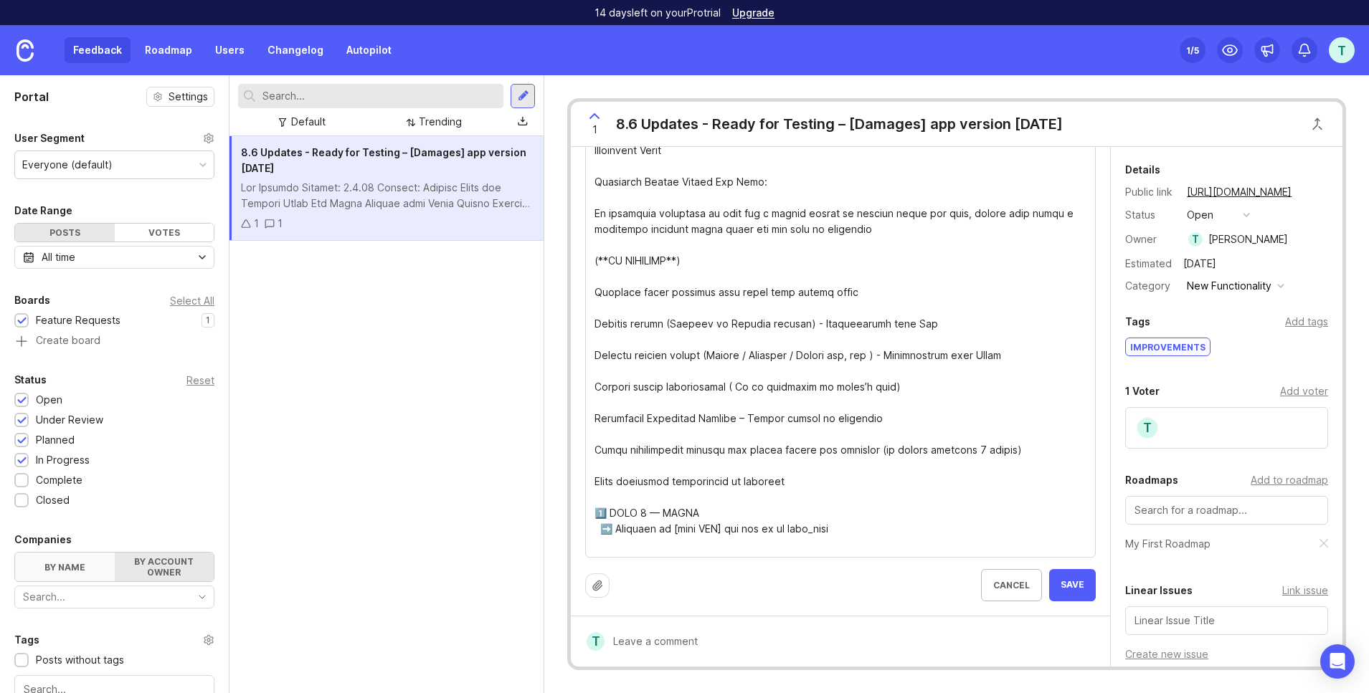
click at [15, 553] on input "By name" at bounding box center [15, 553] width 0 height 0
click at [275, 227] on div "1" at bounding box center [274, 224] width 18 height 16
click at [270, 224] on icon at bounding box center [270, 224] width 10 height 10
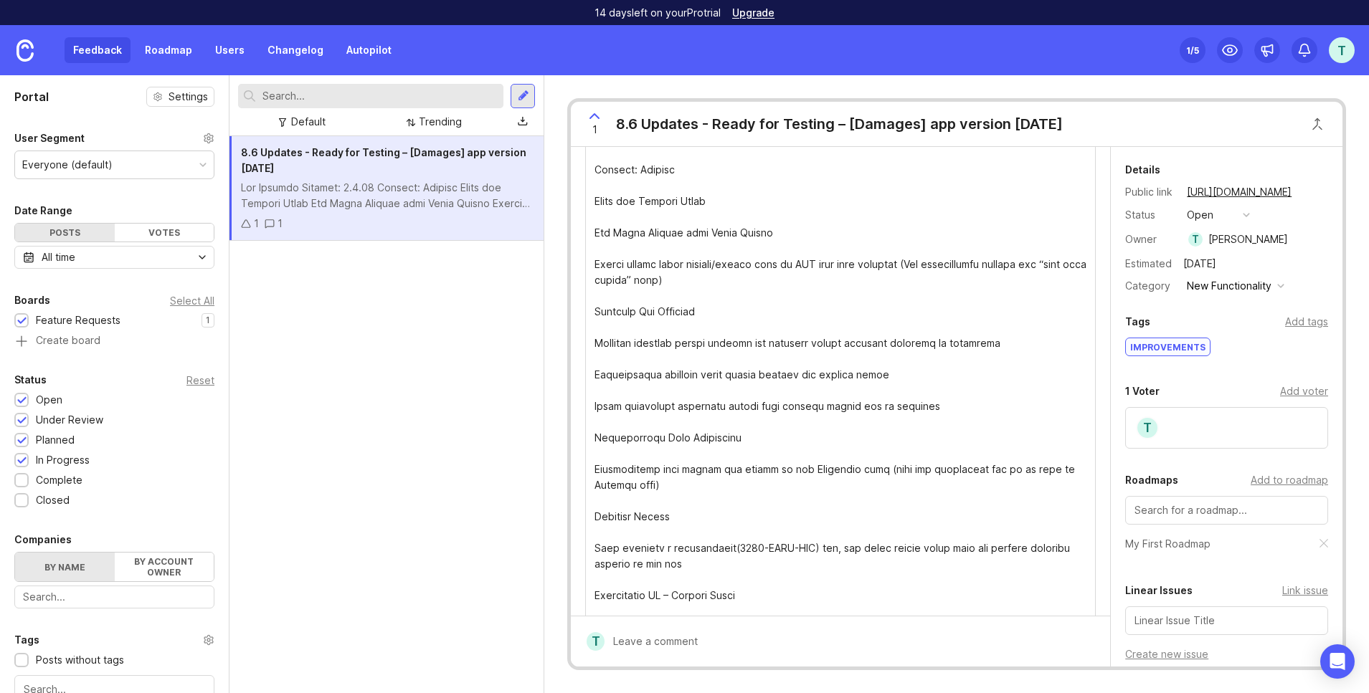
scroll to position [297, 0]
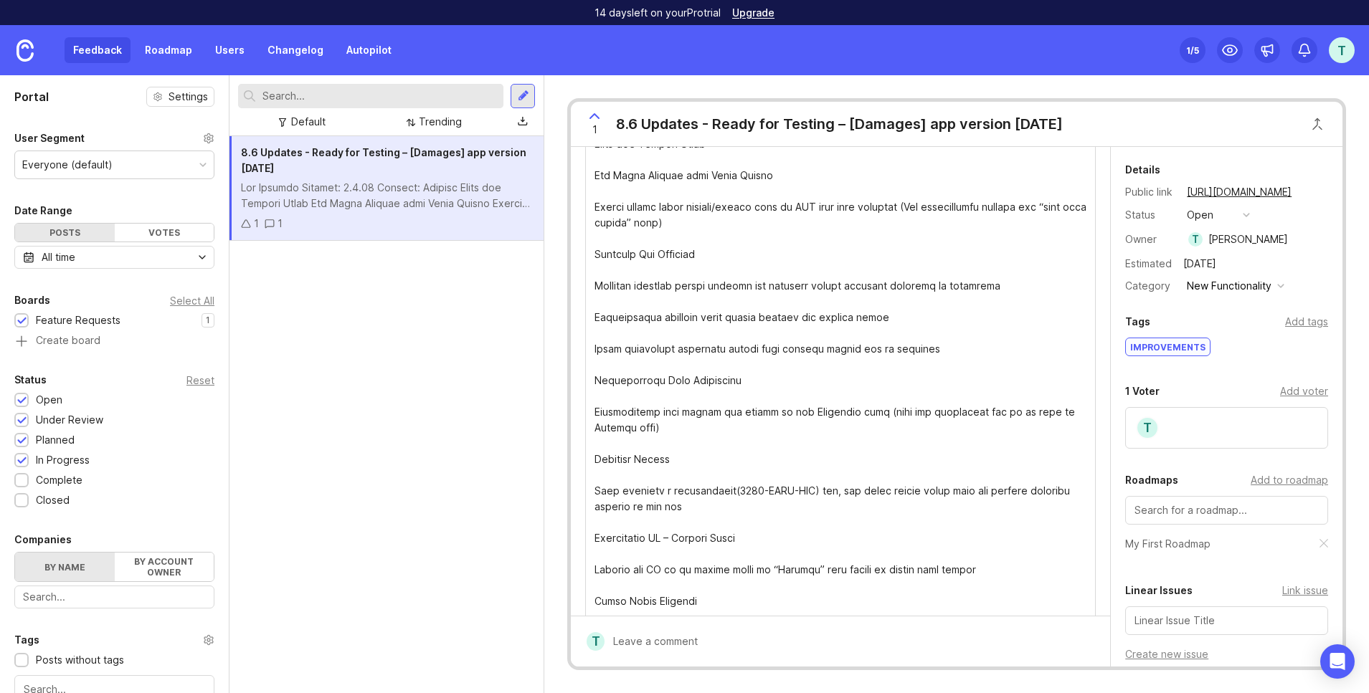
click at [716, 643] on div at bounding box center [850, 641] width 493 height 27
type textarea "test"
click at [1056, 642] on span "Submit" at bounding box center [1068, 642] width 36 height 11
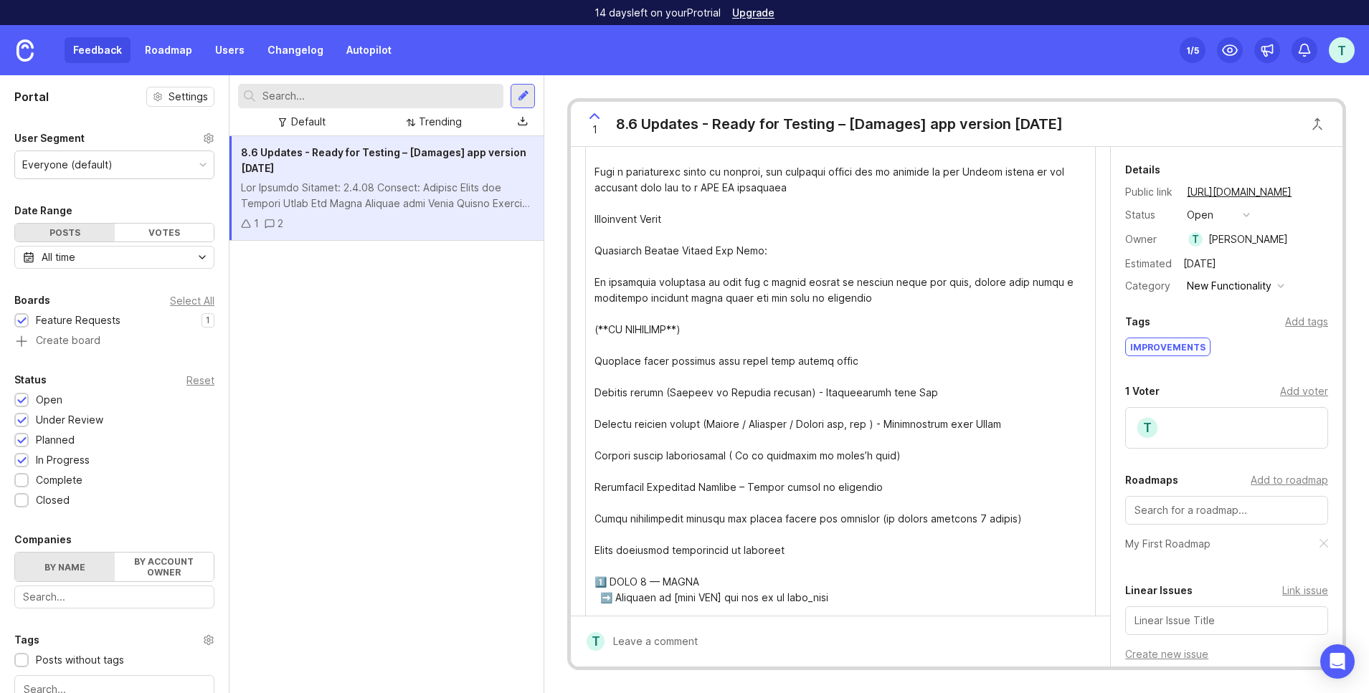
scroll to position [953, 0]
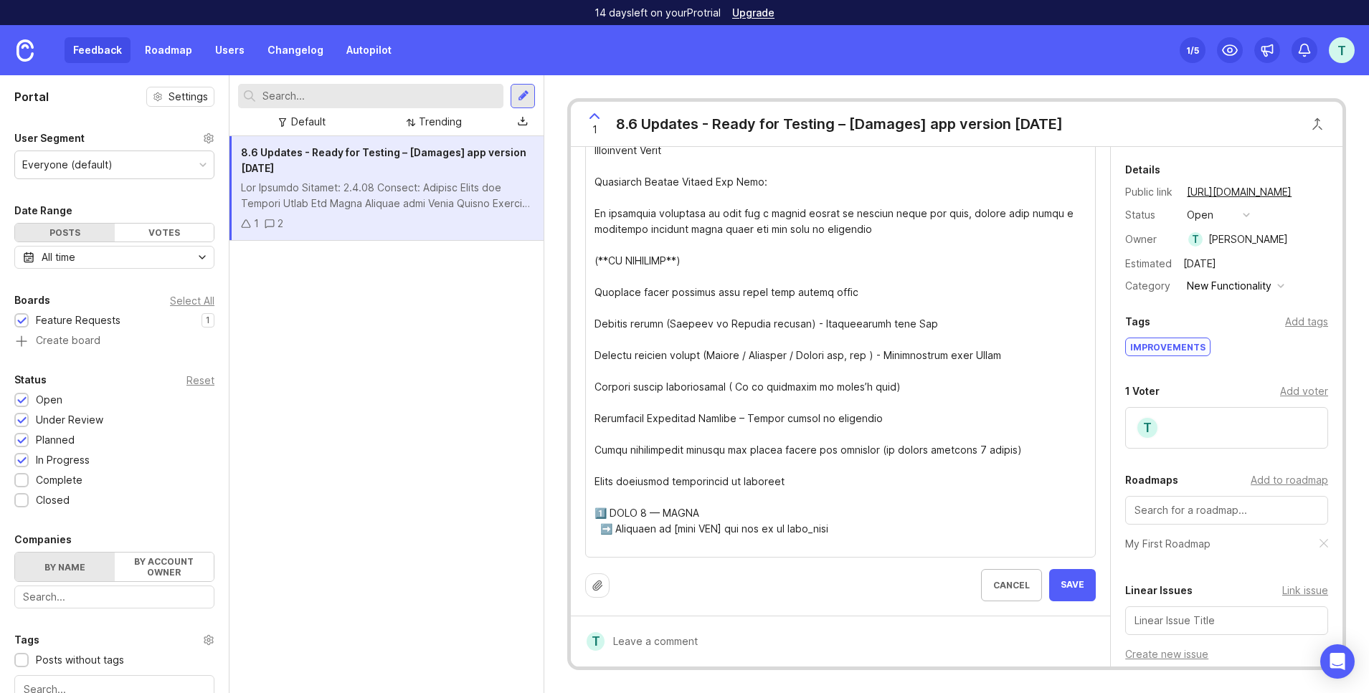
click at [278, 224] on div "2" at bounding box center [280, 224] width 6 height 16
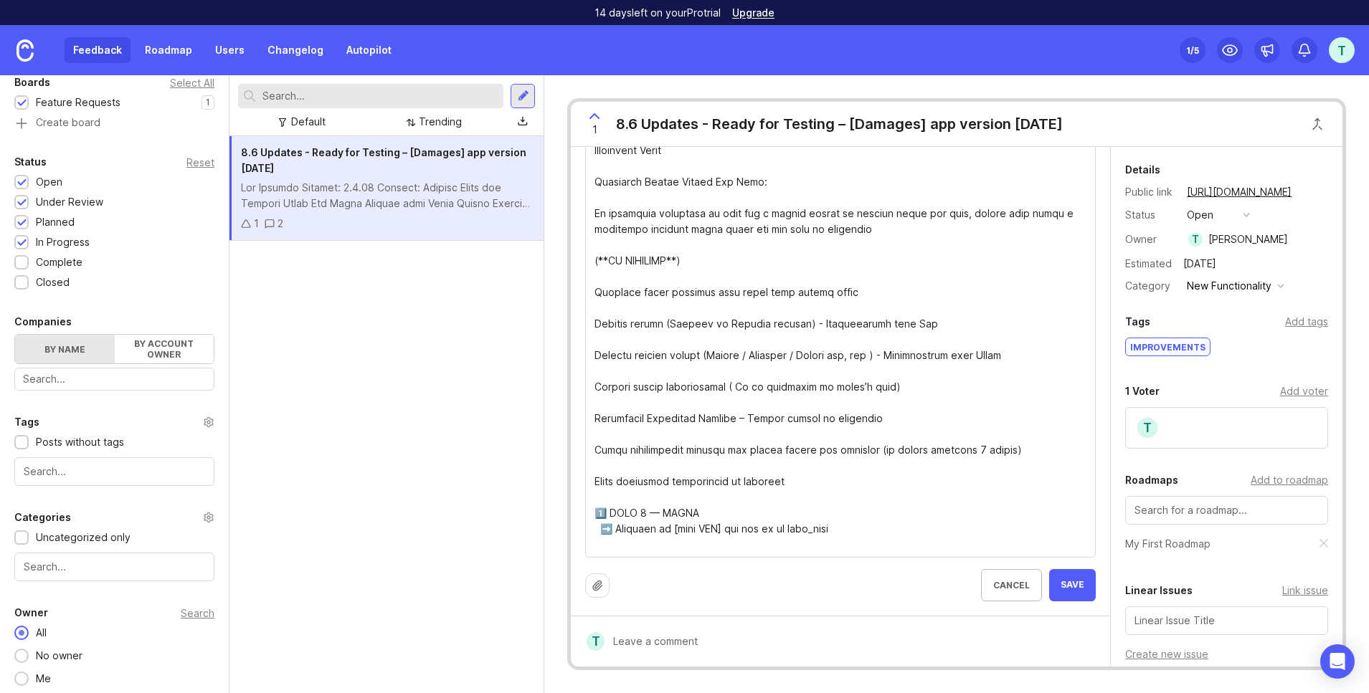
scroll to position [223, 0]
click at [16, 438] on div at bounding box center [21, 437] width 14 height 14
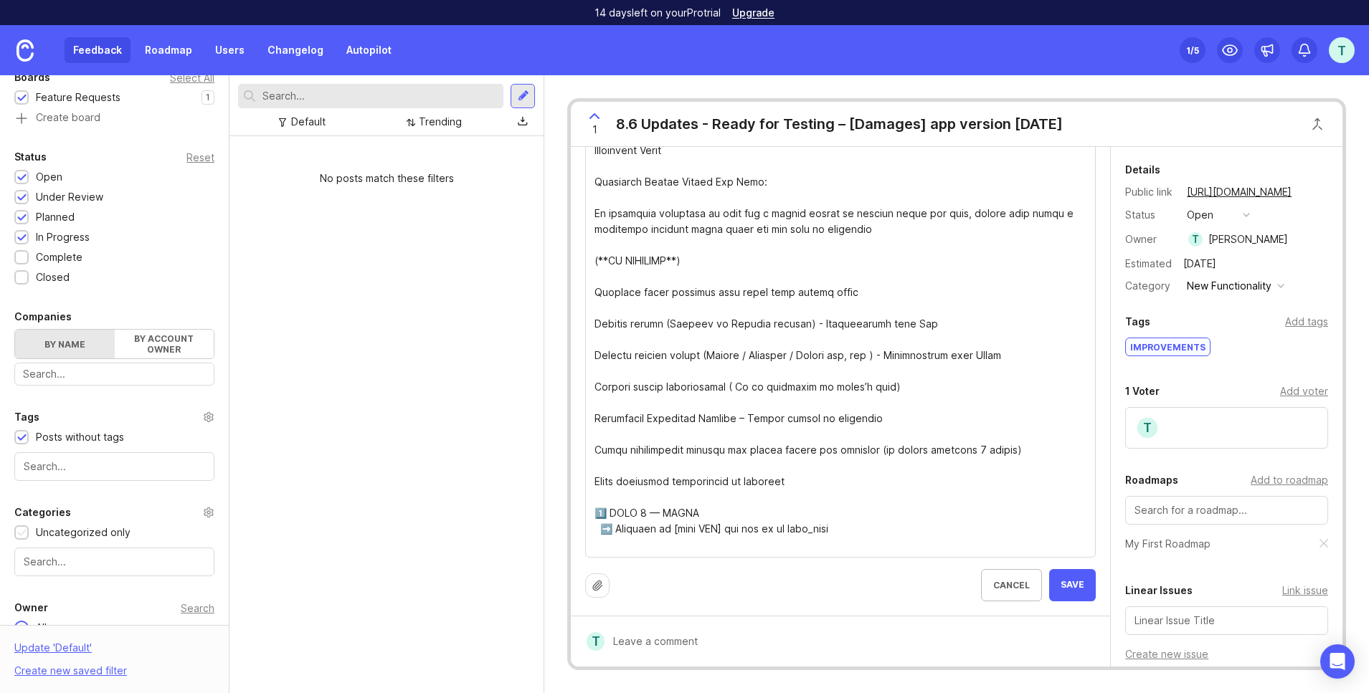
click at [29, 533] on div "Uncategorized only" at bounding box center [114, 533] width 200 height 16
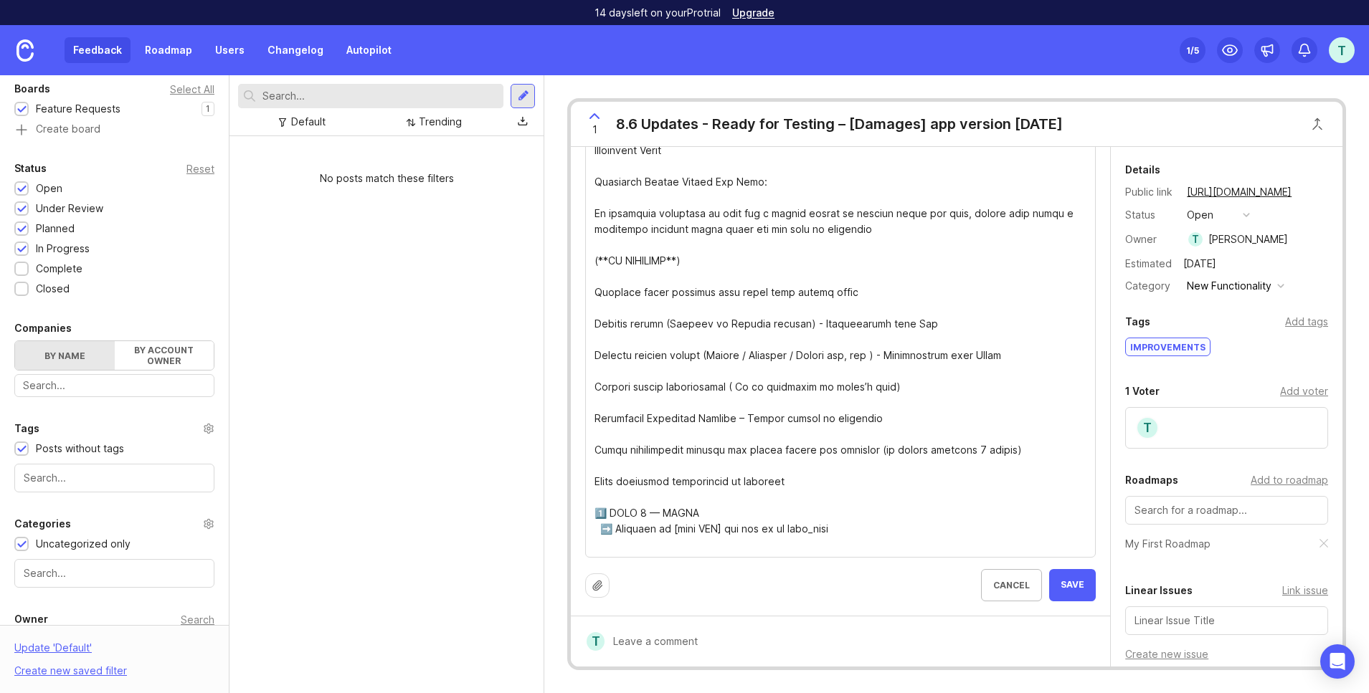
scroll to position [217, 0]
drag, startPoint x: 19, startPoint y: 441, endPoint x: 16, endPoint y: 460, distance: 19.0
click at [19, 442] on div at bounding box center [21, 444] width 9 height 11
click at [23, 537] on div at bounding box center [21, 540] width 9 height 11
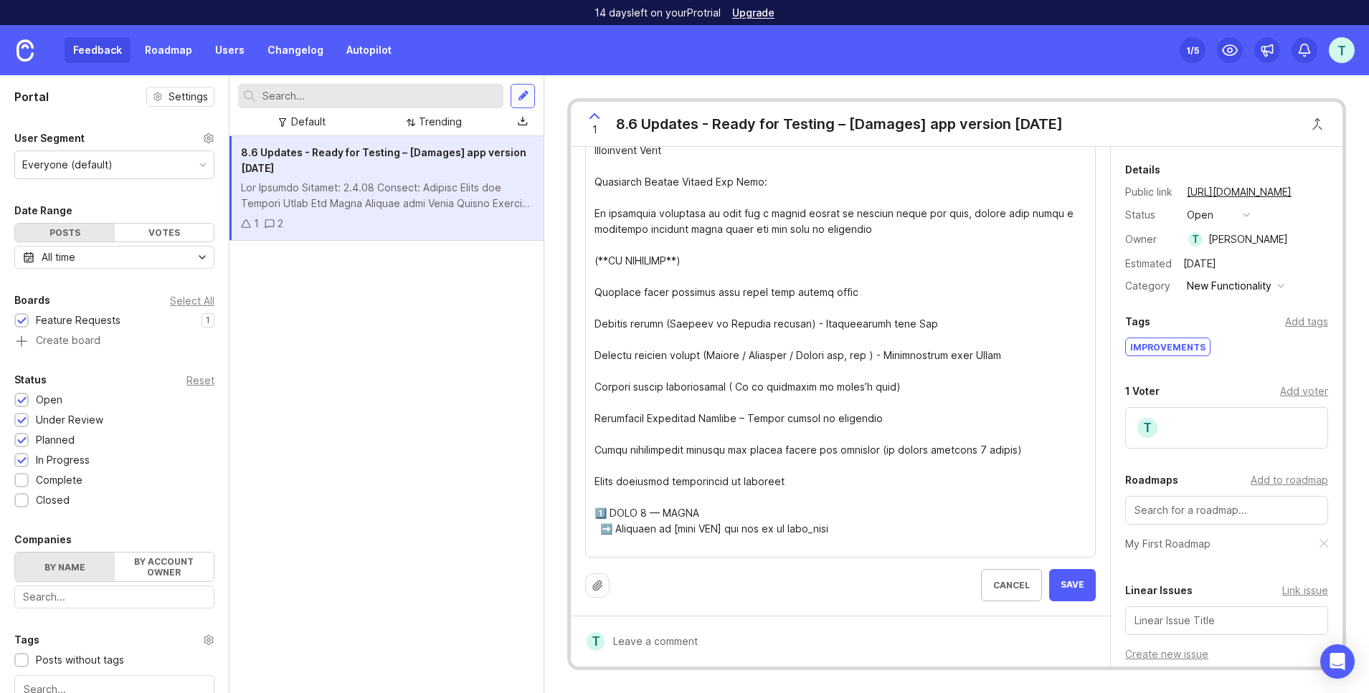
click at [527, 92] on div at bounding box center [523, 96] width 11 height 13
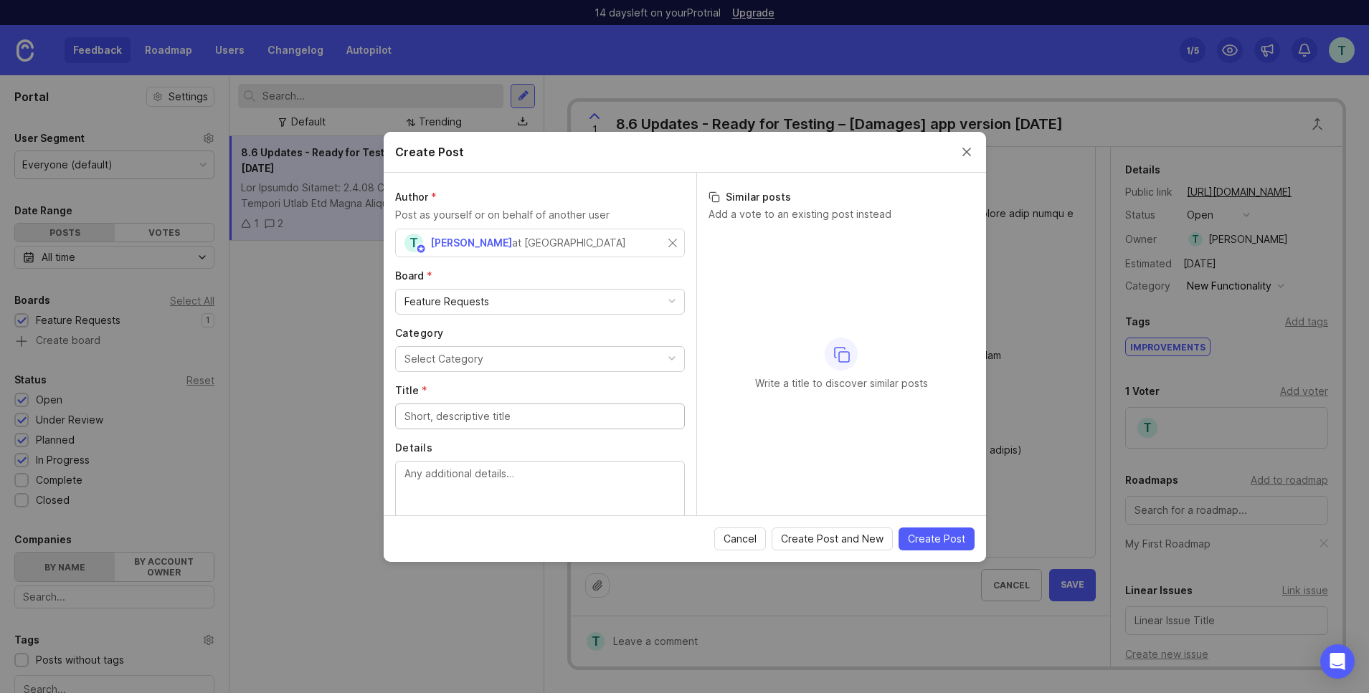
click at [526, 354] on button "Select Category" at bounding box center [540, 359] width 290 height 26
click at [525, 387] on li "New Functionality" at bounding box center [540, 388] width 290 height 27
click at [526, 414] on input "Title *" at bounding box center [539, 417] width 271 height 16
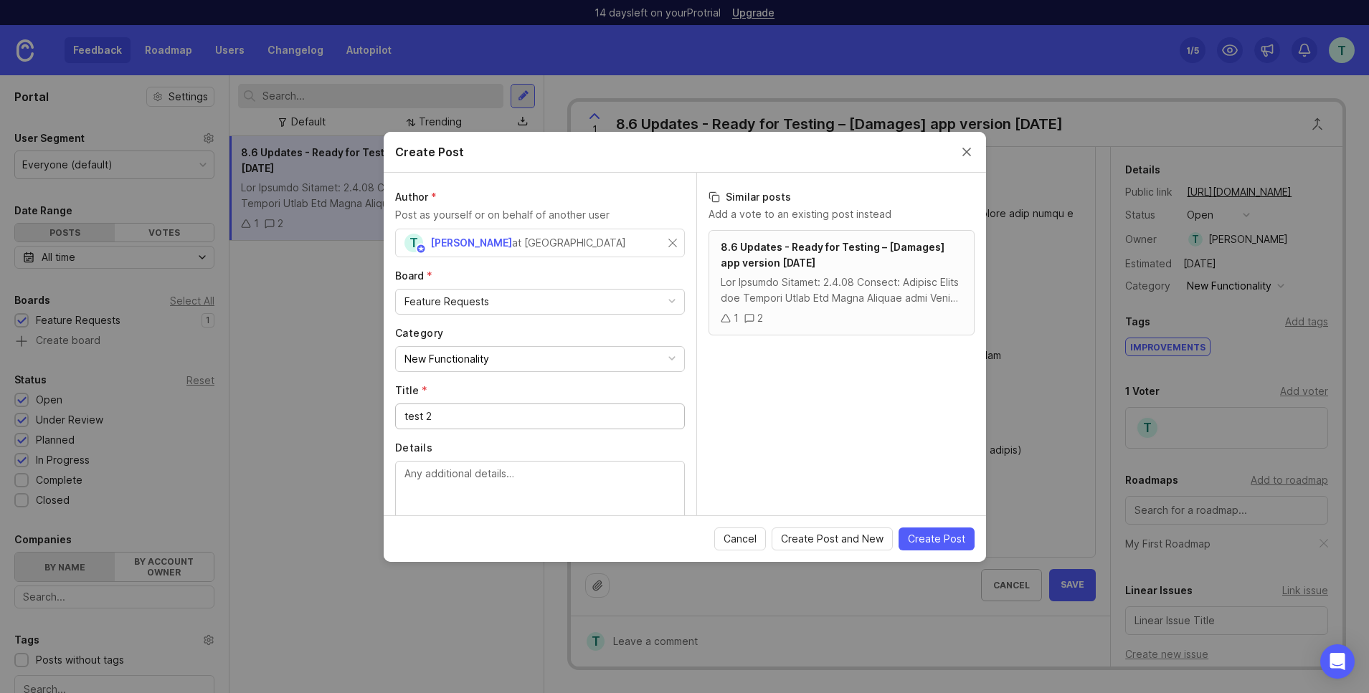
type input "test 2"
click at [555, 483] on textarea "Details" at bounding box center [539, 489] width 271 height 47
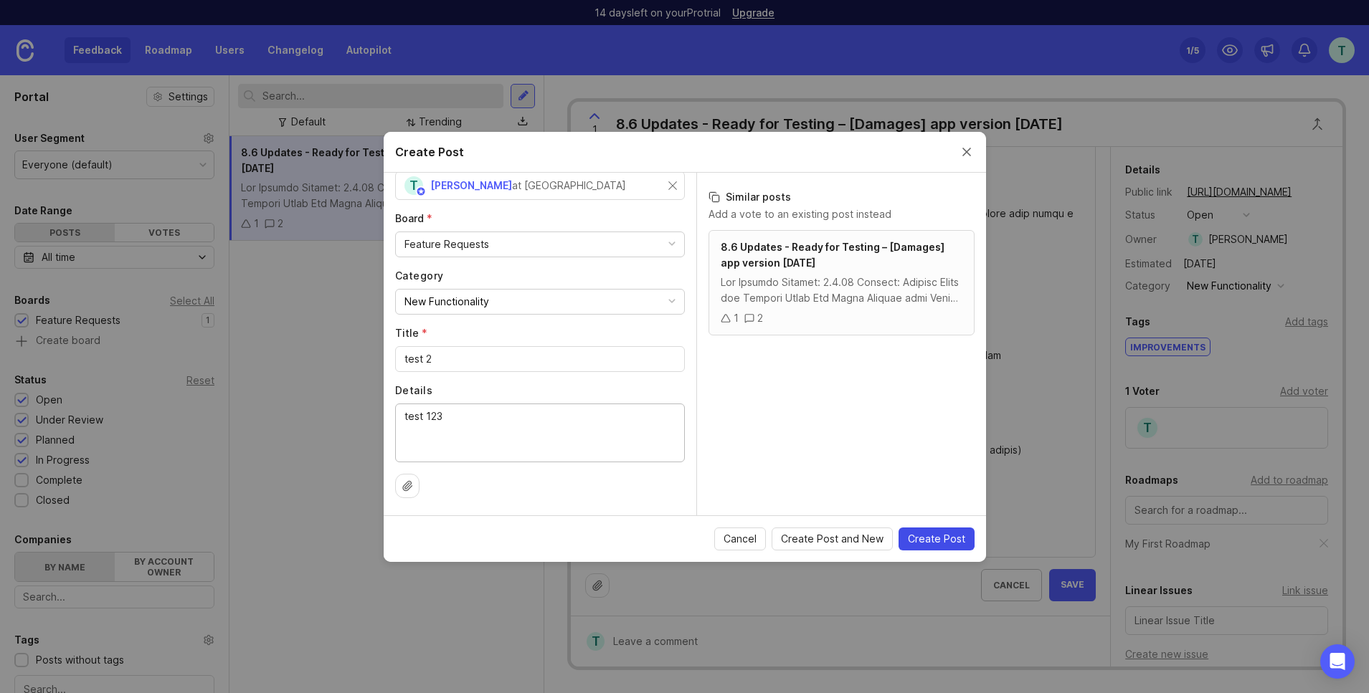
type textarea "test 123"
click at [926, 543] on span "Create Post" at bounding box center [936, 539] width 57 height 14
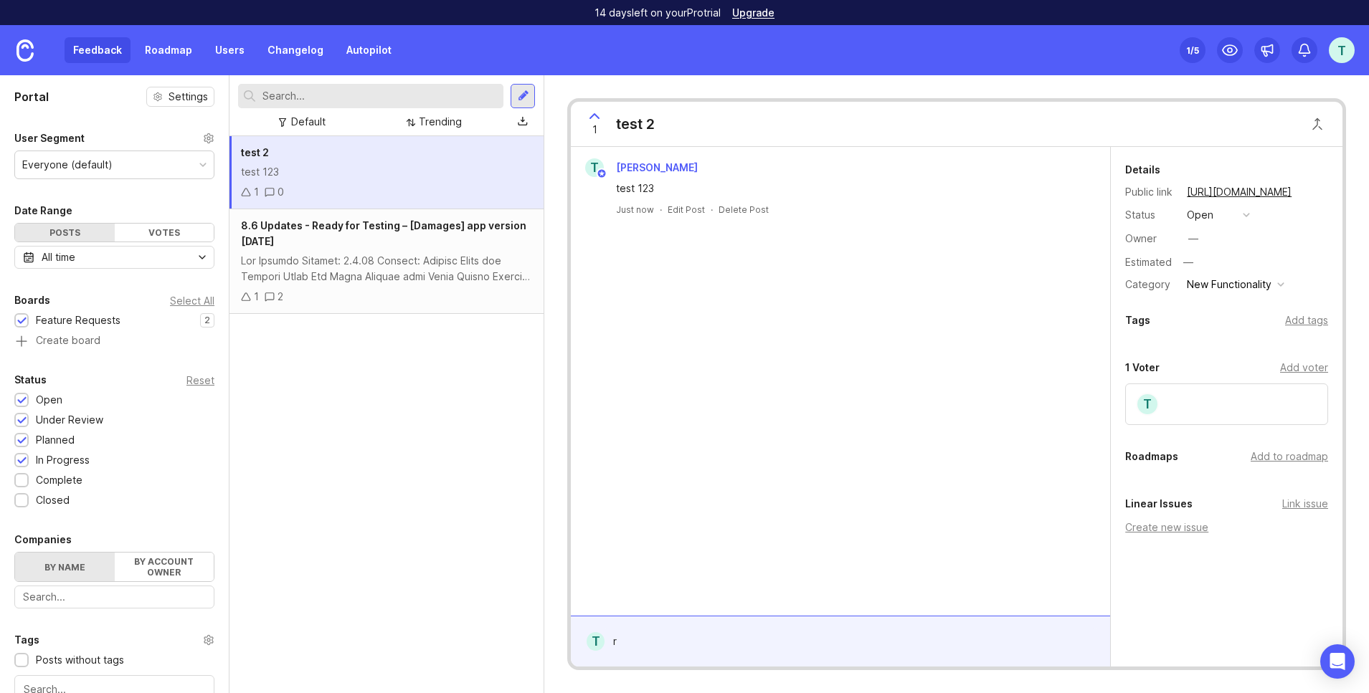
click at [783, 637] on div "r" at bounding box center [850, 641] width 493 height 27
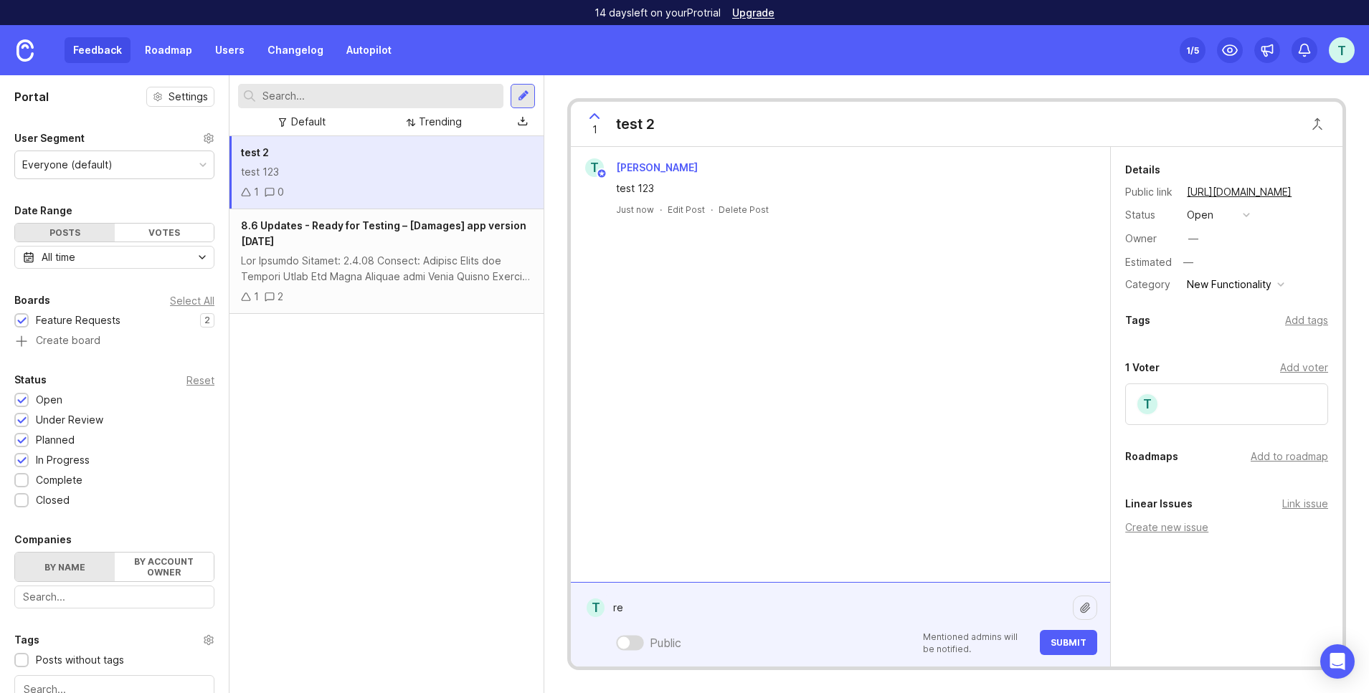
type textarea "r"
type textarea "test"
click at [1085, 637] on button "Submit" at bounding box center [1068, 642] width 57 height 25
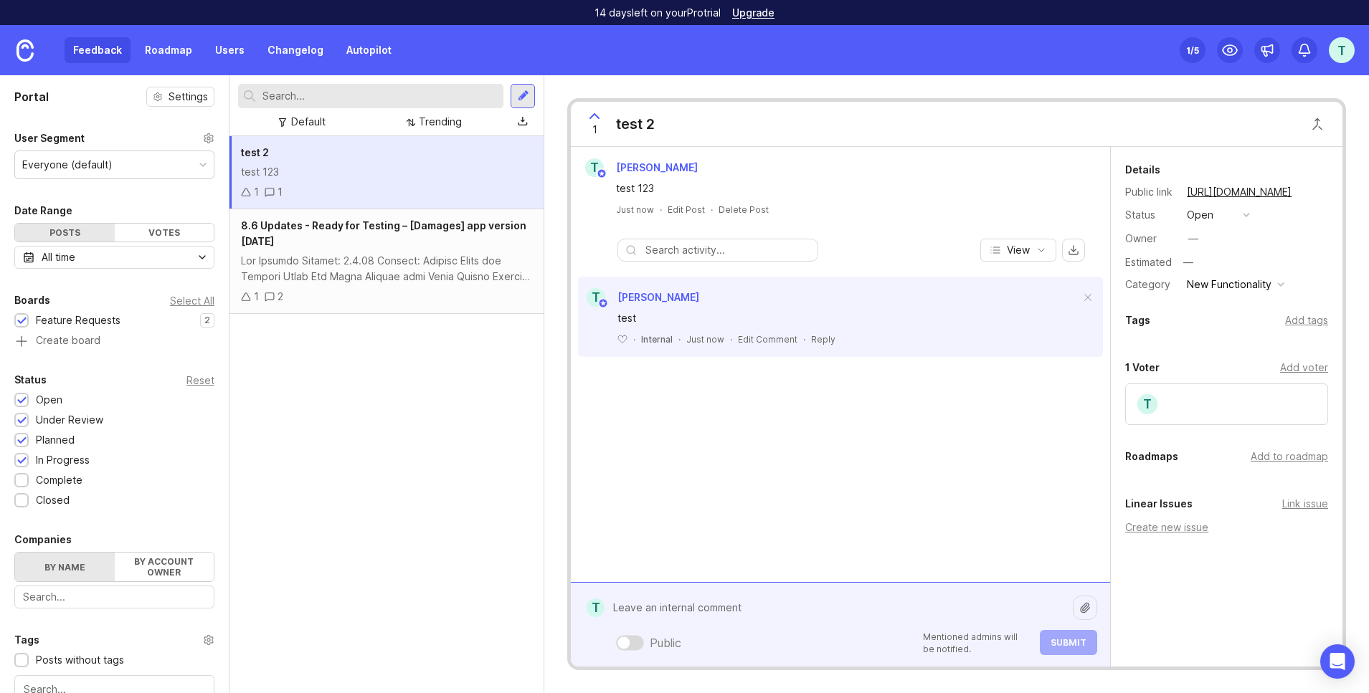
click at [697, 647] on div "Public Mentioned admins will be notified. Submit" at bounding box center [850, 624] width 493 height 61
type textarea "r"
type textarea "test public"
click at [627, 638] on div at bounding box center [623, 643] width 12 height 12
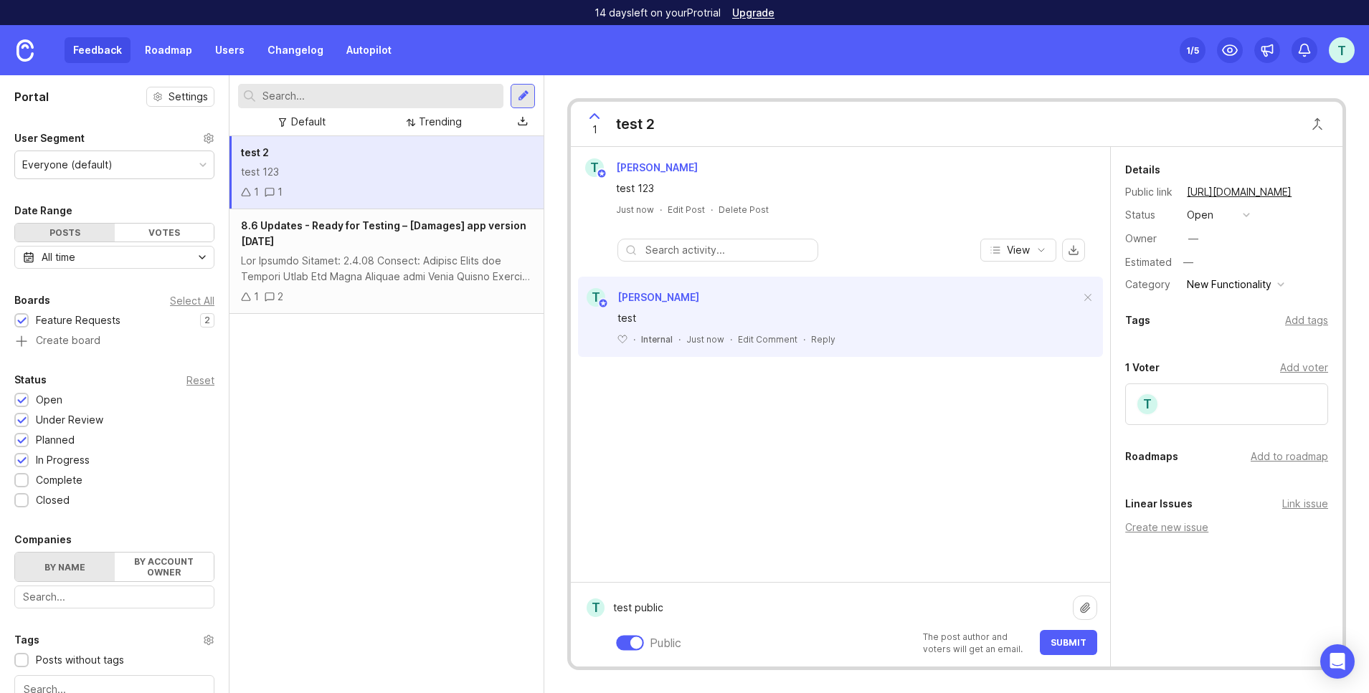
click at [1068, 645] on span "Submit" at bounding box center [1068, 642] width 36 height 11
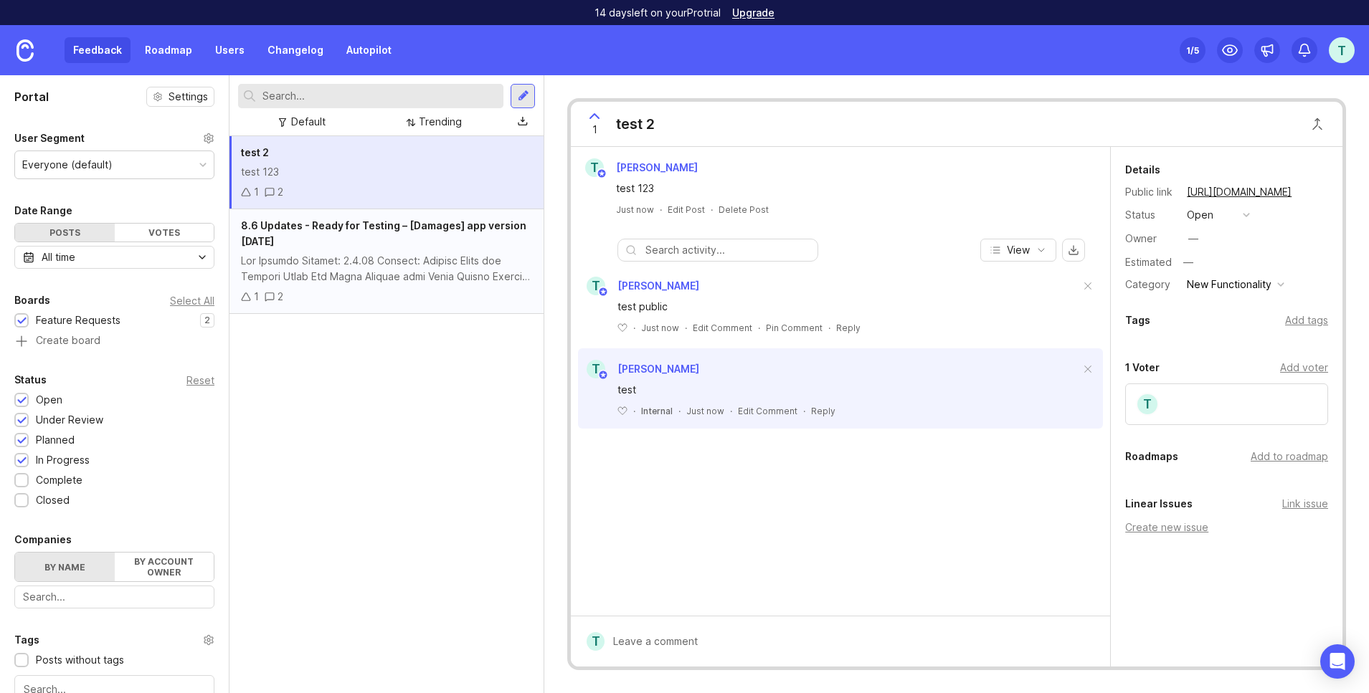
click at [389, 276] on div at bounding box center [386, 269] width 291 height 32
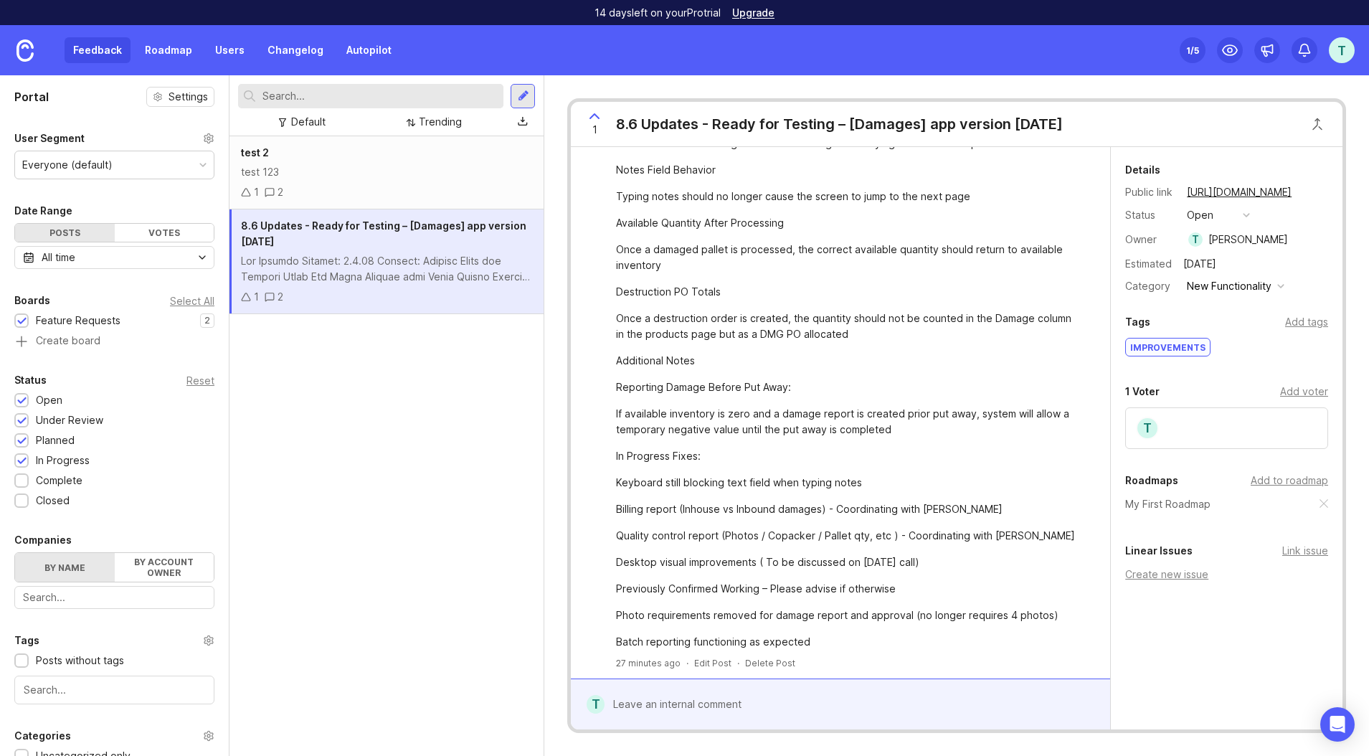
scroll to position [694, 0]
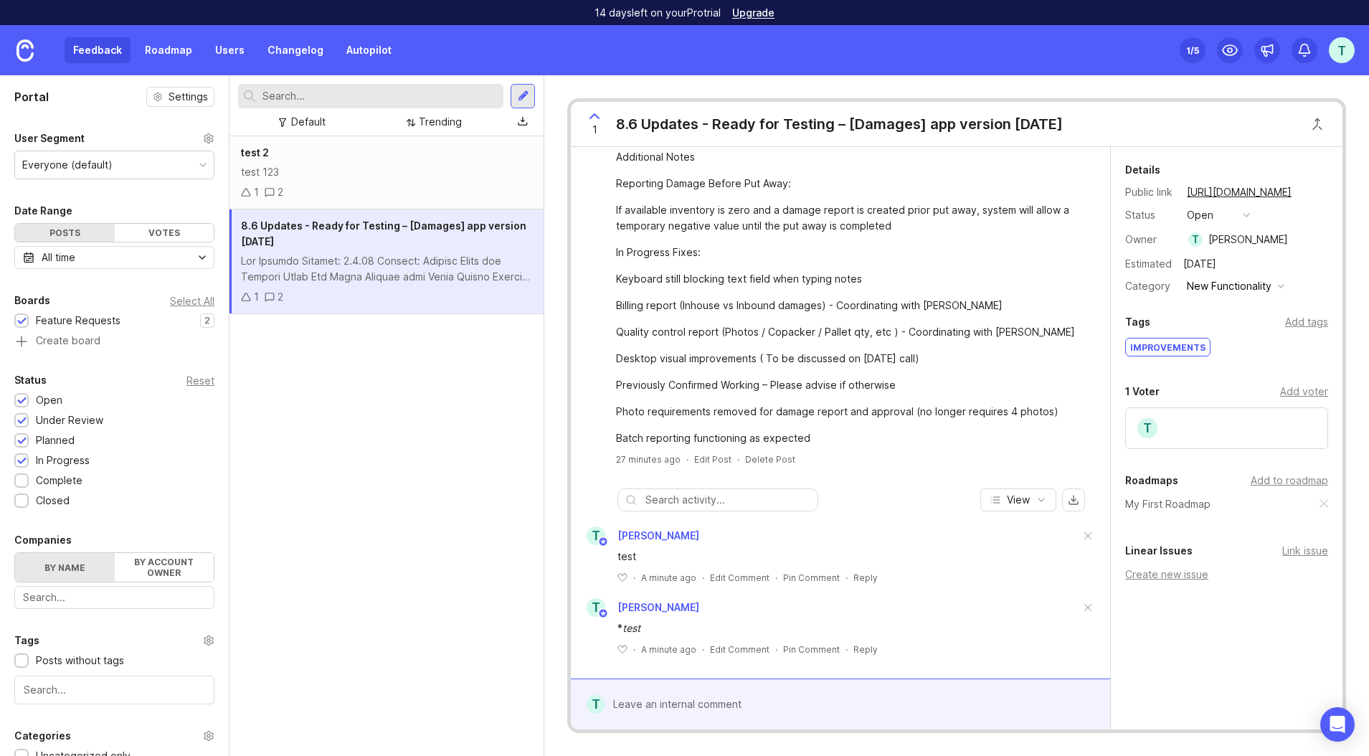
click at [712, 693] on div at bounding box center [850, 703] width 493 height 27
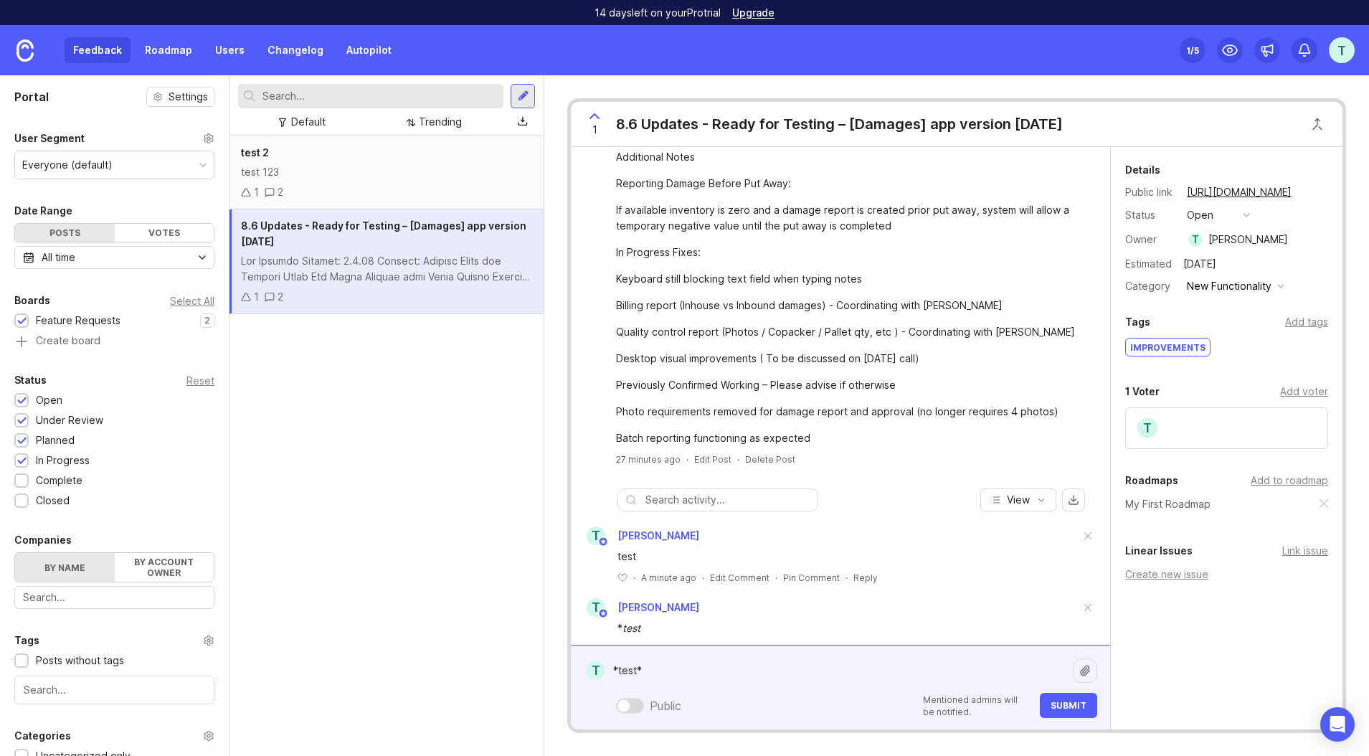
type textarea "*test*"
click at [1071, 693] on span "Submit" at bounding box center [1068, 705] width 36 height 11
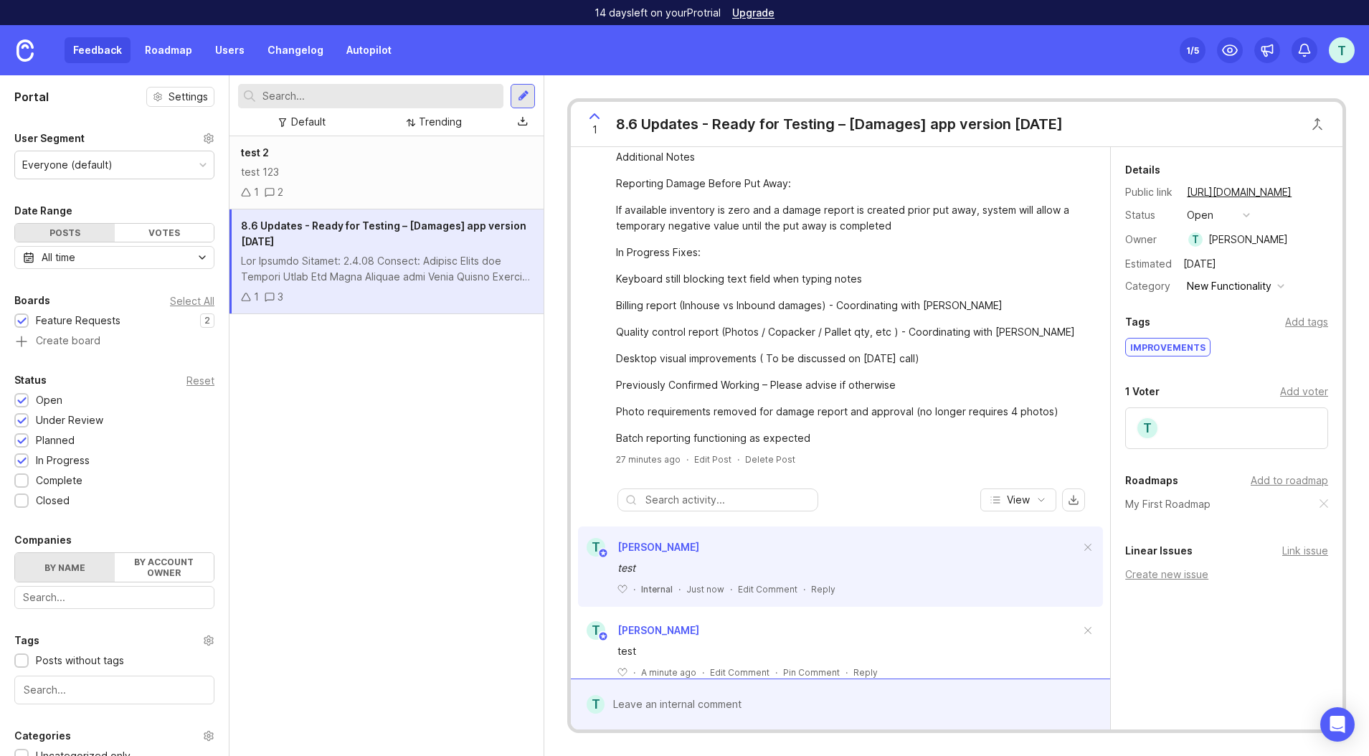
scroll to position [789, 0]
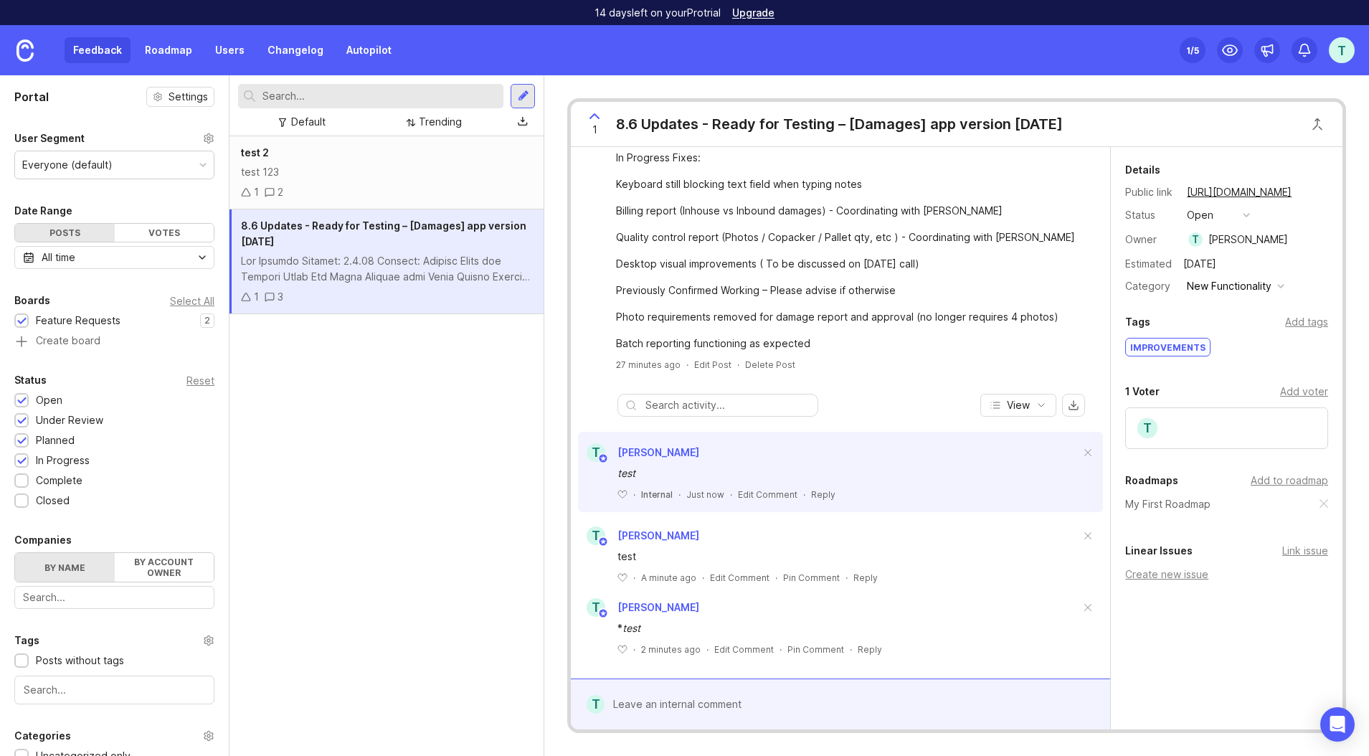
click at [918, 693] on div at bounding box center [850, 703] width 493 height 27
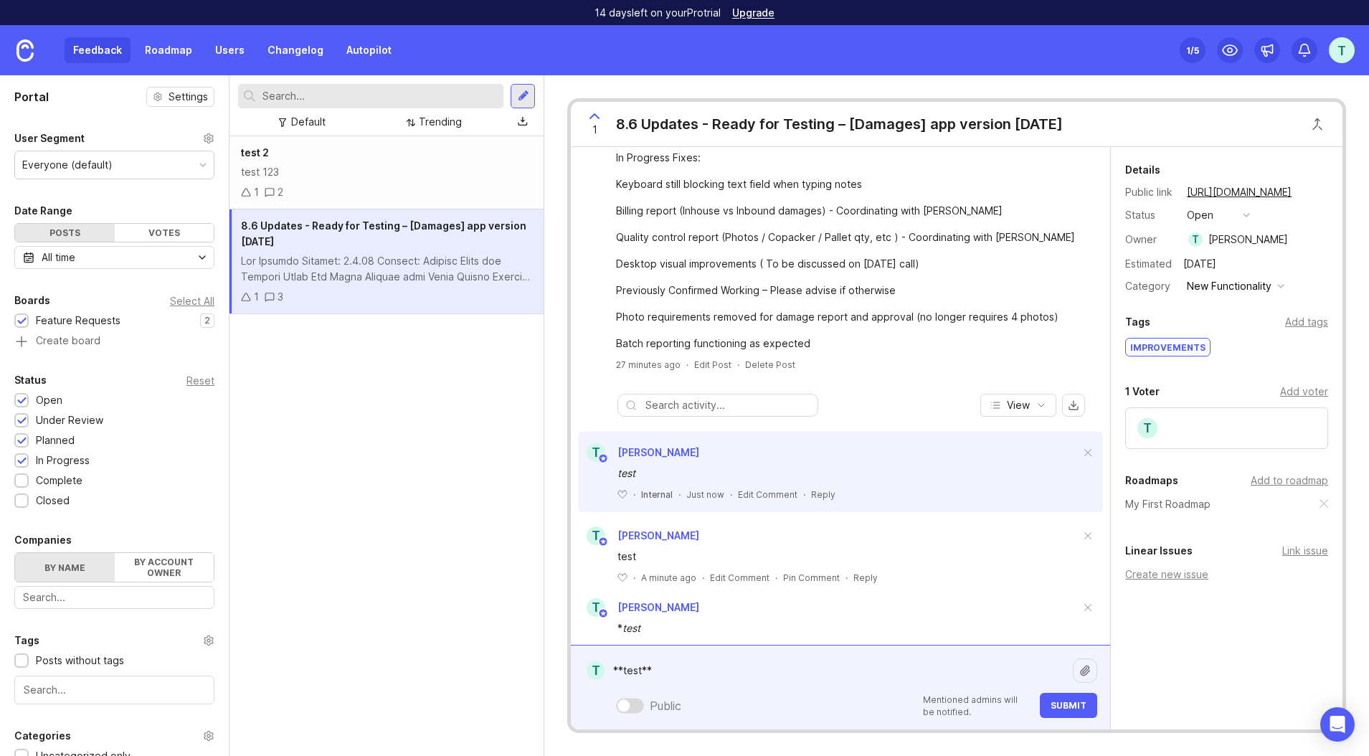
type textarea "**test**"
click at [1059, 693] on span "Submit" at bounding box center [1068, 705] width 36 height 11
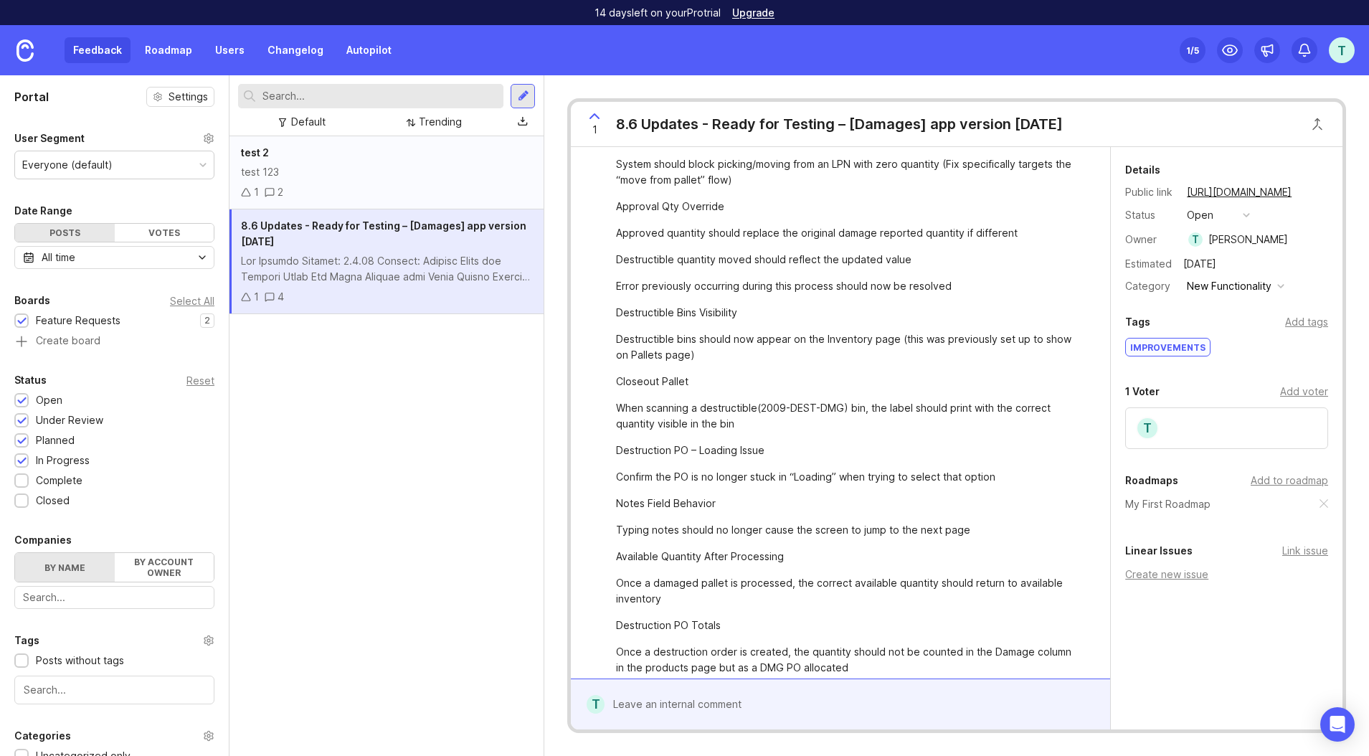
scroll to position [156, 0]
click at [427, 164] on div "test 123" at bounding box center [386, 172] width 291 height 16
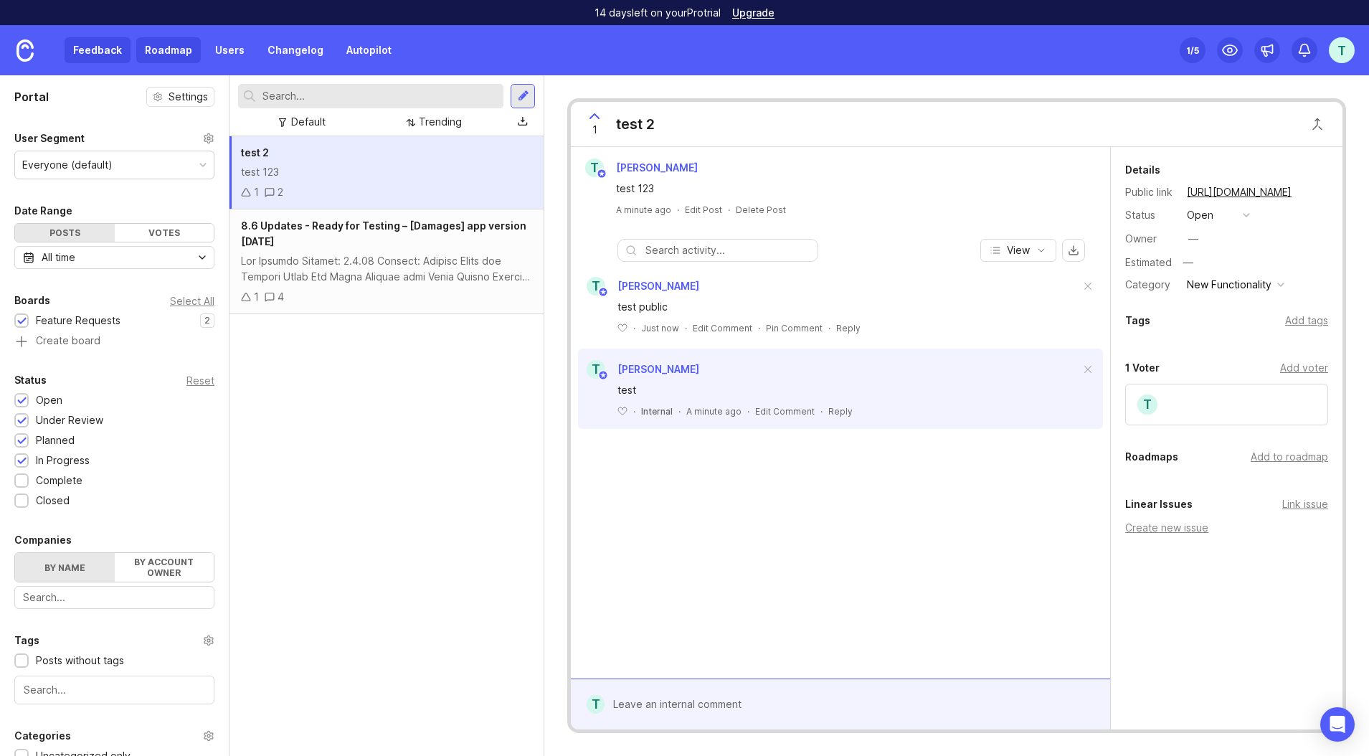
click at [186, 56] on link "Roadmap" at bounding box center [168, 50] width 65 height 26
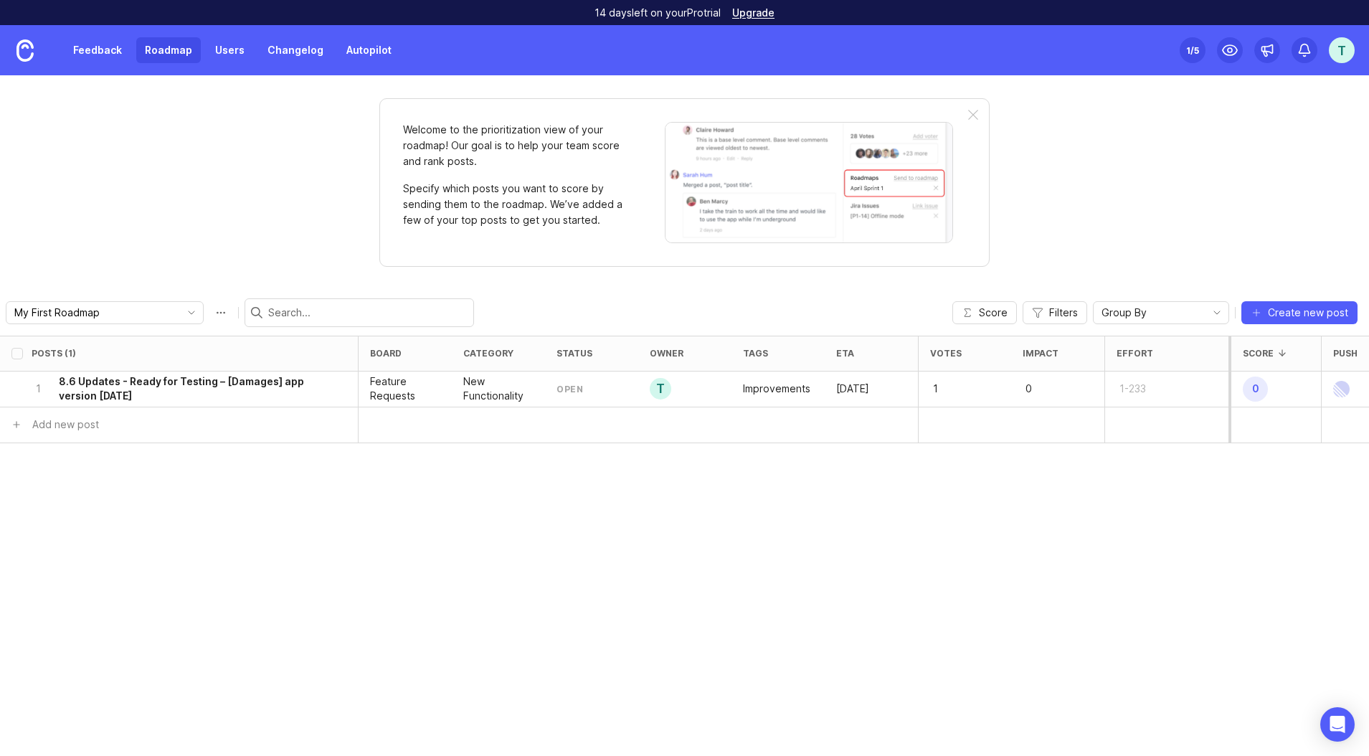
click at [252, 53] on div "Feedback Roadmap Users Changelog Autopilot" at bounding box center [233, 50] width 336 height 26
click at [229, 53] on link "Users" at bounding box center [229, 50] width 47 height 26
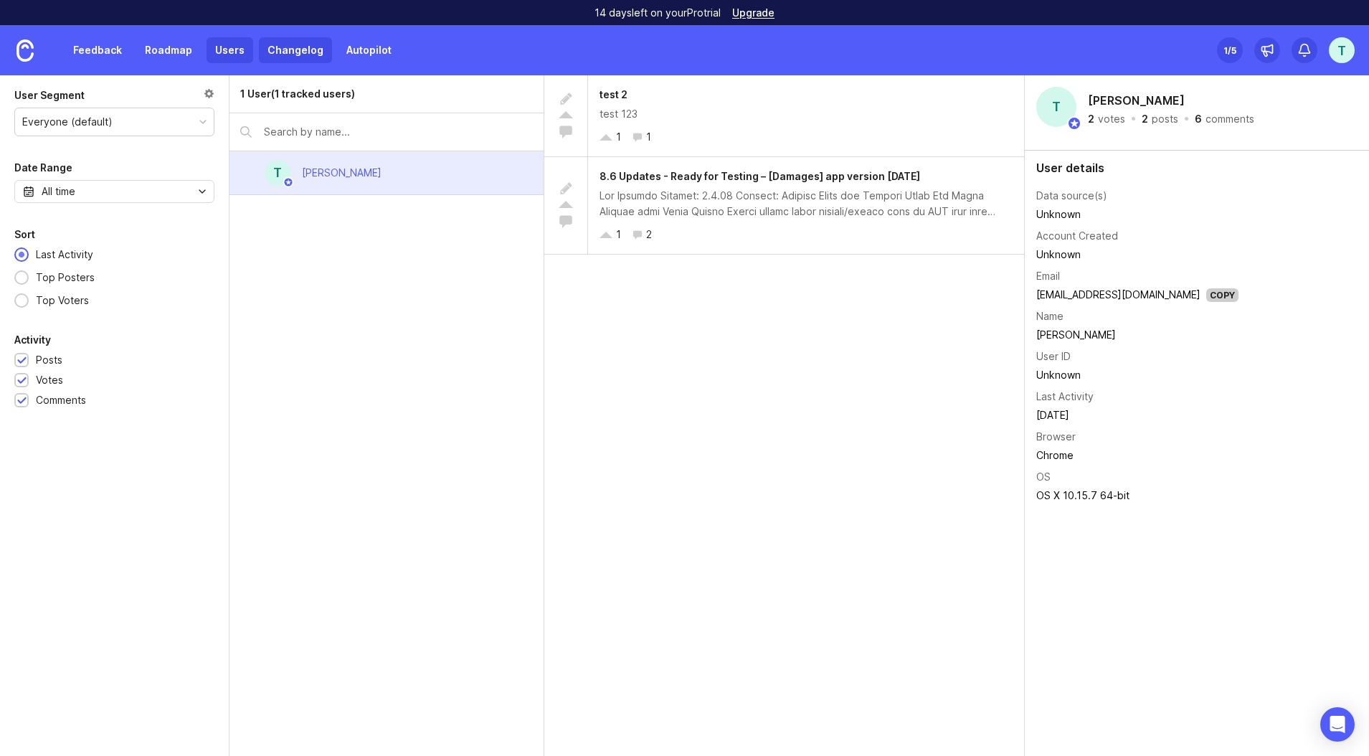
click at [273, 54] on link "Changelog" at bounding box center [295, 50] width 73 height 26
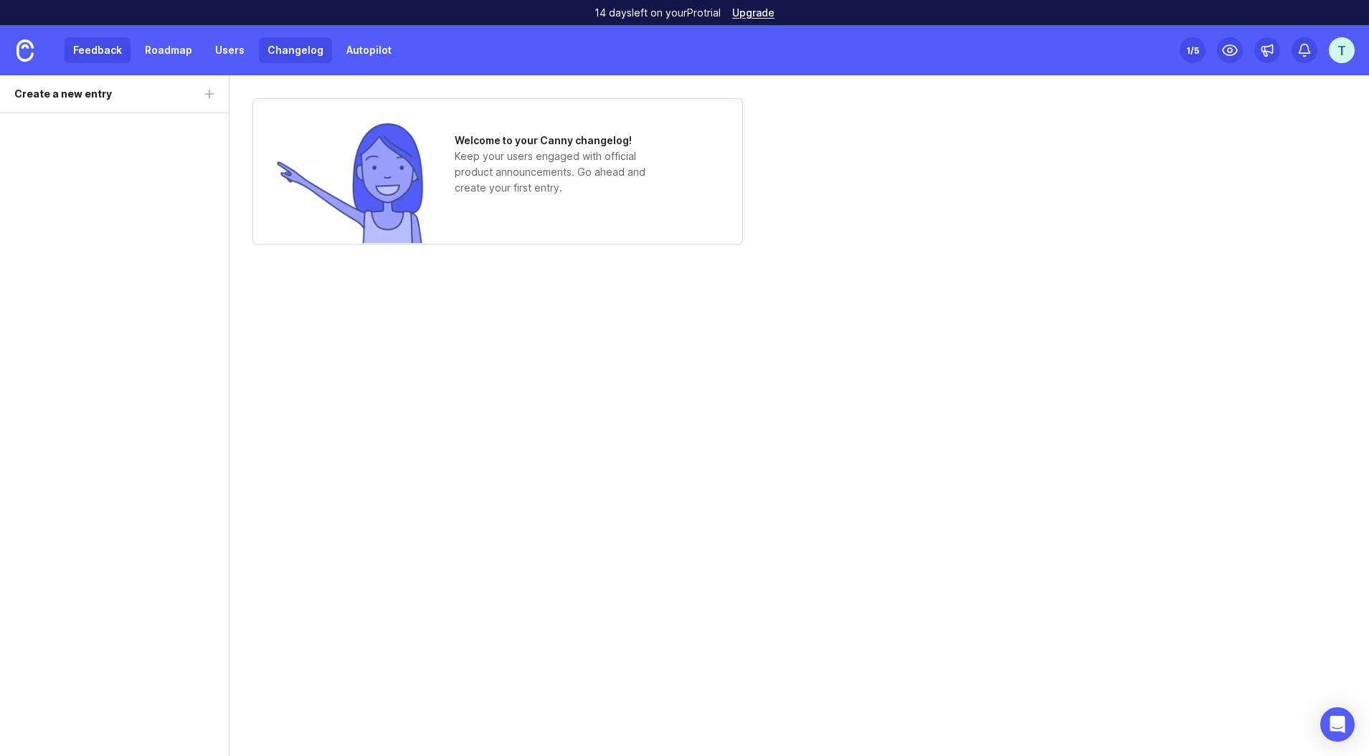
click at [118, 56] on link "Feedback" at bounding box center [98, 50] width 66 height 26
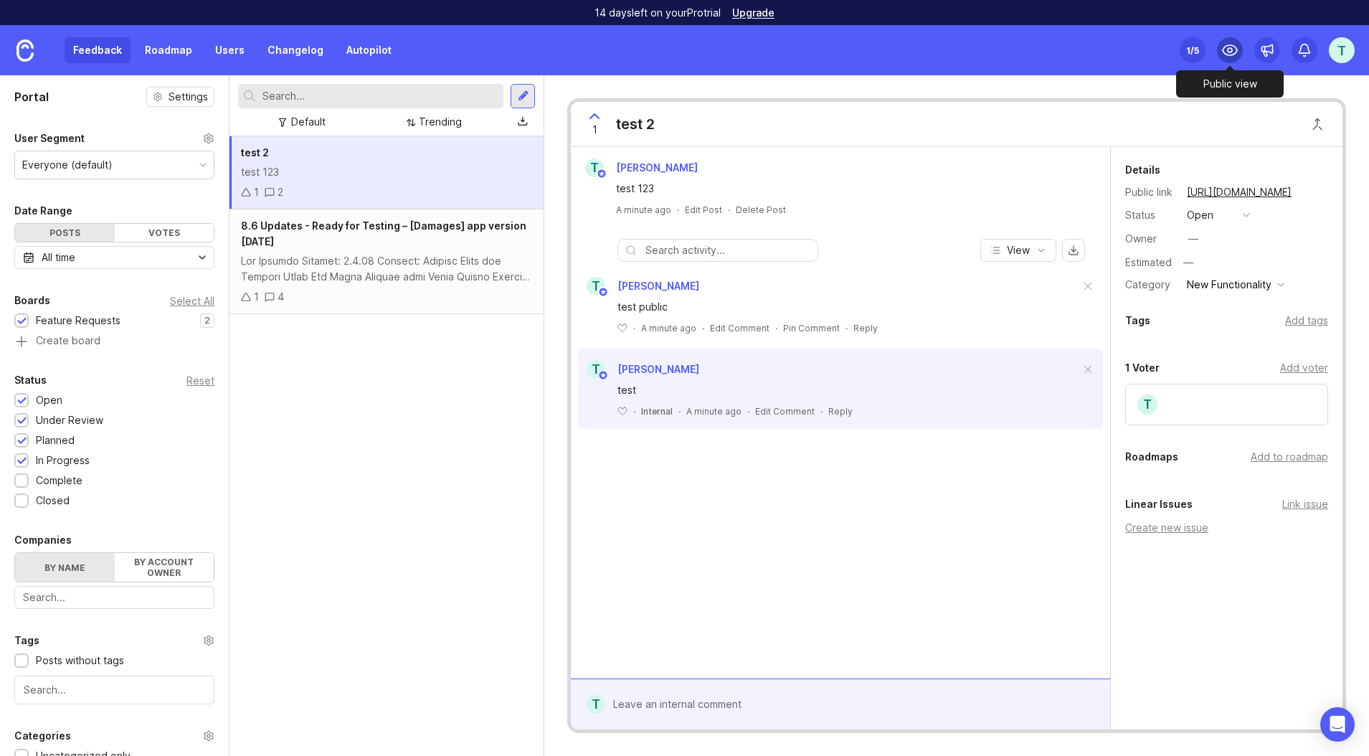
click at [1234, 50] on icon at bounding box center [1229, 50] width 17 height 17
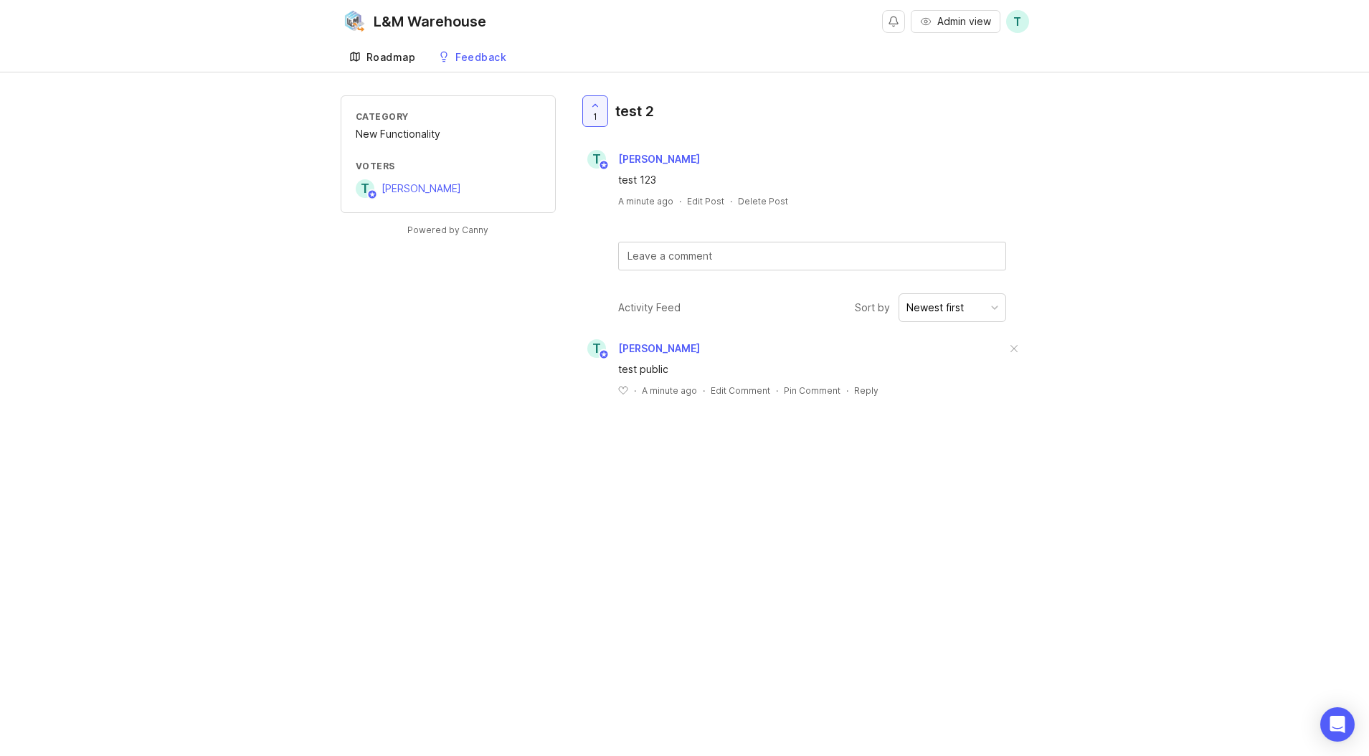
click at [369, 52] on div "Roadmap" at bounding box center [390, 57] width 49 height 10
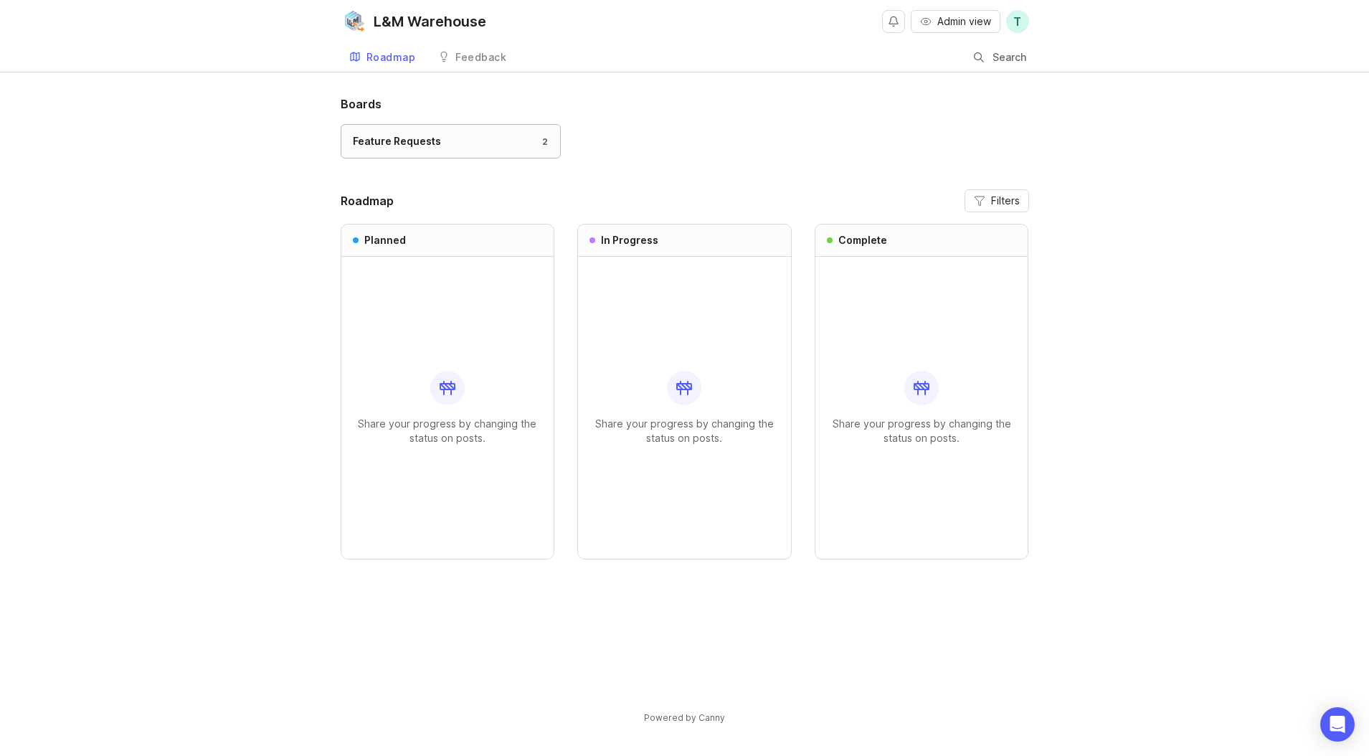
click at [459, 138] on div "Feature Requests 2" at bounding box center [451, 141] width 196 height 16
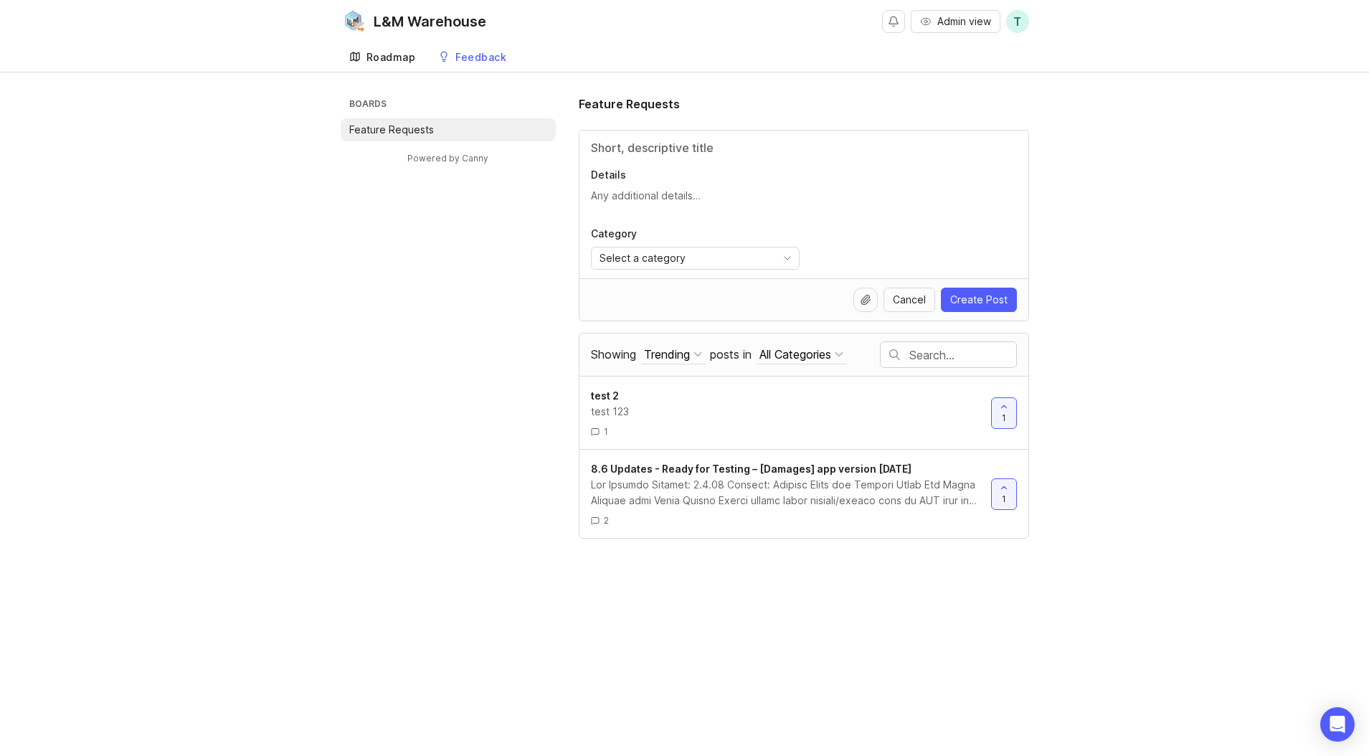
click at [398, 54] on div "Roadmap" at bounding box center [390, 57] width 49 height 10
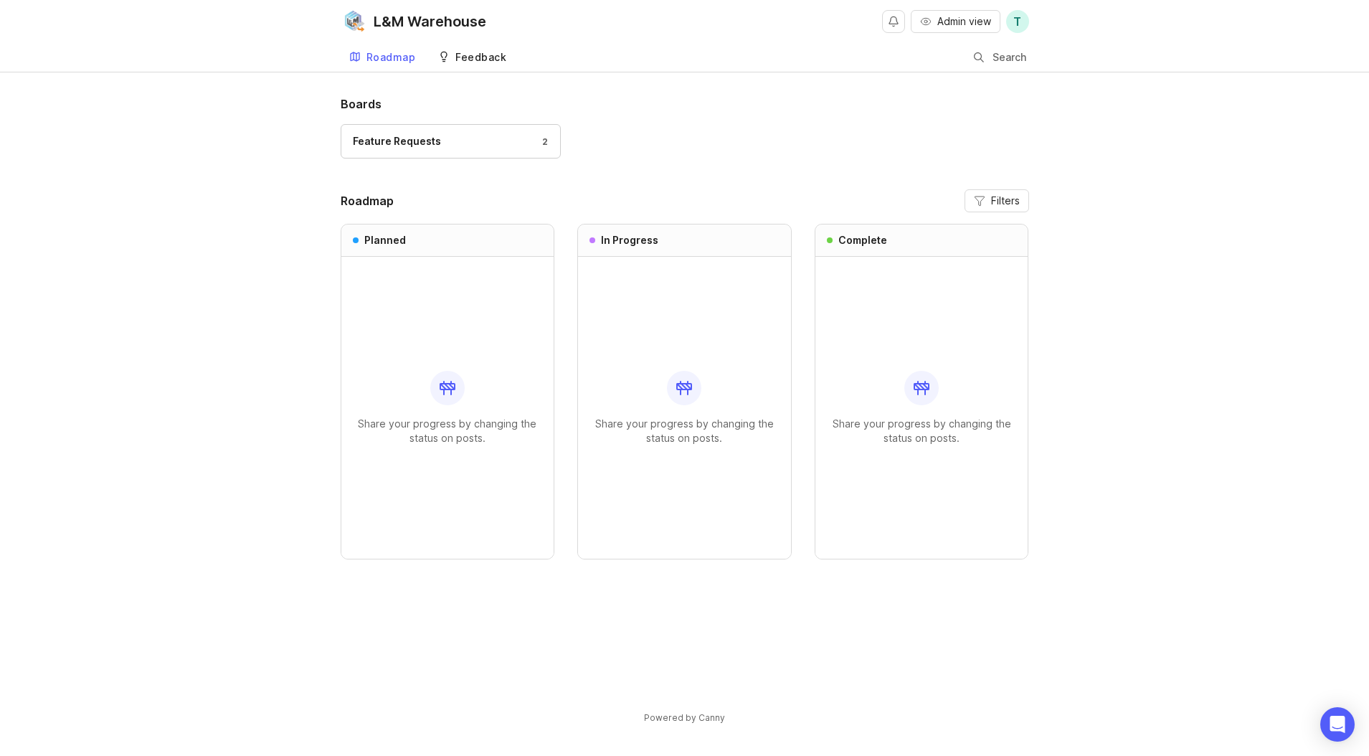
click at [463, 54] on div "Feedback" at bounding box center [480, 57] width 51 height 10
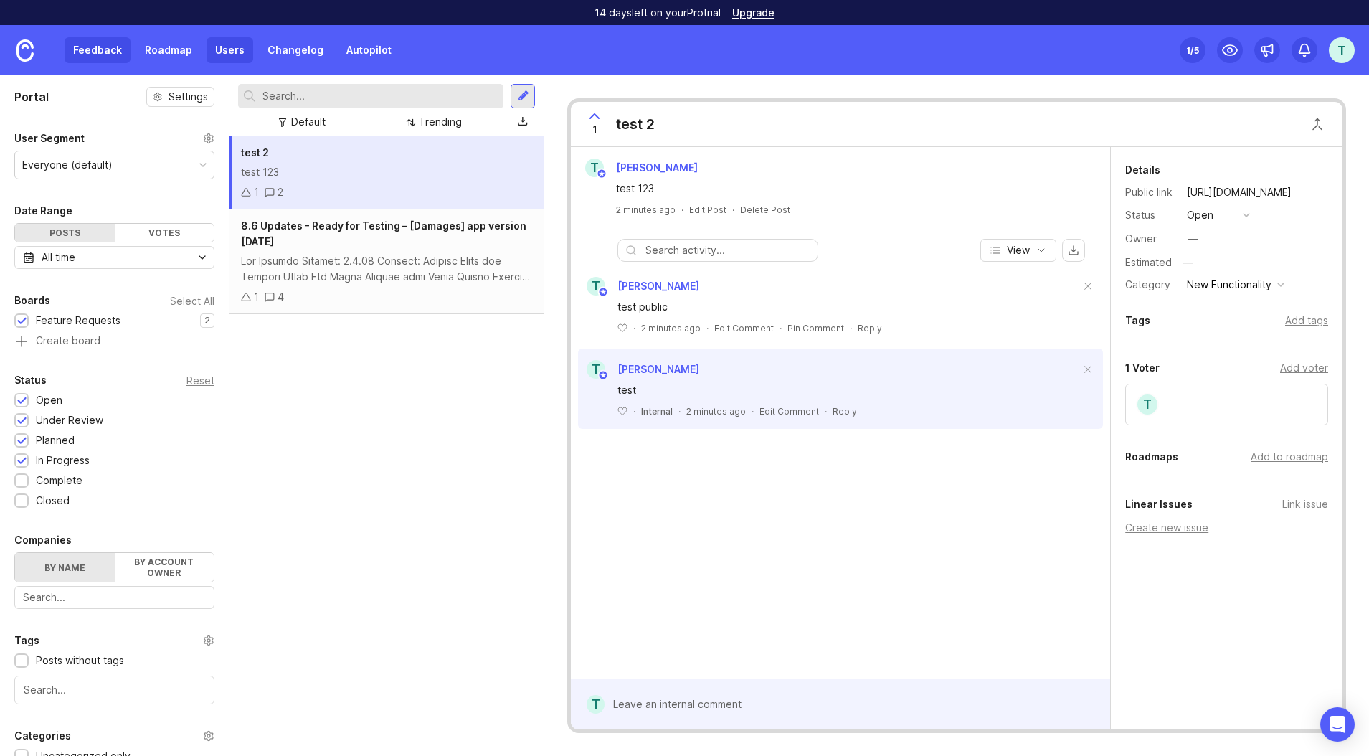
click at [240, 49] on link "Users" at bounding box center [229, 50] width 47 height 26
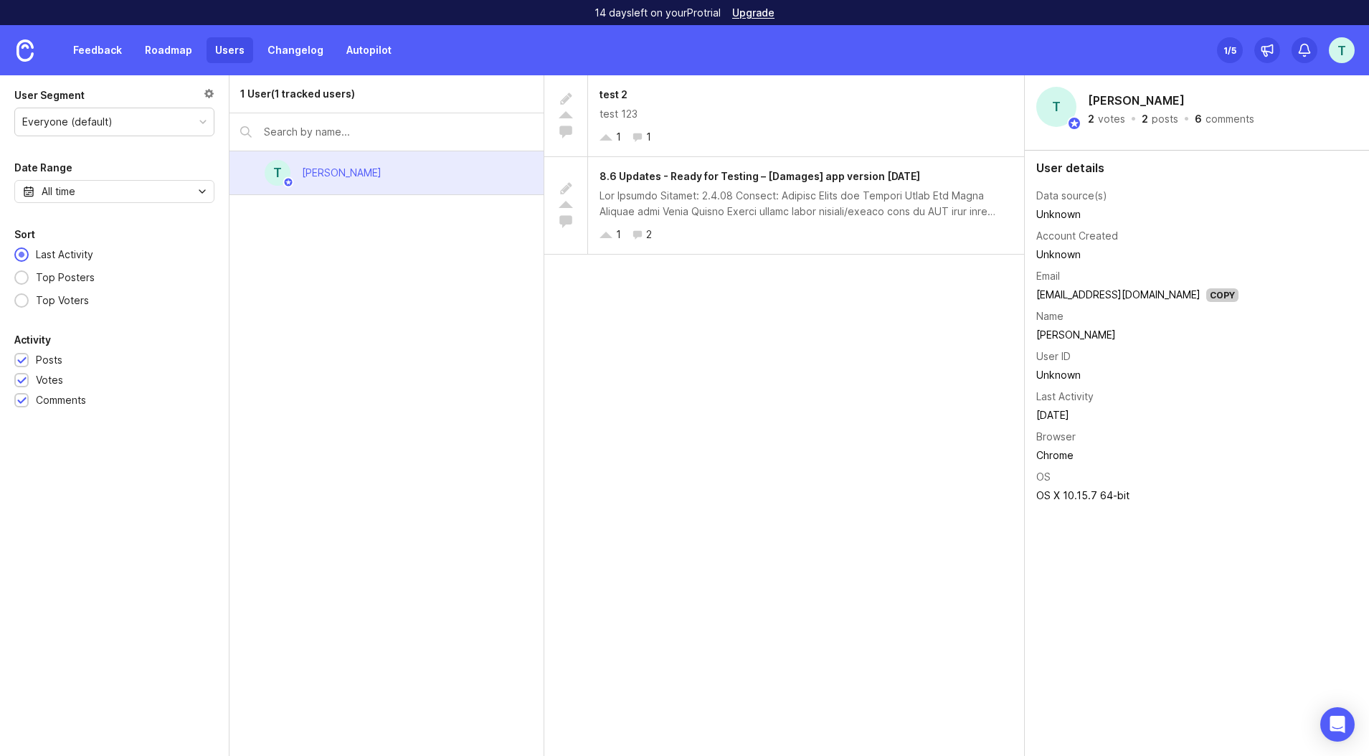
click at [1226, 50] on div "1 /5" at bounding box center [1229, 50] width 13 height 20
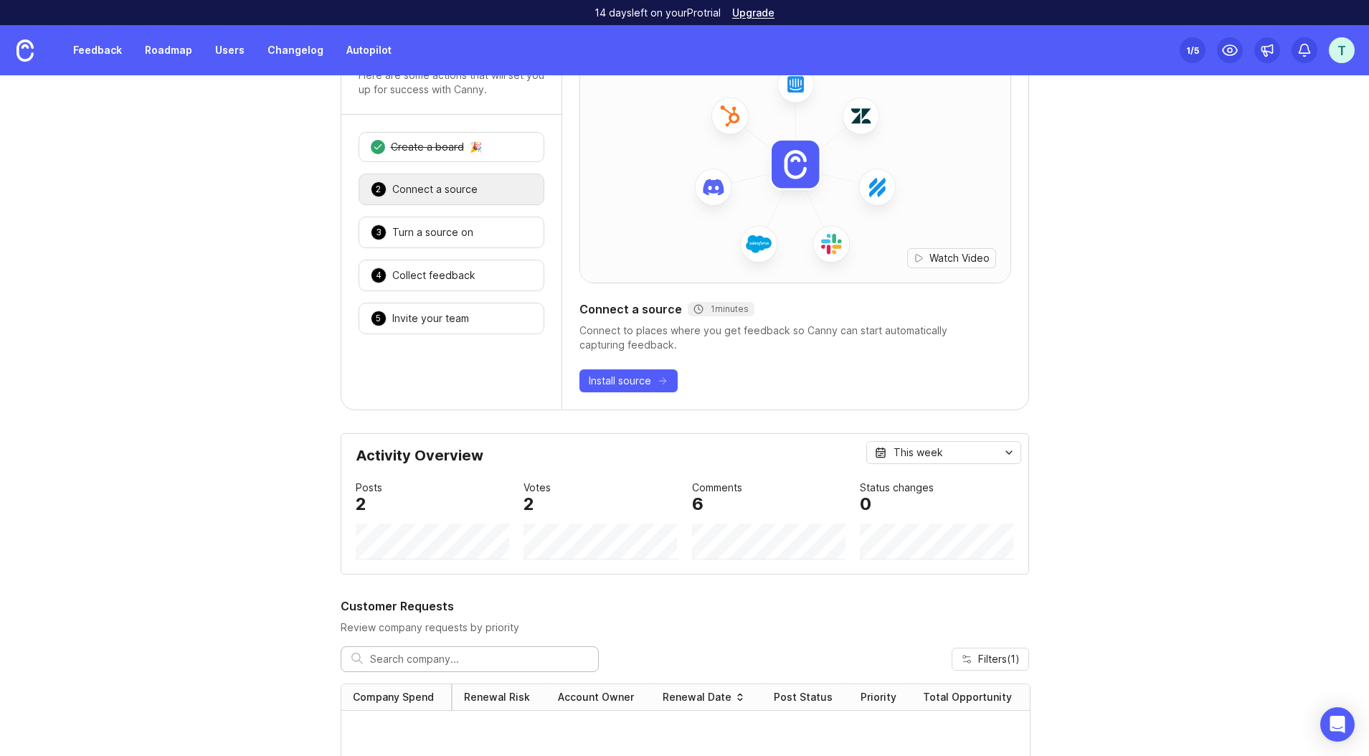
scroll to position [88, 0]
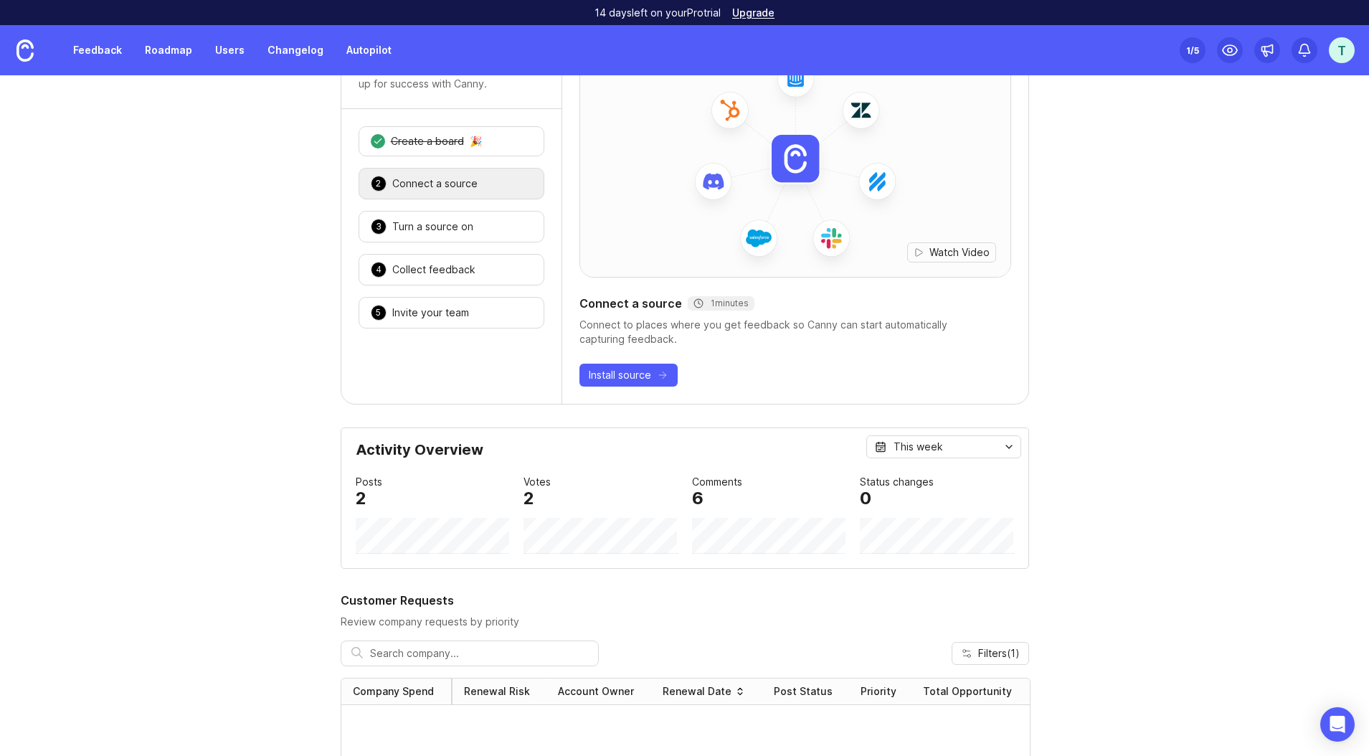
click at [828, 238] on img at bounding box center [795, 158] width 430 height 258
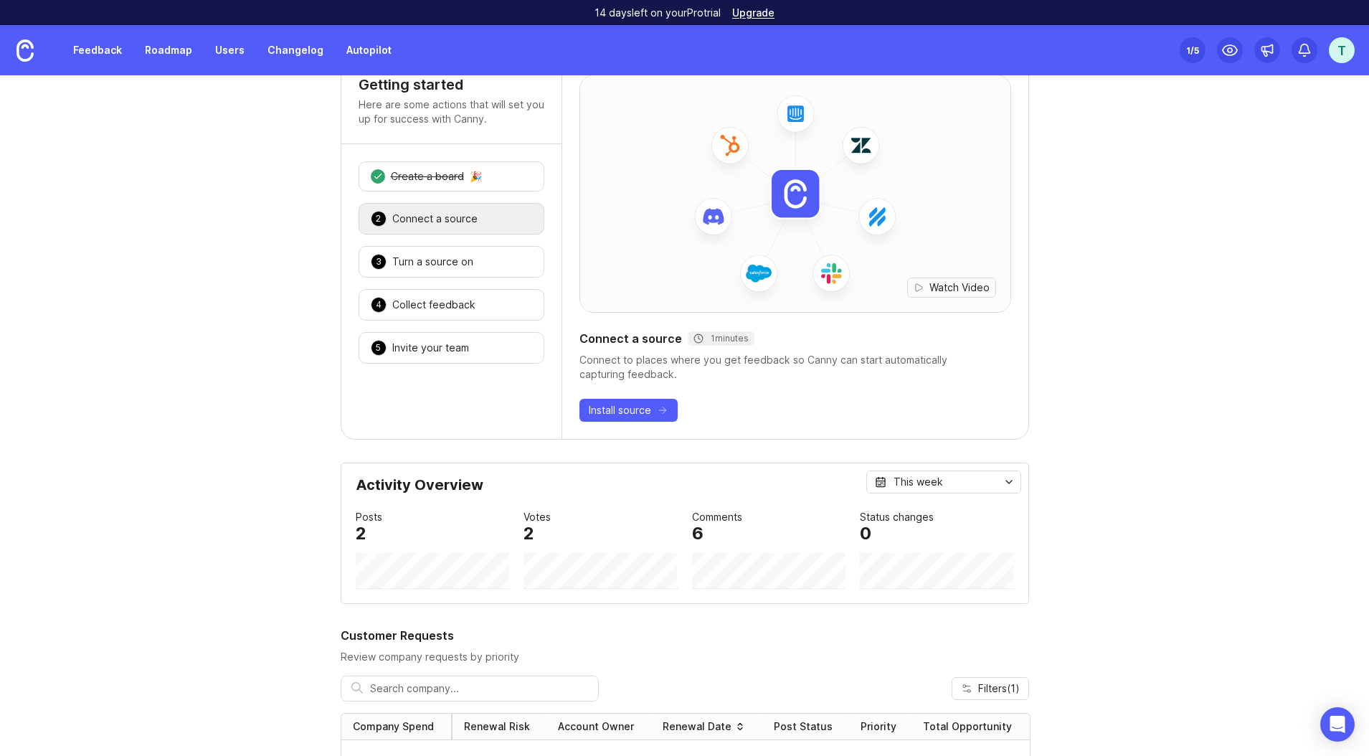
scroll to position [0, 0]
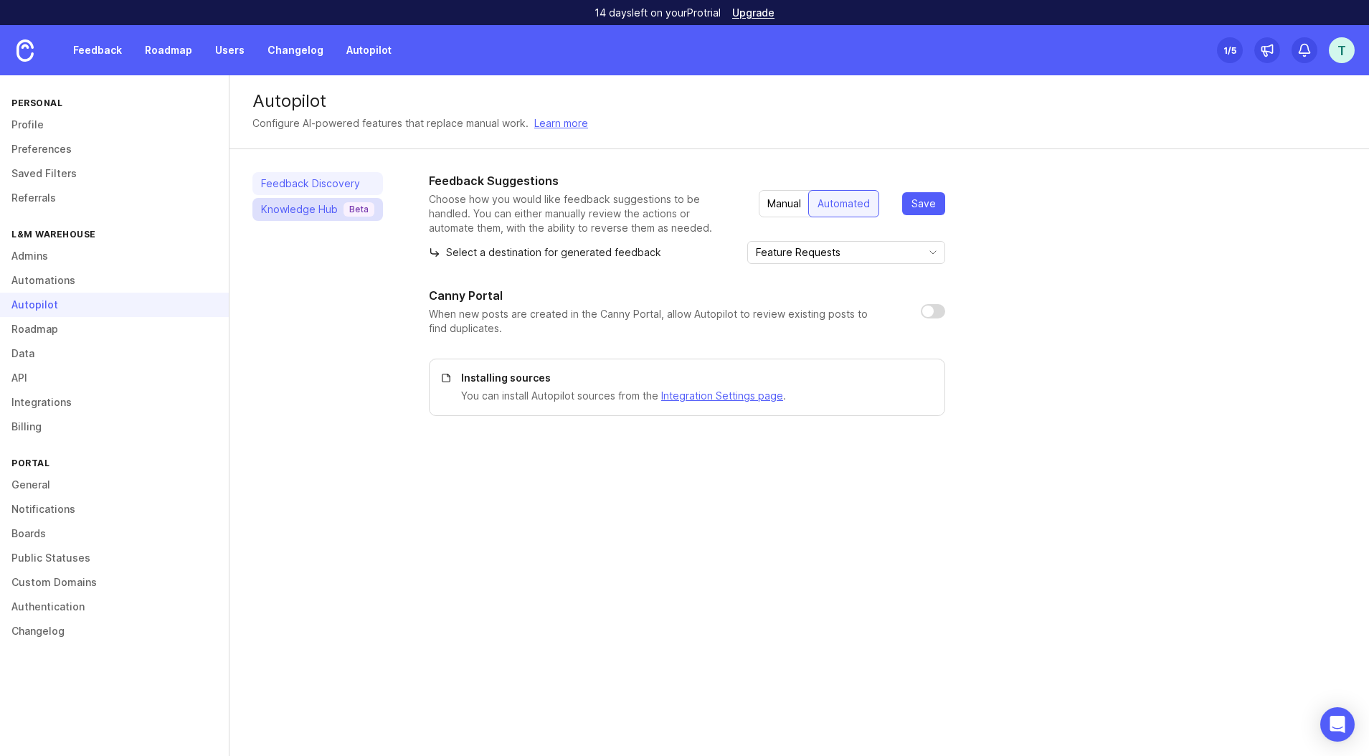
click at [319, 209] on div "Knowledge Hub Beta" at bounding box center [317, 209] width 113 height 14
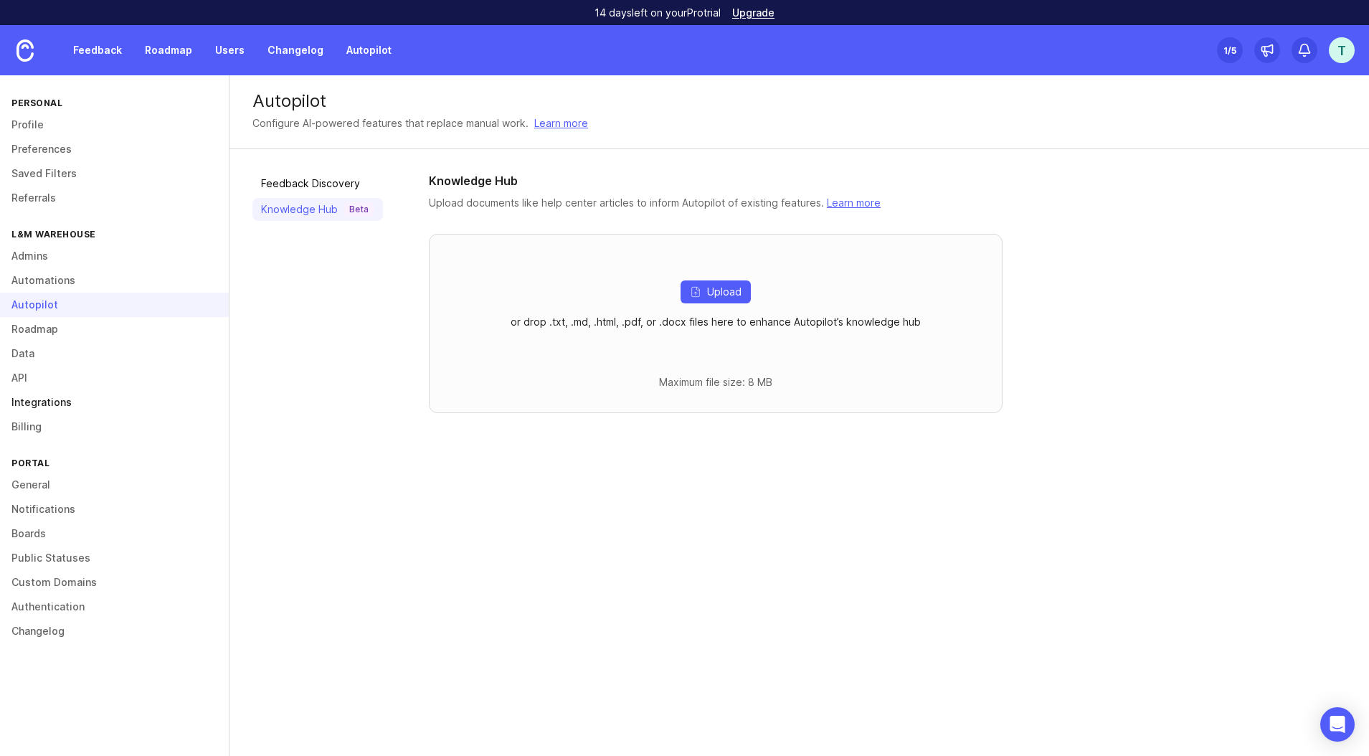
click at [158, 401] on link "Integrations" at bounding box center [114, 402] width 229 height 24
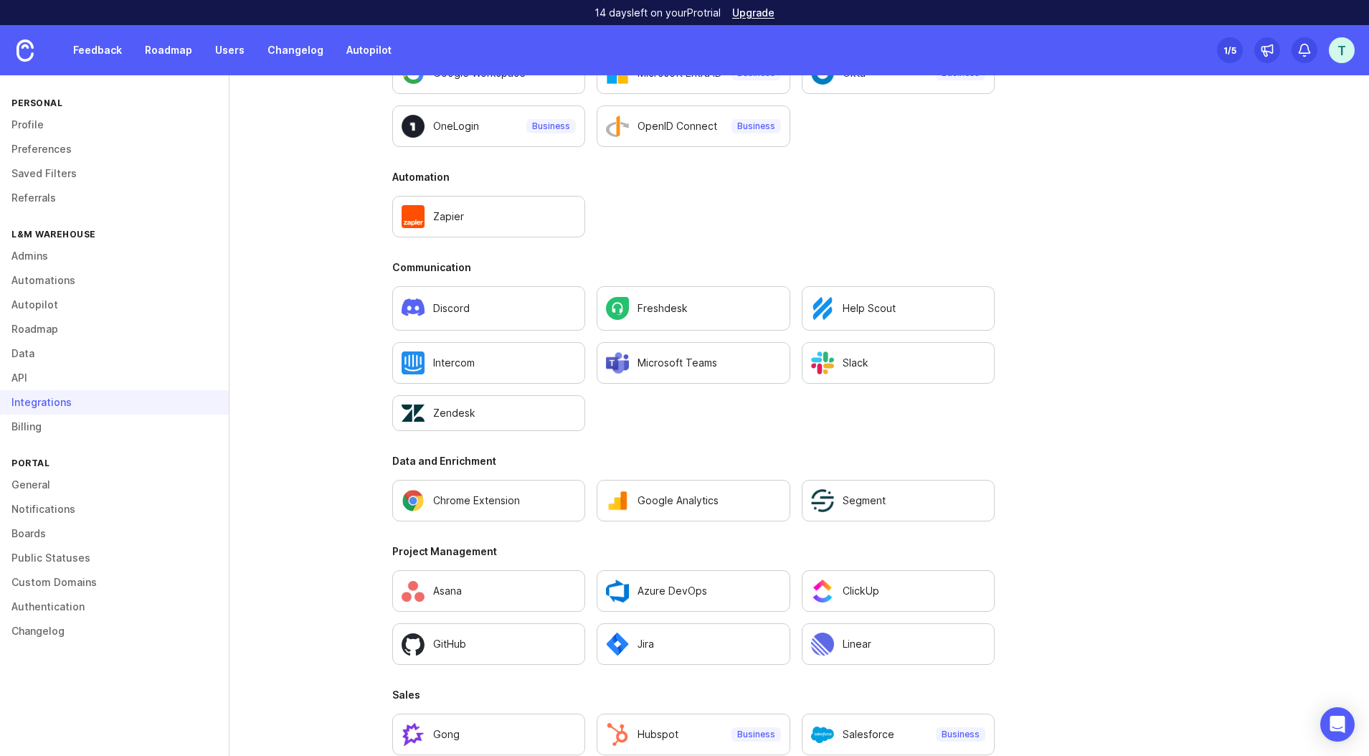
scroll to position [800, 0]
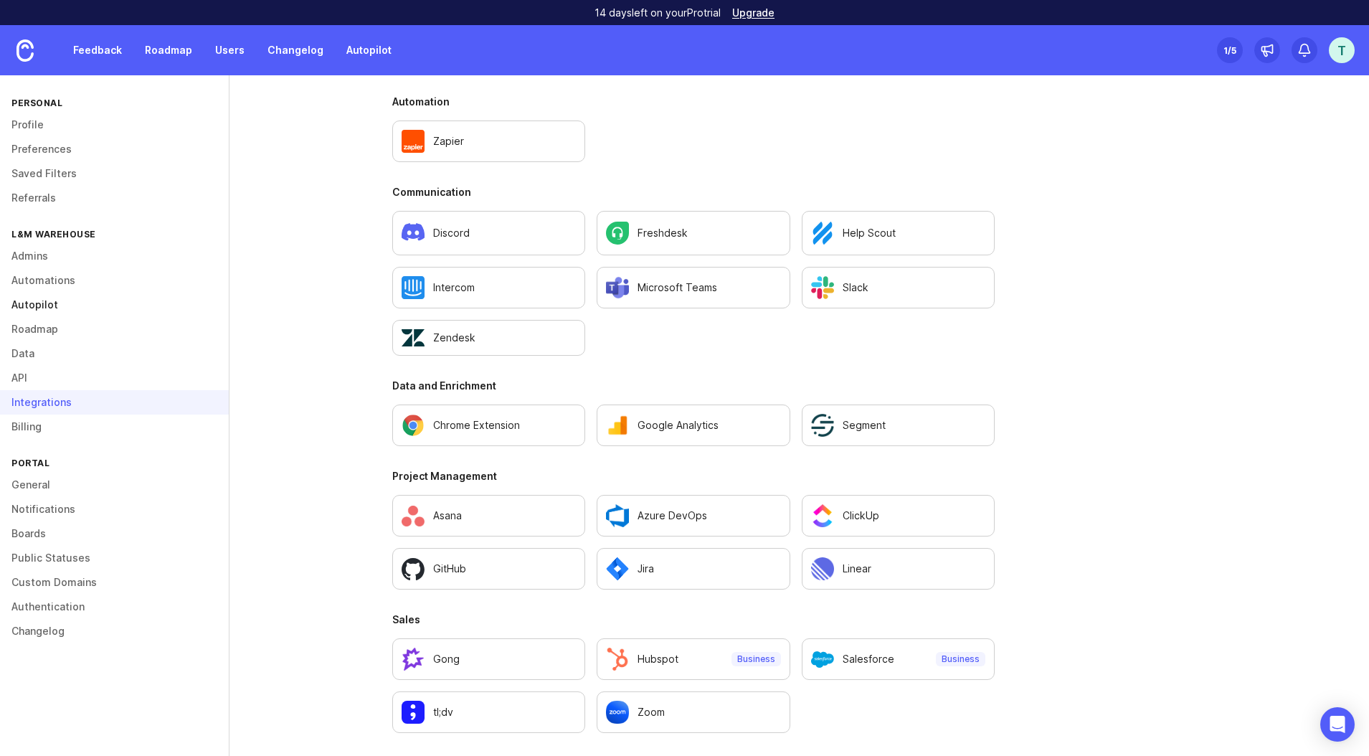
click at [192, 312] on link "Autopilot" at bounding box center [114, 305] width 229 height 24
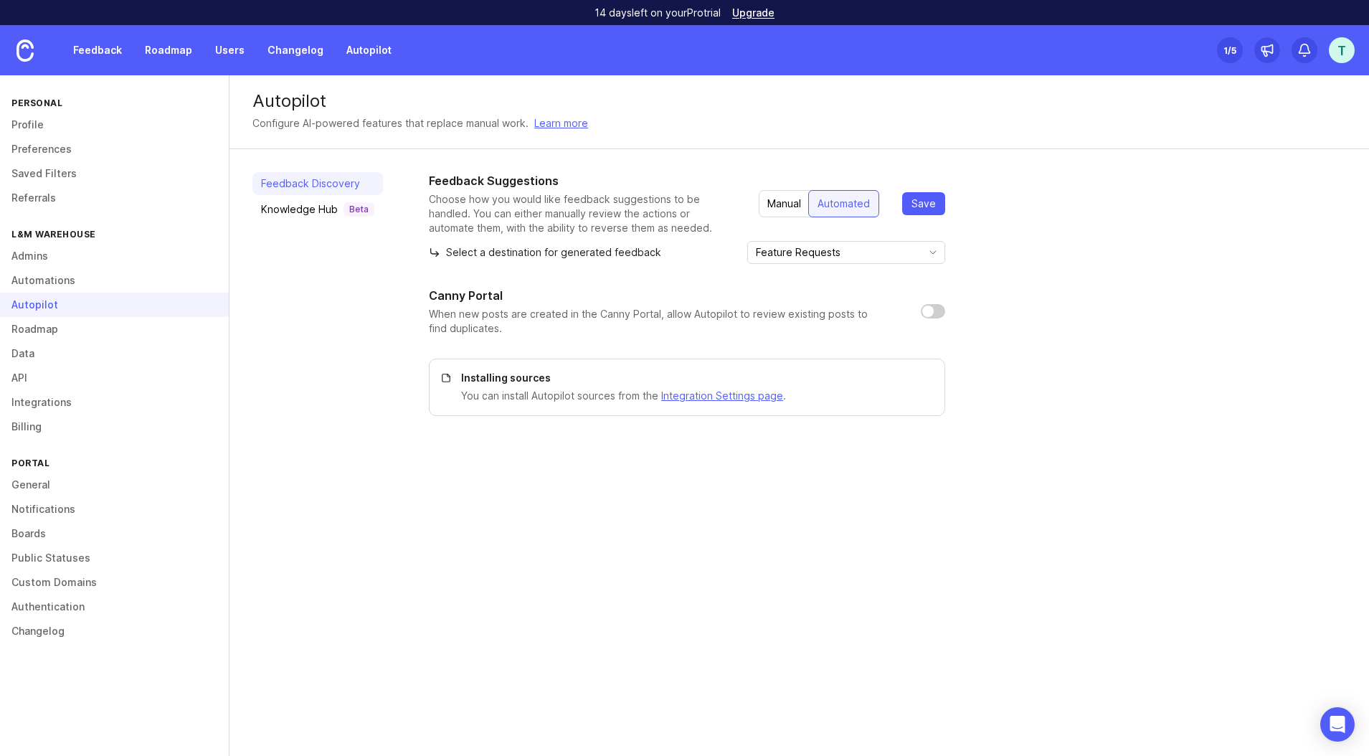
click at [931, 310] on input "checkbox" at bounding box center [933, 311] width 24 height 14
checkbox input "true"
click at [32, 352] on link "Data" at bounding box center [114, 353] width 229 height 24
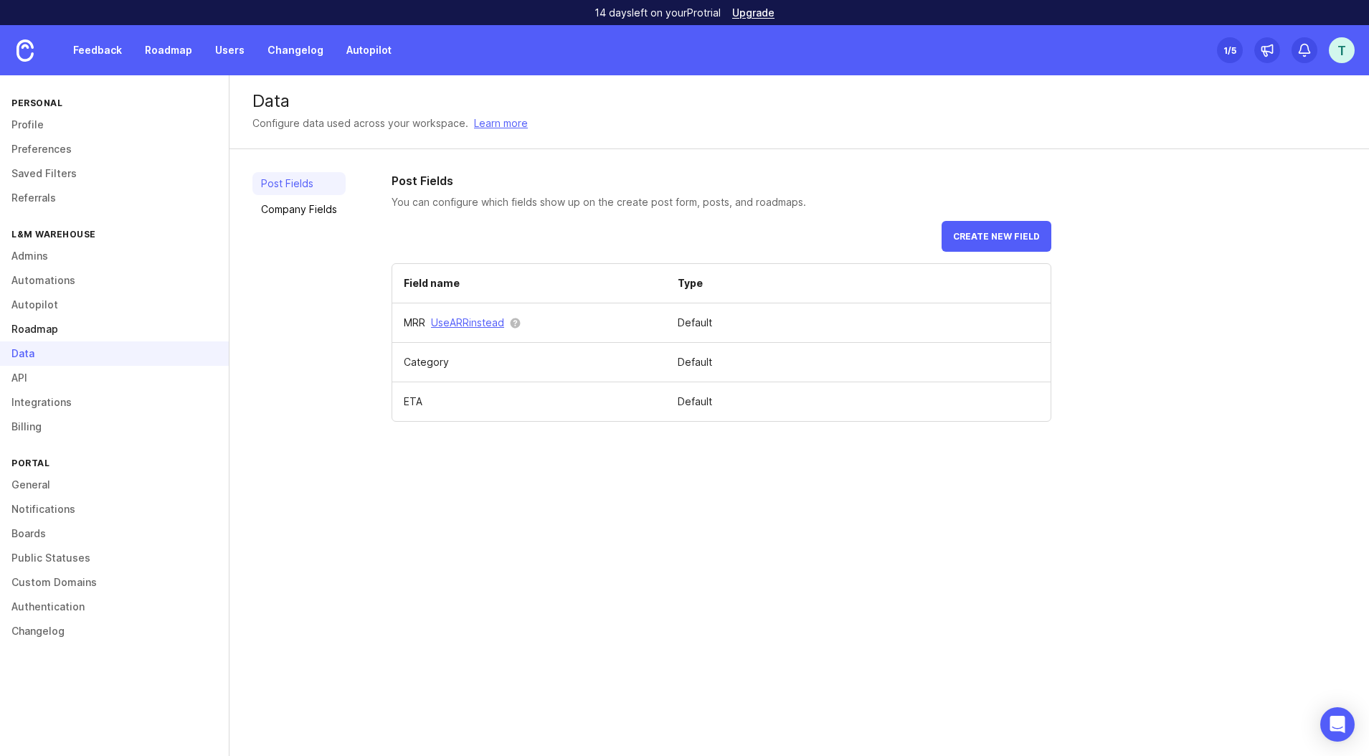
click at [44, 331] on link "Roadmap" at bounding box center [114, 329] width 229 height 24
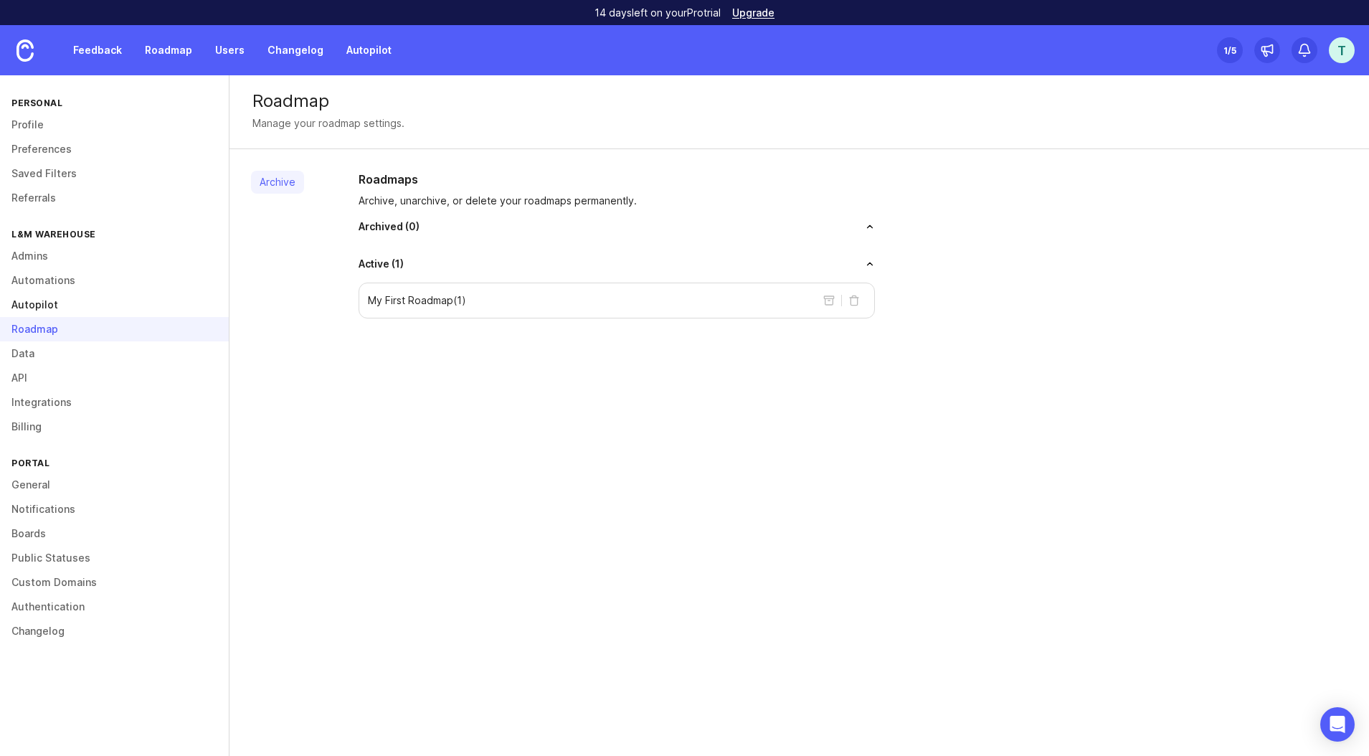
click at [60, 307] on link "Autopilot" at bounding box center [114, 305] width 229 height 24
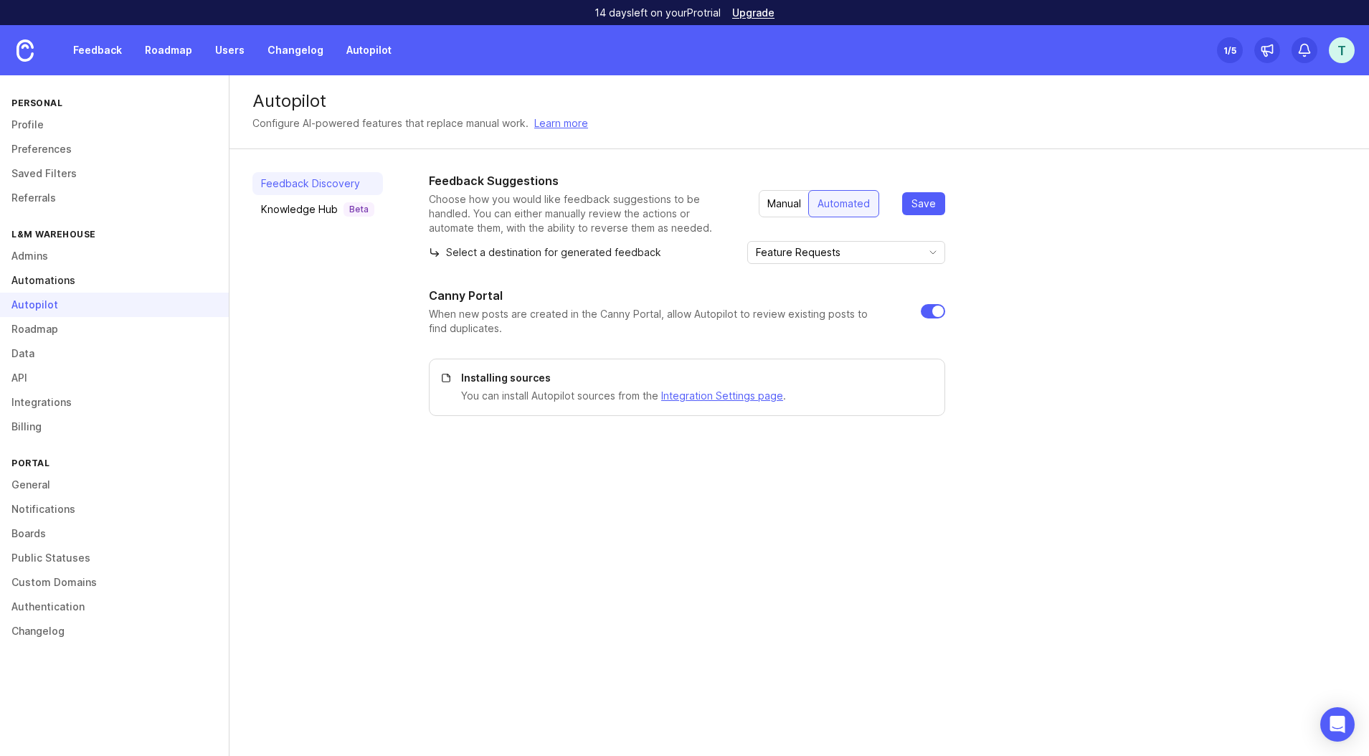
click at [55, 280] on link "Automations" at bounding box center [114, 280] width 229 height 24
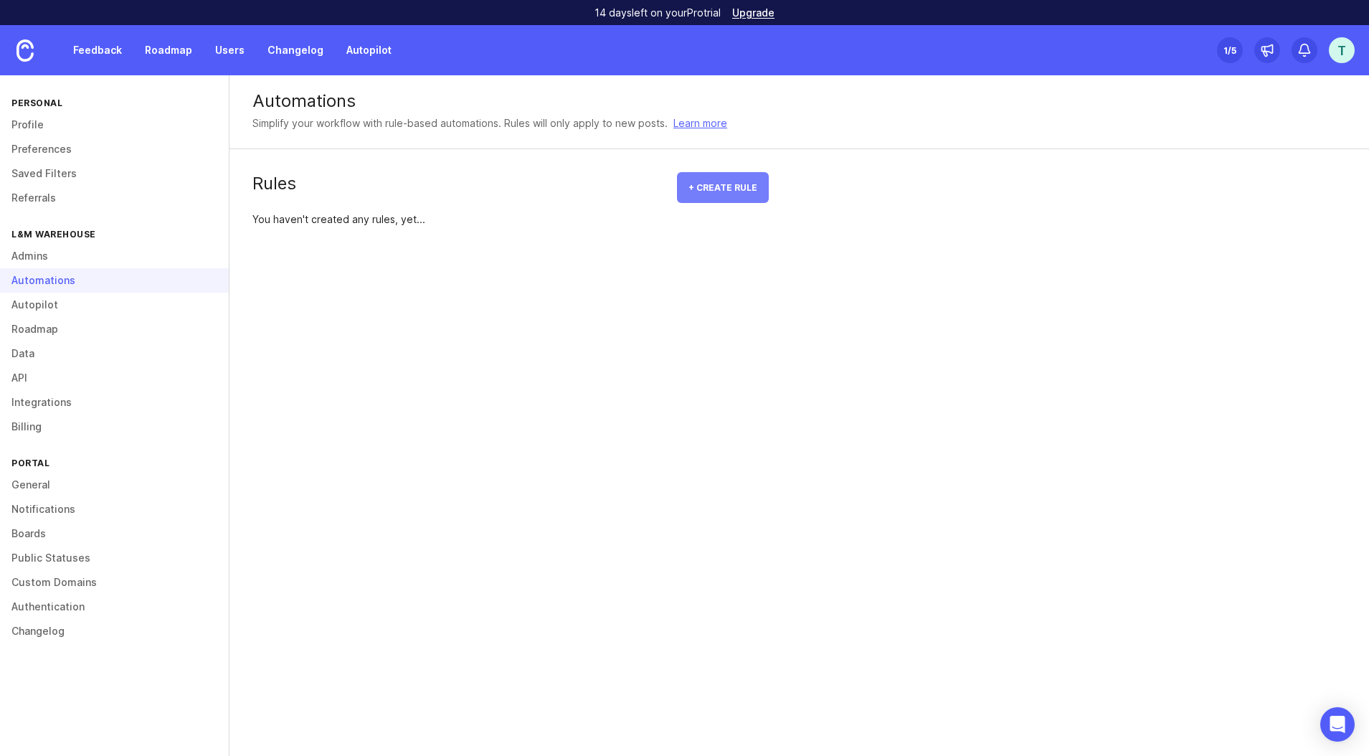
click at [721, 191] on span "+ Create rule" at bounding box center [722, 187] width 69 height 11
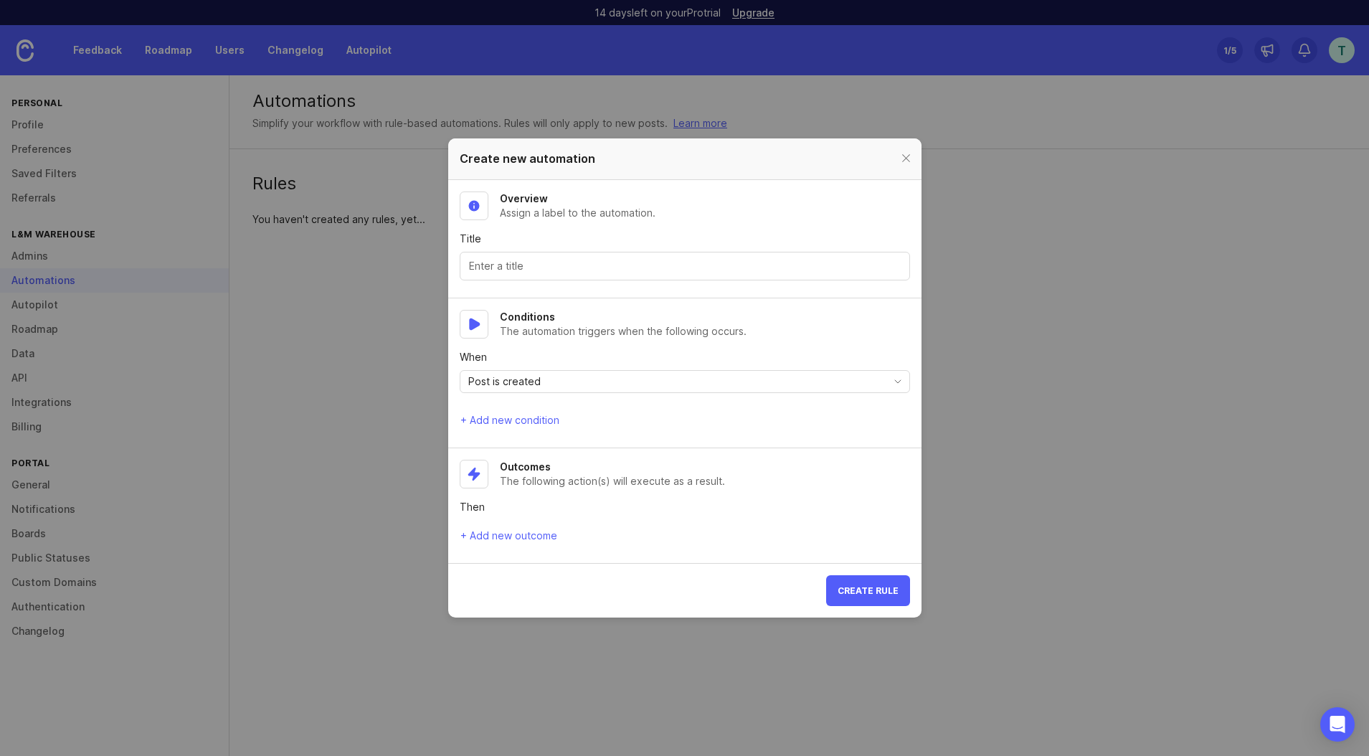
click at [574, 270] on input "Title" at bounding box center [685, 266] width 432 height 16
click at [647, 379] on div "Post is created" at bounding box center [670, 382] width 420 height 22
click at [648, 379] on div "Post is created" at bounding box center [670, 382] width 420 height 22
click at [538, 205] on div "Overview Assign a label to the automation." at bounding box center [578, 205] width 156 height 29
click at [545, 264] on input "Title" at bounding box center [685, 266] width 432 height 16
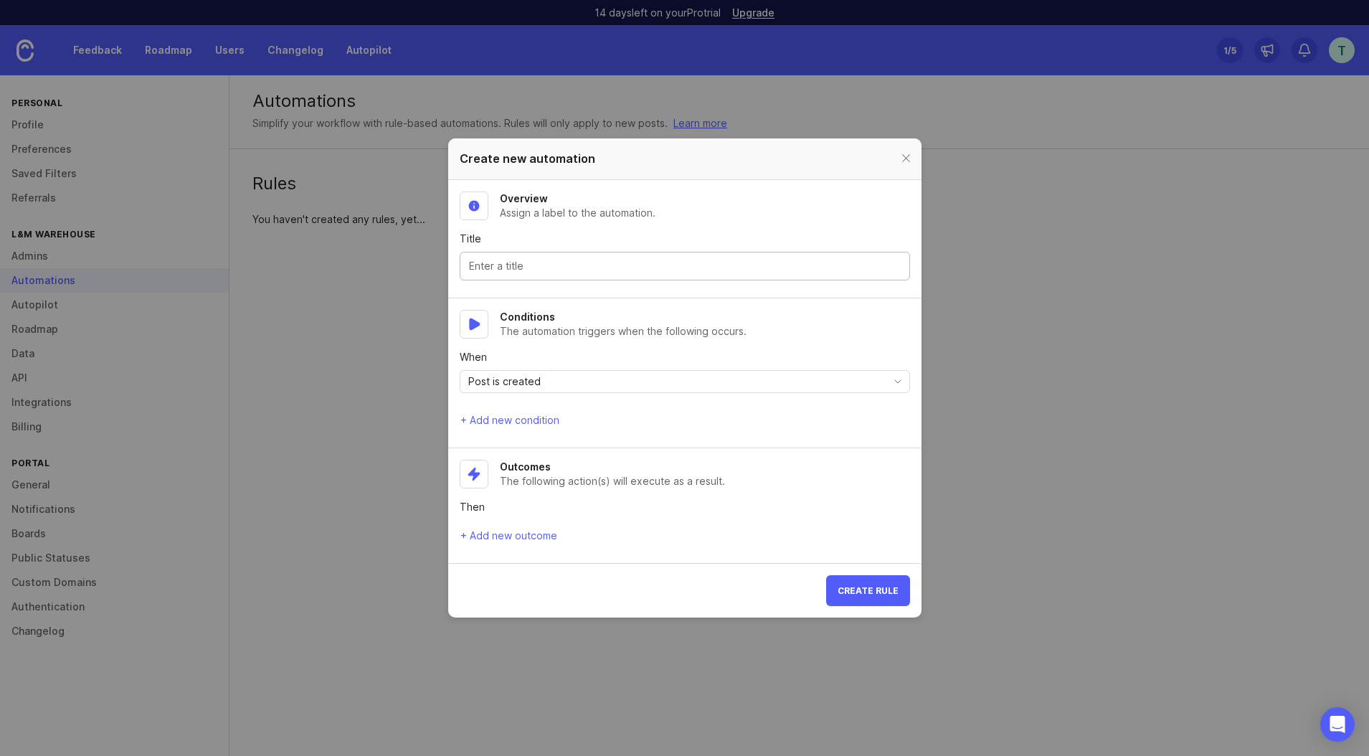
click at [596, 369] on div "When Post is created" at bounding box center [685, 371] width 450 height 43
click at [596, 381] on div "Post is created" at bounding box center [670, 382] width 420 height 22
click at [518, 540] on span "+ Add new outcome" at bounding box center [508, 535] width 97 height 14
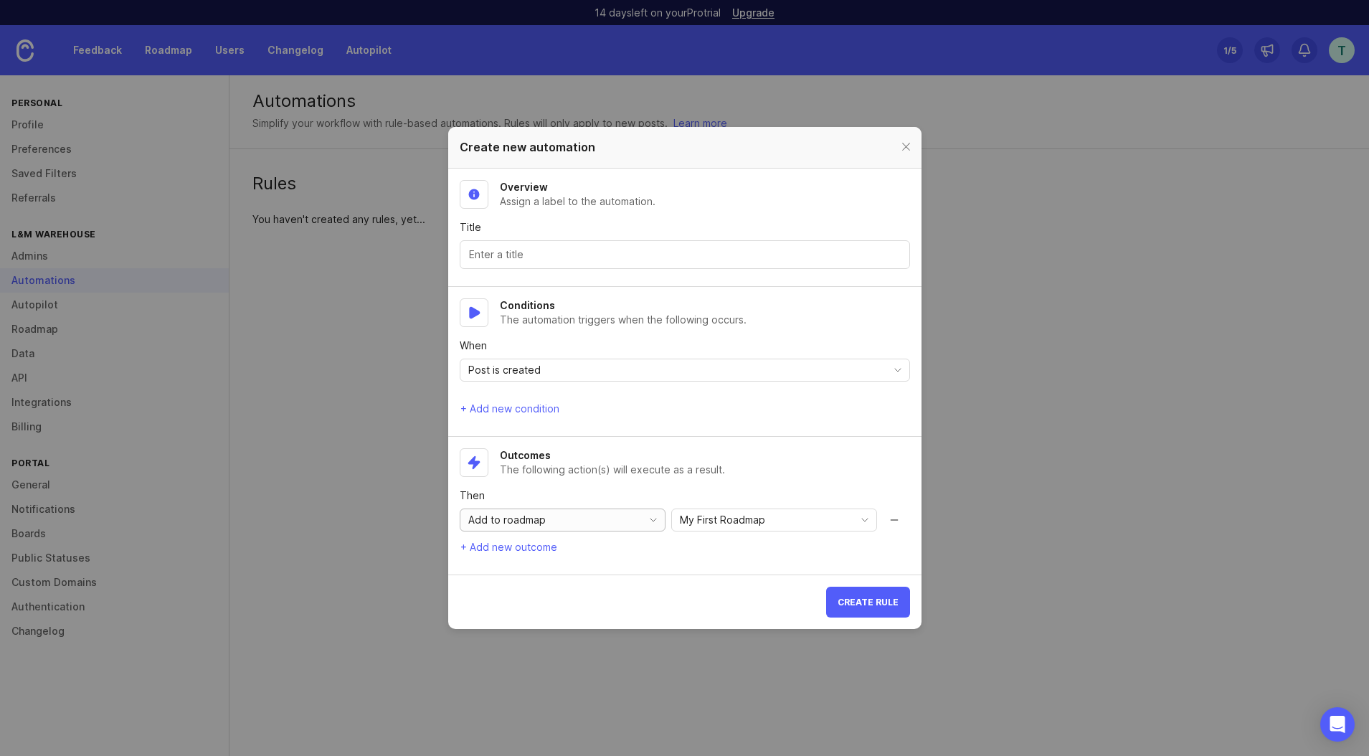
click at [523, 524] on span "Add to roadmap" at bounding box center [506, 520] width 77 height 16
click at [607, 570] on li "Apply category" at bounding box center [562, 570] width 204 height 24
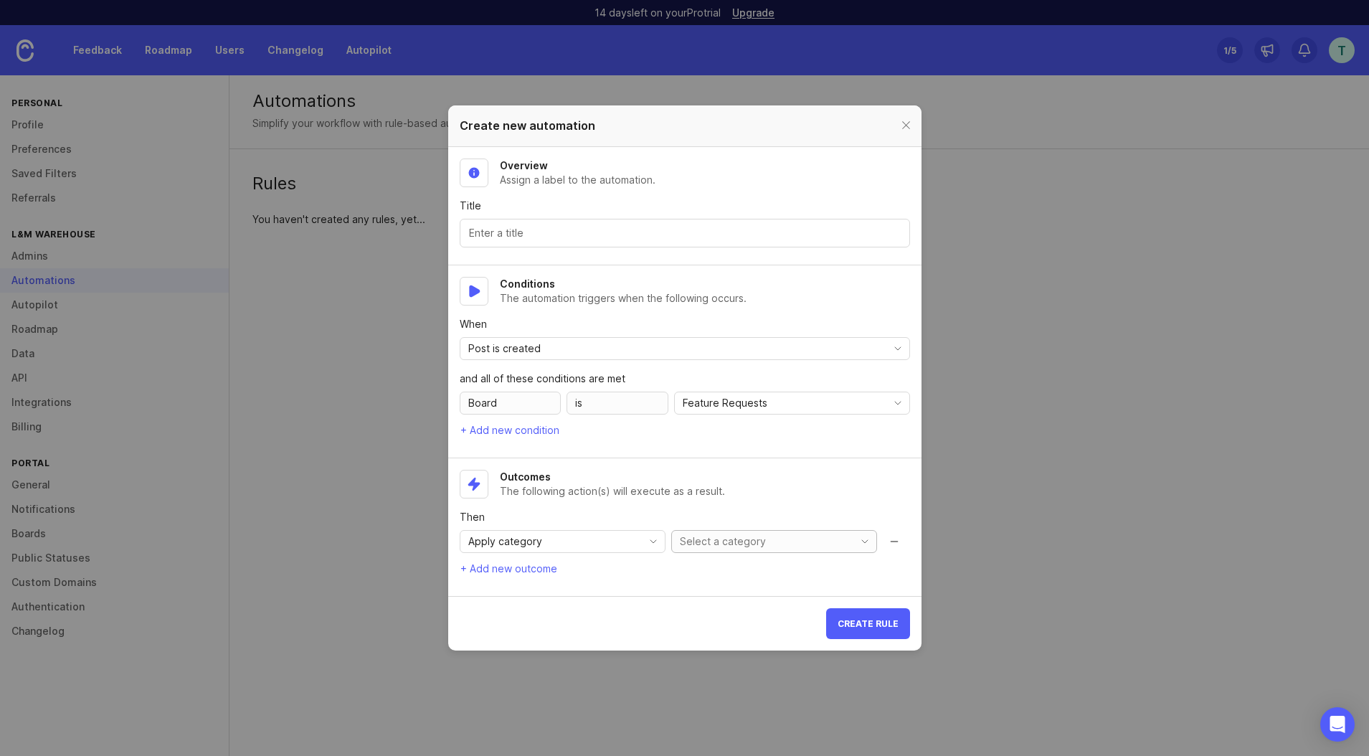
click at [703, 547] on input "toggle menu" at bounding box center [763, 541] width 166 height 16
drag, startPoint x: 795, startPoint y: 543, endPoint x: 814, endPoint y: 545, distance: 18.8
click at [796, 543] on input "toggle menu" at bounding box center [763, 541] width 166 height 16
click at [870, 538] on icon "toggle icon" at bounding box center [864, 541] width 23 height 11
click at [625, 542] on div "Apply category" at bounding box center [548, 542] width 176 height 22
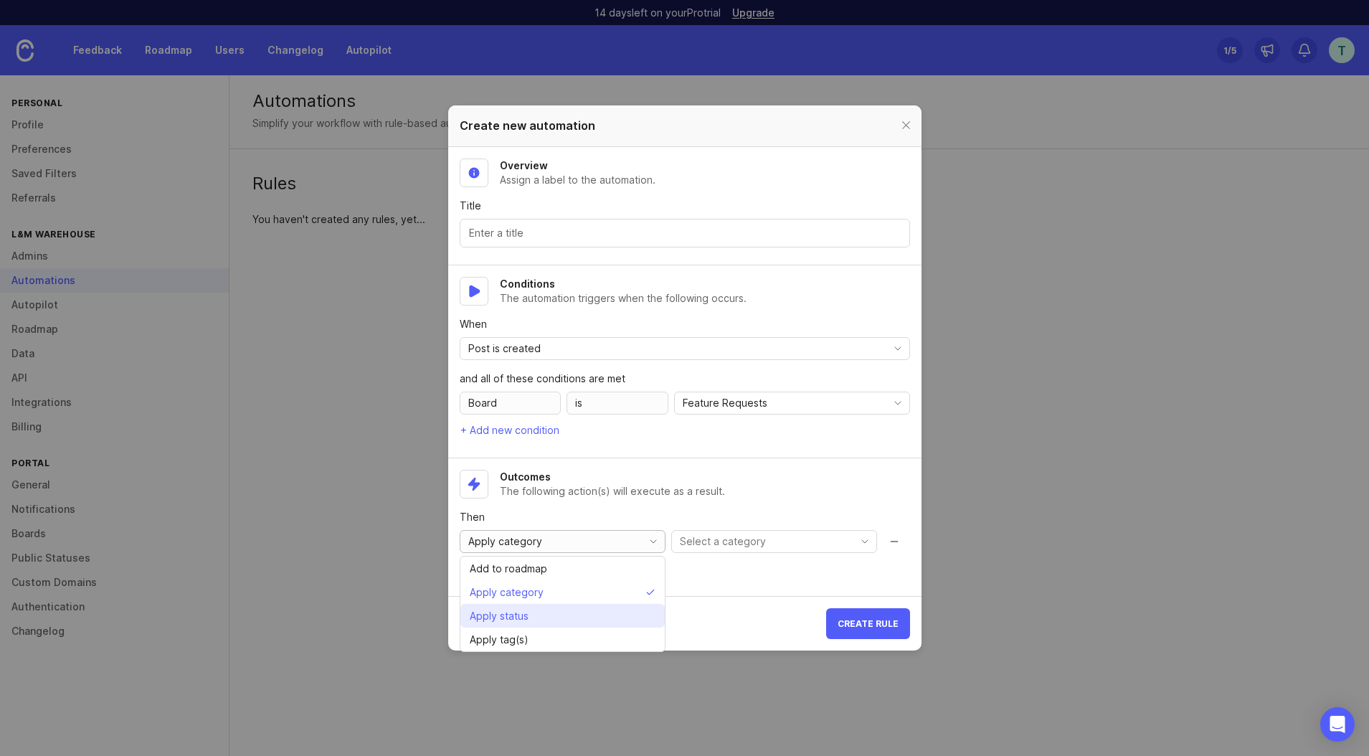
click at [606, 615] on li "Apply status" at bounding box center [562, 616] width 204 height 24
click at [605, 539] on div "Apply status" at bounding box center [548, 542] width 176 height 22
click at [759, 545] on div "open" at bounding box center [760, 542] width 176 height 22
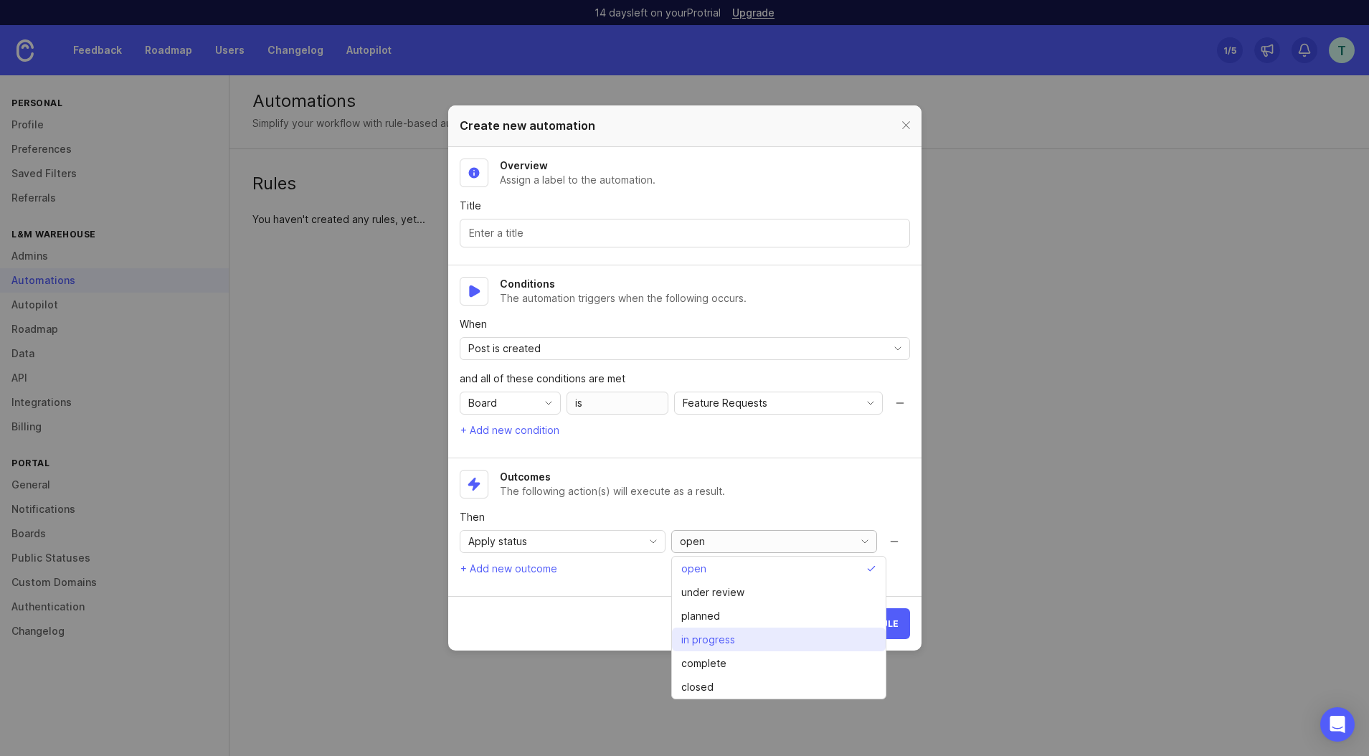
click at [725, 637] on span "in progress" at bounding box center [708, 640] width 54 height 16
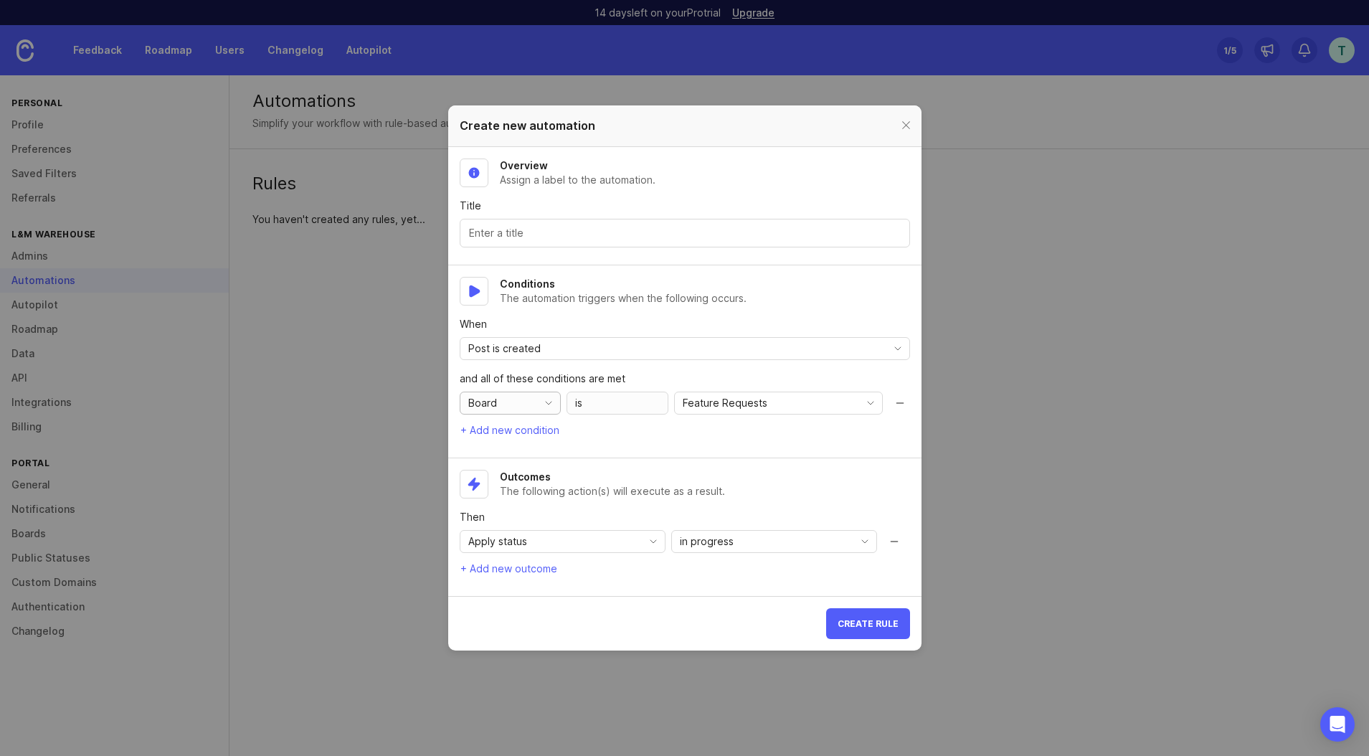
click at [543, 408] on icon "toggle icon" at bounding box center [548, 402] width 23 height 11
click at [912, 125] on div at bounding box center [906, 126] width 16 height 18
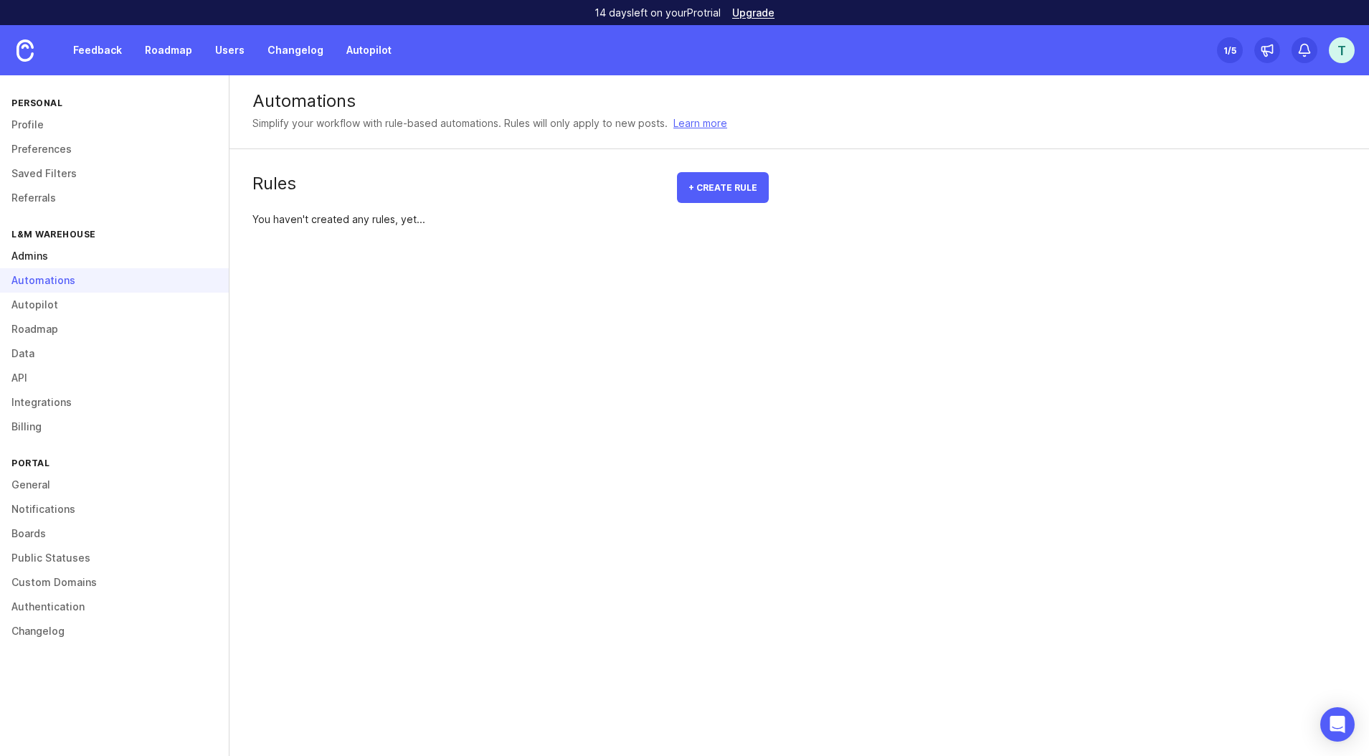
click at [184, 257] on link "Admins" at bounding box center [114, 256] width 229 height 24
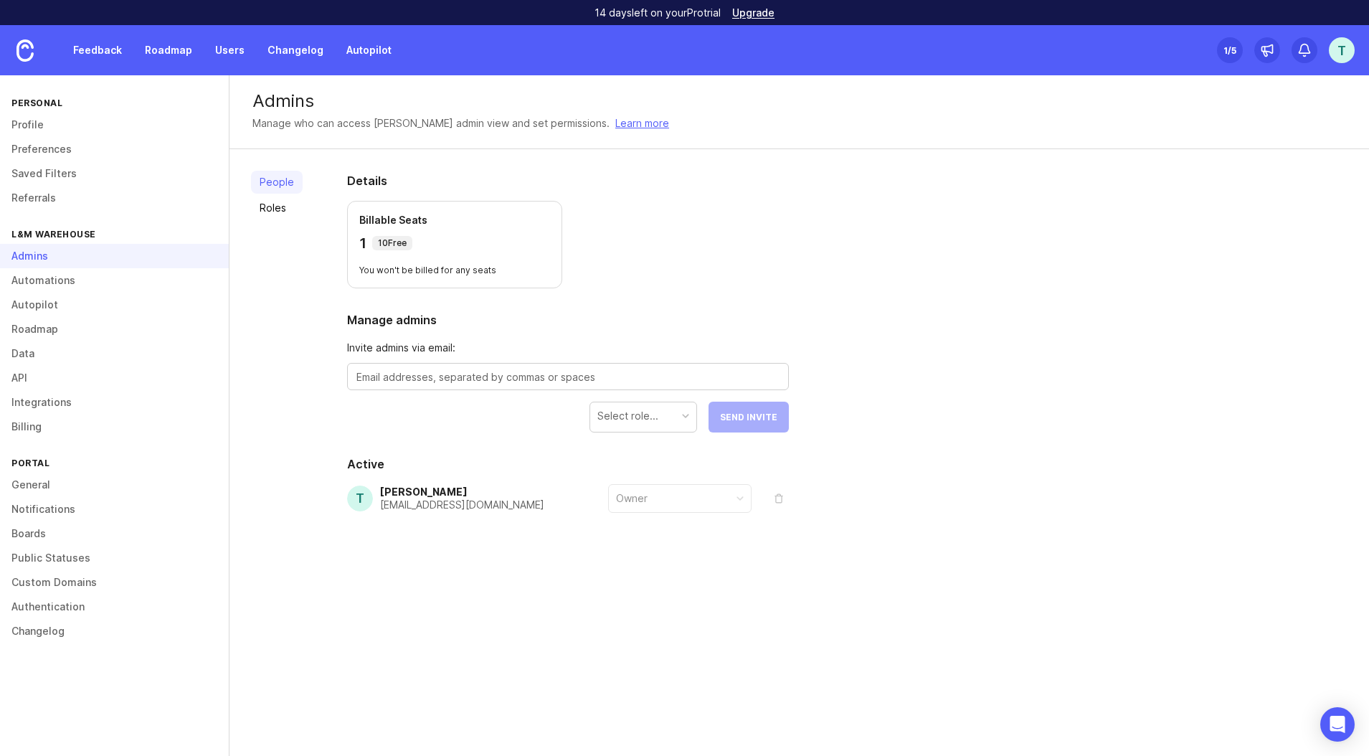
click at [474, 376] on textarea at bounding box center [567, 377] width 423 height 16
type textarea "g"
paste textarea "[EMAIL_ADDRESS][DOMAIN_NAME]"
type textarea "[EMAIL_ADDRESS][DOMAIN_NAME]"
click at [636, 424] on div "Select role..." at bounding box center [643, 415] width 106 height 27
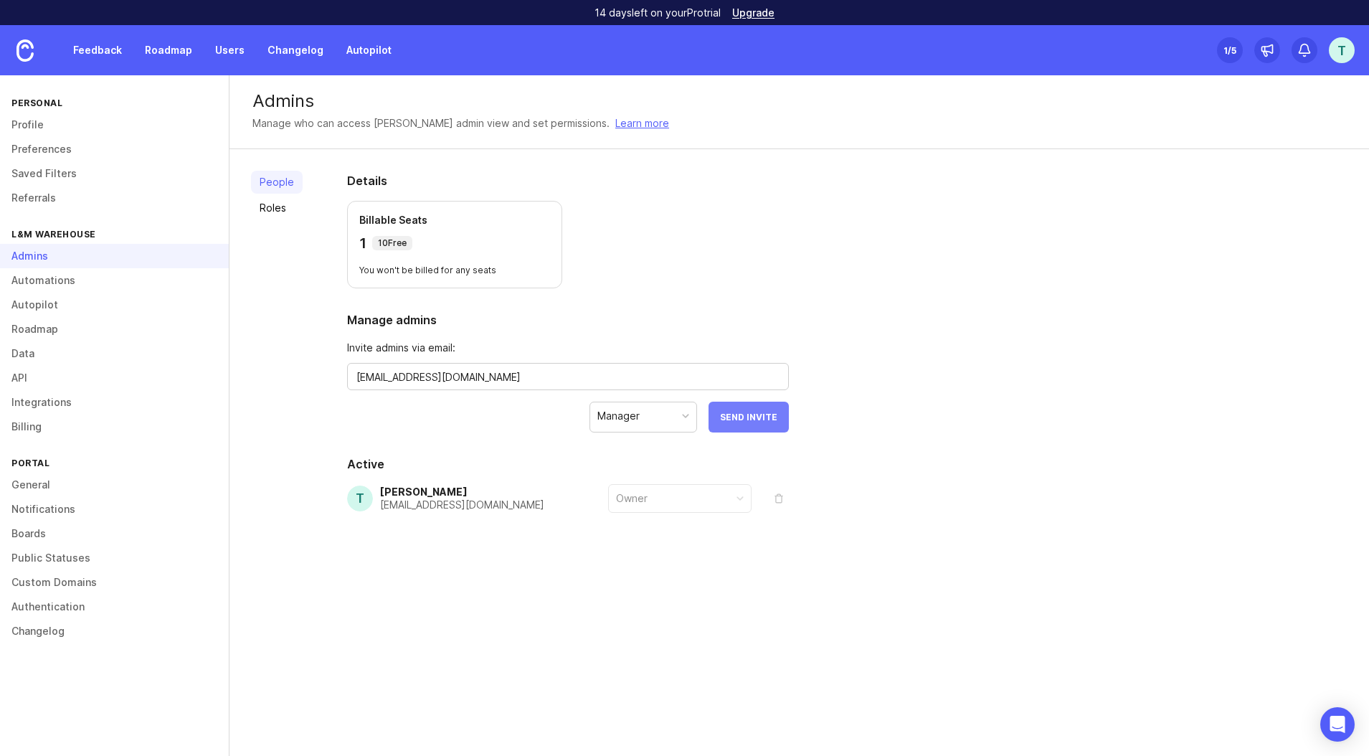
click at [755, 421] on span "Send Invite" at bounding box center [748, 417] width 57 height 11
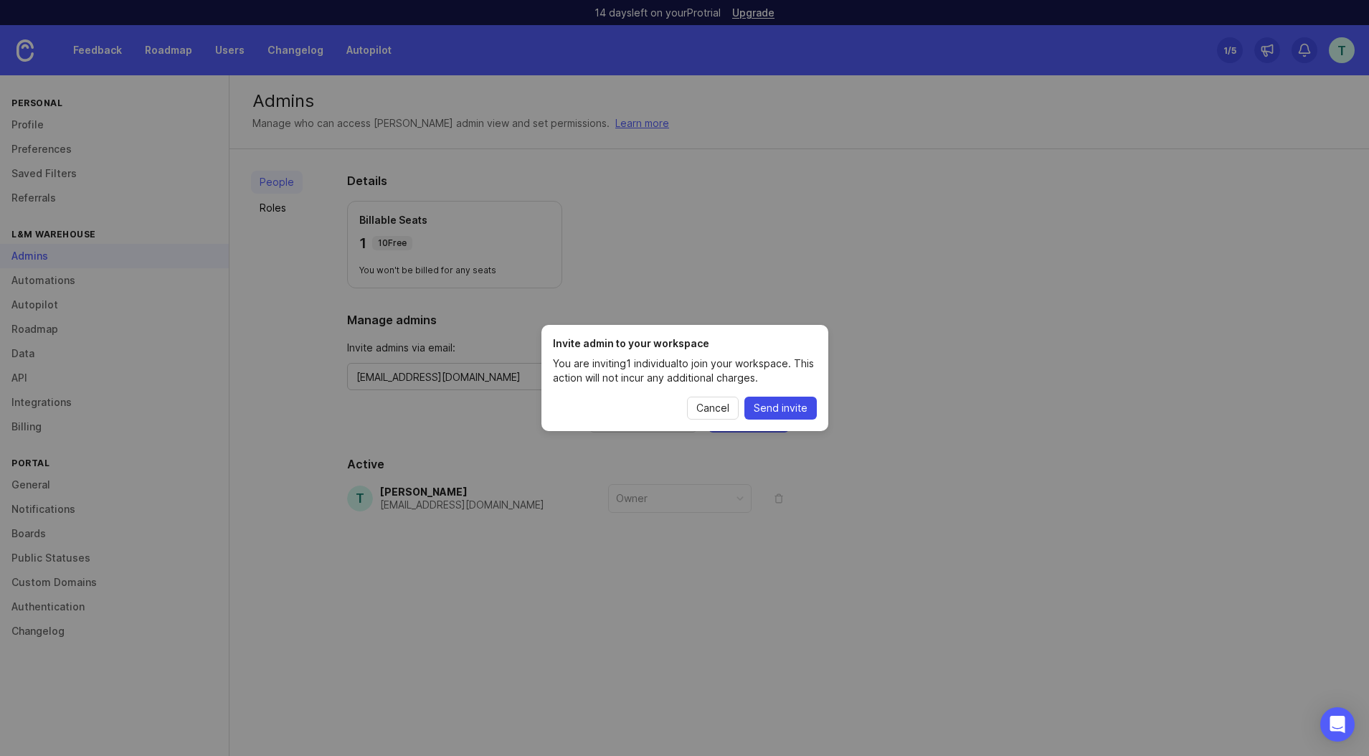
click at [759, 416] on button "Send invite" at bounding box center [780, 407] width 72 height 23
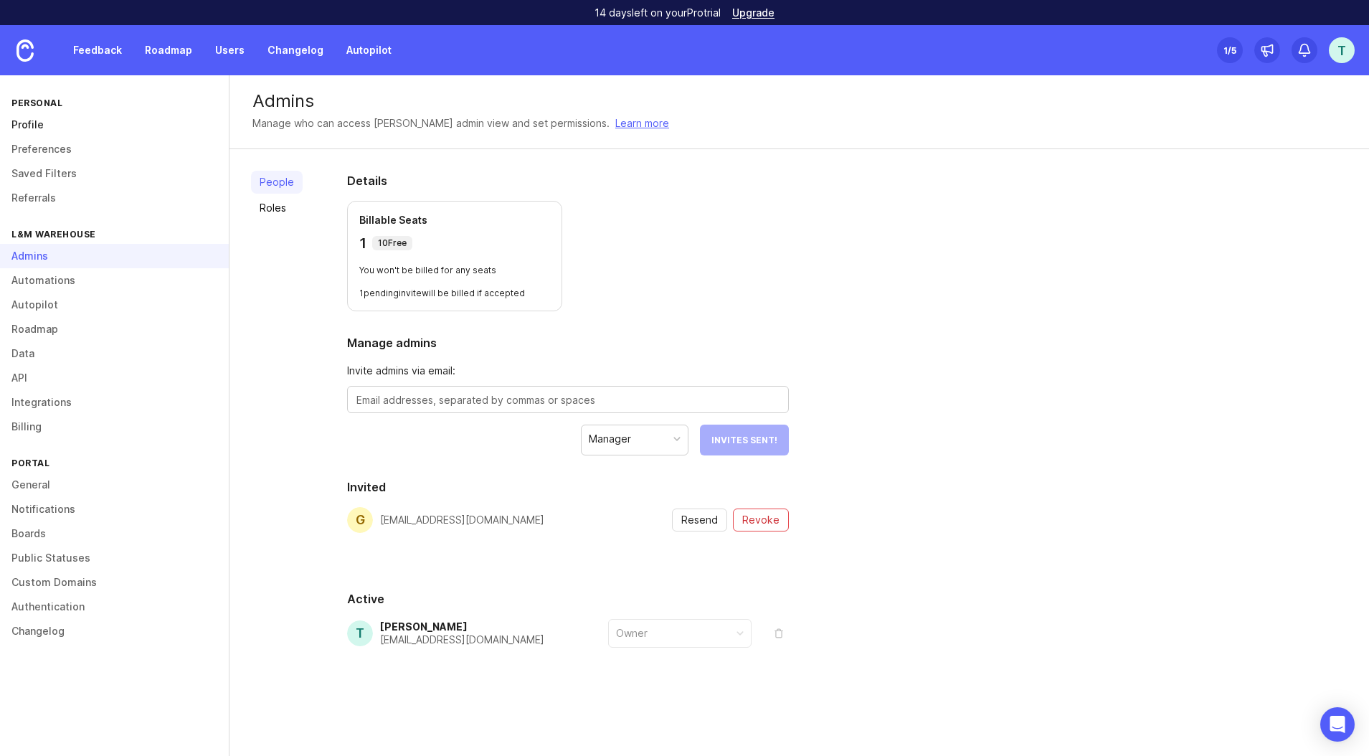
click at [103, 126] on link "Profile" at bounding box center [114, 125] width 229 height 24
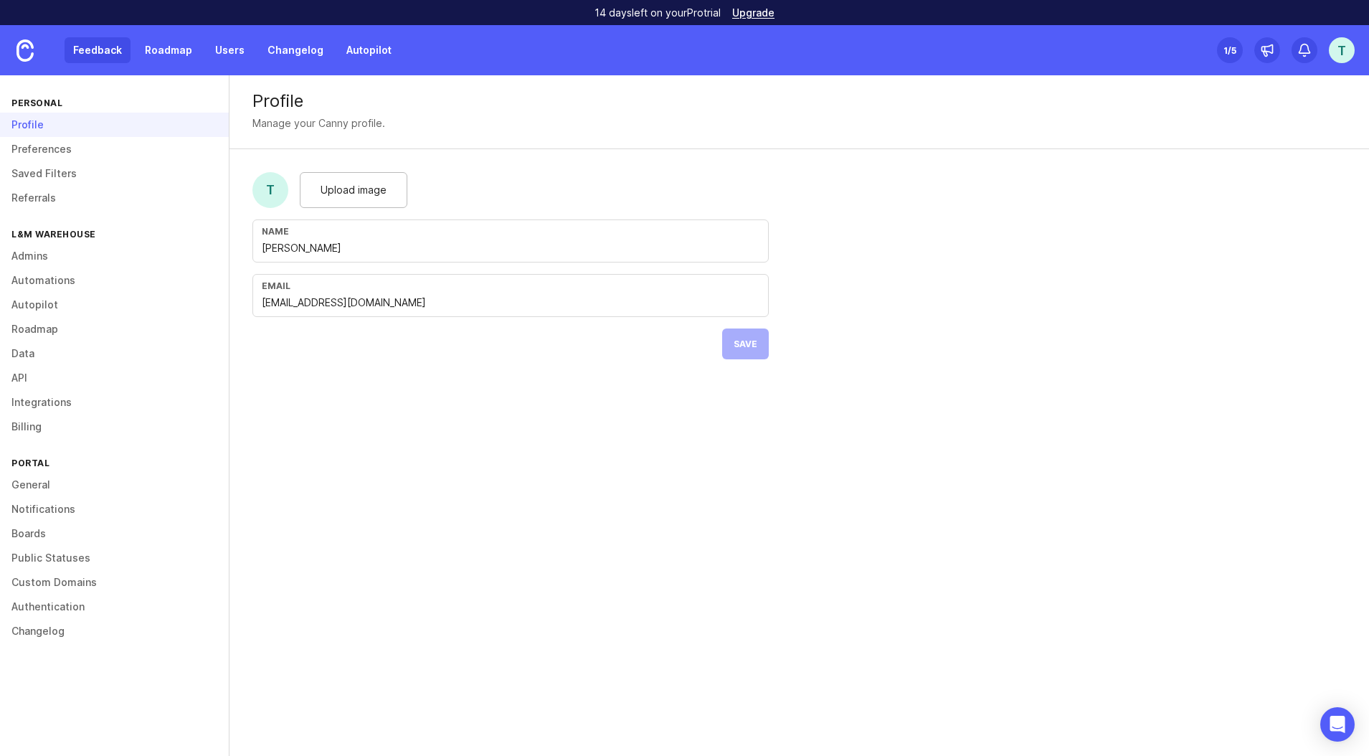
click at [113, 49] on link "Feedback" at bounding box center [98, 50] width 66 height 26
click at [62, 154] on link "Preferences" at bounding box center [114, 149] width 229 height 24
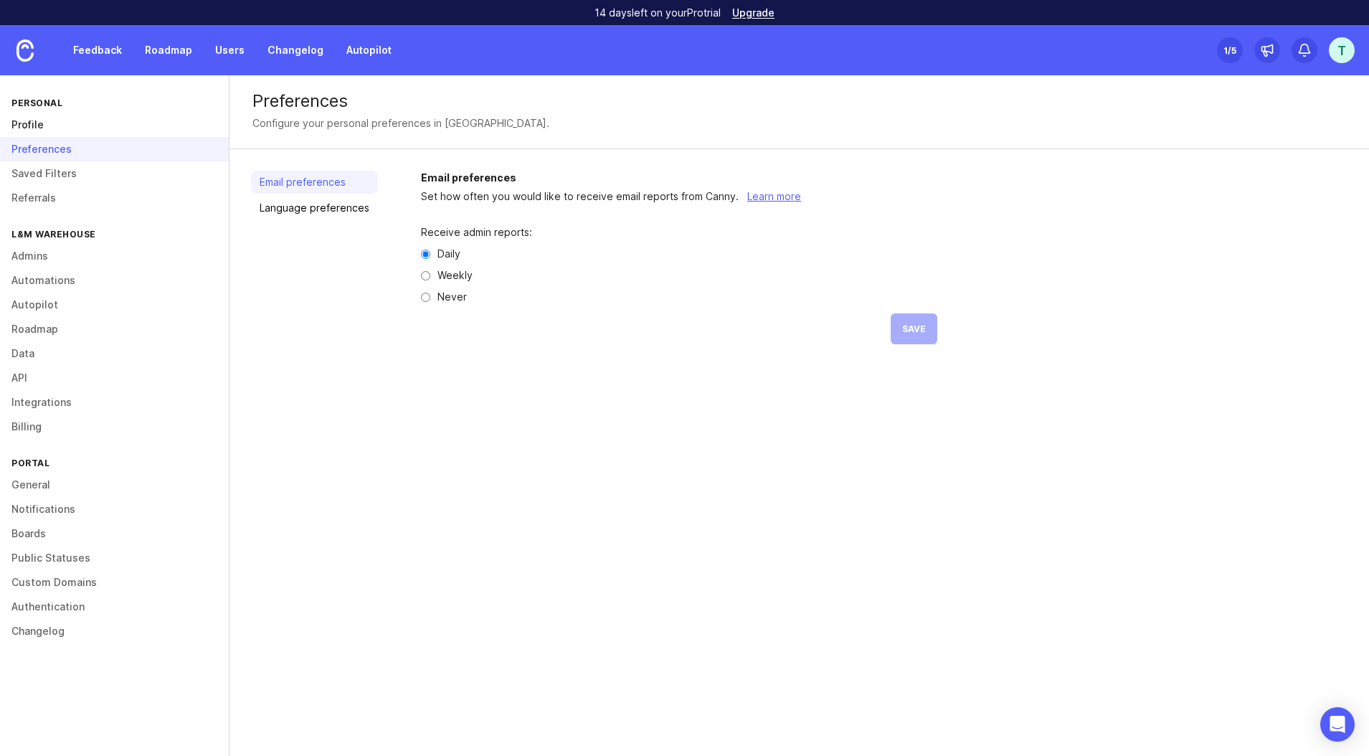
click at [61, 135] on link "Profile" at bounding box center [114, 125] width 229 height 24
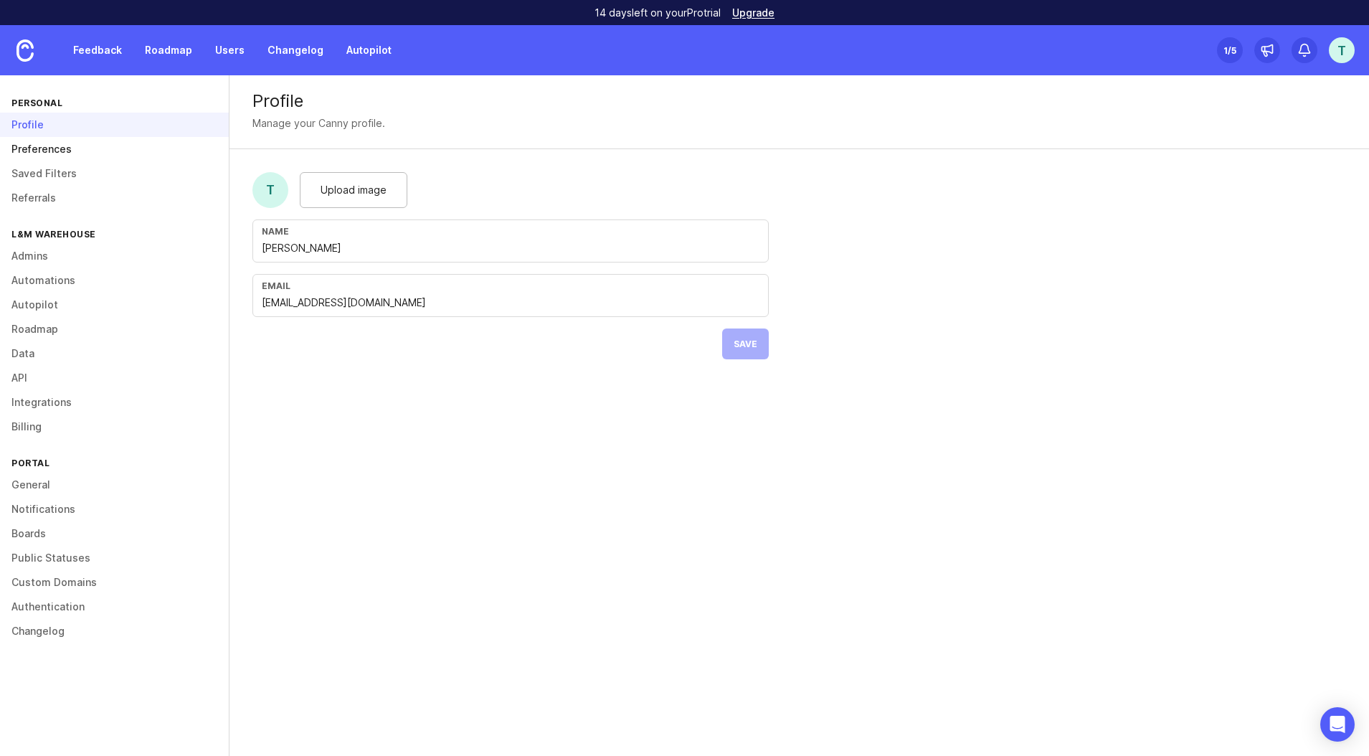
click at [59, 149] on link "Preferences" at bounding box center [114, 149] width 229 height 24
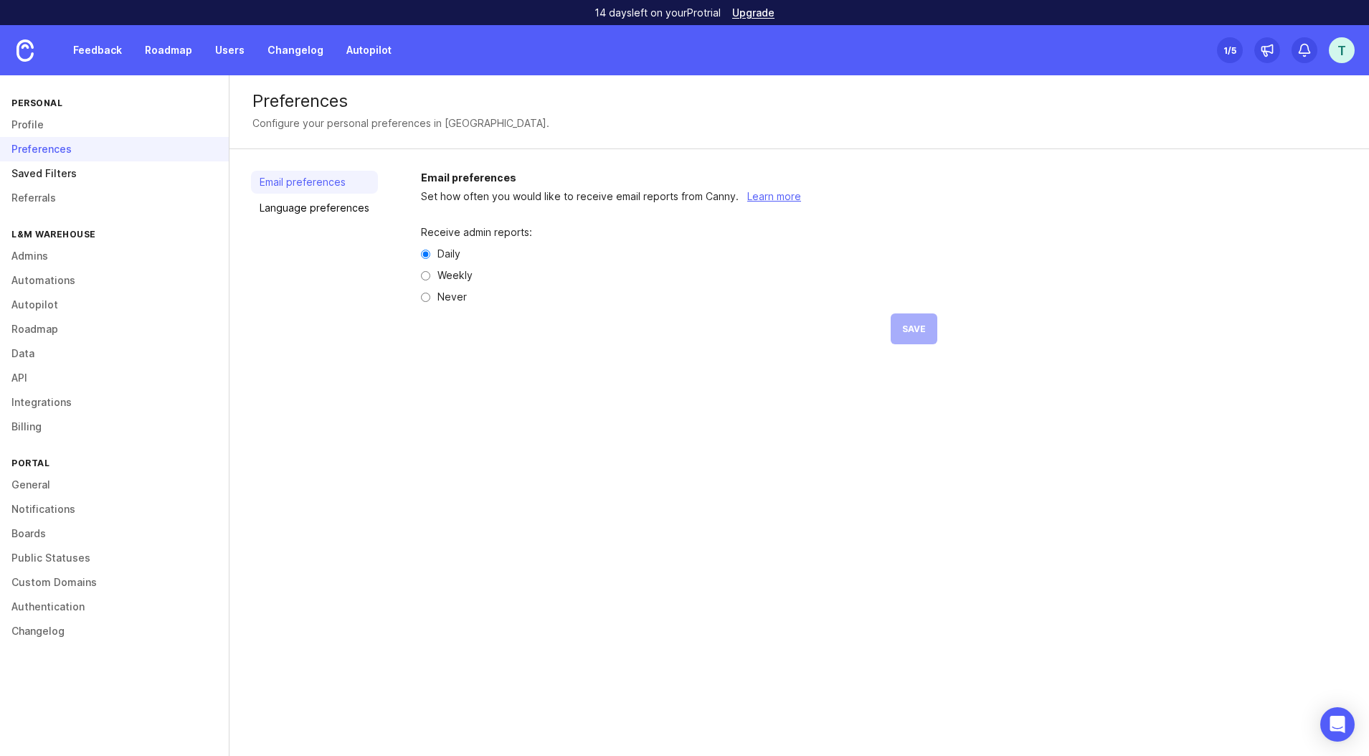
click at [51, 181] on link "Saved Filters" at bounding box center [114, 173] width 229 height 24
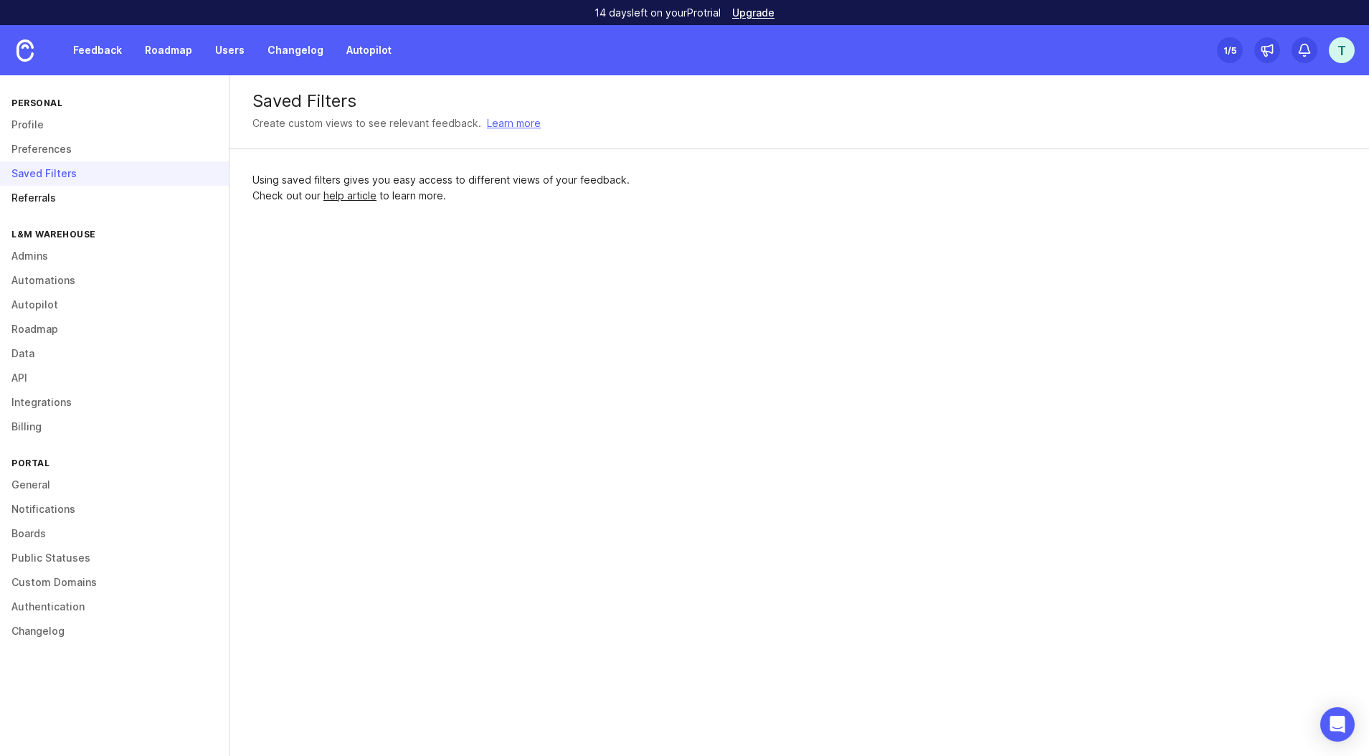
click at [47, 193] on link "Referrals" at bounding box center [114, 198] width 229 height 24
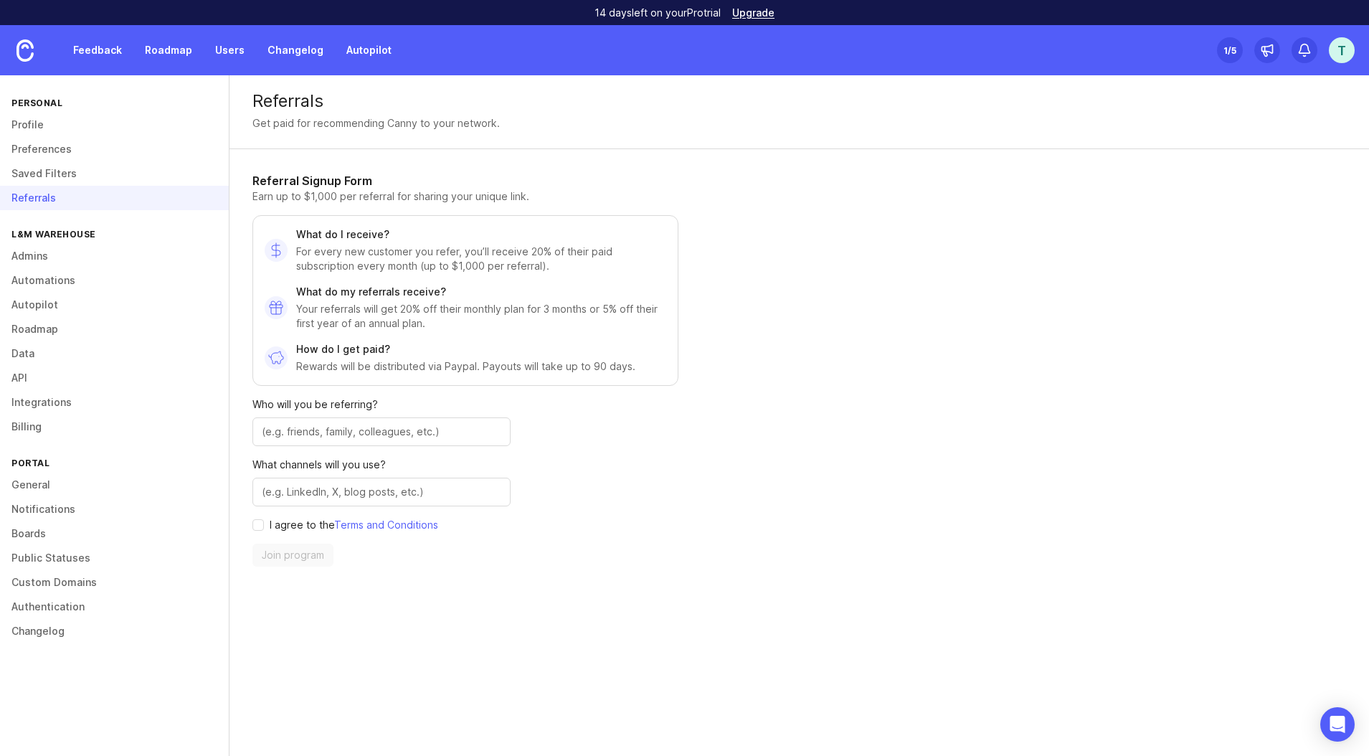
click at [69, 239] on div "L&M Warehouse" at bounding box center [114, 233] width 229 height 19
click at [49, 255] on link "Admins" at bounding box center [114, 256] width 229 height 24
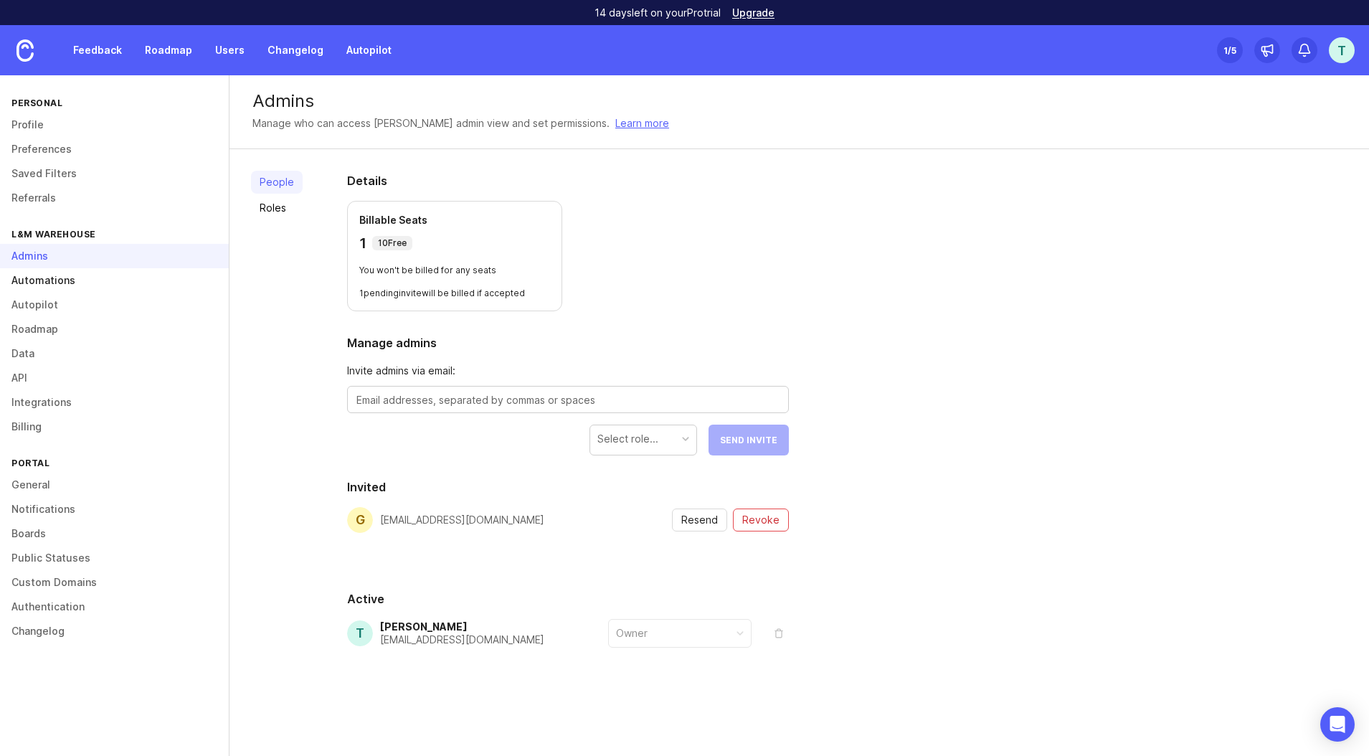
click at [72, 280] on link "Automations" at bounding box center [114, 280] width 229 height 24
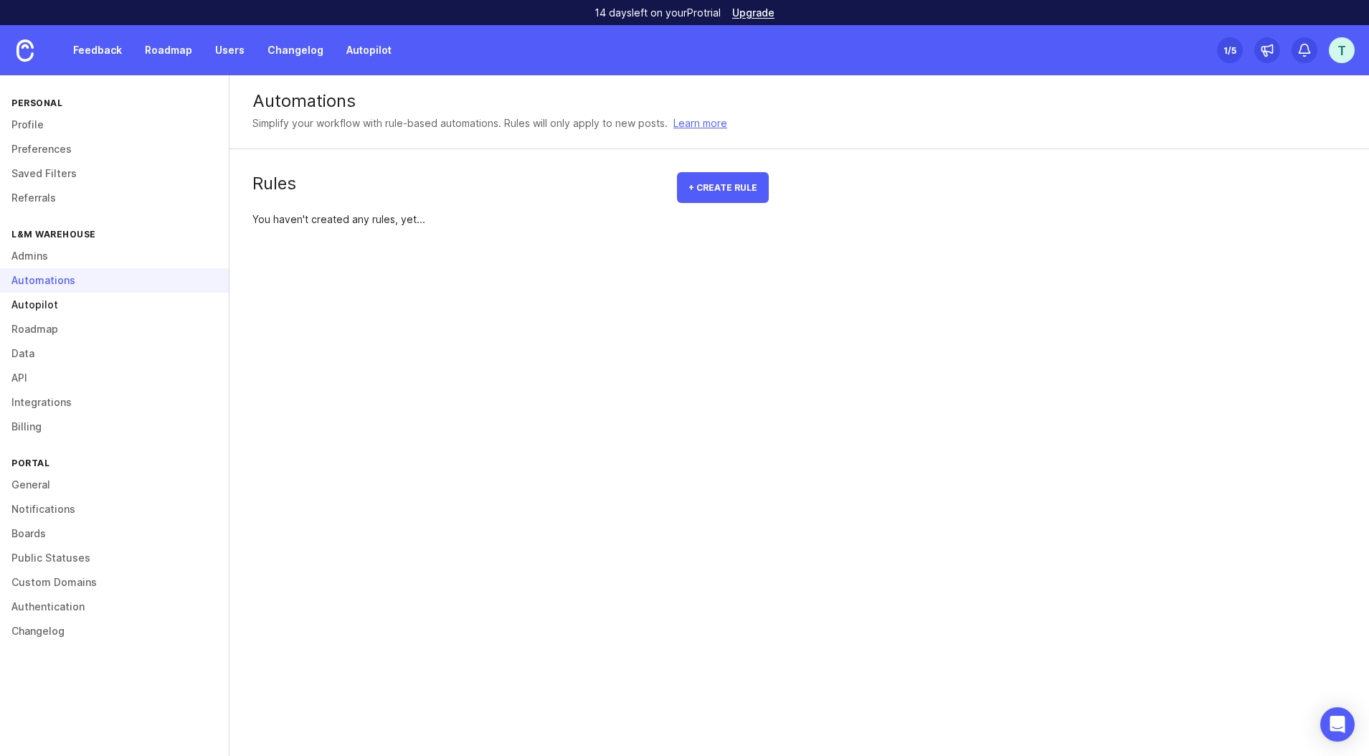
click at [75, 313] on link "Autopilot" at bounding box center [114, 305] width 229 height 24
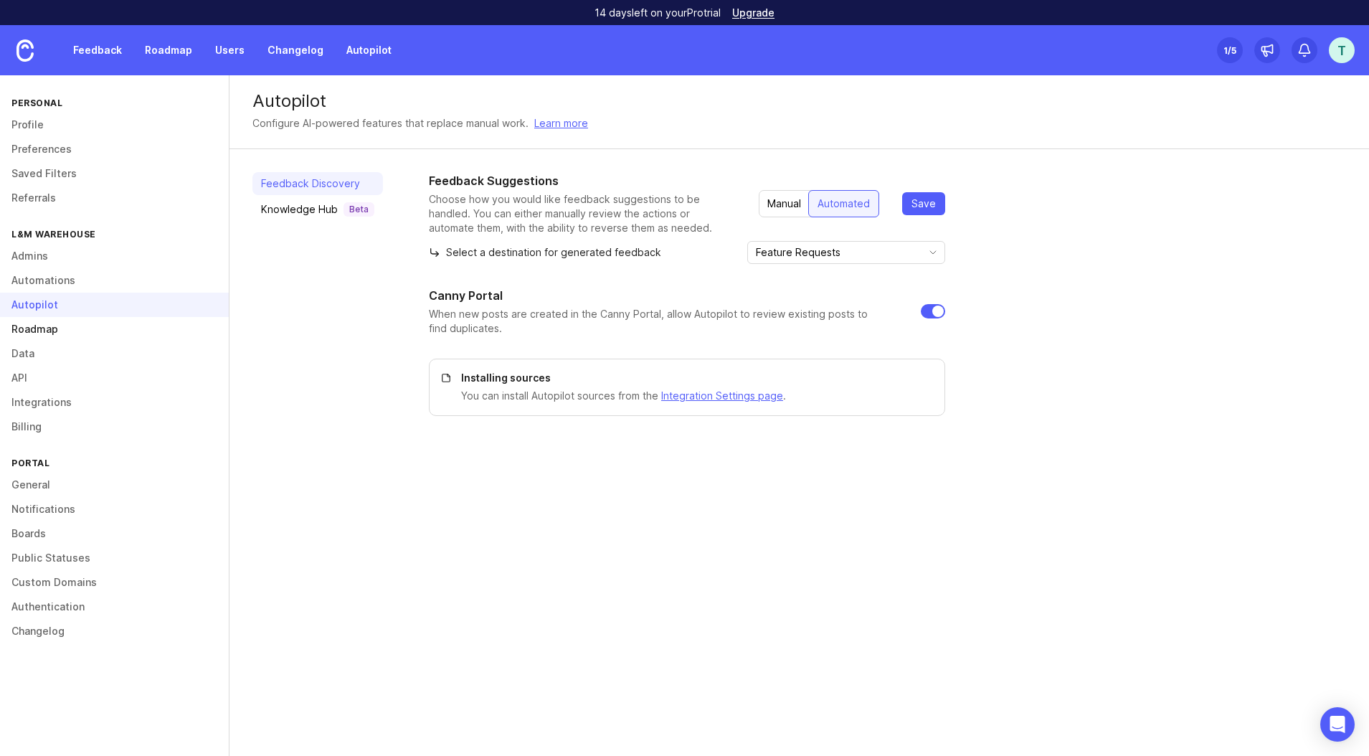
click at [85, 331] on link "Roadmap" at bounding box center [114, 329] width 229 height 24
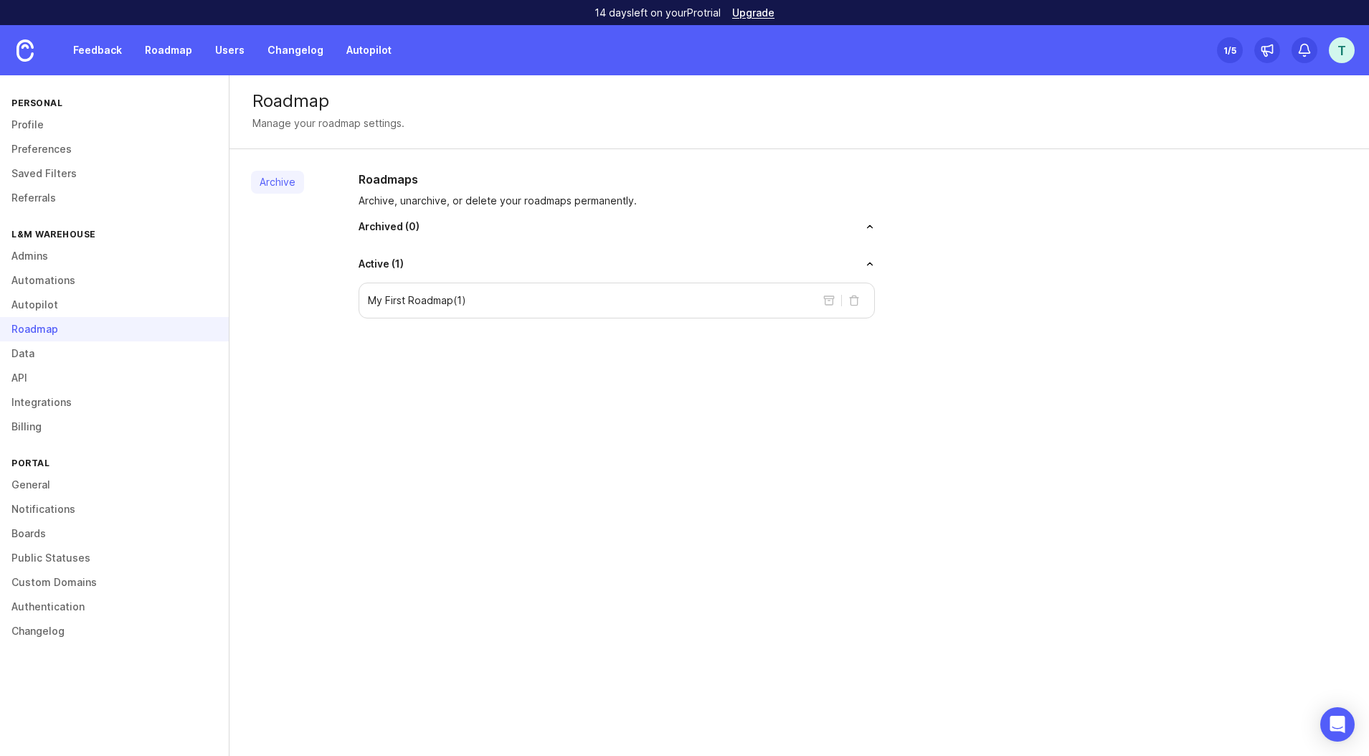
click at [558, 302] on div "My First Roadmap ( 1 )" at bounding box center [616, 300] width 516 height 36
click at [448, 305] on p "My First Roadmap ( 1 )" at bounding box center [417, 300] width 98 height 14
click at [856, 303] on button "delete roadmap" at bounding box center [853, 300] width 23 height 23
drag, startPoint x: 682, startPoint y: 298, endPoint x: 636, endPoint y: 295, distance: 45.9
click at [680, 298] on div "My First Roadmap ( 1 )" at bounding box center [616, 300] width 516 height 36
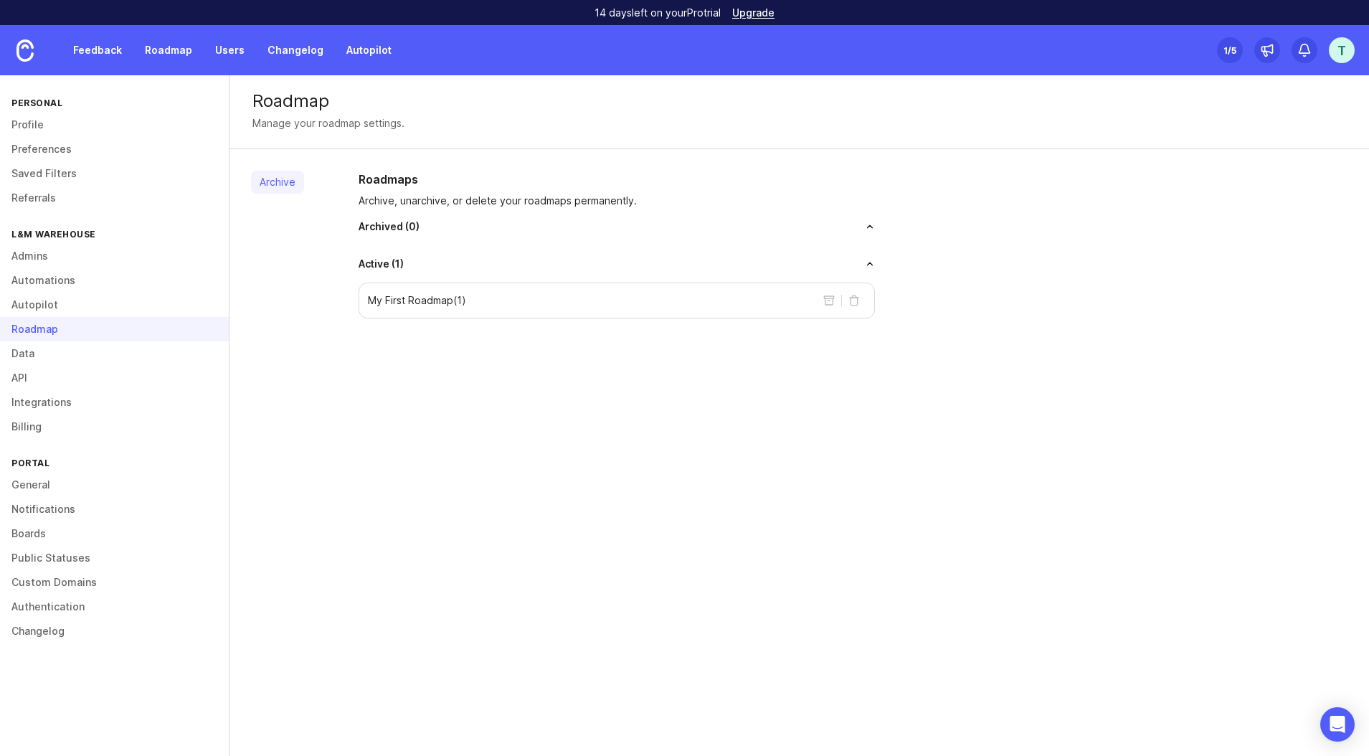
click at [474, 302] on div "My First Roadmap ( 1 )" at bounding box center [616, 300] width 516 height 36
click at [83, 351] on link "Data" at bounding box center [114, 353] width 229 height 24
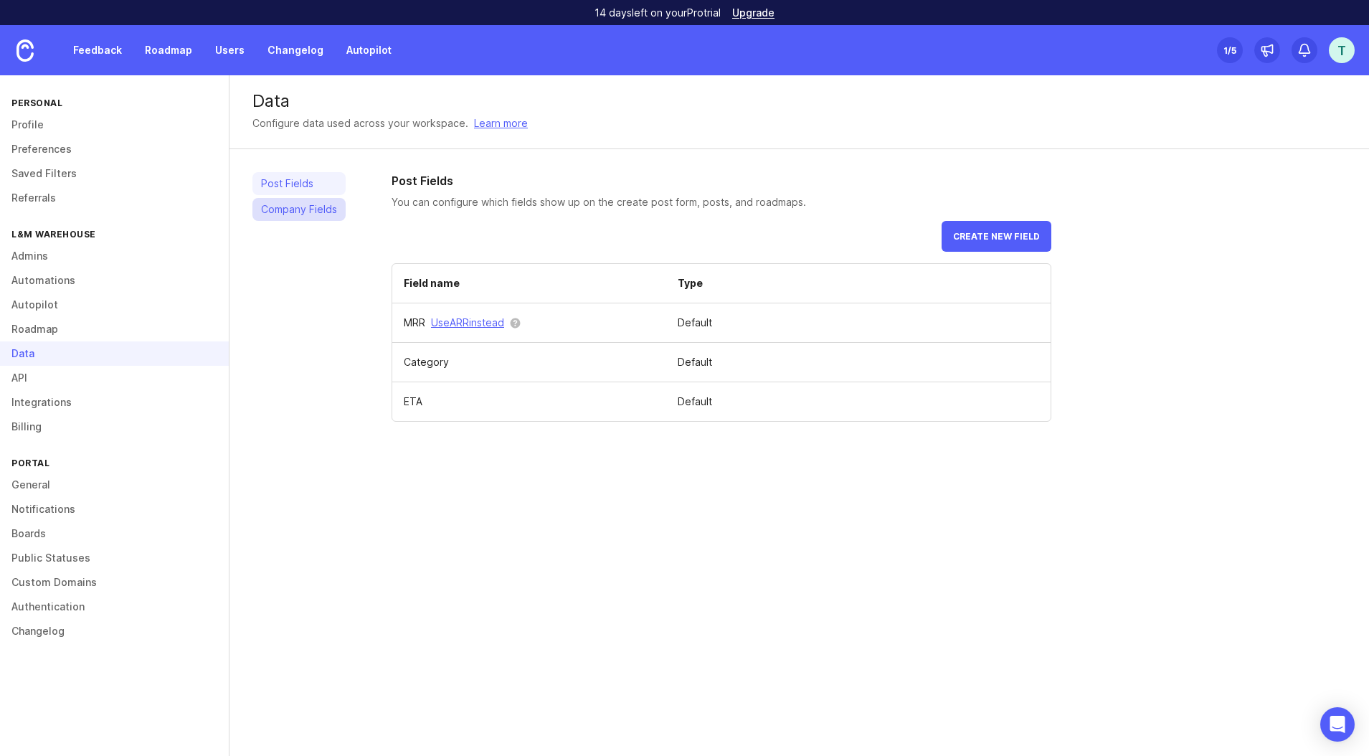
click at [320, 212] on link "Company Fields" at bounding box center [298, 209] width 93 height 23
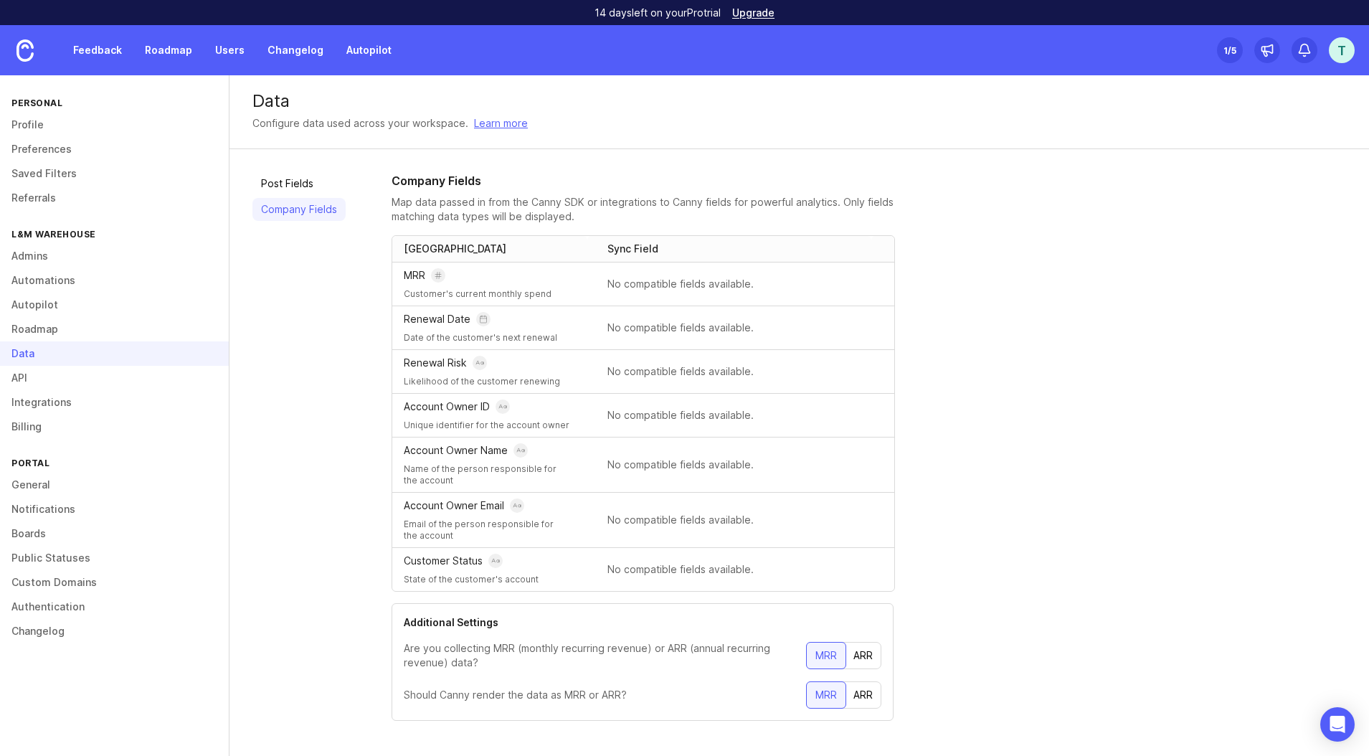
scroll to position [11, 0]
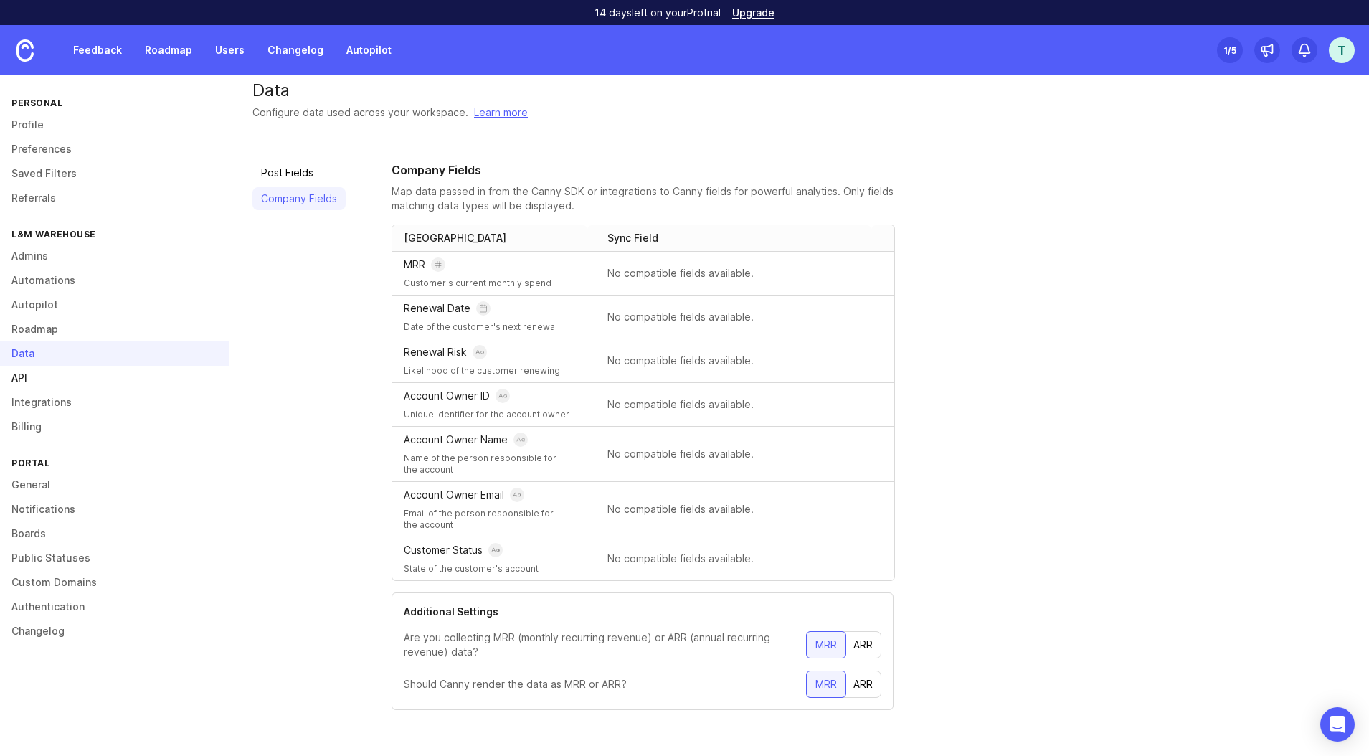
click at [65, 377] on link "API" at bounding box center [114, 378] width 229 height 24
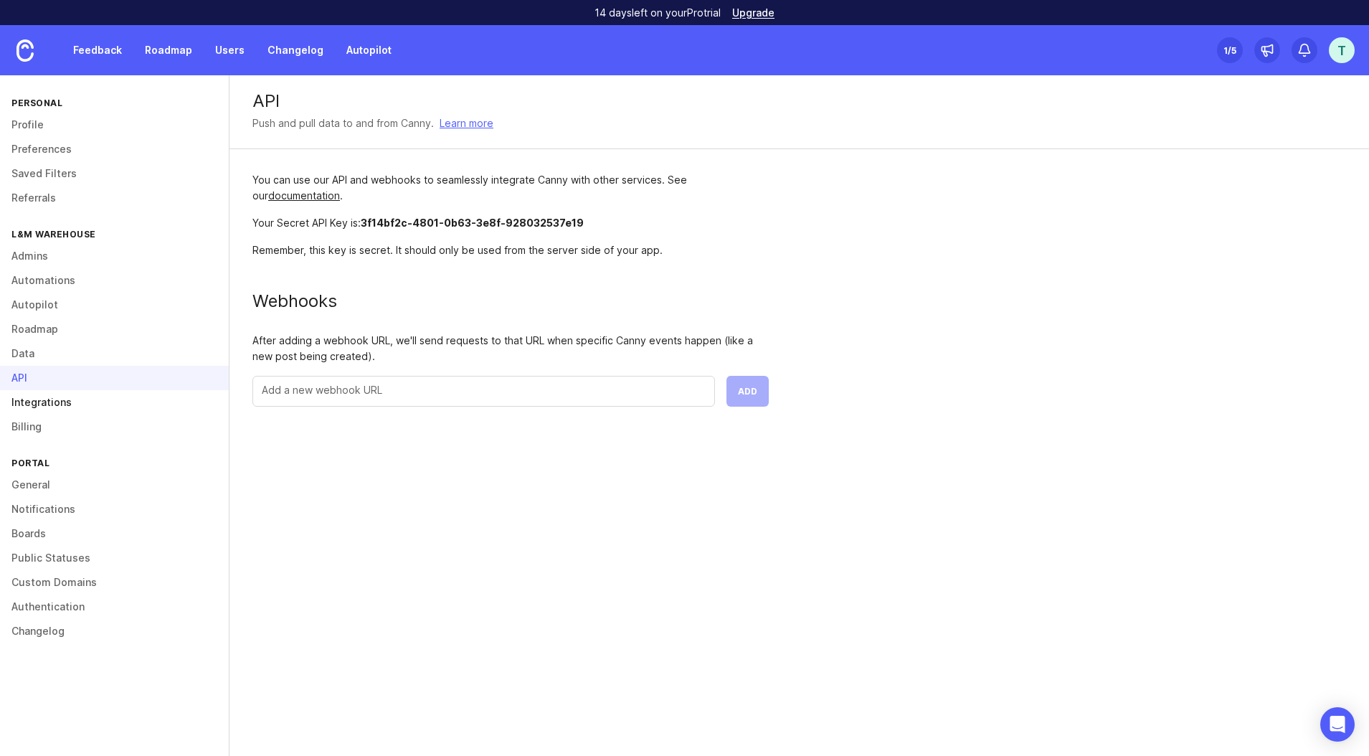
click at [73, 401] on link "Integrations" at bounding box center [114, 402] width 229 height 24
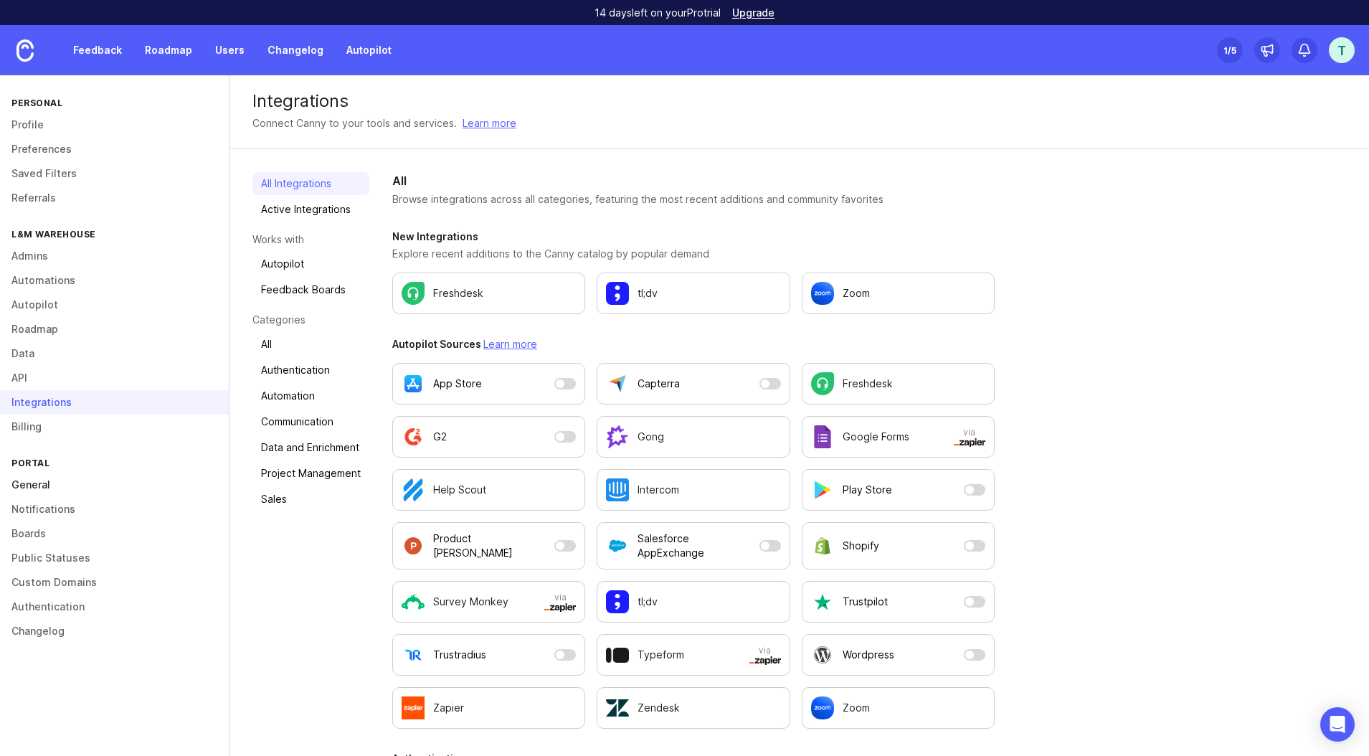
click at [95, 475] on link "General" at bounding box center [114, 484] width 229 height 24
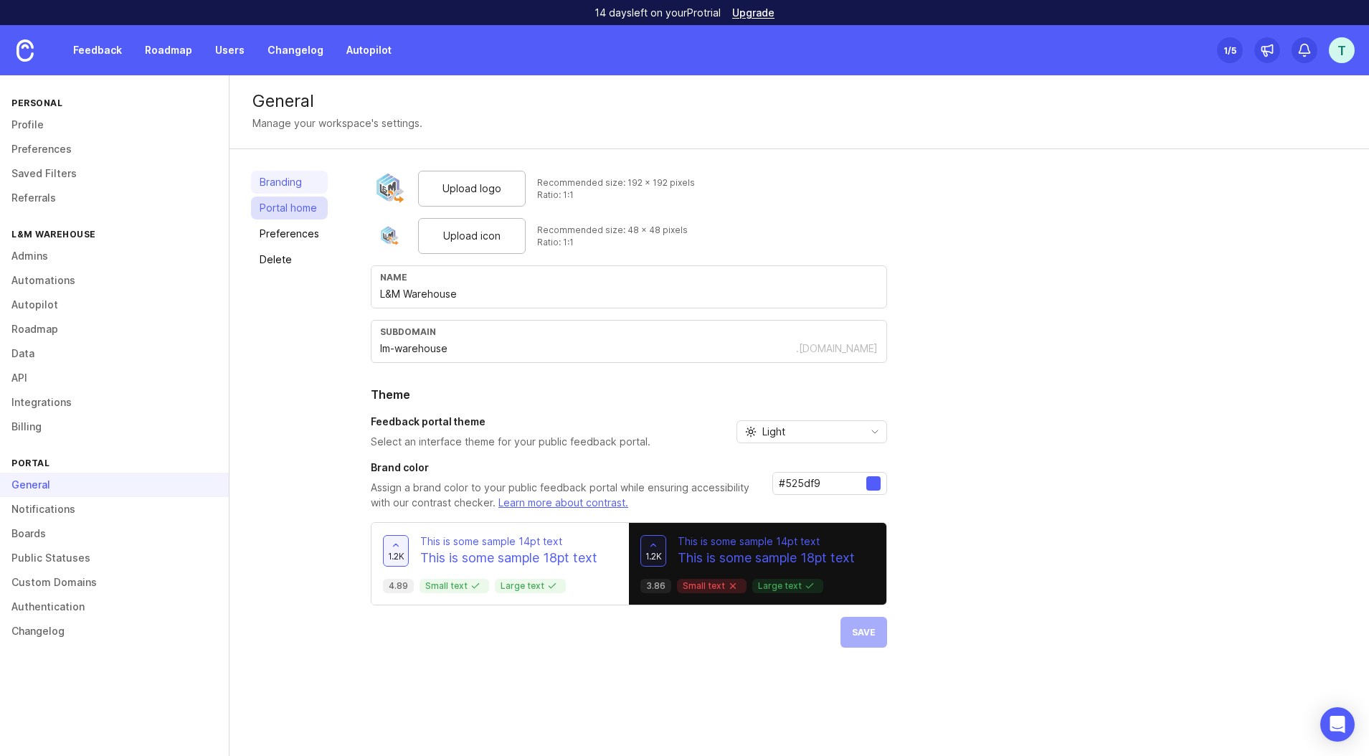
click at [314, 204] on link "Portal home" at bounding box center [289, 207] width 77 height 23
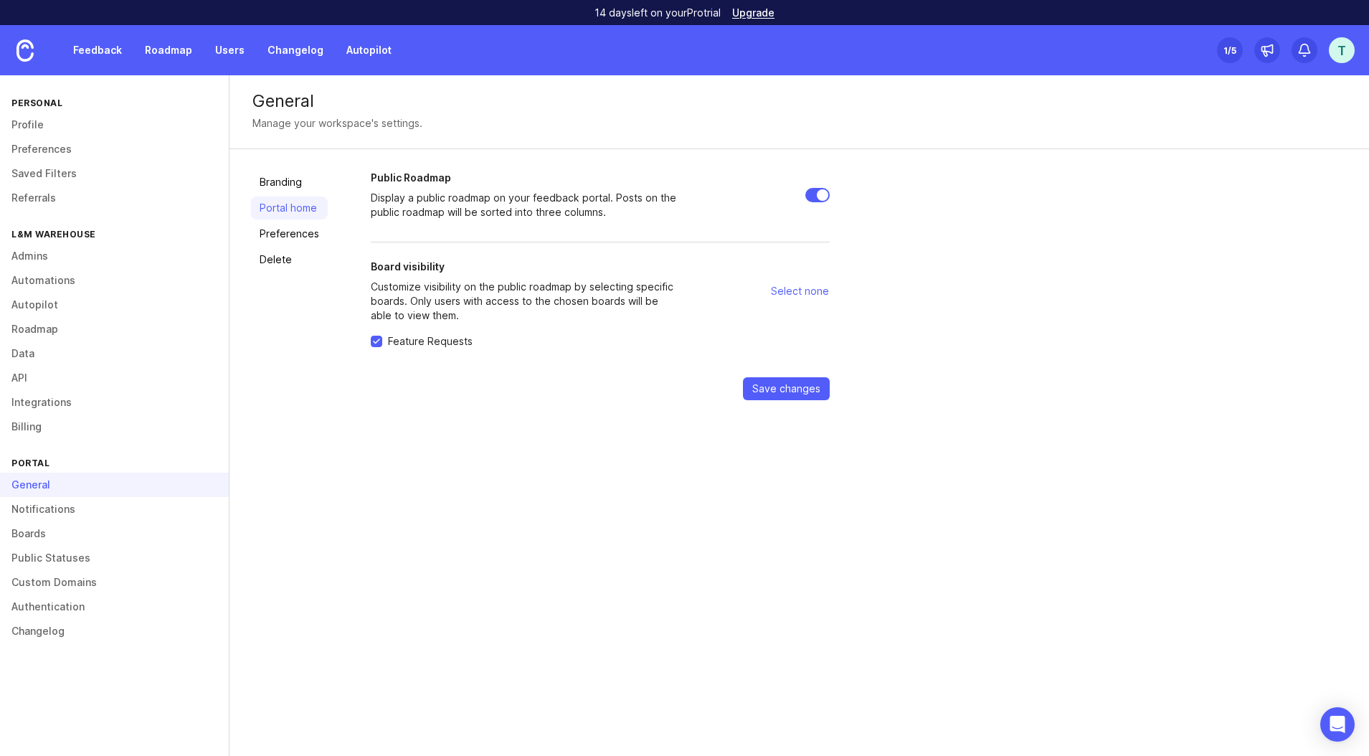
click at [374, 343] on input "Feature Requests" at bounding box center [376, 341] width 11 height 11
click at [795, 386] on span "Save changes" at bounding box center [786, 388] width 68 height 14
click at [802, 285] on span "Select all" at bounding box center [807, 291] width 44 height 14
click at [803, 285] on span "Select none" at bounding box center [800, 291] width 58 height 14
click at [794, 288] on span "Select all" at bounding box center [807, 291] width 44 height 14
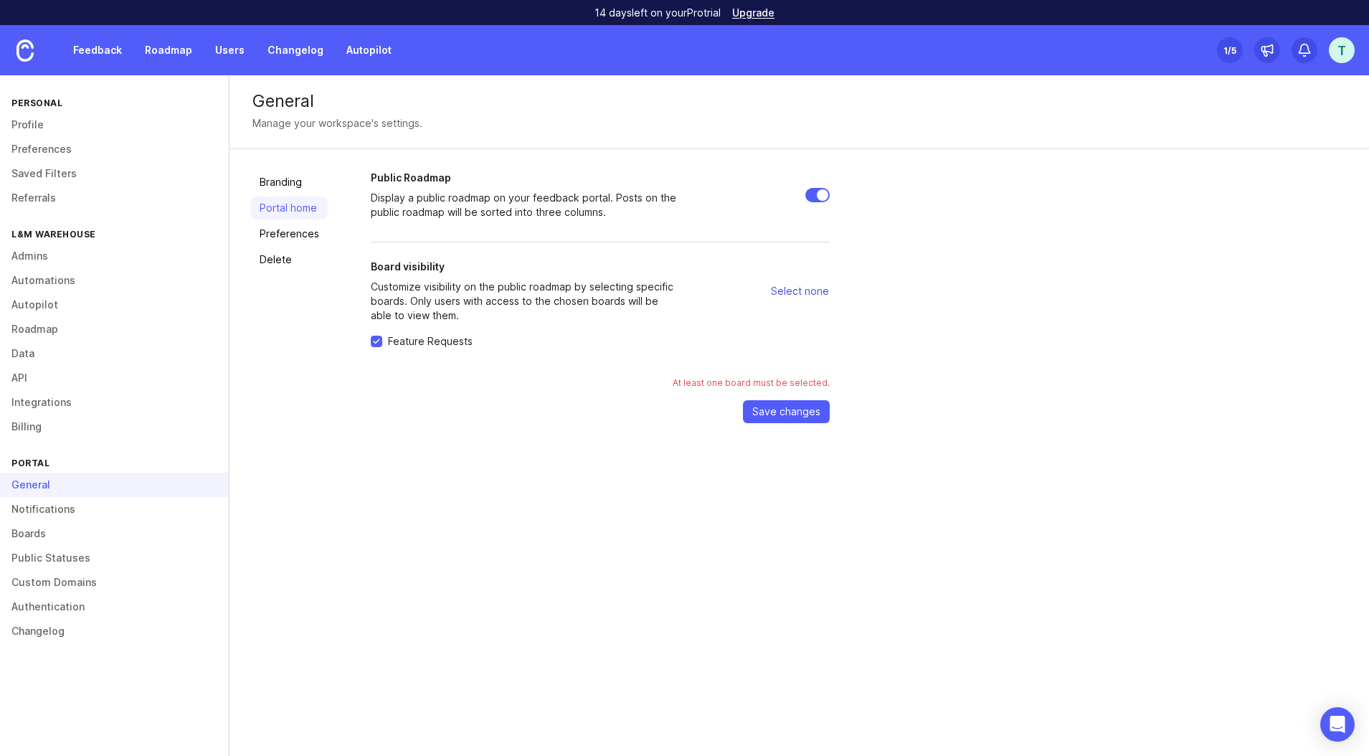
click at [792, 294] on span "Select none" at bounding box center [800, 291] width 58 height 14
click at [781, 423] on div "Branding Portal home Preferences Delete Public Roadmap Display a public roadmap…" at bounding box center [798, 296] width 1139 height 295
click at [781, 415] on span "Save changes" at bounding box center [786, 411] width 68 height 14
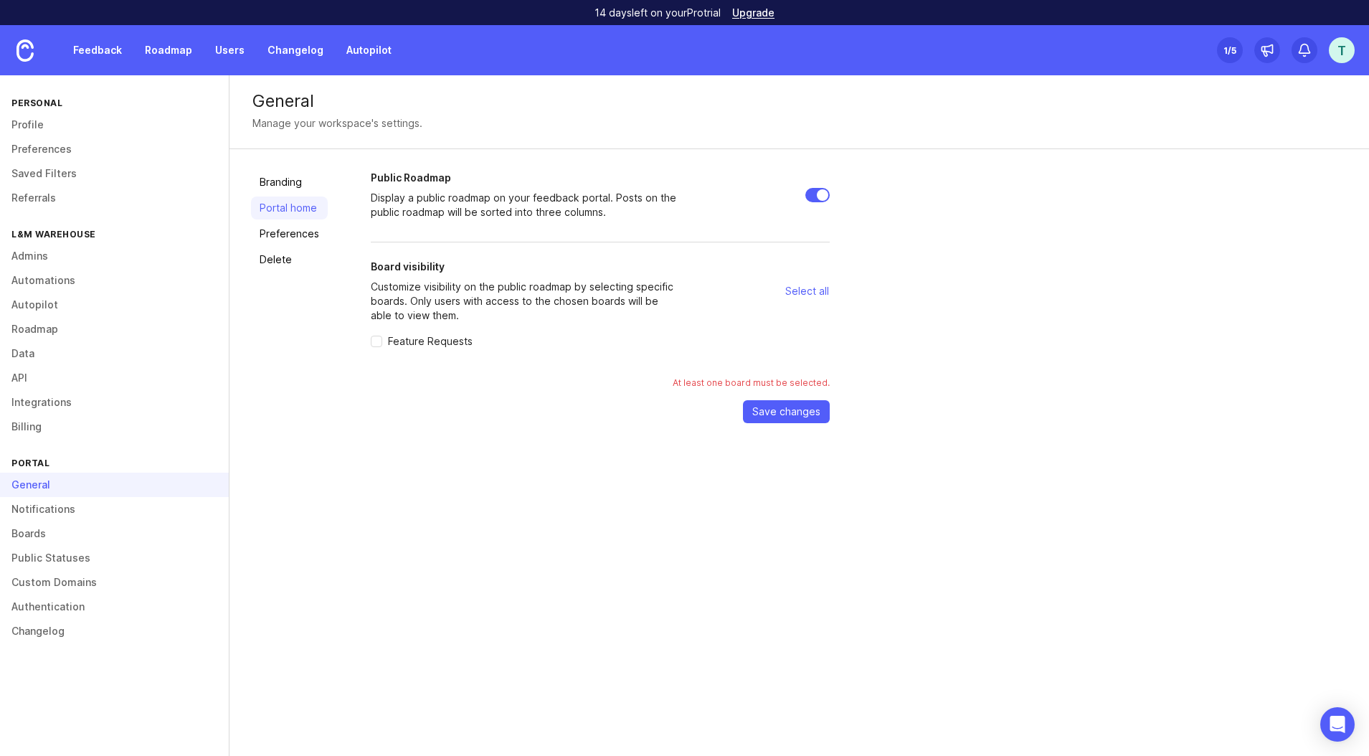
click at [451, 342] on span "Feature Requests" at bounding box center [430, 341] width 85 height 14
click at [382, 342] on input "Feature Requests" at bounding box center [376, 341] width 11 height 11
checkbox input "true"
click at [277, 242] on link "Preferences" at bounding box center [289, 233] width 77 height 23
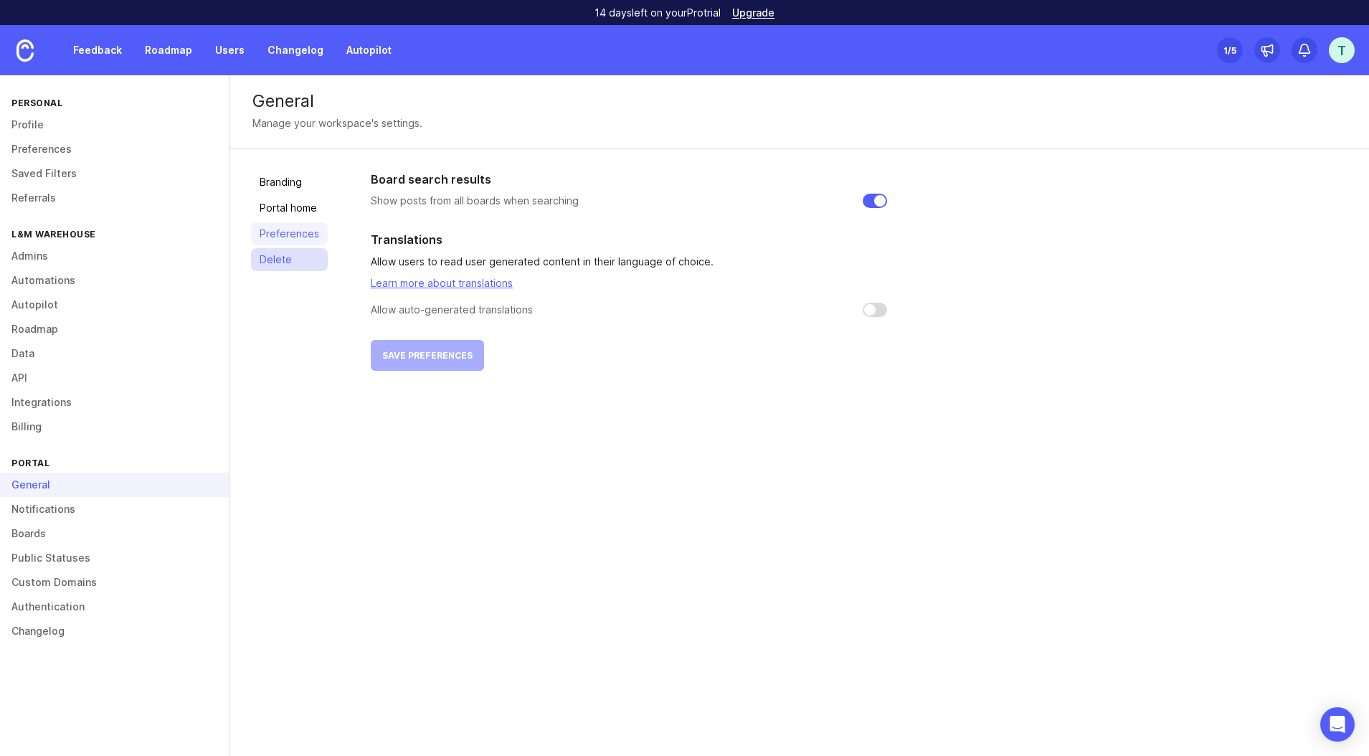
click at [288, 256] on link "Delete" at bounding box center [289, 259] width 77 height 23
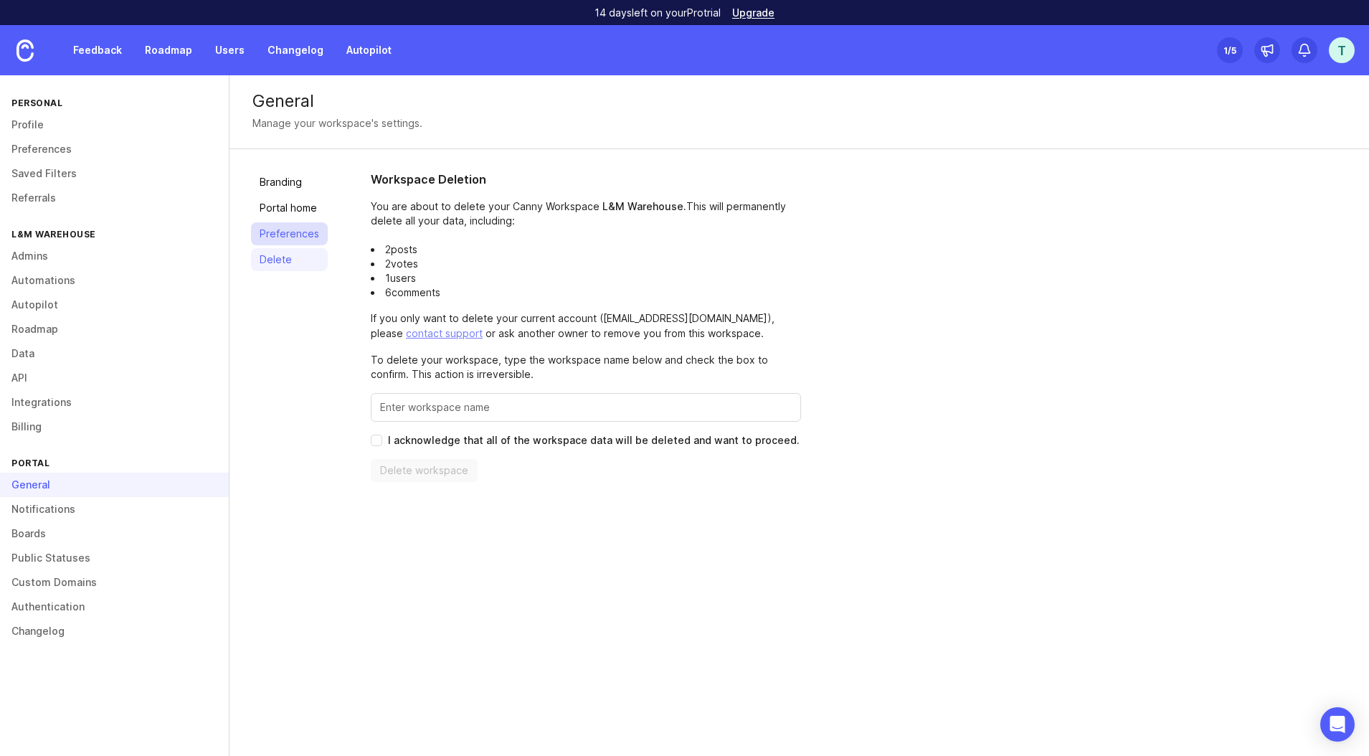
click at [298, 232] on link "Preferences" at bounding box center [289, 233] width 77 height 23
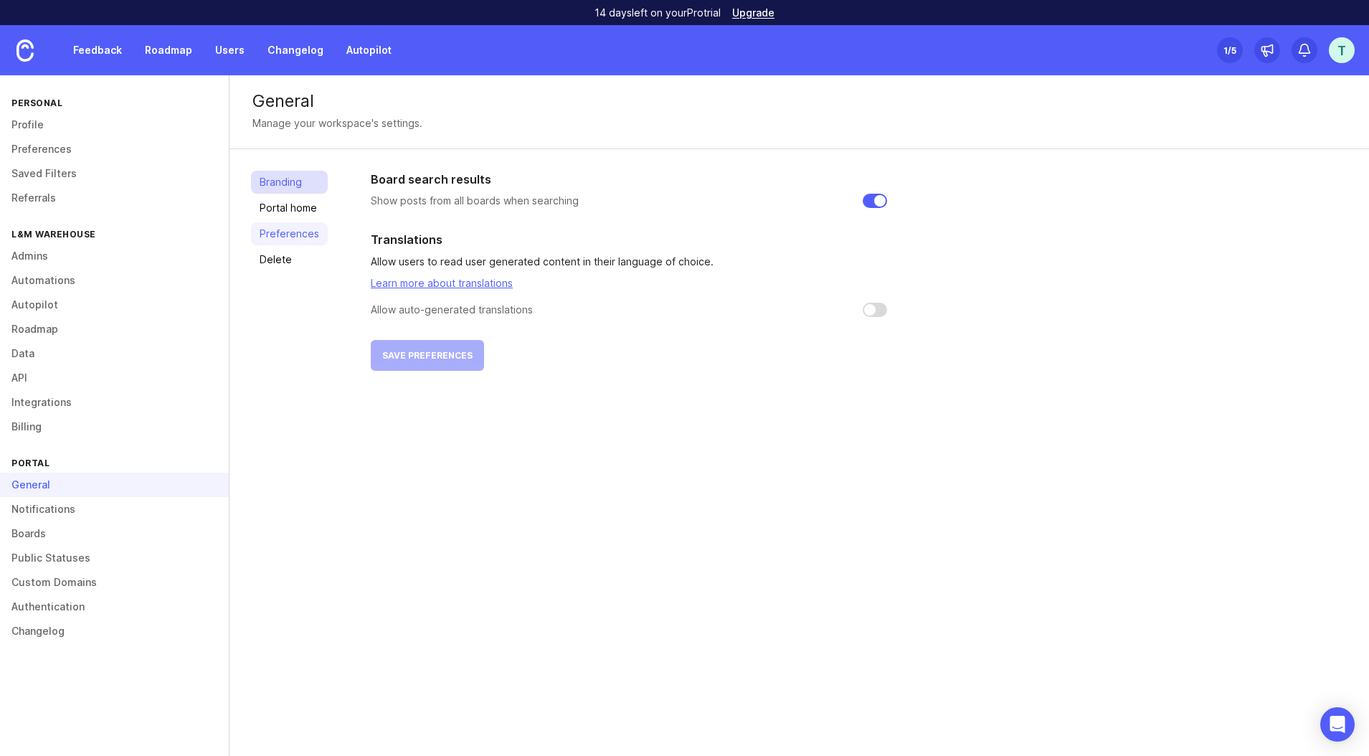
click at [308, 189] on link "Branding" at bounding box center [289, 182] width 77 height 23
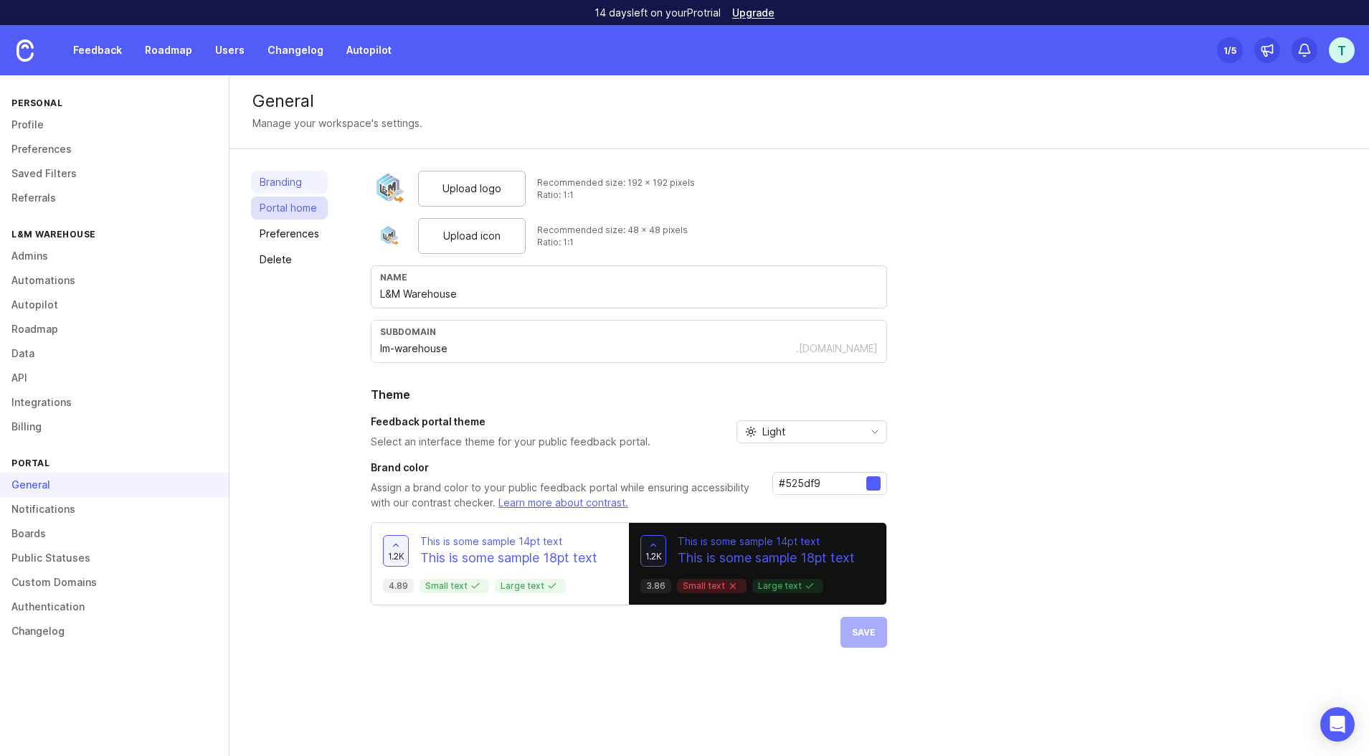
click at [308, 213] on link "Portal home" at bounding box center [289, 207] width 77 height 23
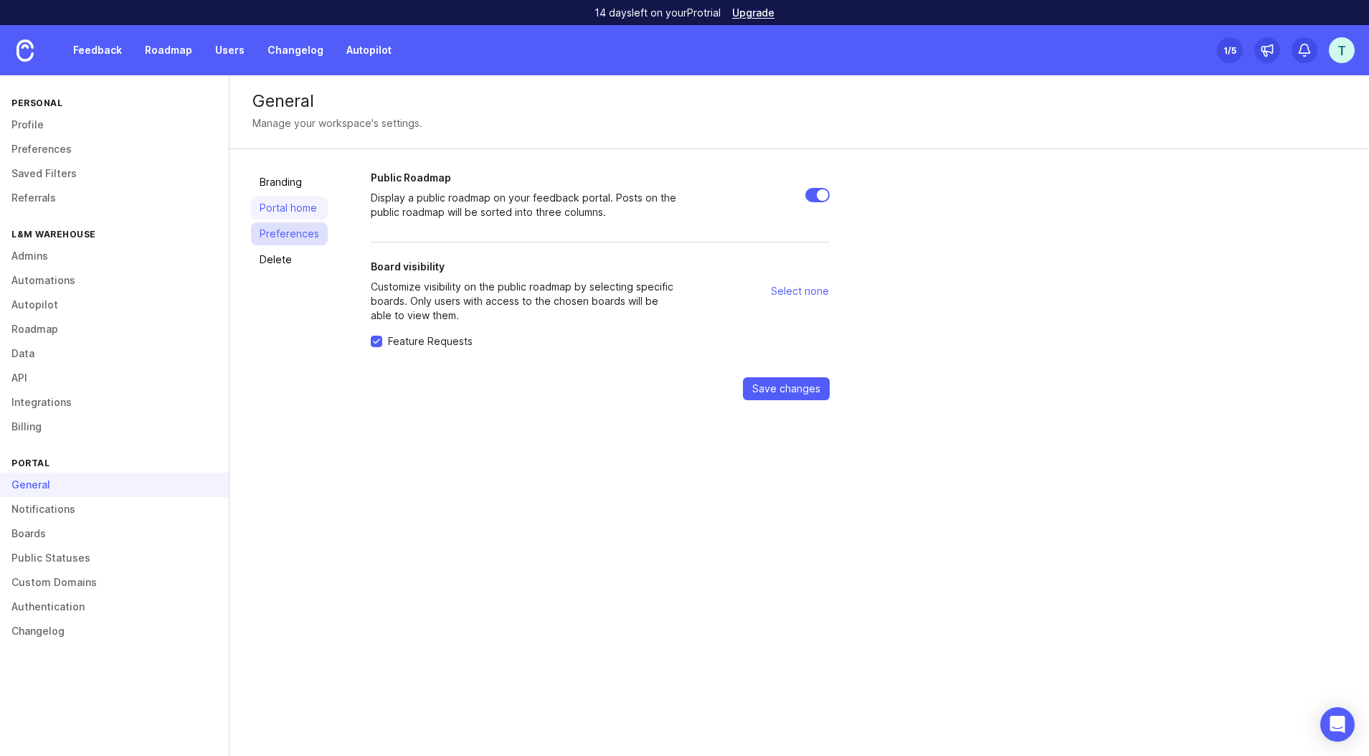
click at [300, 232] on link "Preferences" at bounding box center [289, 233] width 77 height 23
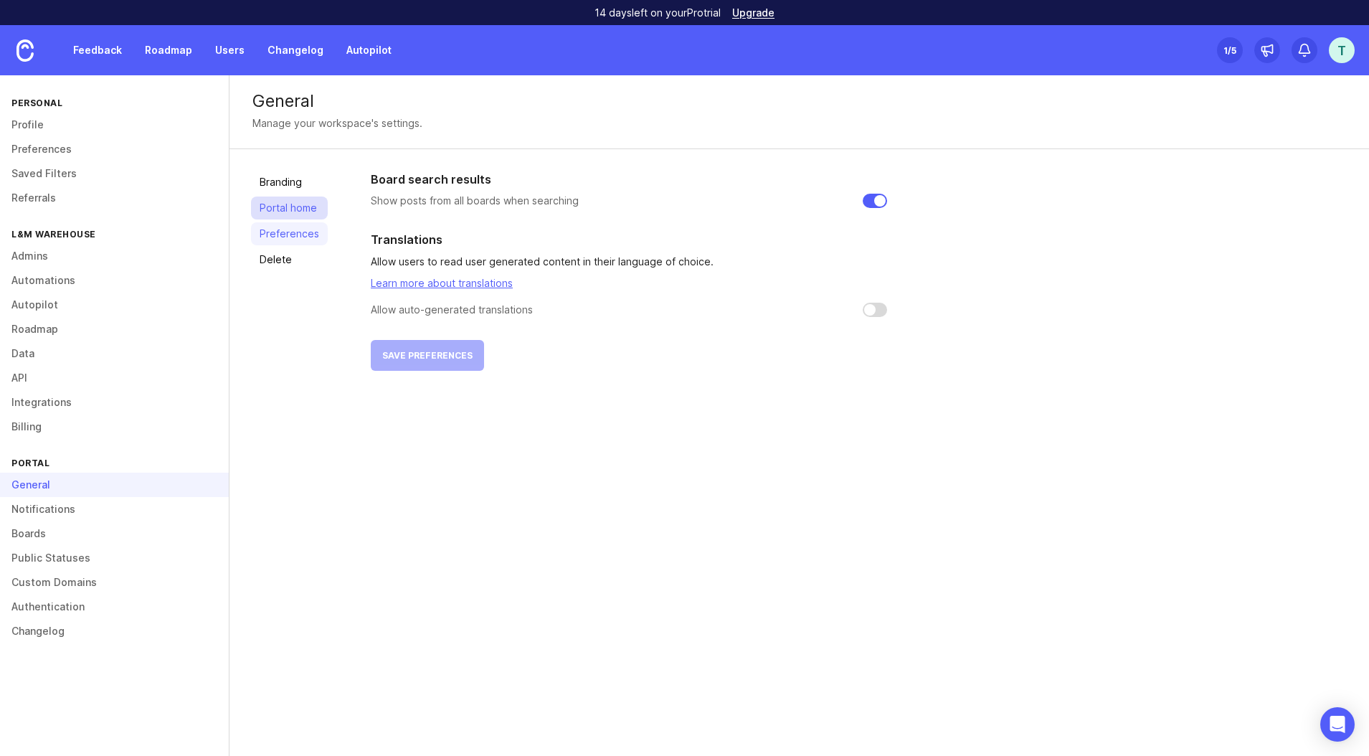
click at [308, 211] on link "Portal home" at bounding box center [289, 207] width 77 height 23
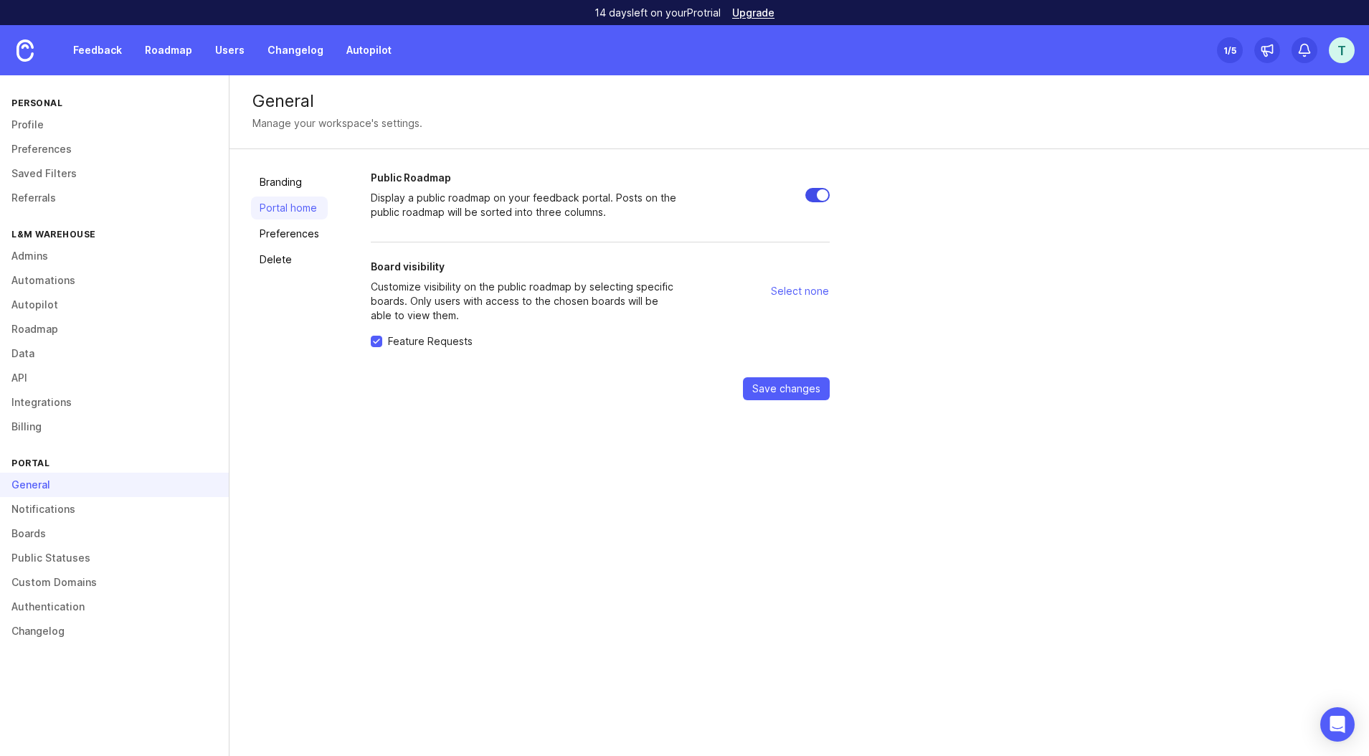
click at [807, 197] on input "Public Roadmap" at bounding box center [817, 195] width 24 height 14
checkbox input "false"
click at [809, 386] on span "Save changes" at bounding box center [786, 388] width 68 height 14
click at [57, 536] on link "Boards" at bounding box center [114, 533] width 229 height 24
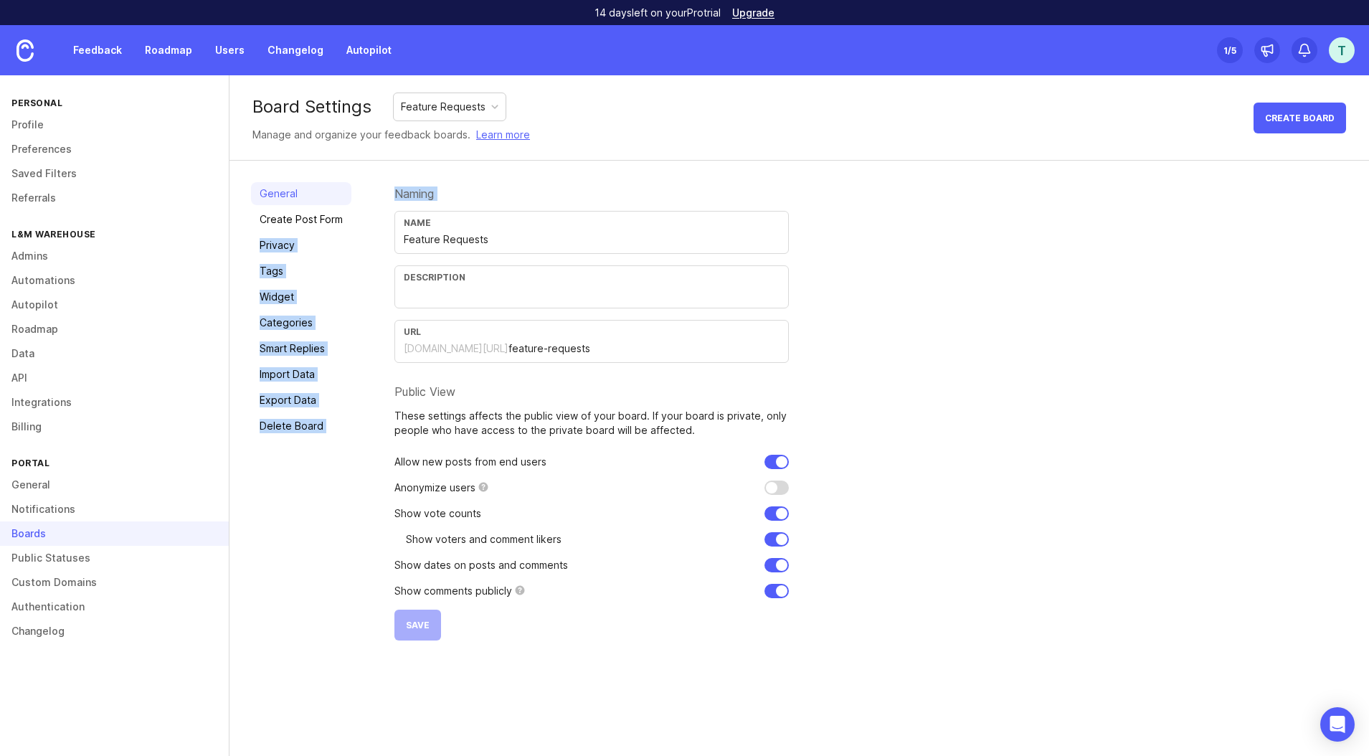
drag, startPoint x: 521, startPoint y: 247, endPoint x: 358, endPoint y: 230, distance: 162.9
click at [358, 230] on div "General Create Post Form Privacy Tags Widget Categories Smart Replies Import Da…" at bounding box center [798, 411] width 1139 height 501
drag, startPoint x: 446, startPoint y: 232, endPoint x: 455, endPoint y: 242, distance: 13.2
click at [449, 235] on input "Feature Requests" at bounding box center [592, 240] width 376 height 16
drag, startPoint x: 503, startPoint y: 237, endPoint x: 374, endPoint y: 242, distance: 129.8
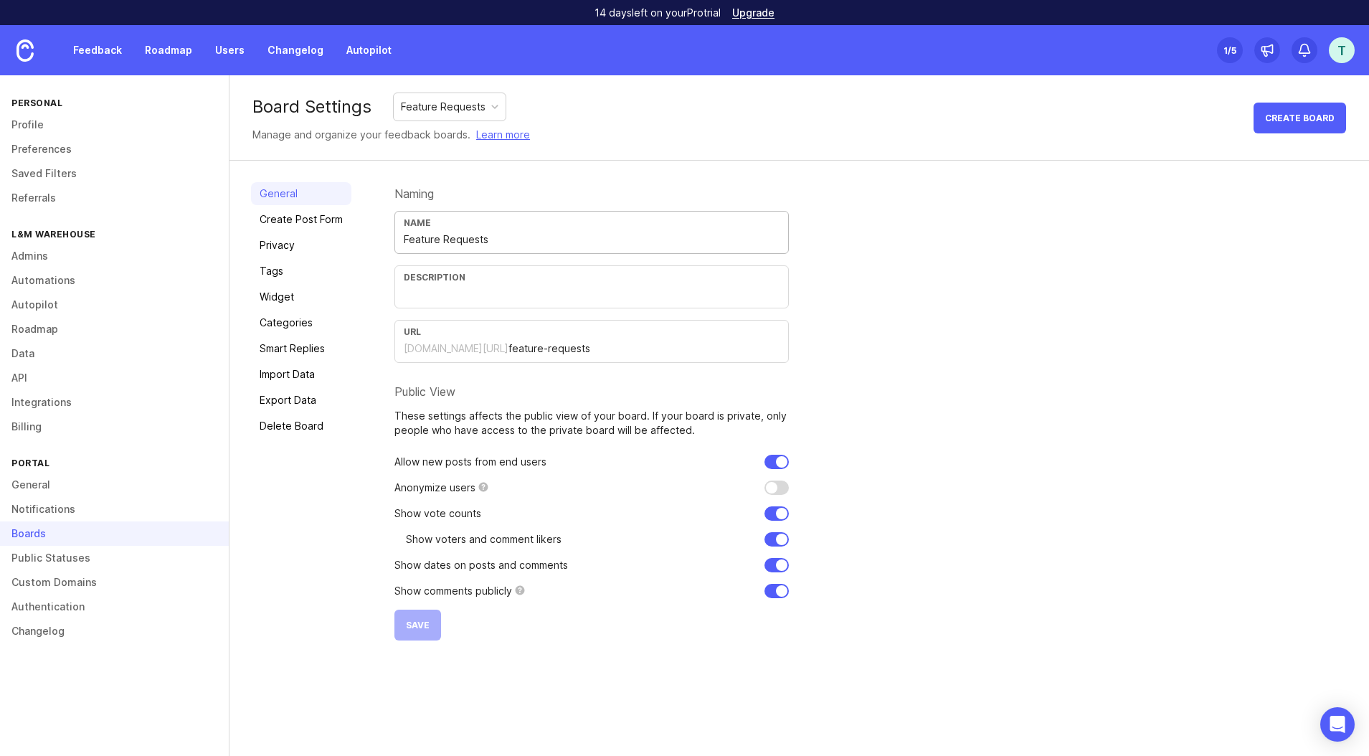
click at [374, 242] on div "General Create Post Form Privacy Tags Widget Categories Smart Replies Import Da…" at bounding box center [798, 411] width 1139 height 501
type input "Testing Feedback"
click at [419, 626] on span "Save" at bounding box center [418, 624] width 24 height 11
click at [324, 216] on link "Create Post Form" at bounding box center [301, 219] width 100 height 23
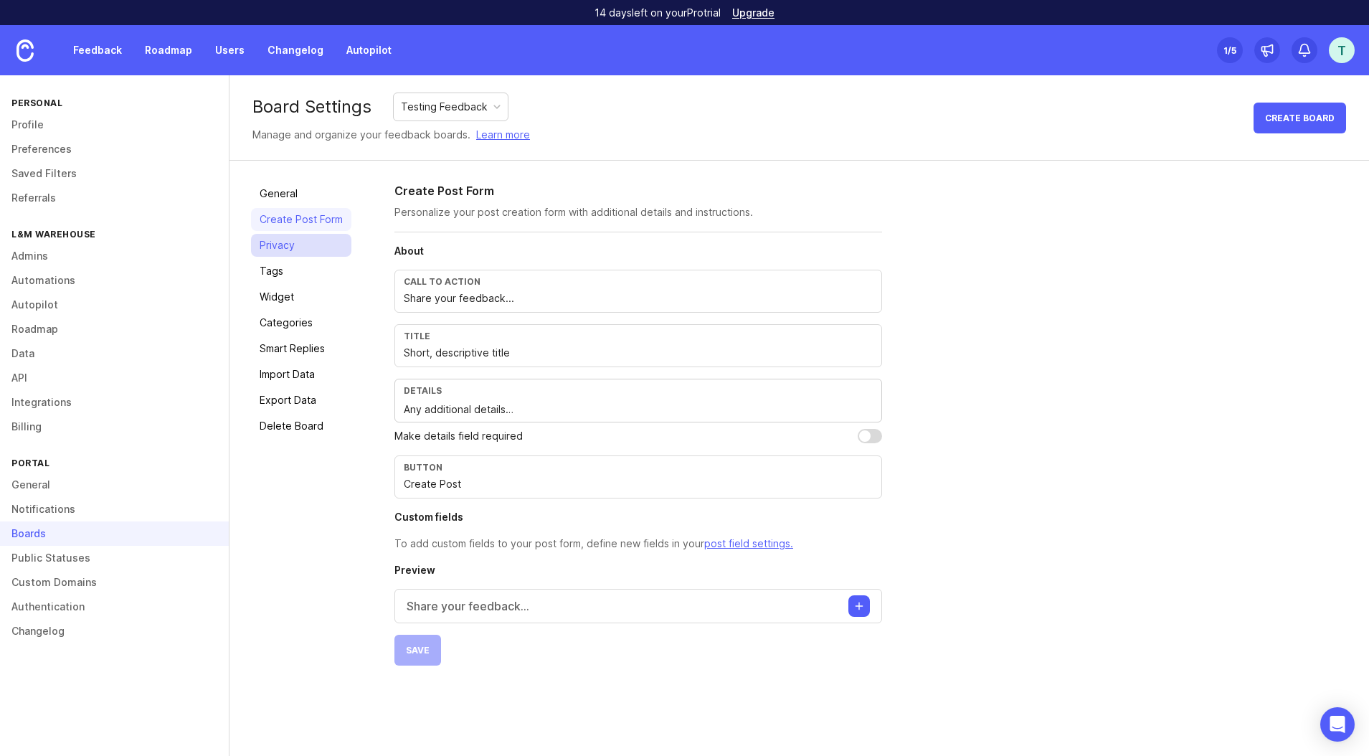
click at [320, 242] on link "Privacy" at bounding box center [301, 245] width 100 height 23
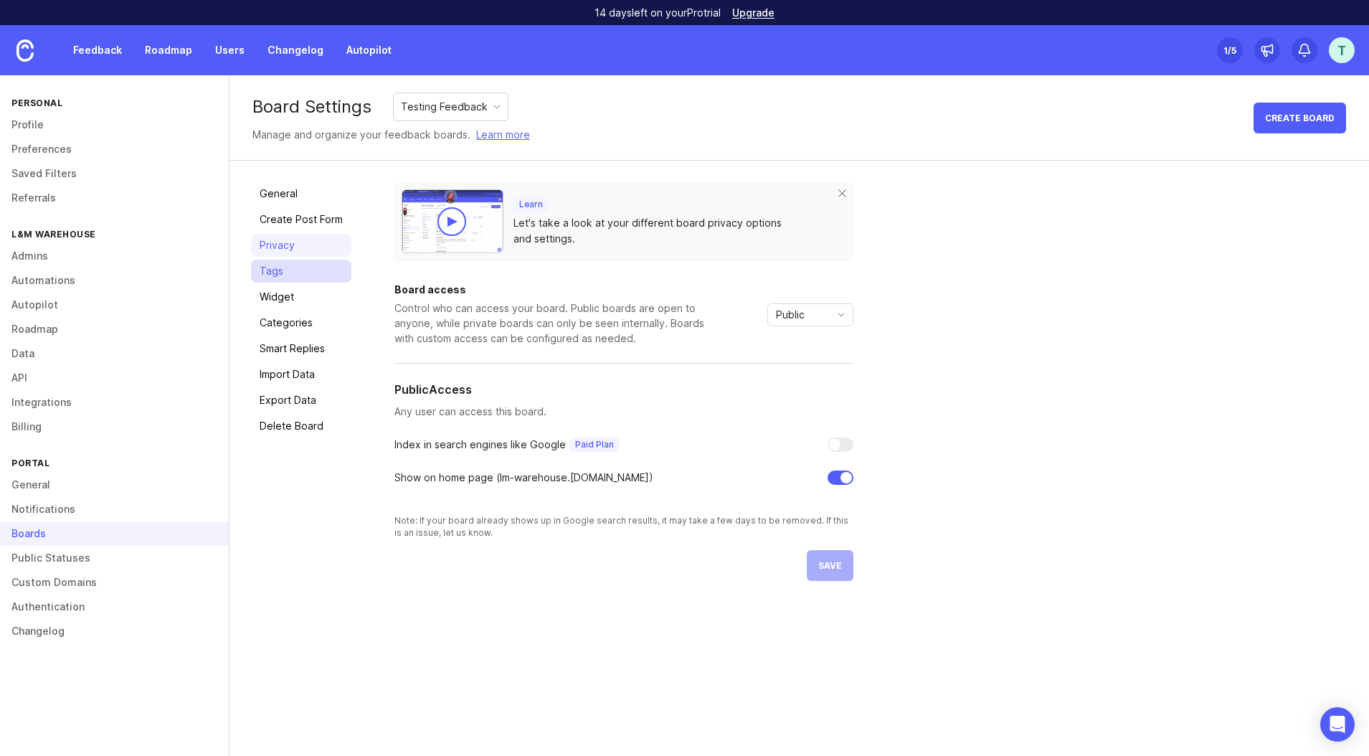
click at [318, 270] on link "Tags" at bounding box center [301, 271] width 100 height 23
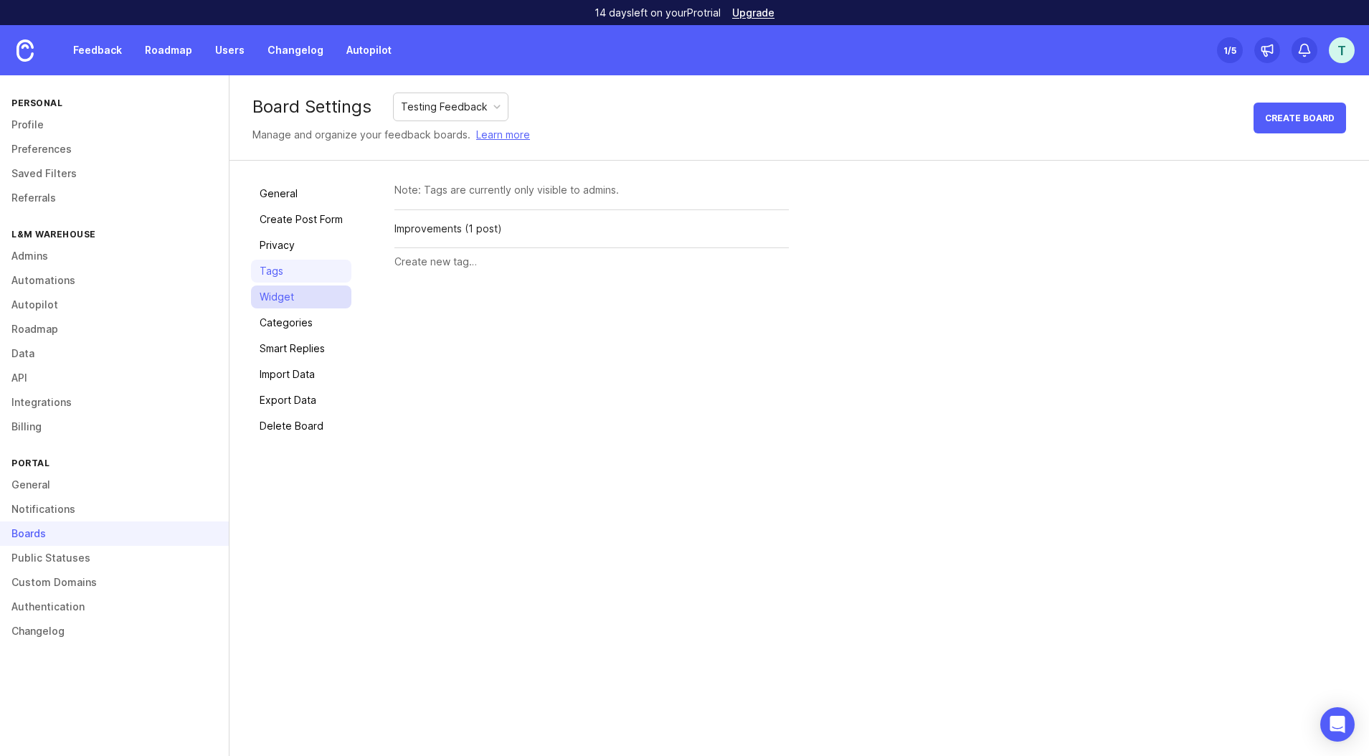
click at [318, 297] on link "Widget" at bounding box center [301, 296] width 100 height 23
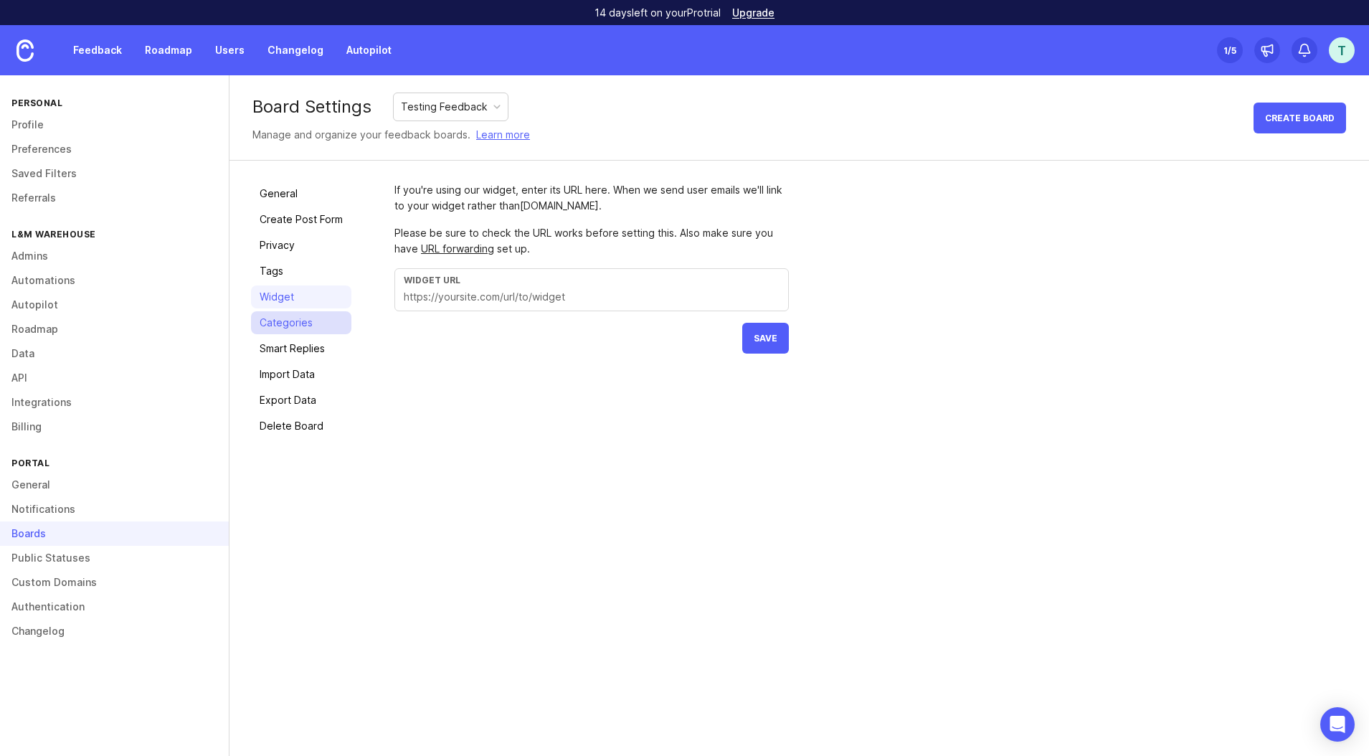
click at [325, 325] on link "Categories" at bounding box center [301, 322] width 100 height 23
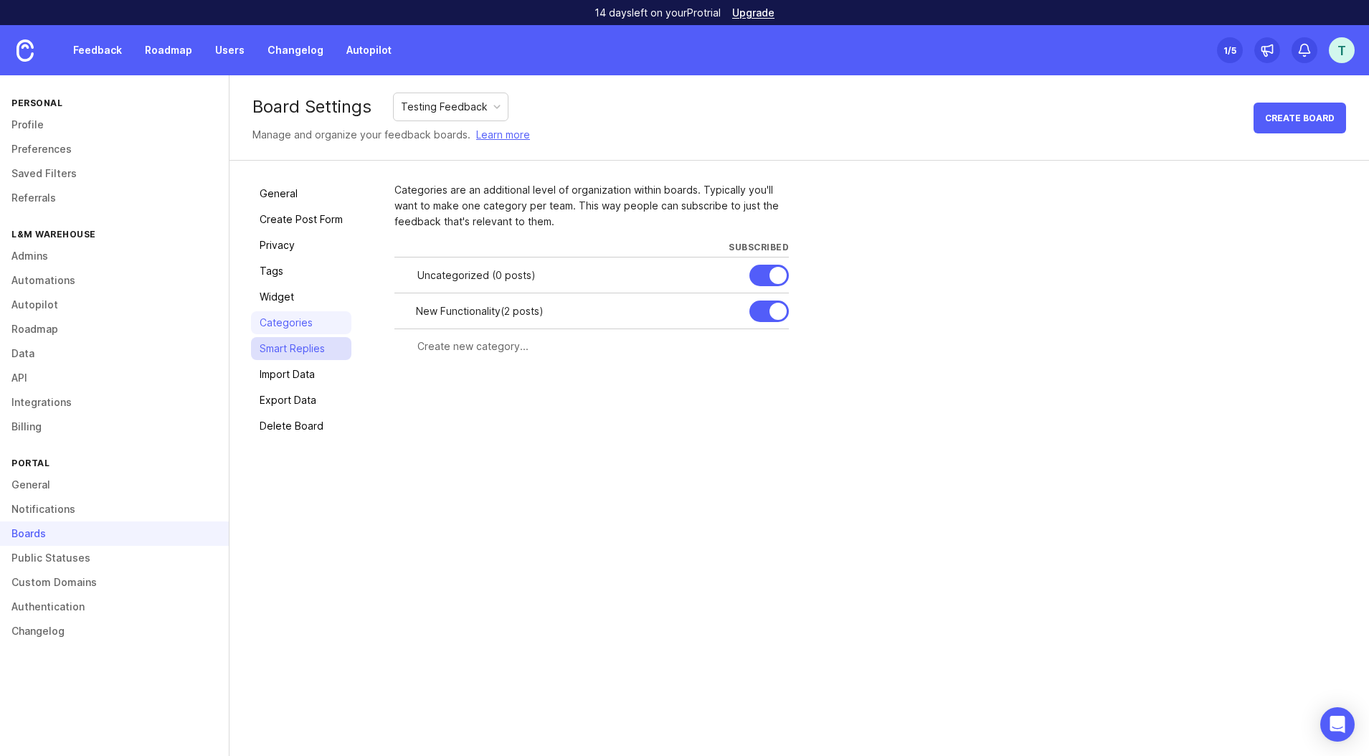
click at [323, 338] on link "Smart Replies" at bounding box center [301, 348] width 100 height 23
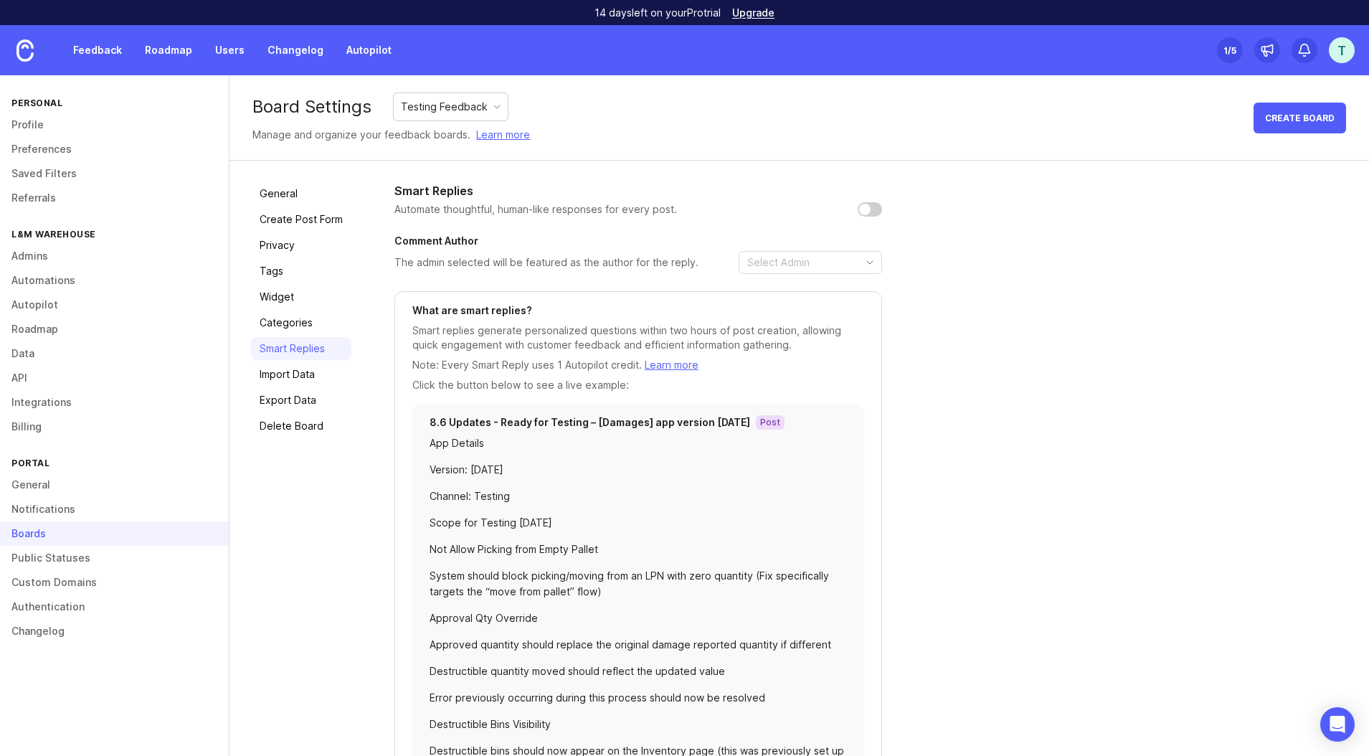
click at [869, 215] on input "checkbox" at bounding box center [869, 209] width 24 height 14
checkbox input "true"
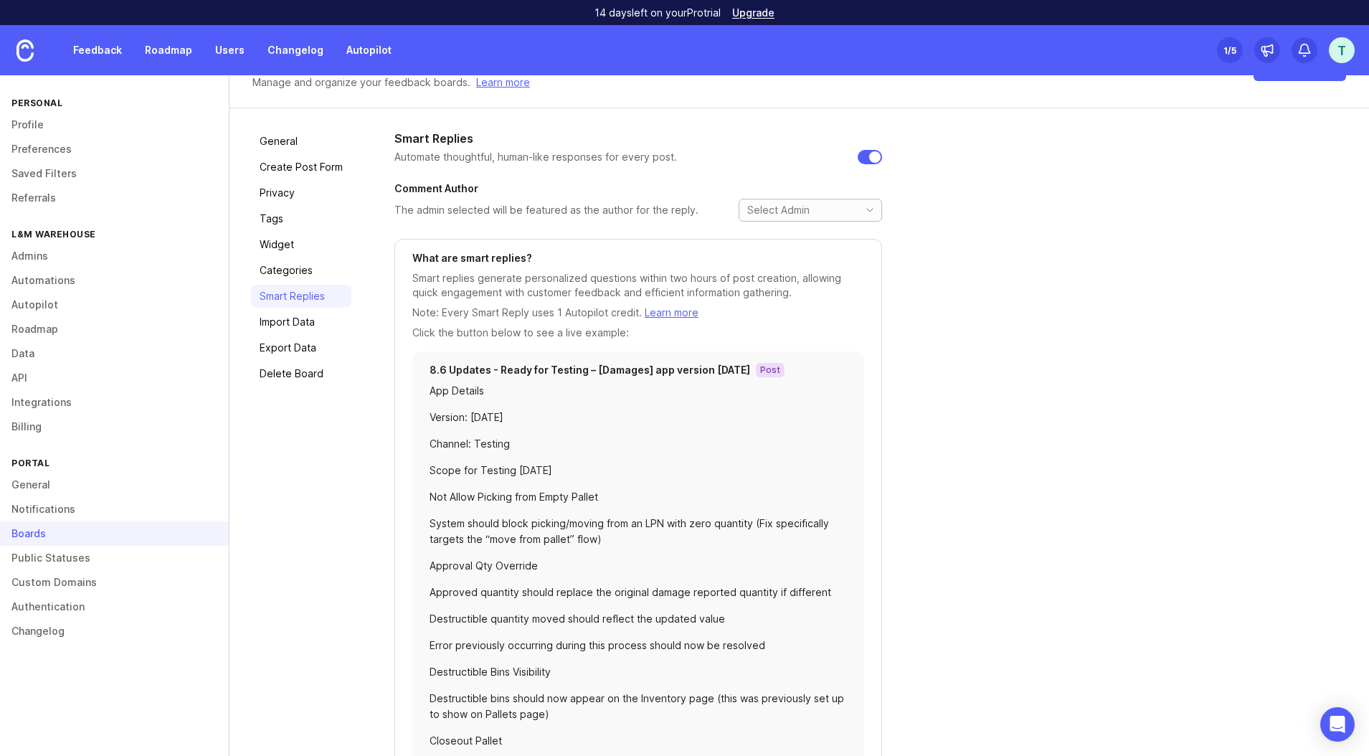
click at [824, 215] on div "toggle menu" at bounding box center [795, 210] width 113 height 22
click at [818, 236] on li "[PERSON_NAME]" at bounding box center [809, 235] width 142 height 24
type input "[PERSON_NAME]"
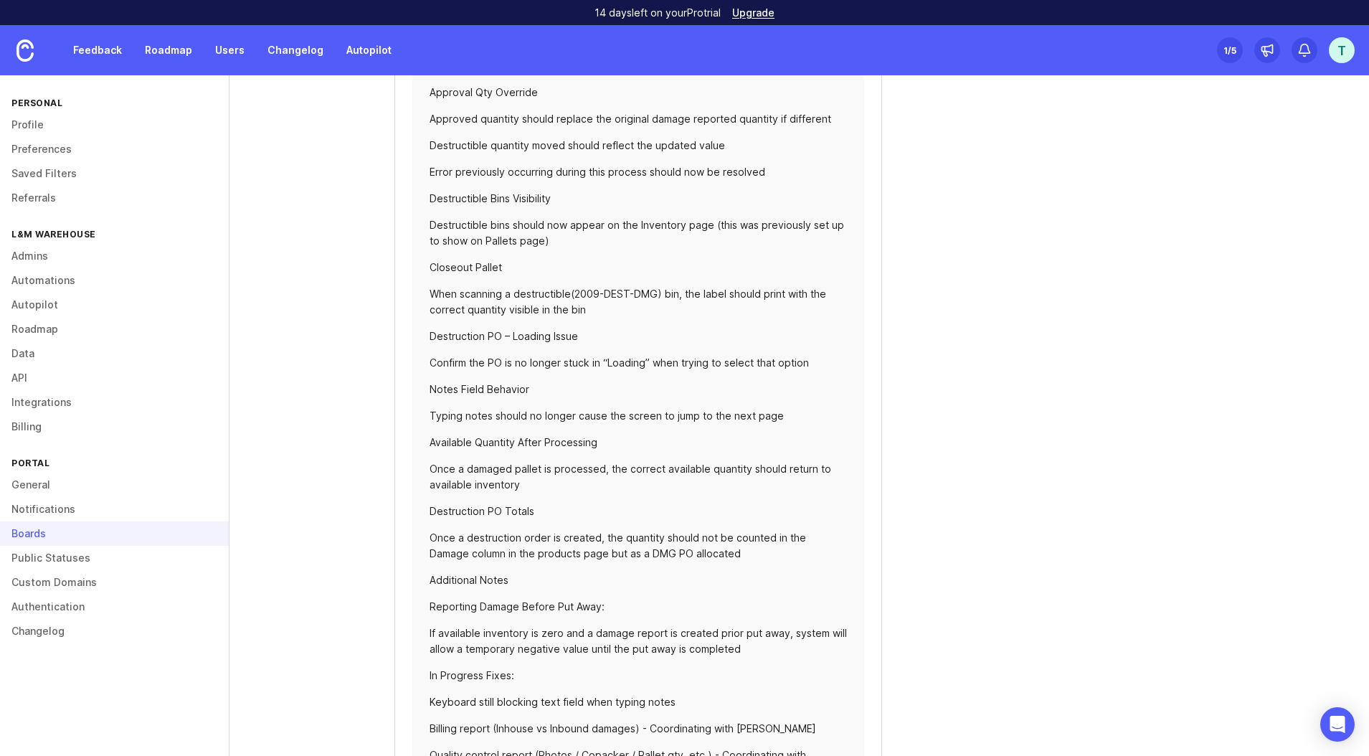
scroll to position [792, 0]
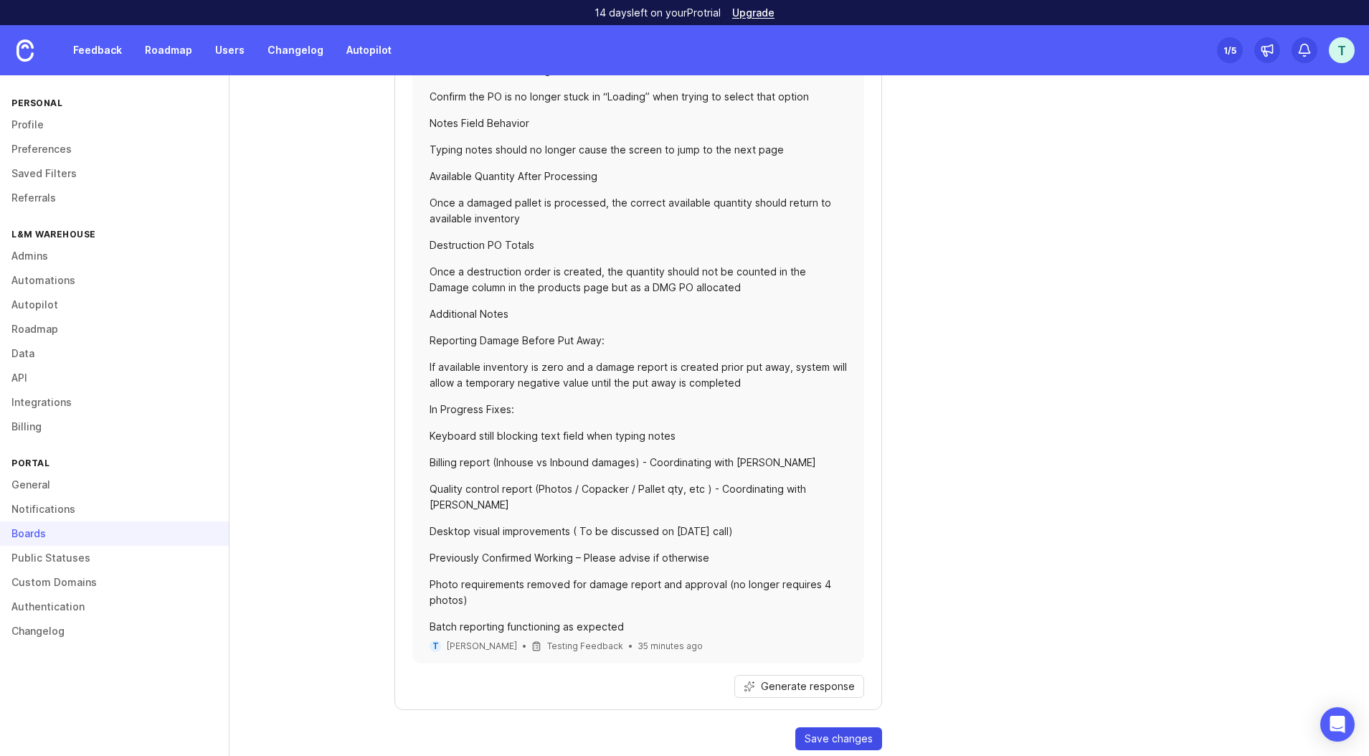
click at [856, 693] on span "Save changes" at bounding box center [838, 738] width 68 height 14
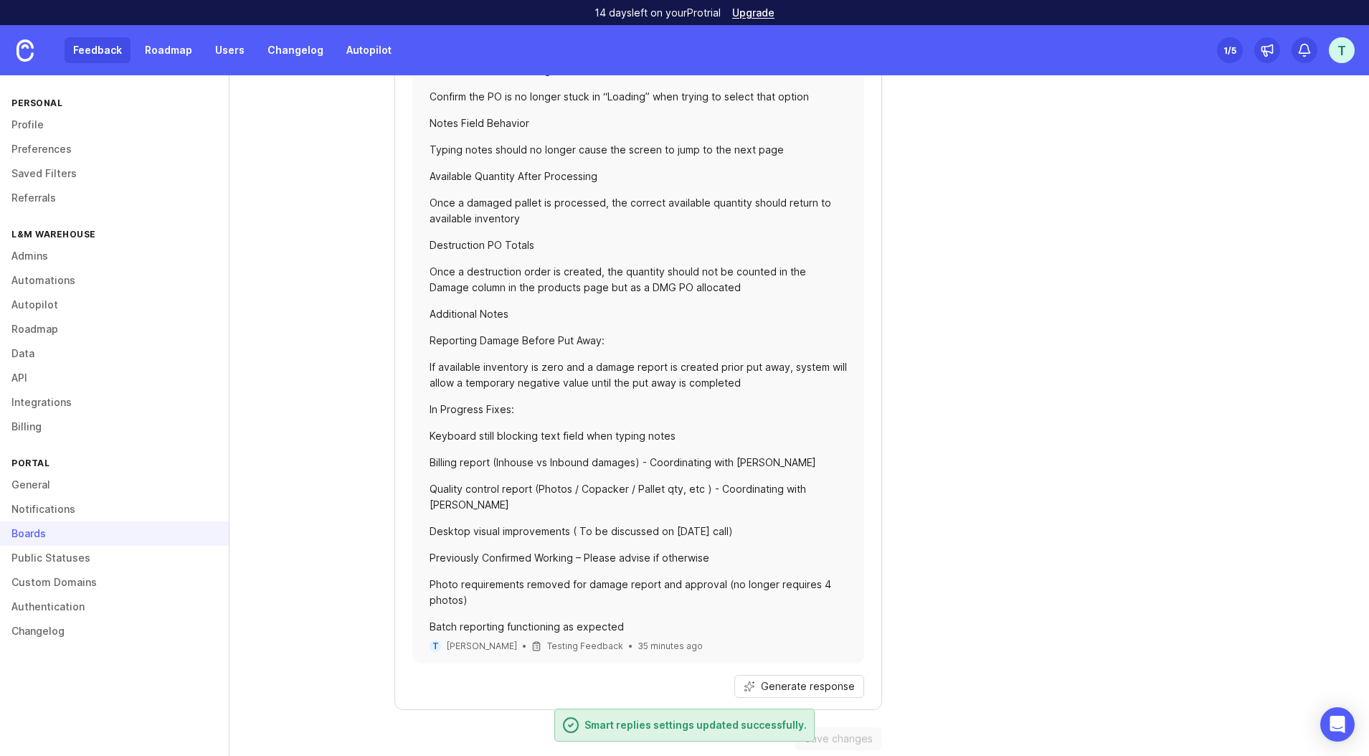
click at [113, 51] on link "Feedback" at bounding box center [98, 50] width 66 height 26
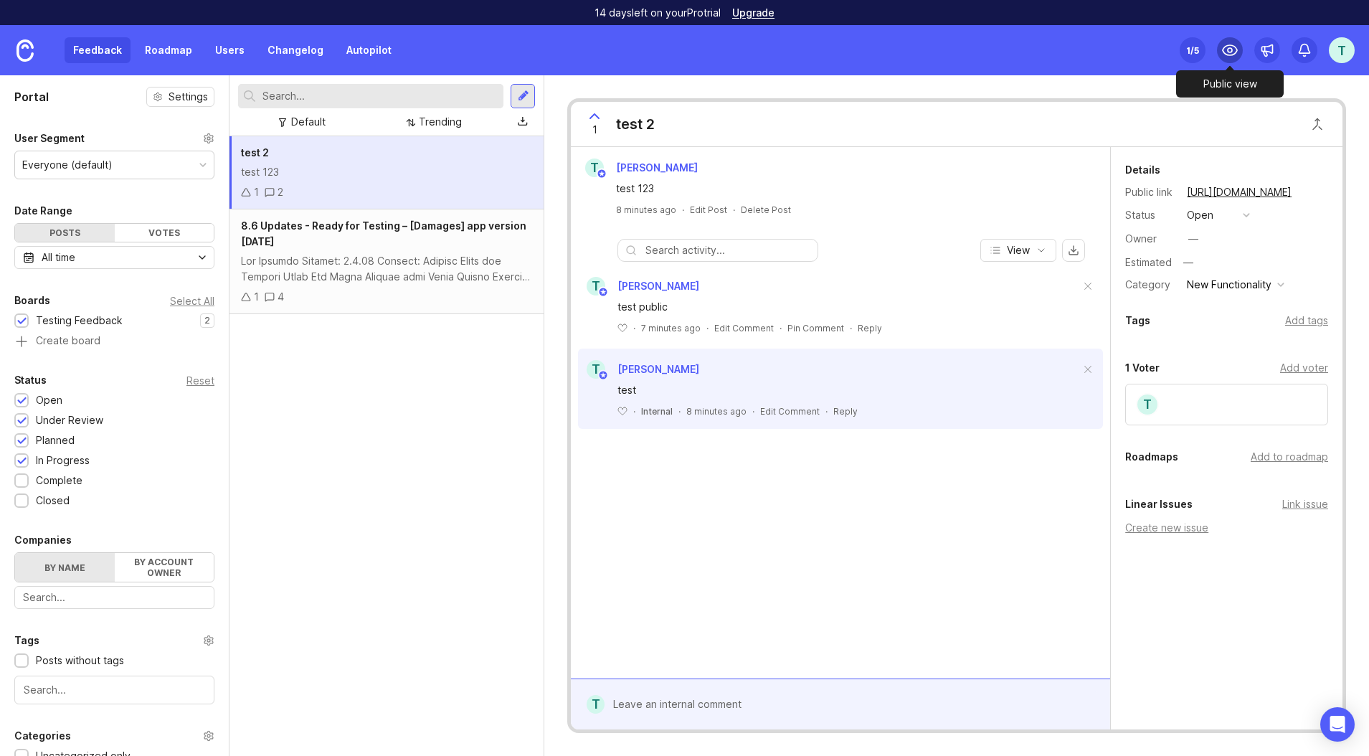
click at [1233, 53] on icon at bounding box center [1229, 50] width 17 height 17
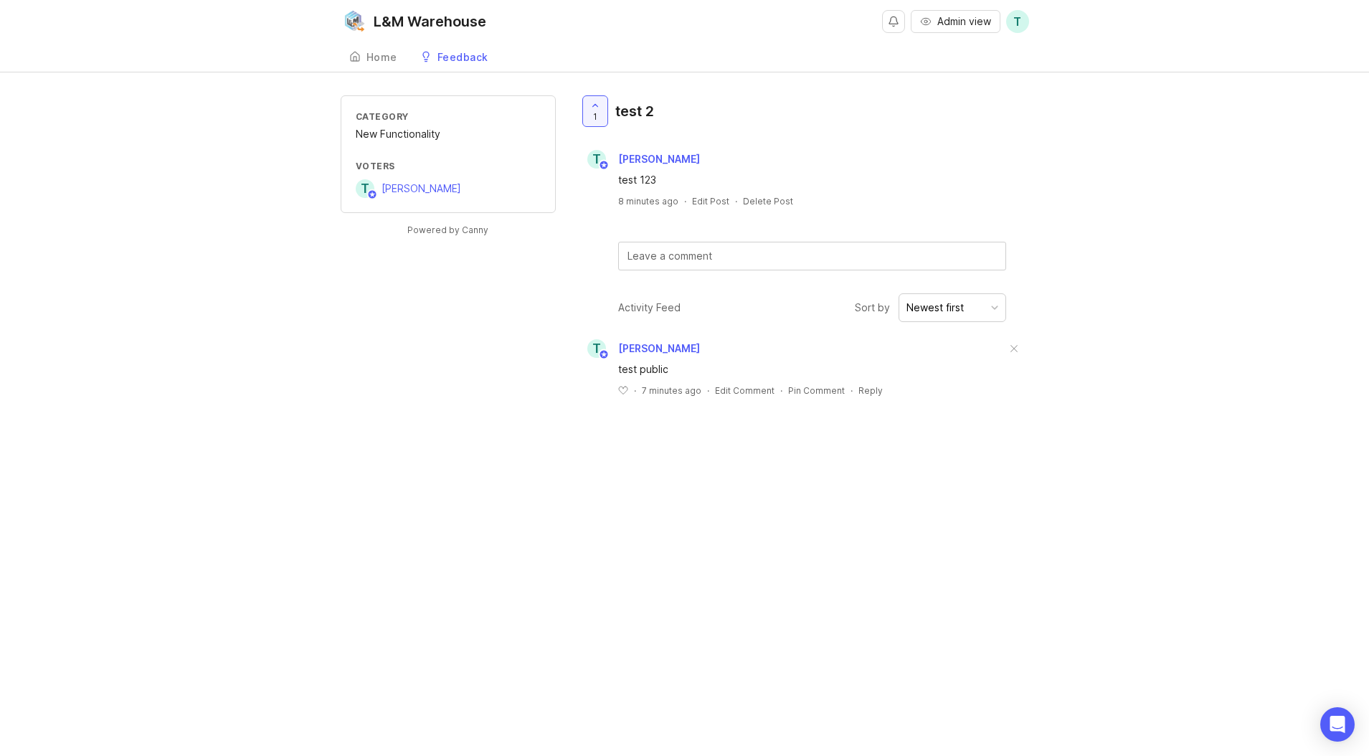
click at [480, 62] on div "Feedback" at bounding box center [462, 57] width 51 height 10
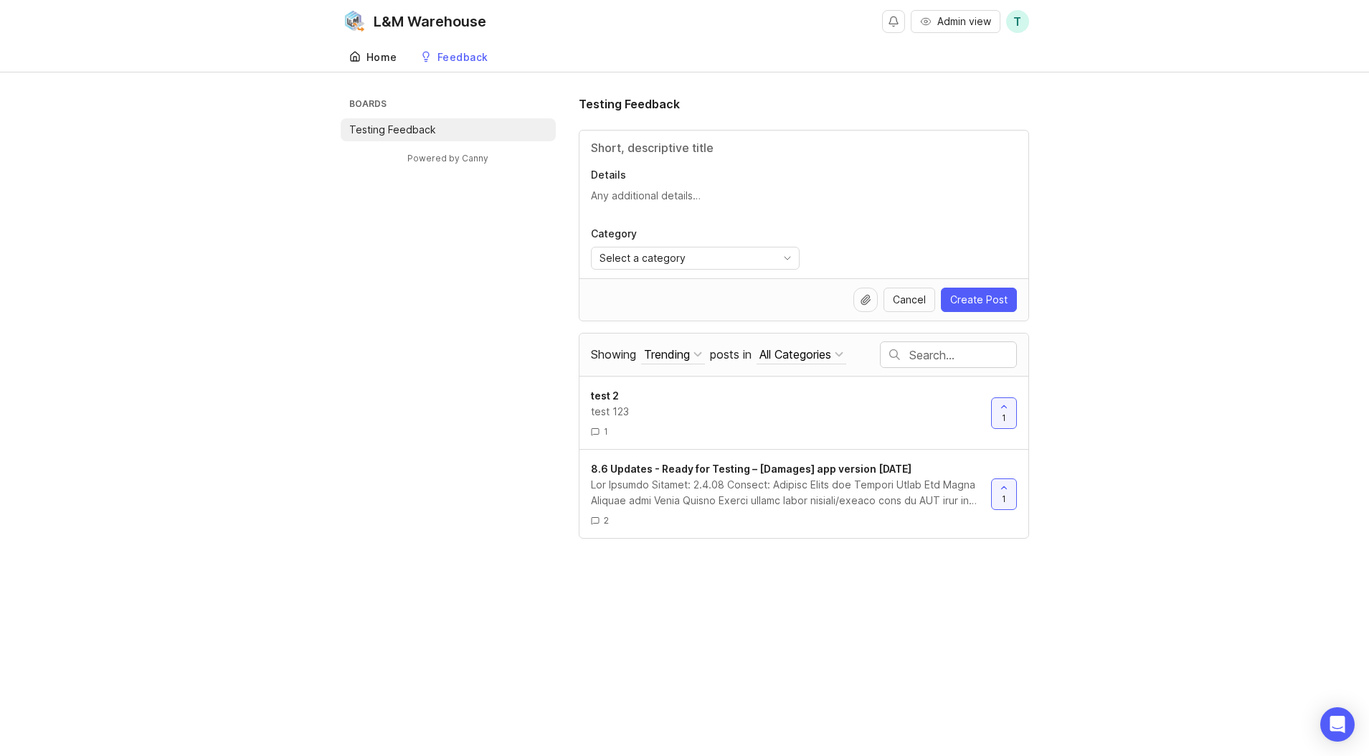
click at [388, 54] on div "Home" at bounding box center [381, 57] width 31 height 10
click at [451, 65] on link "Feedback" at bounding box center [454, 57] width 85 height 29
click at [380, 58] on div "Home" at bounding box center [381, 57] width 31 height 10
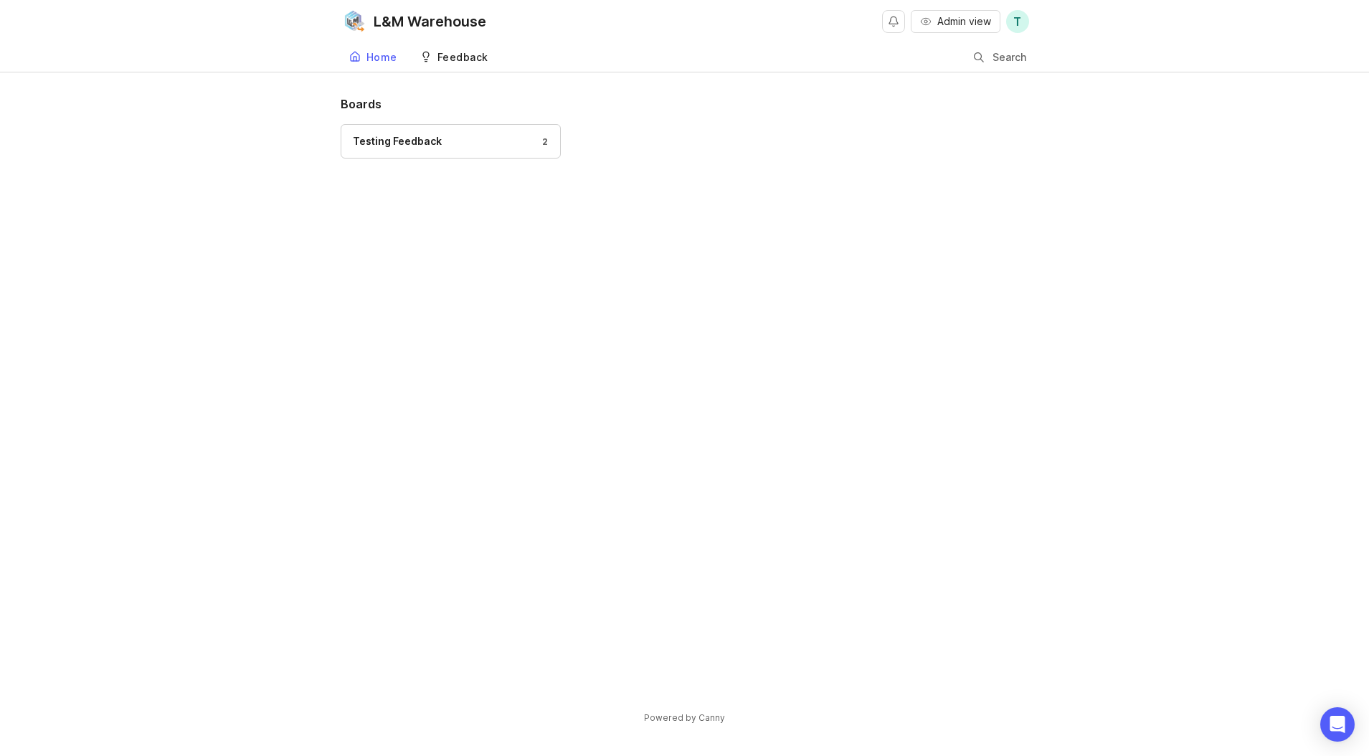
click at [477, 59] on div "Feedback" at bounding box center [462, 57] width 51 height 10
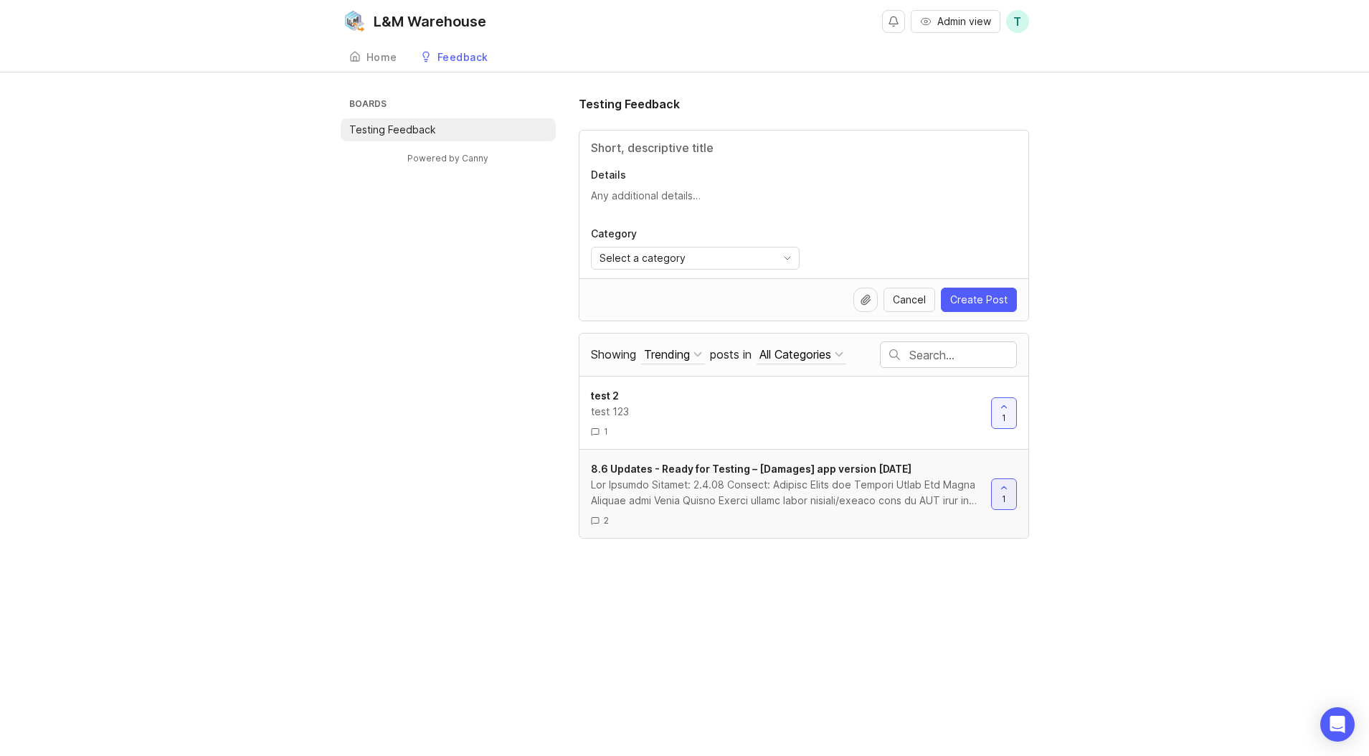
click at [751, 478] on div at bounding box center [785, 493] width 389 height 32
click at [1002, 486] on icon at bounding box center [1003, 486] width 5 height 3
click at [1006, 490] on icon at bounding box center [1004, 487] width 10 height 10
click at [1005, 505] on div at bounding box center [1004, 494] width 24 height 30
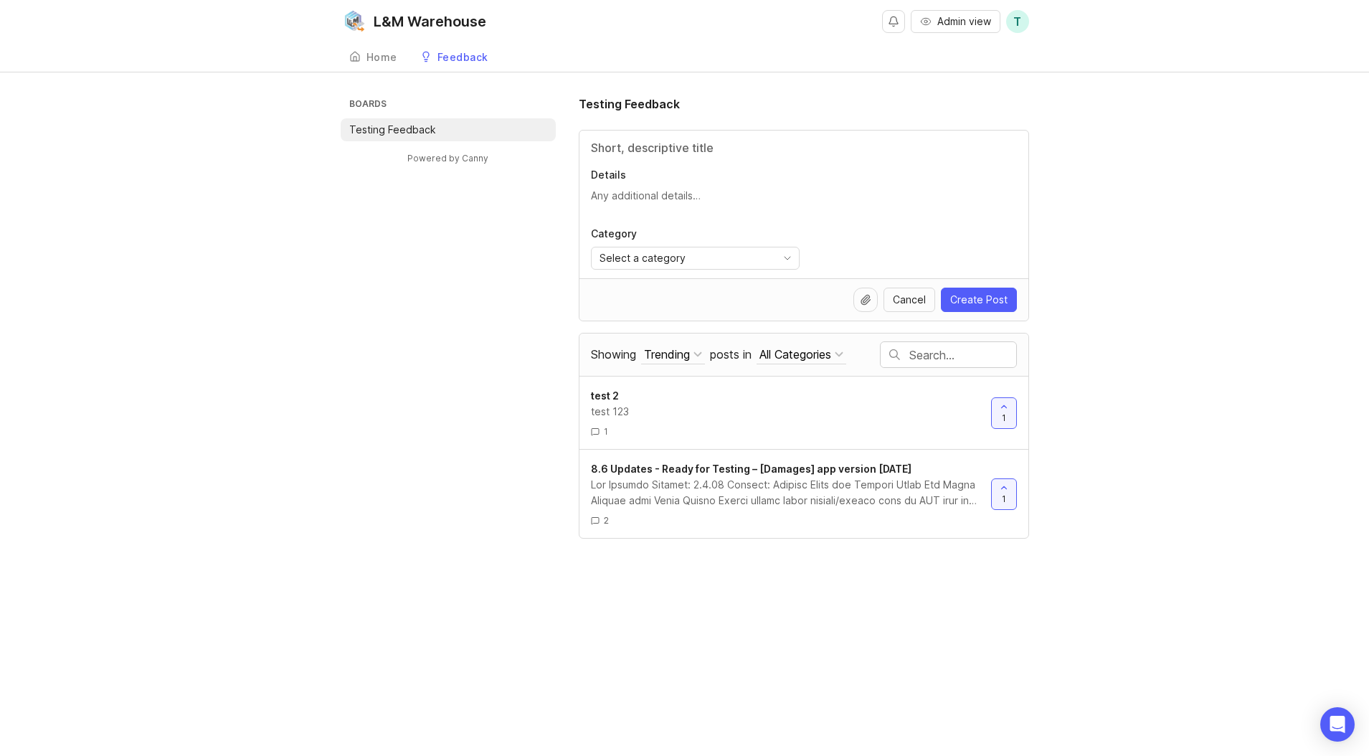
click at [1022, 24] on span "T" at bounding box center [1017, 21] width 23 height 23
click at [366, 58] on div "Home" at bounding box center [381, 57] width 31 height 10
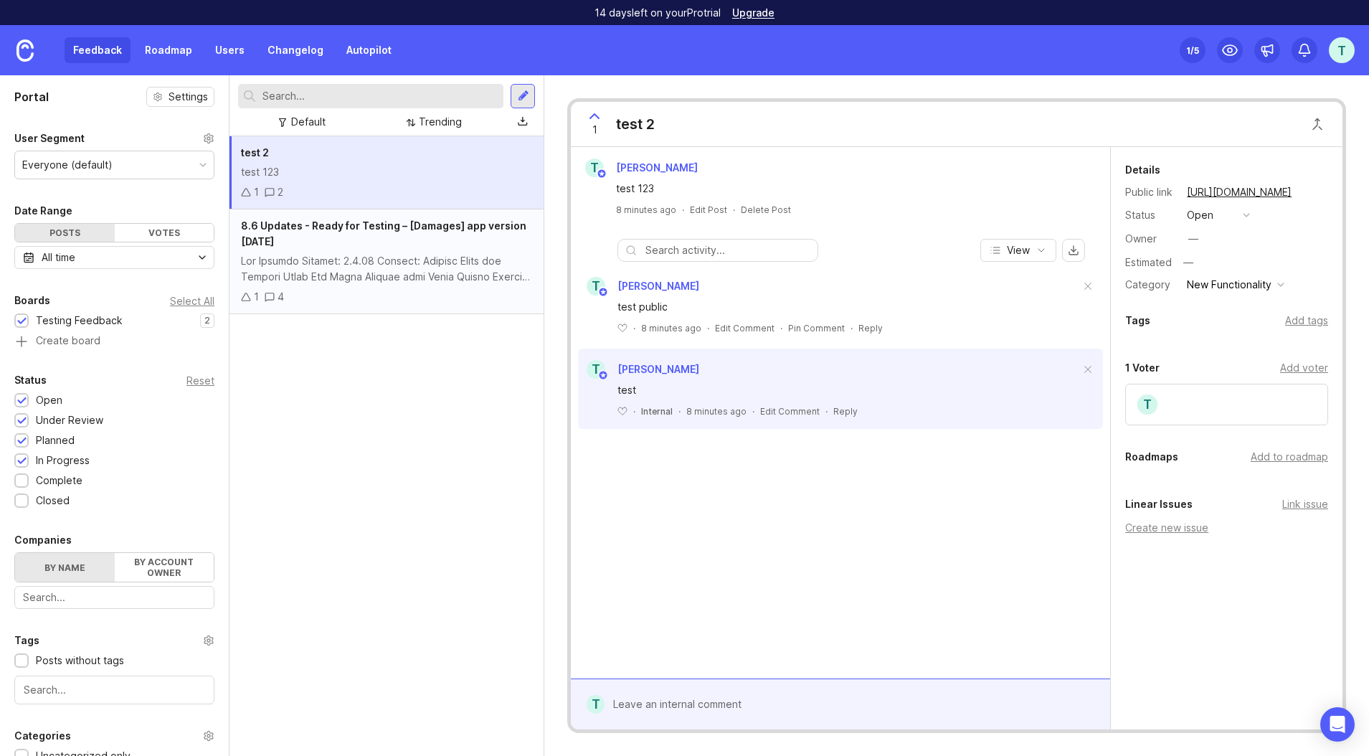
click at [485, 244] on div "8.6 Updates - Ready for Testing – [Damages] app version [DATE]" at bounding box center [386, 234] width 291 height 32
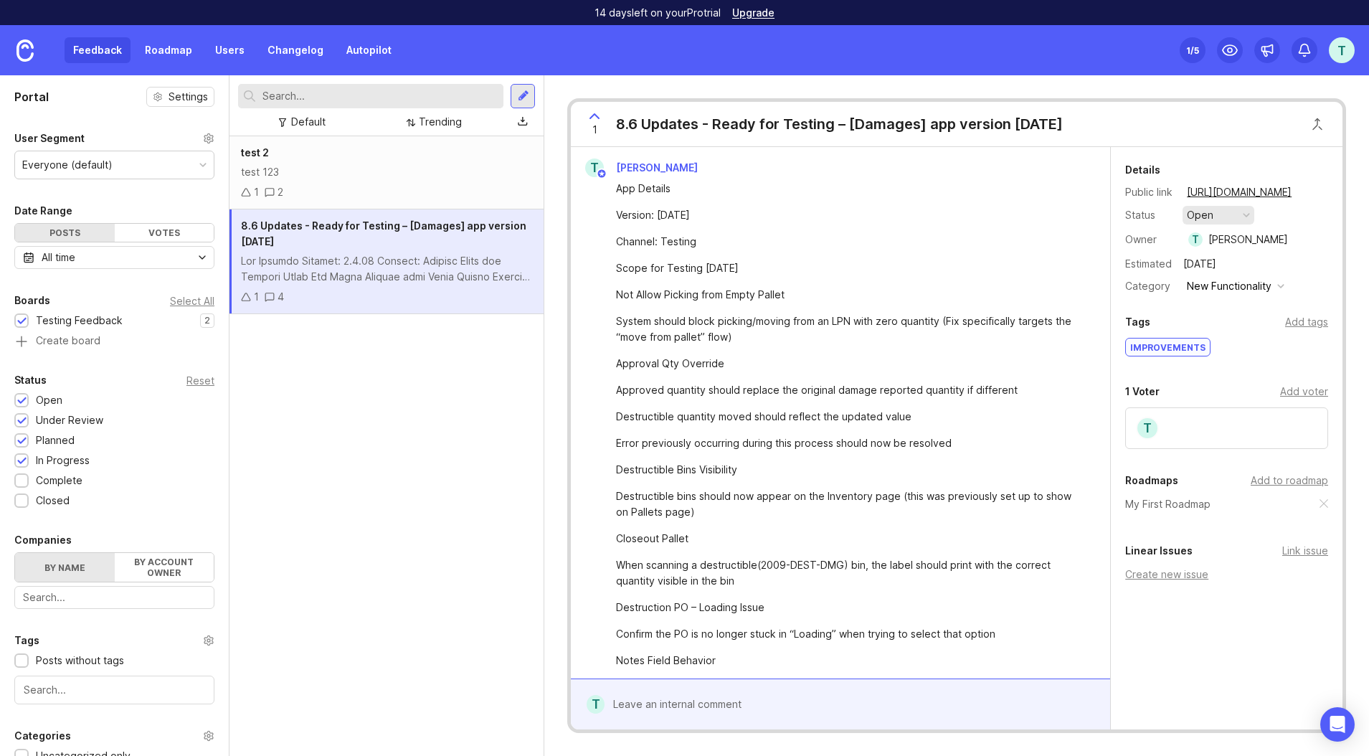
click at [1229, 217] on button "open" at bounding box center [1218, 215] width 72 height 19
click at [1218, 376] on div "closed" at bounding box center [1208, 373] width 39 height 12
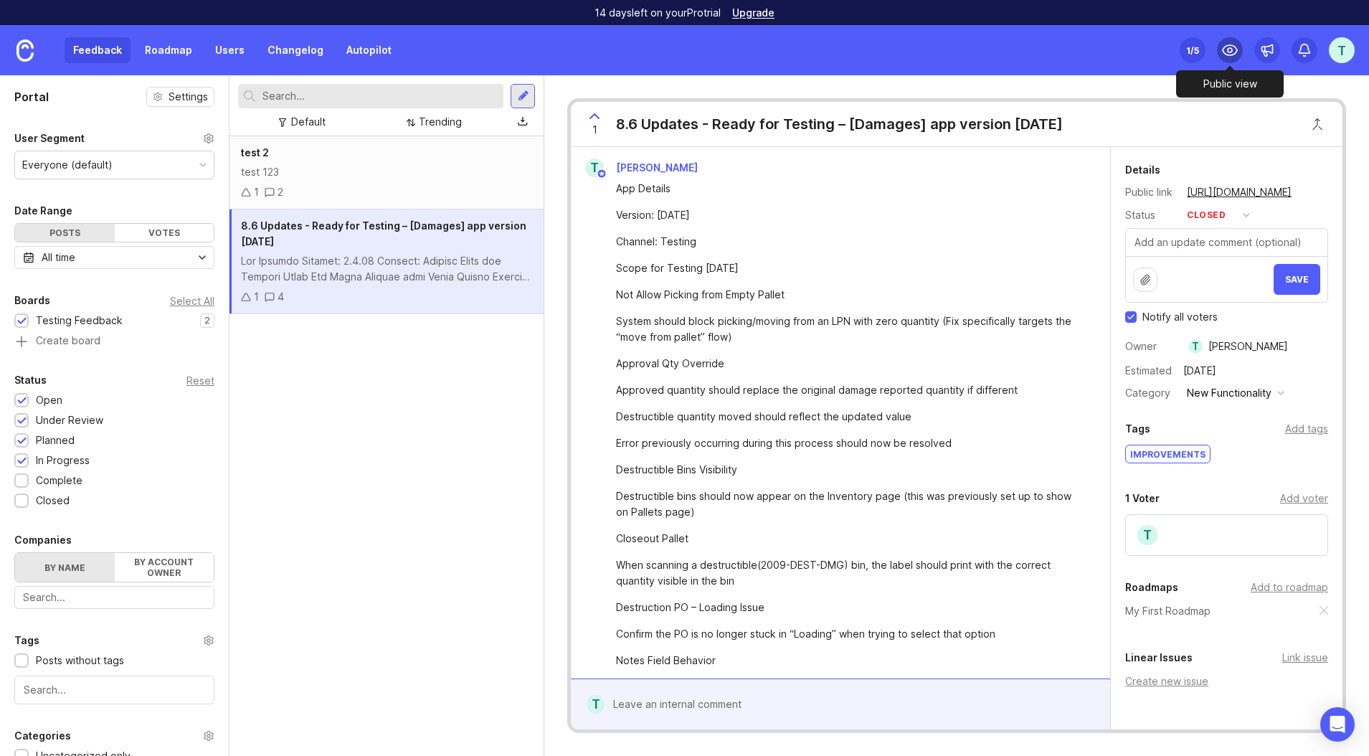
click at [1231, 52] on circle at bounding box center [1229, 50] width 4 height 4
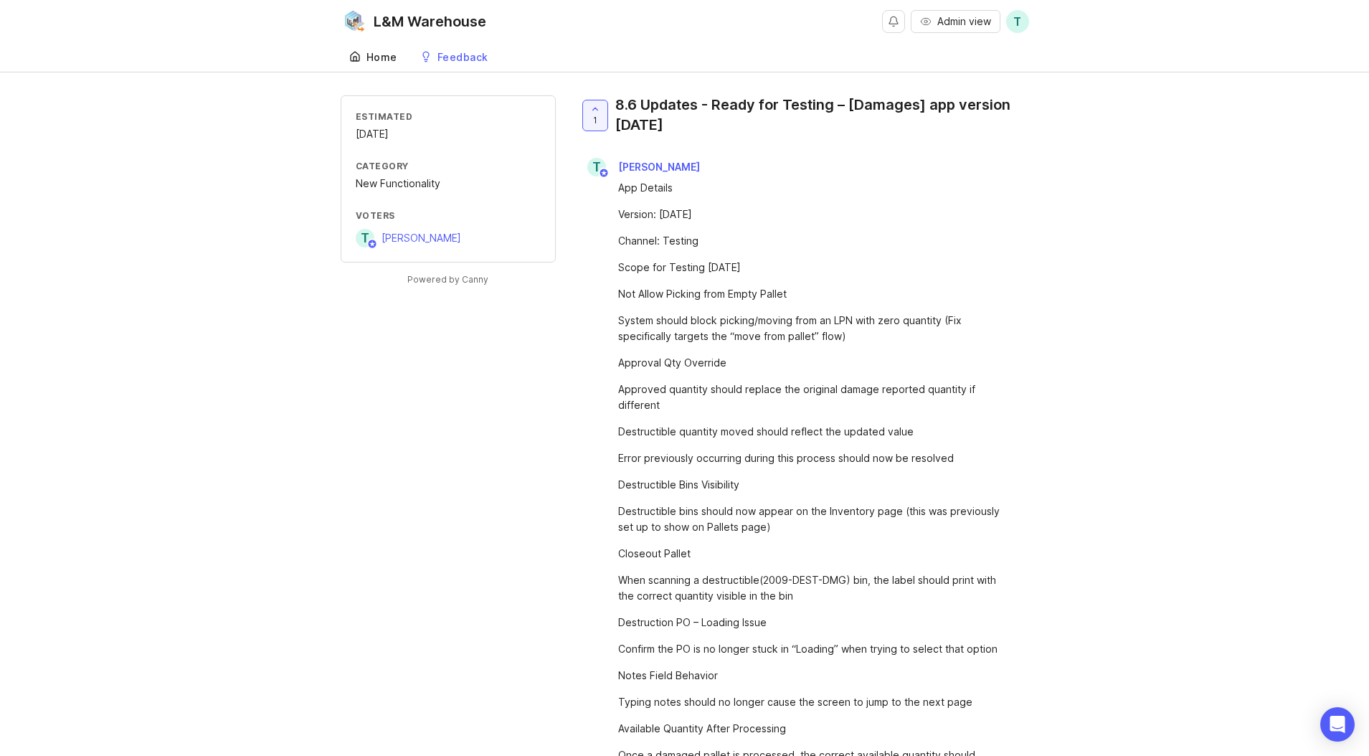
click at [367, 59] on div "Home" at bounding box center [381, 57] width 31 height 10
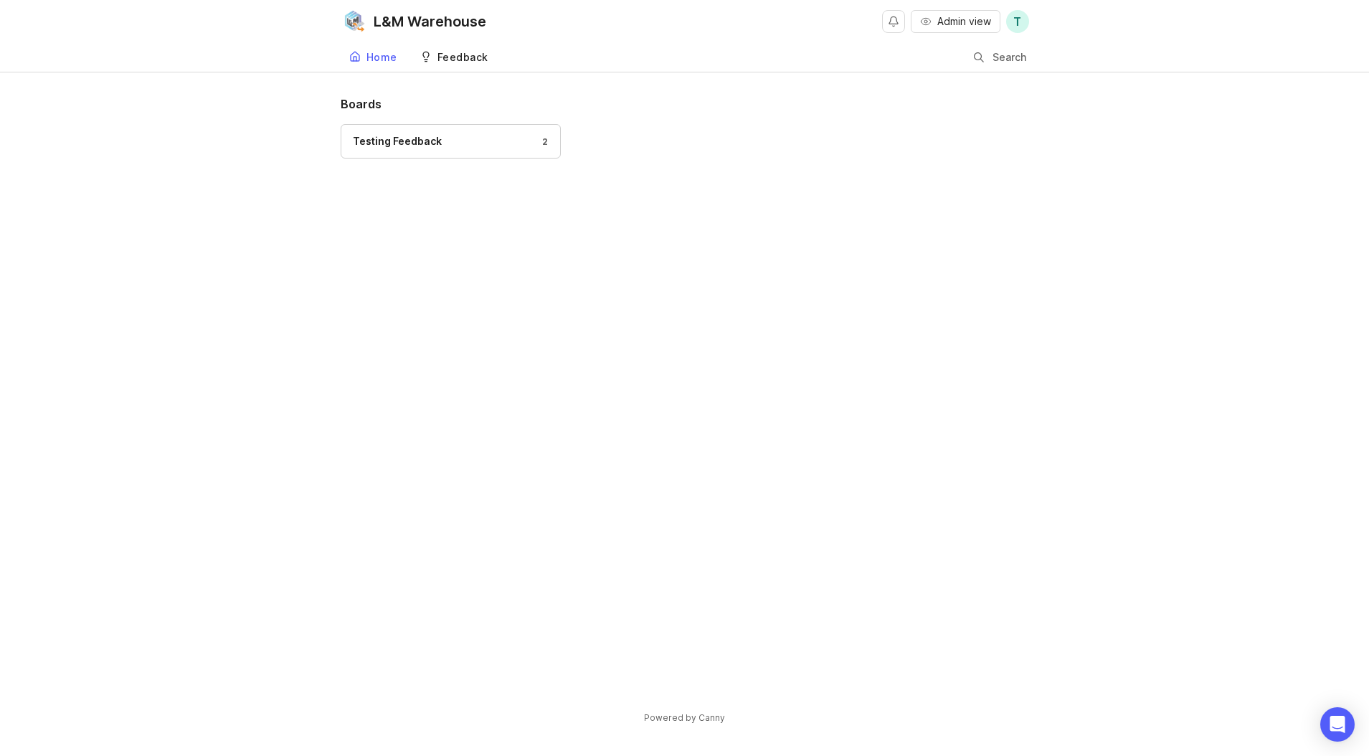
click at [434, 57] on link "Feedback" at bounding box center [454, 57] width 85 height 29
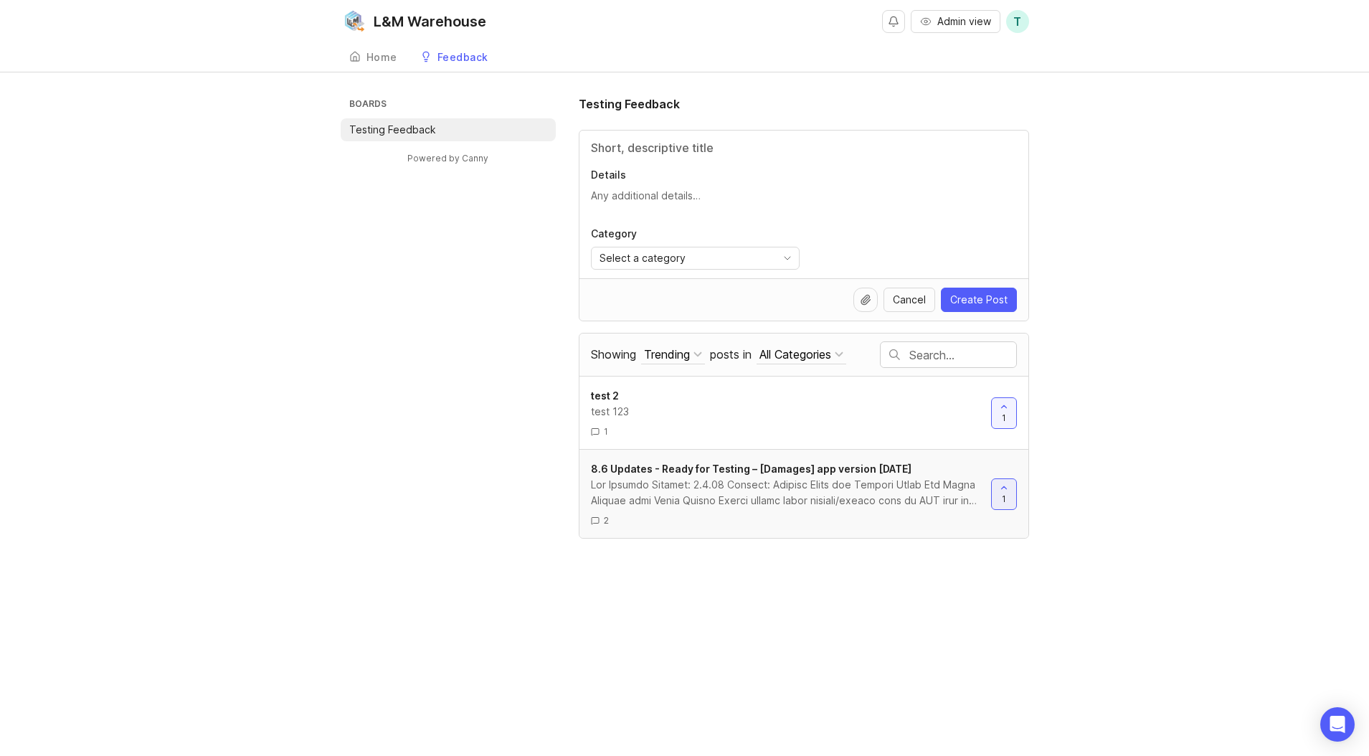
click at [699, 455] on div "8.6 Updates - Ready for Testing – [Damages] app version [DATE] 2 1" at bounding box center [803, 493] width 449 height 89
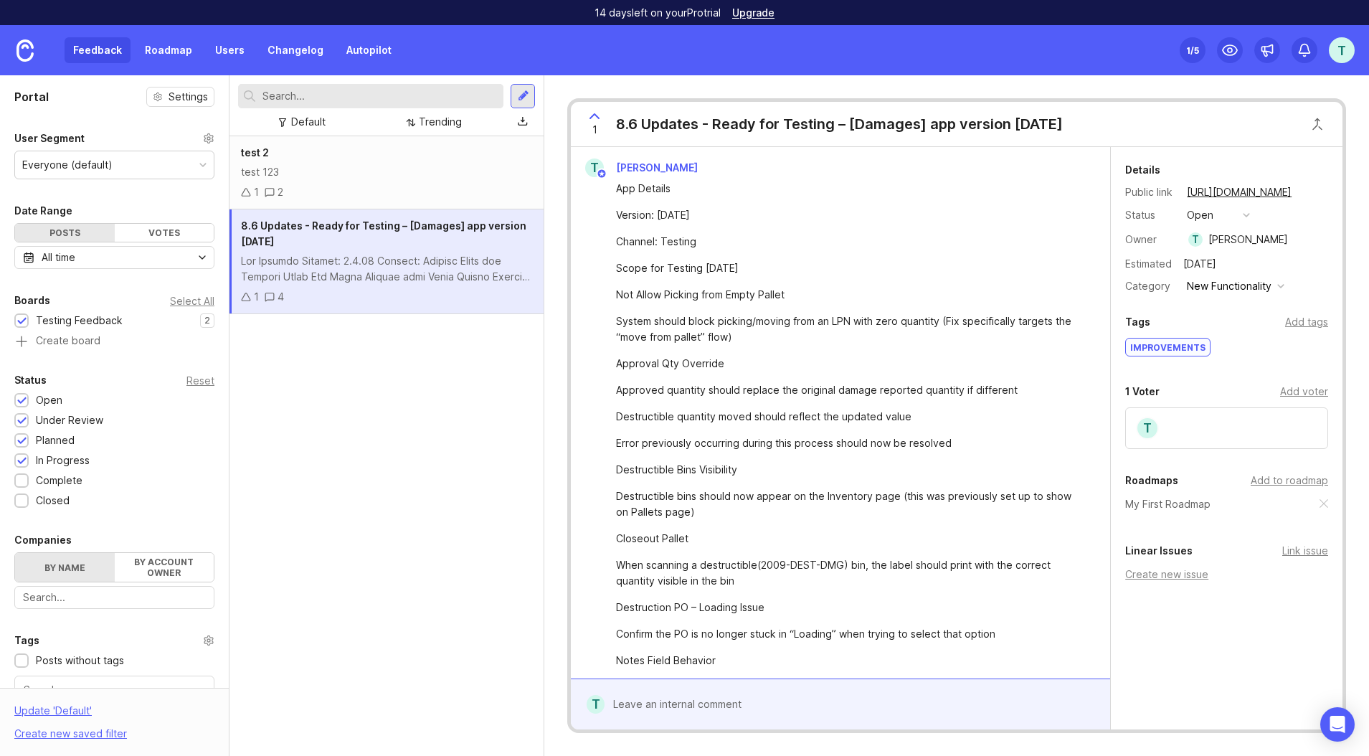
click at [1189, 54] on div "1 /5" at bounding box center [1192, 50] width 13 height 20
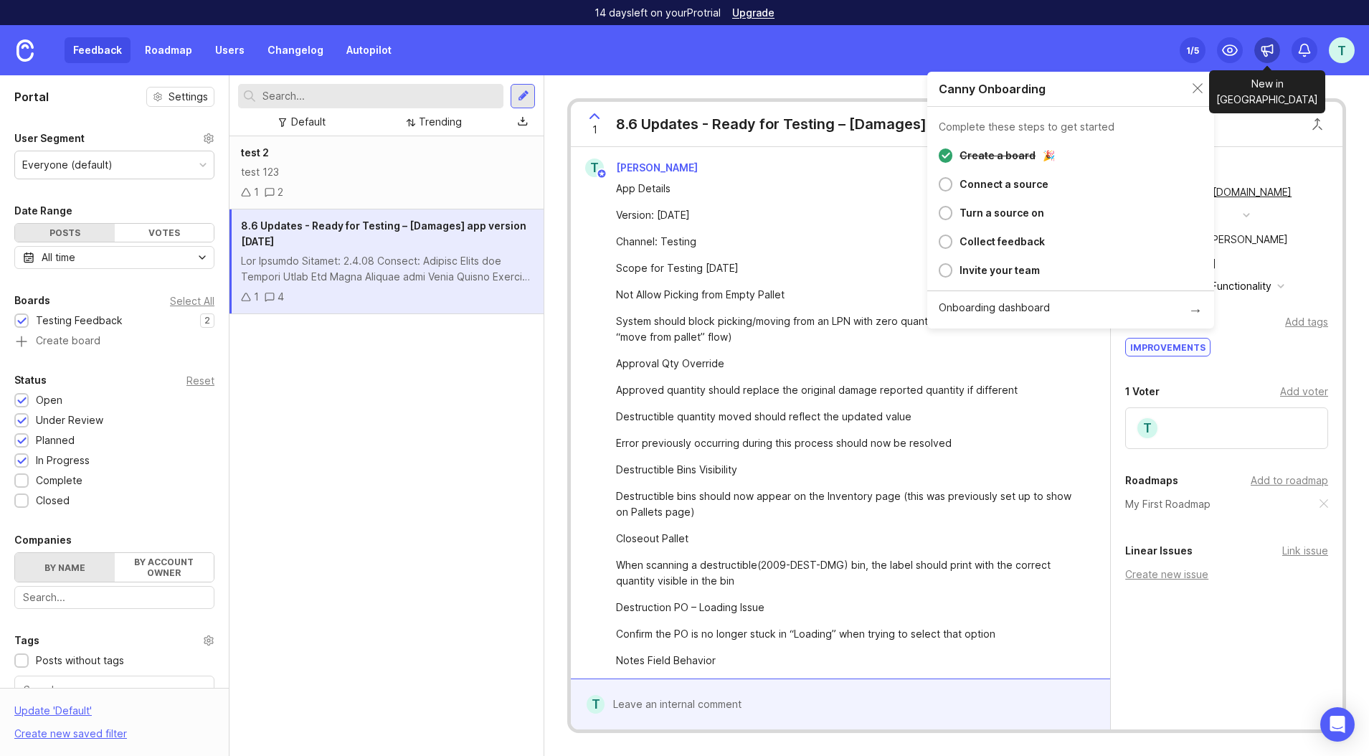
click at [1270, 50] on icon at bounding box center [1267, 50] width 14 height 14
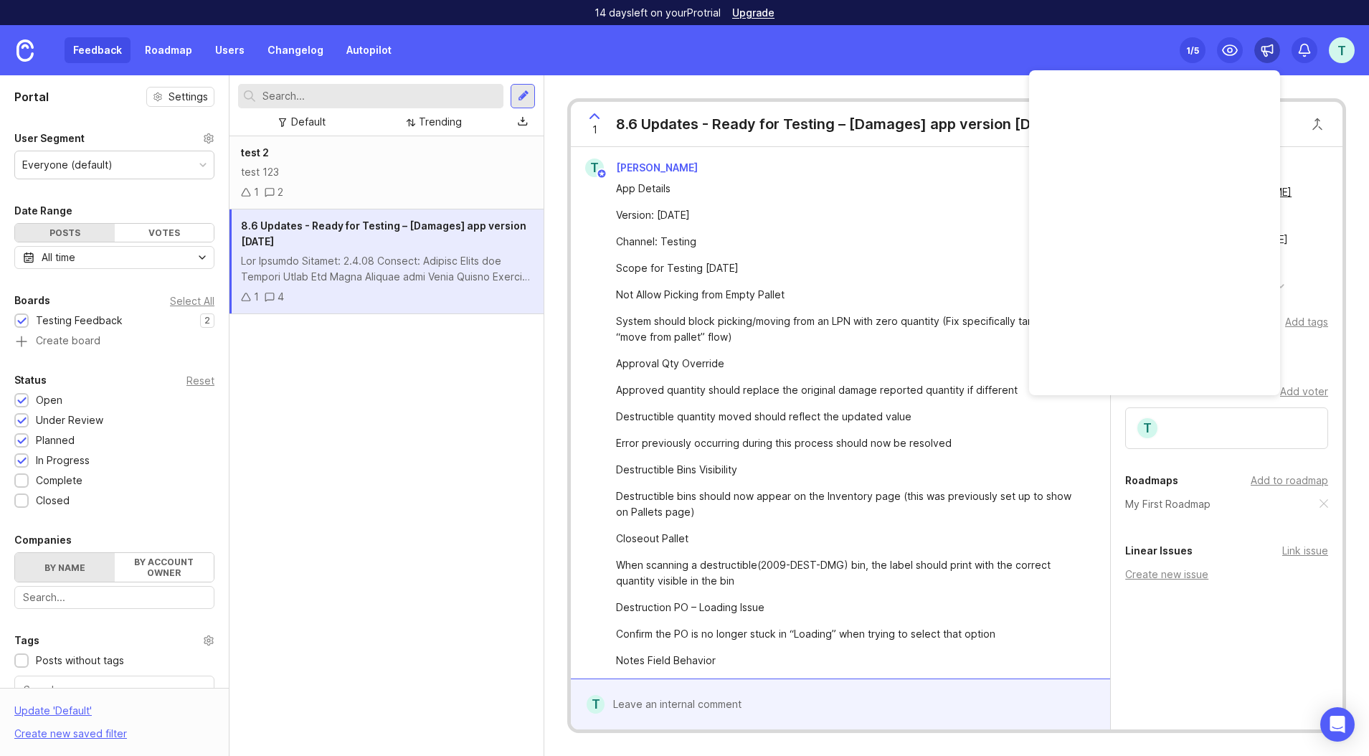
click at [1270, 50] on icon at bounding box center [1267, 50] width 14 height 14
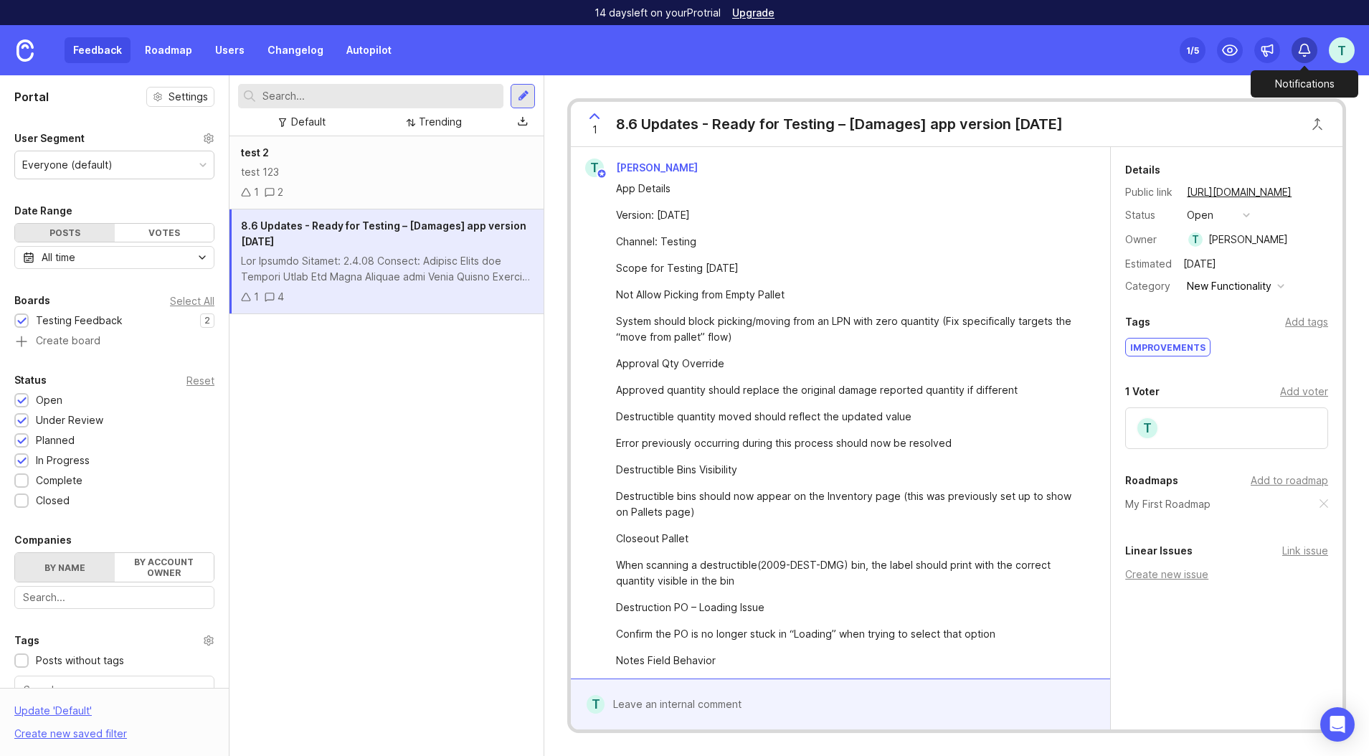
click at [1305, 49] on icon at bounding box center [1304, 50] width 14 height 14
click at [1209, 218] on div "open" at bounding box center [1200, 215] width 27 height 16
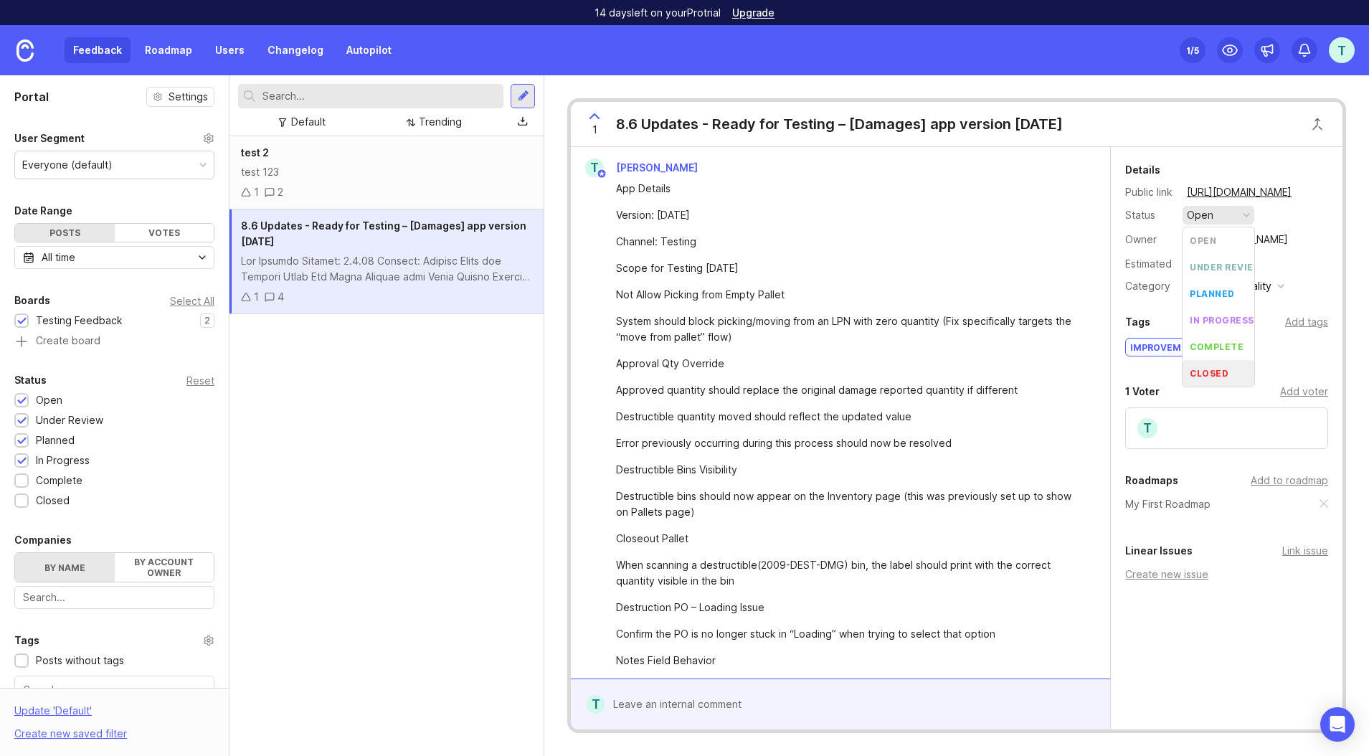
click at [1210, 371] on div "closed" at bounding box center [1208, 373] width 39 height 12
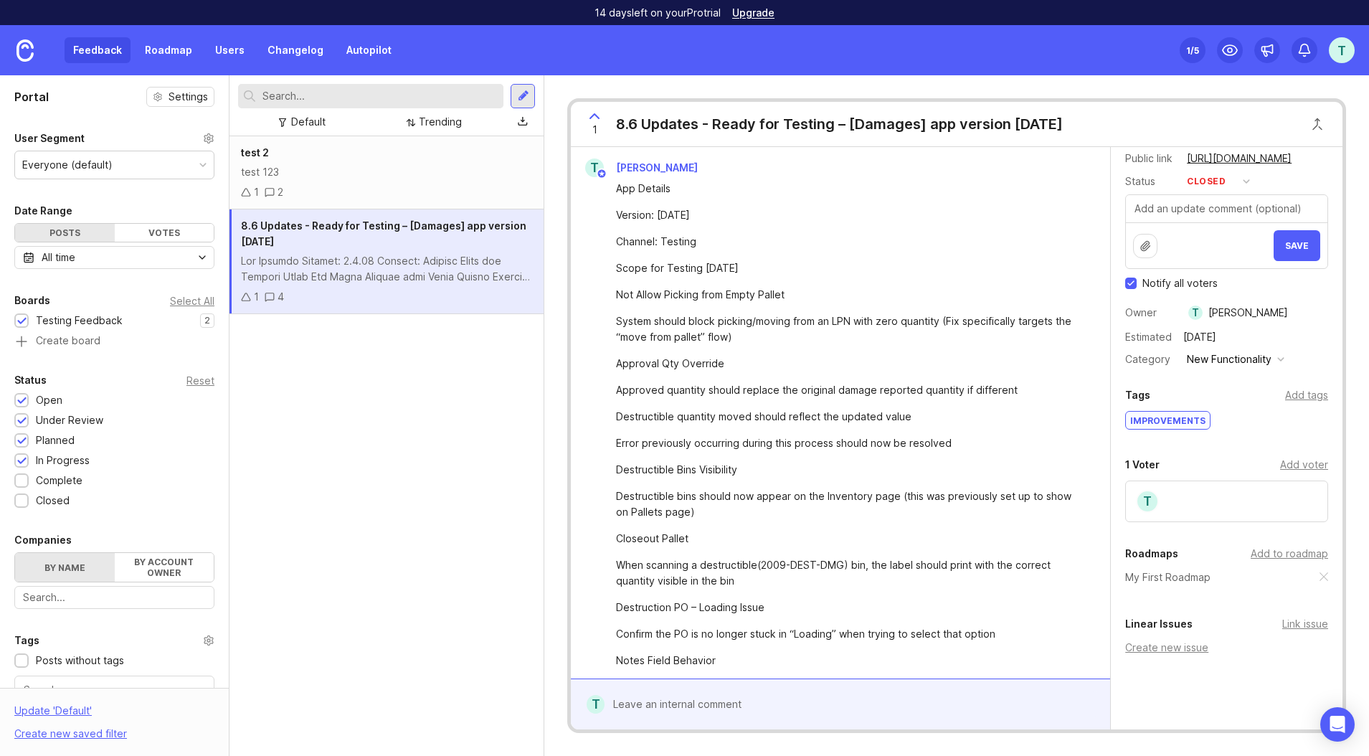
scroll to position [36, 0]
click at [1307, 257] on button "Save" at bounding box center [1296, 243] width 47 height 31
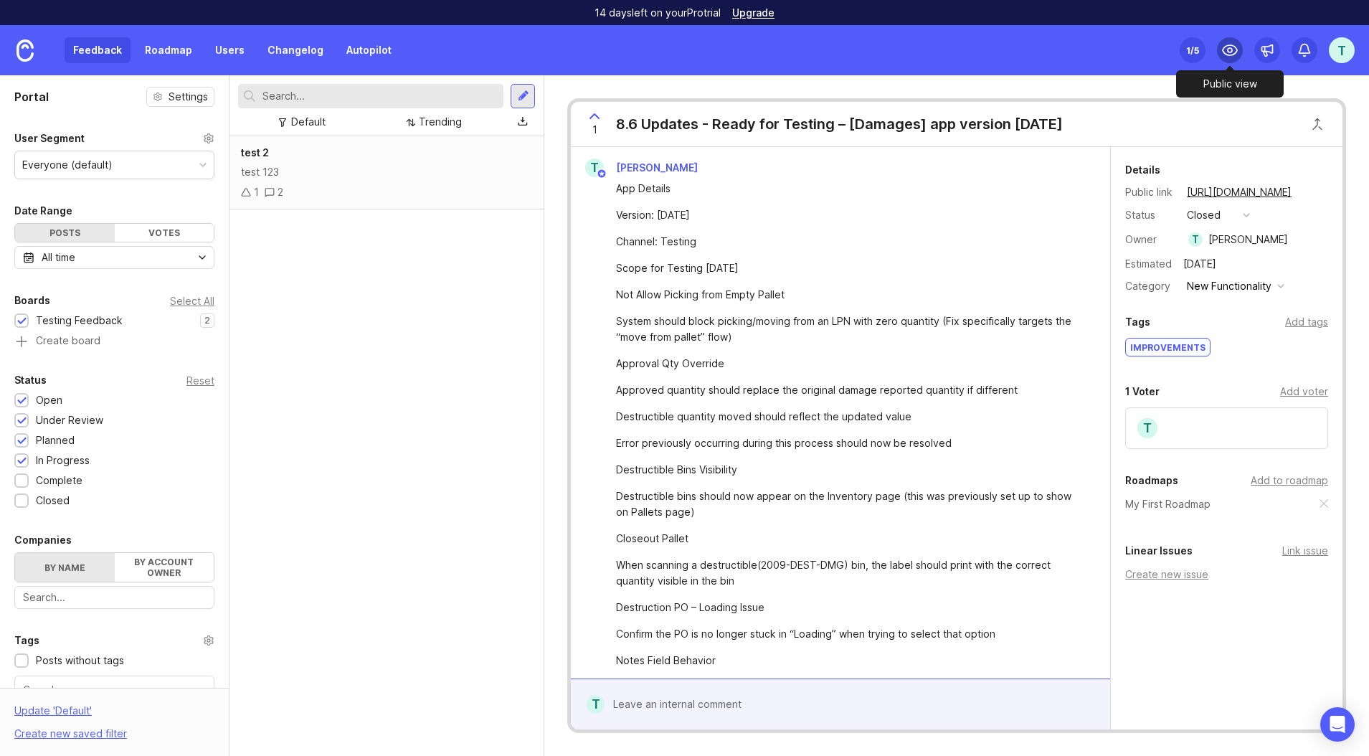
click at [1235, 49] on icon at bounding box center [1229, 50] width 17 height 17
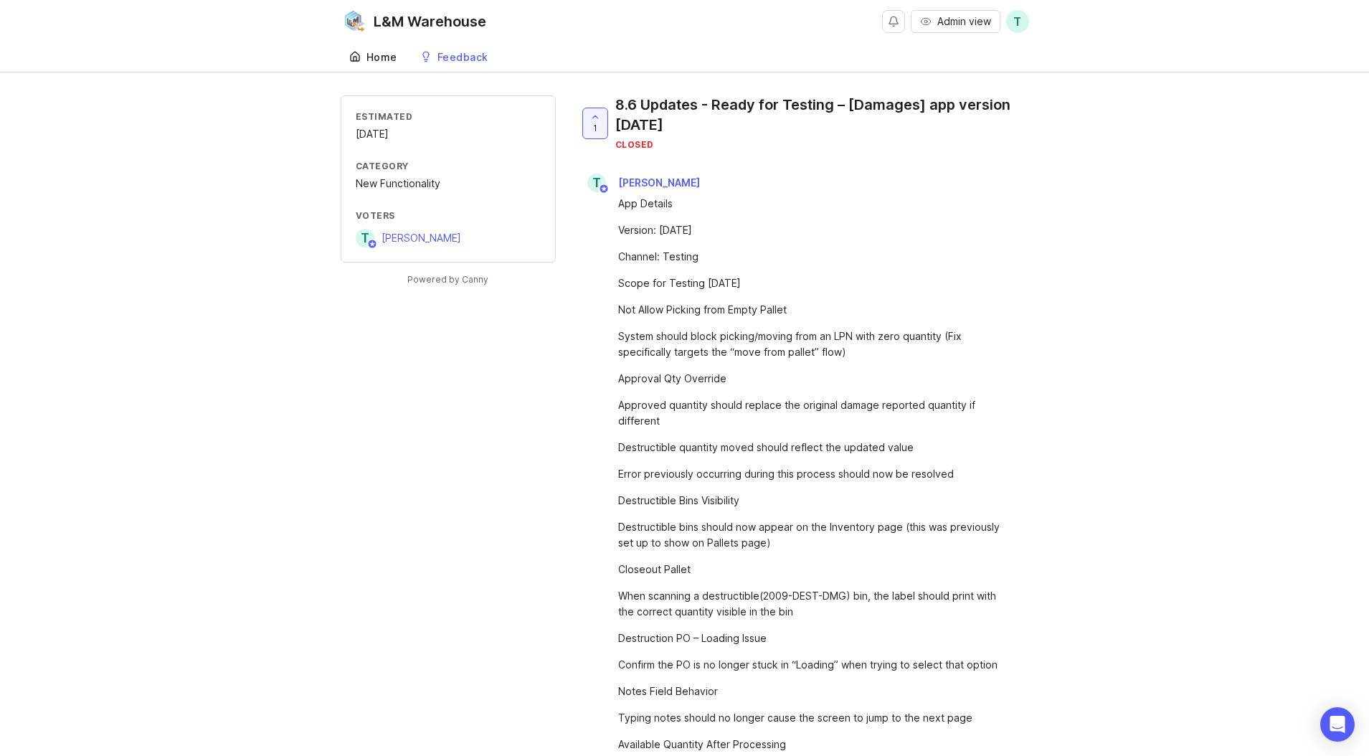
click at [378, 60] on div "Home" at bounding box center [381, 57] width 31 height 10
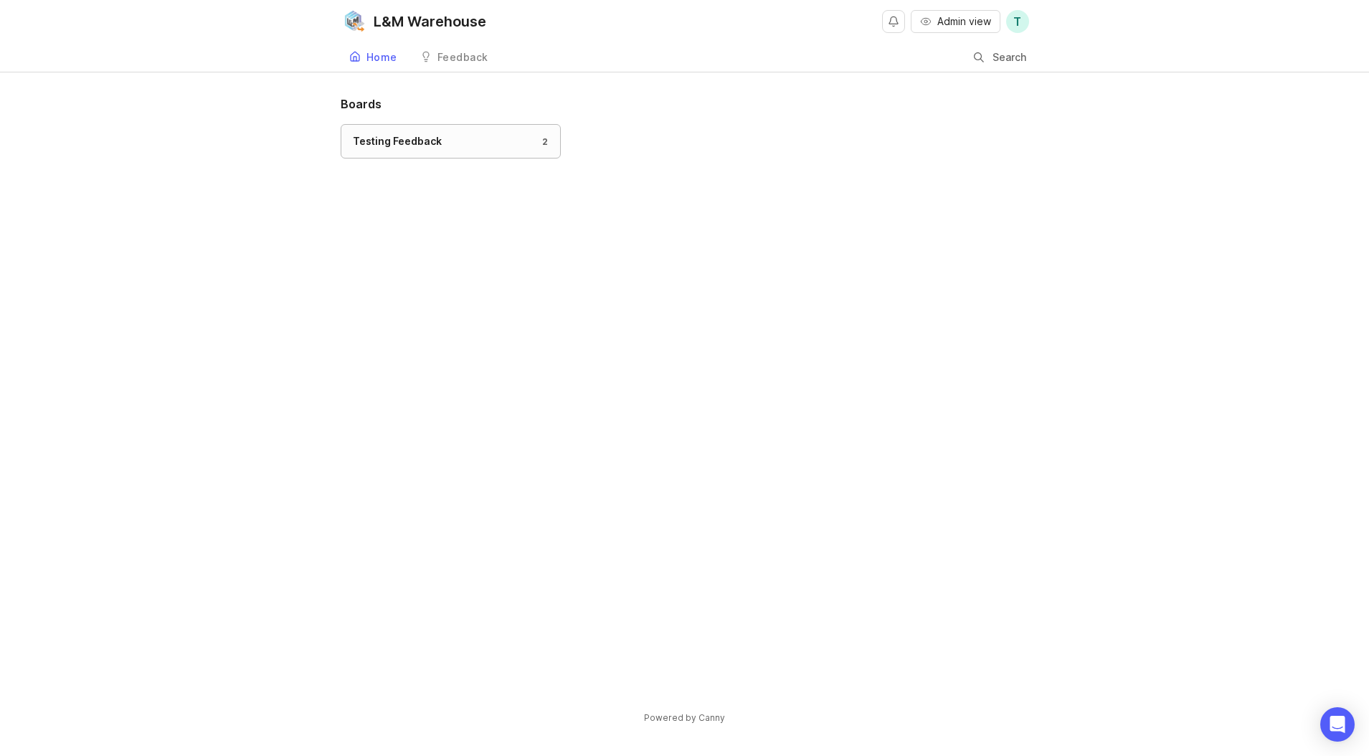
click at [525, 138] on div "Testing Feedback 2" at bounding box center [451, 141] width 196 height 16
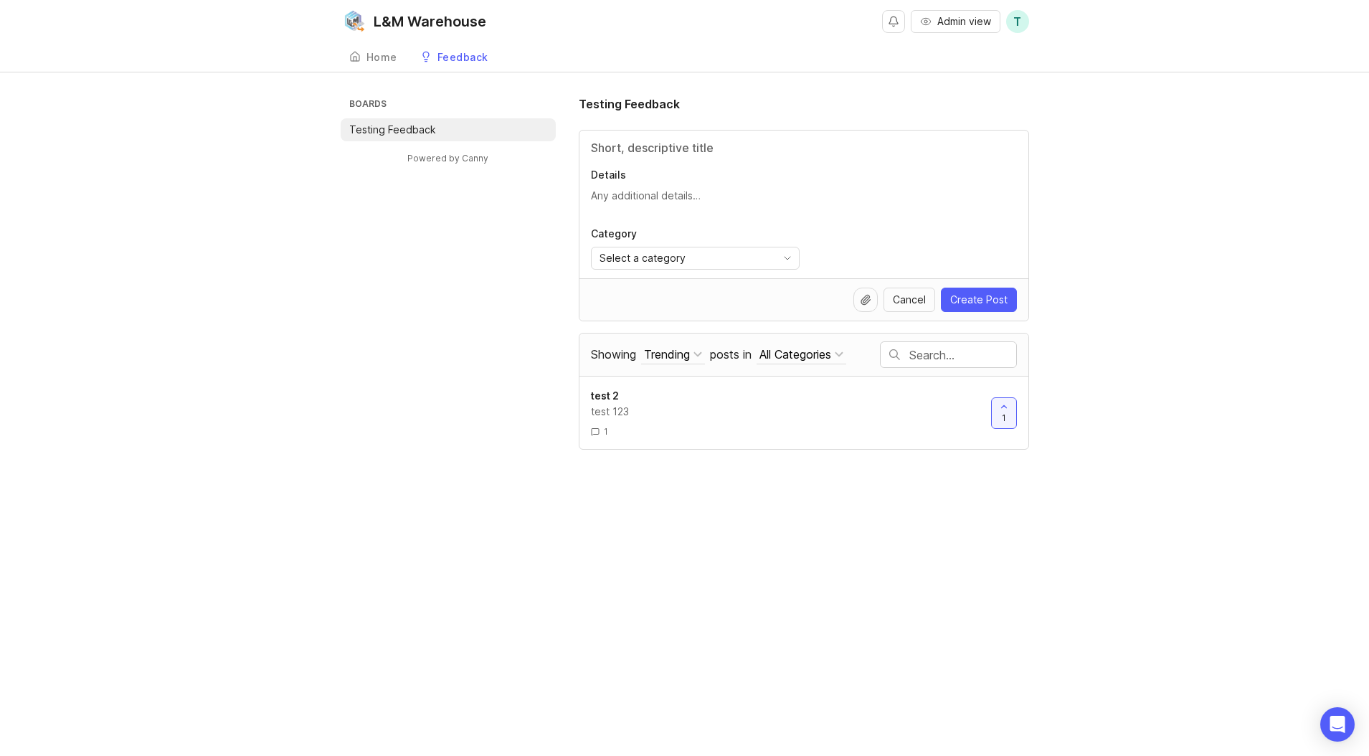
click at [937, 35] on div "Admin view T Create" at bounding box center [955, 21] width 147 height 43
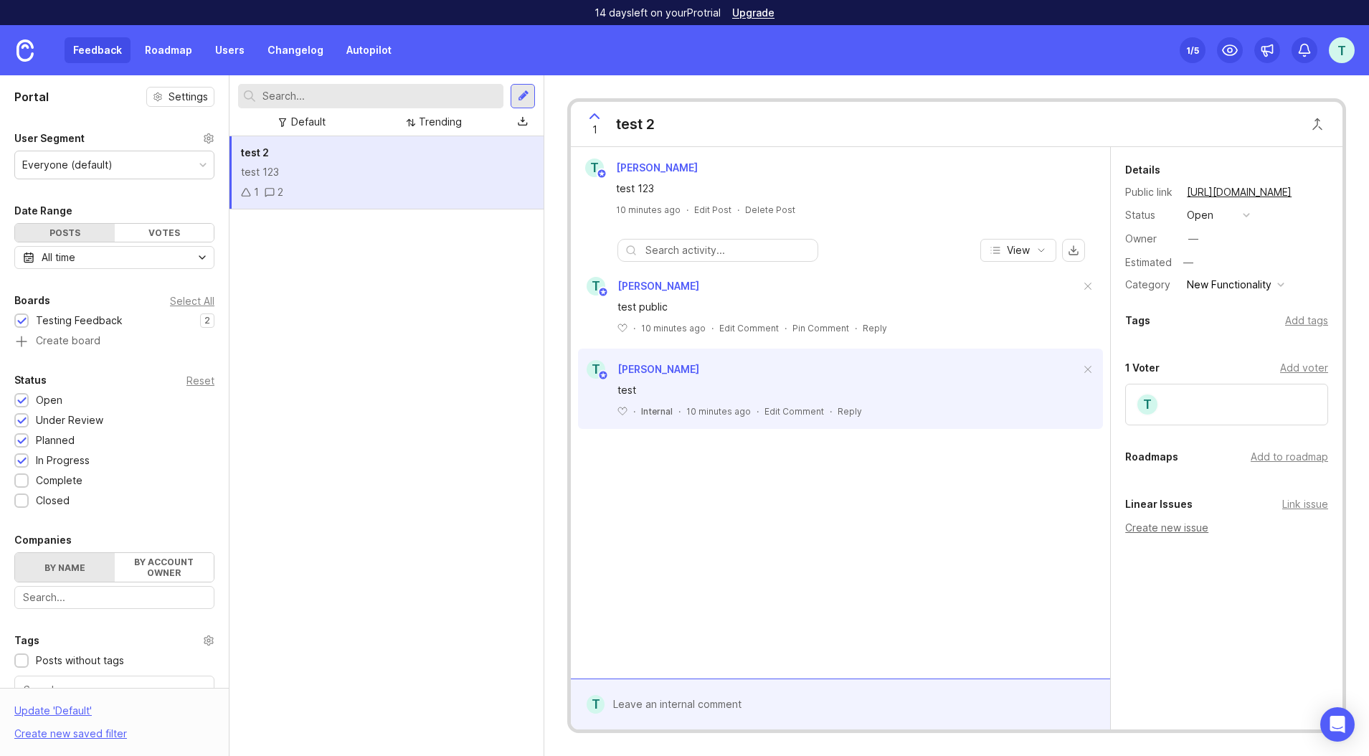
click at [1156, 528] on div "Create new issue" at bounding box center [1226, 528] width 203 height 16
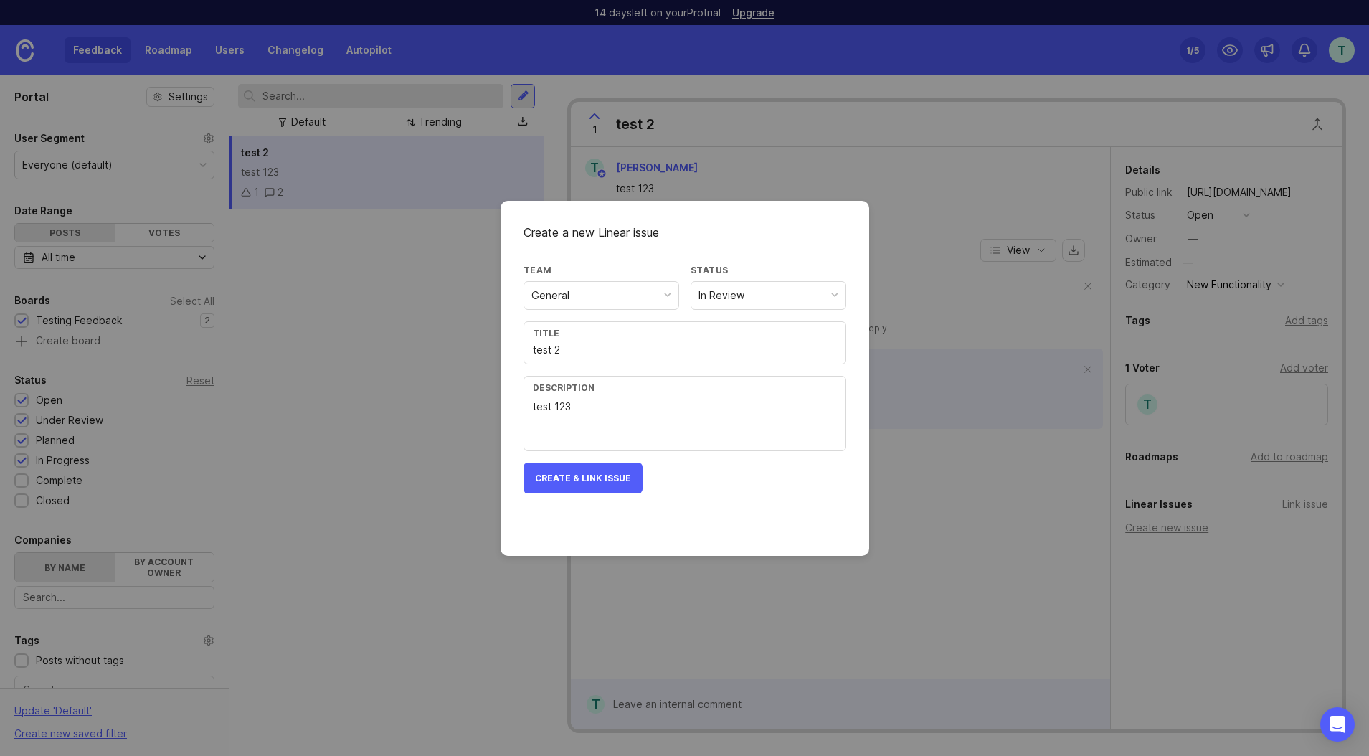
click at [605, 292] on div "General" at bounding box center [601, 295] width 154 height 27
